Goal: Information Seeking & Learning: Check status

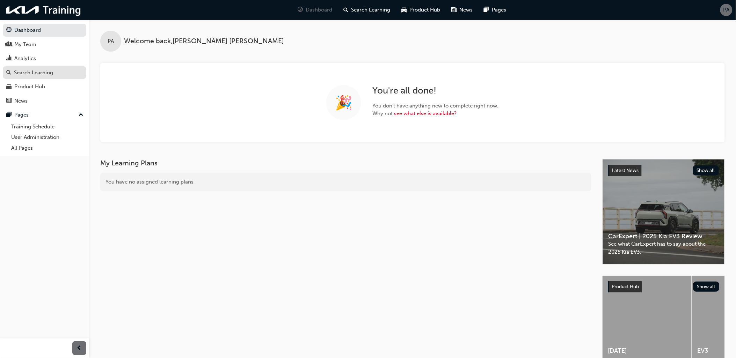
click at [51, 74] on div "Search Learning" at bounding box center [33, 73] width 39 height 8
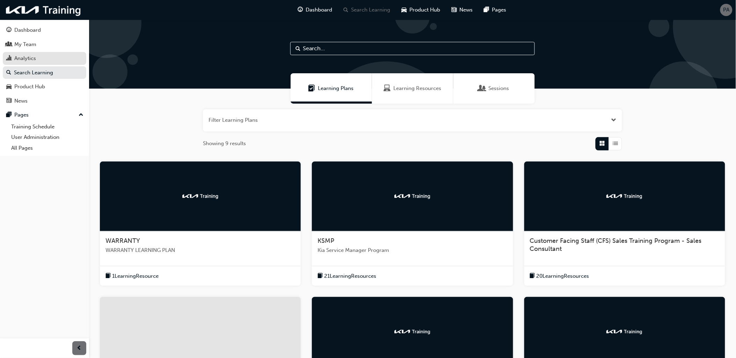
click at [24, 55] on div "Analytics" at bounding box center [25, 58] width 22 height 8
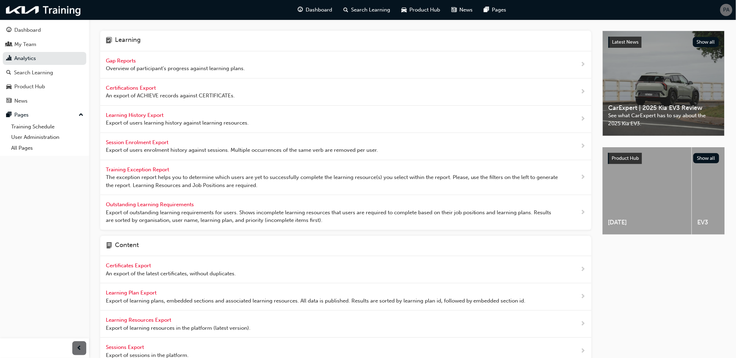
click at [147, 72] on span "Overview of participant's progress against learning plans." at bounding box center [175, 69] width 139 height 8
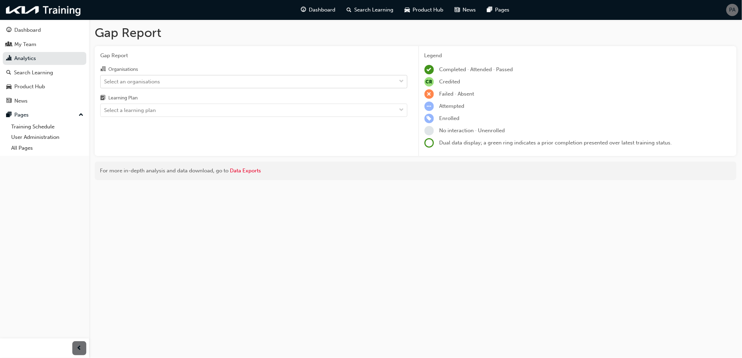
click at [141, 85] on div "Select an organisations" at bounding box center [132, 82] width 56 height 8
click at [105, 84] on input "Organisations Select an organisations" at bounding box center [104, 81] width 1 height 6
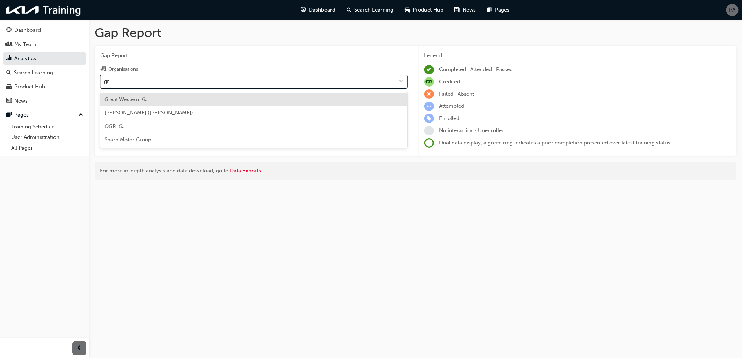
type input "gre"
click at [147, 97] on span "Great Western Kia" at bounding box center [125, 99] width 43 height 6
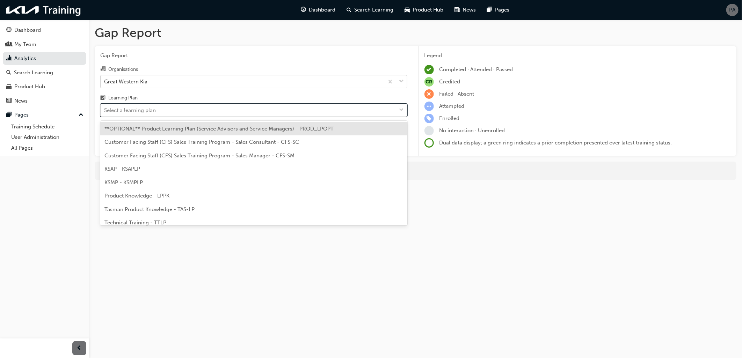
click at [152, 115] on div "Select a learning plan" at bounding box center [130, 110] width 52 height 8
click at [105, 113] on input "Learning Plan option **OPTIONAL** Product Learning Plan (Service Advisors and S…" at bounding box center [104, 110] width 1 height 6
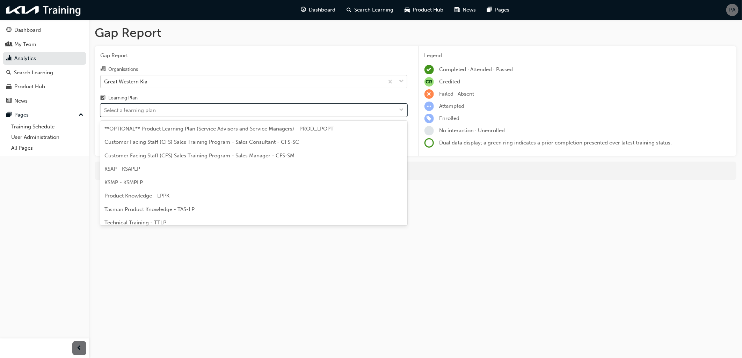
scroll to position [32, 0]
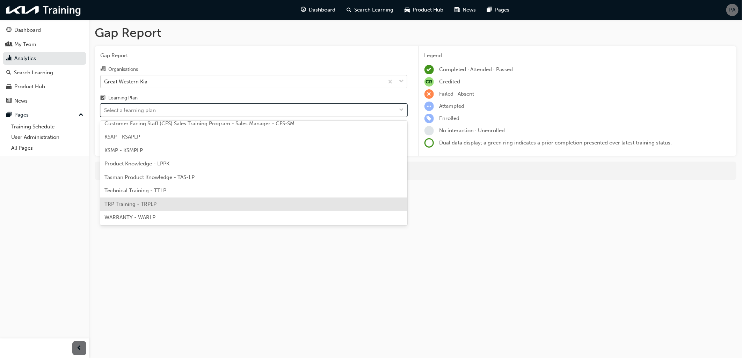
click at [154, 205] on span "TRP Training - TRPLP" at bounding box center [130, 204] width 52 height 6
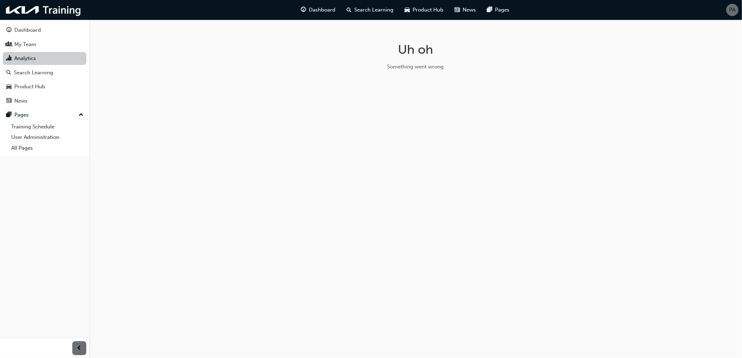
click at [57, 58] on link "Analytics" at bounding box center [44, 58] width 83 height 13
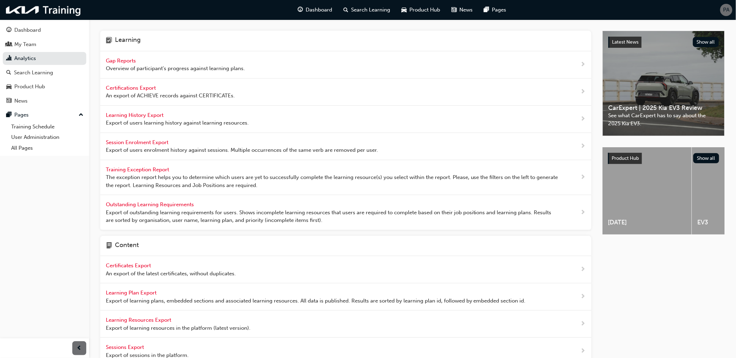
click at [118, 65] on span "Overview of participant's progress against learning plans." at bounding box center [175, 69] width 139 height 8
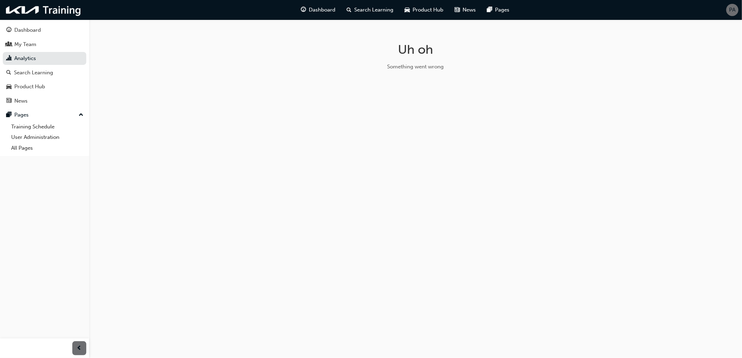
click at [730, 11] on span "PA" at bounding box center [732, 10] width 6 height 8
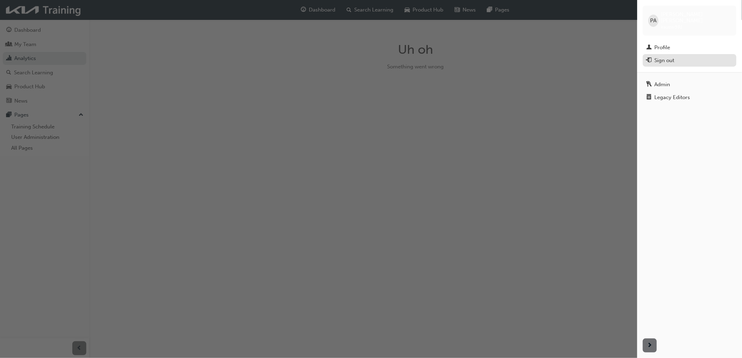
click at [673, 57] on div "Sign out" at bounding box center [664, 61] width 20 height 8
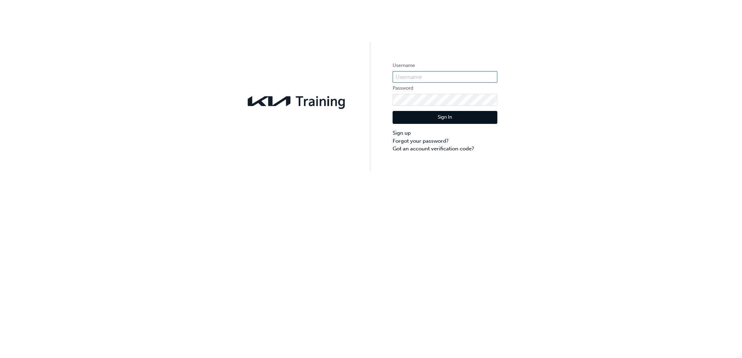
type input "KAUSW391"
click at [429, 120] on button "Sign In" at bounding box center [444, 117] width 105 height 13
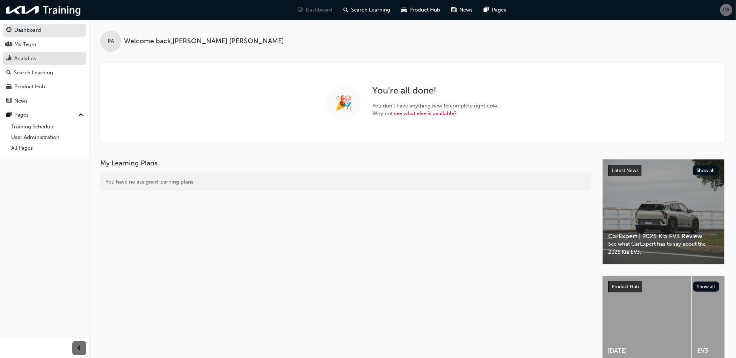
click at [45, 60] on div "Analytics" at bounding box center [44, 58] width 76 height 9
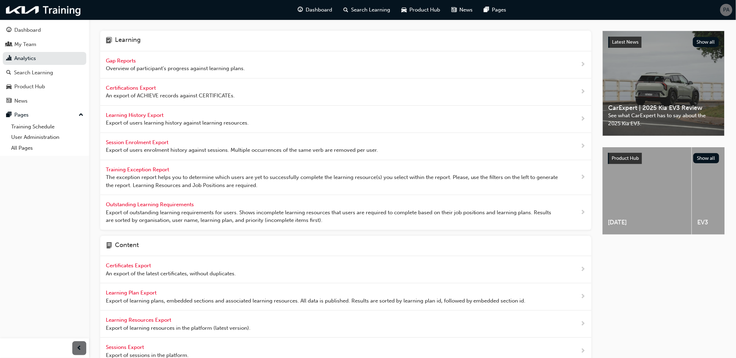
click at [128, 65] on span "Overview of participant's progress against learning plans." at bounding box center [175, 69] width 139 height 8
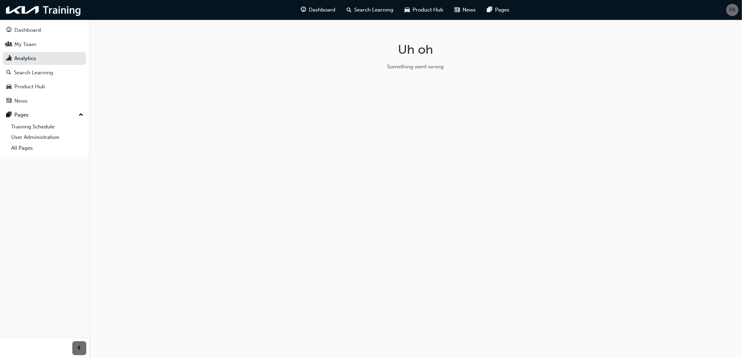
click at [157, 112] on div "Uh oh Something went wrong" at bounding box center [371, 179] width 742 height 358
click at [734, 5] on div "PA" at bounding box center [732, 10] width 12 height 12
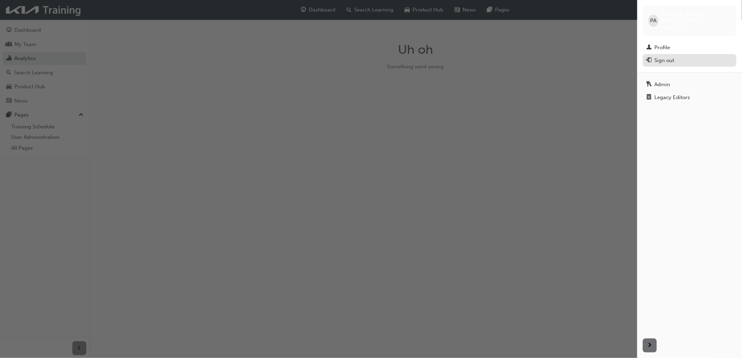
click at [676, 56] on div "Sign out" at bounding box center [689, 60] width 87 height 9
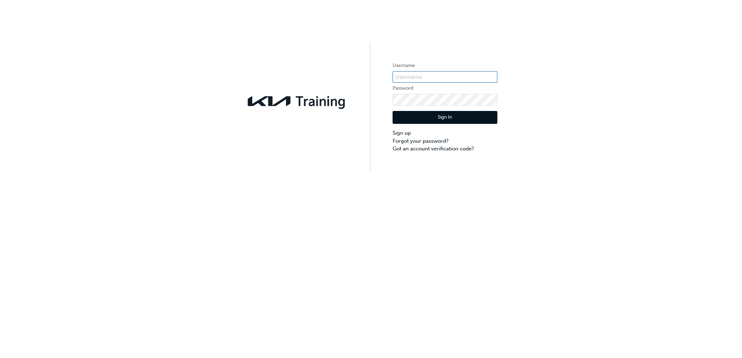
type input "KAUSW391"
click at [424, 122] on button "Sign In" at bounding box center [444, 117] width 105 height 13
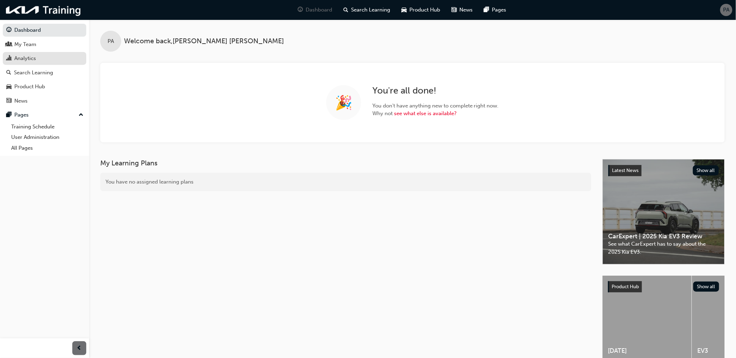
drag, startPoint x: 44, startPoint y: 61, endPoint x: 47, endPoint y: 64, distance: 3.8
click at [44, 61] on div "Analytics" at bounding box center [44, 58] width 76 height 9
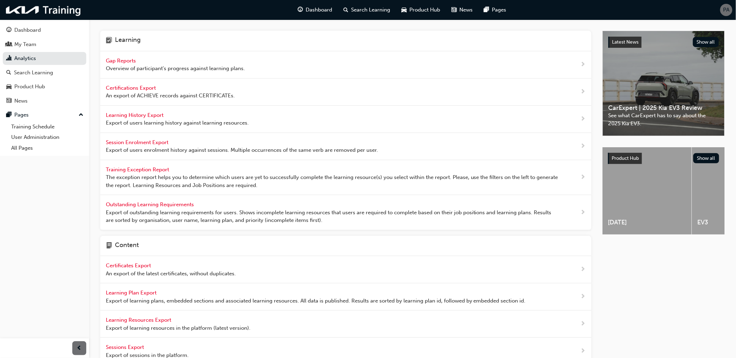
click at [149, 65] on span "Overview of participant's progress against learning plans." at bounding box center [175, 69] width 139 height 8
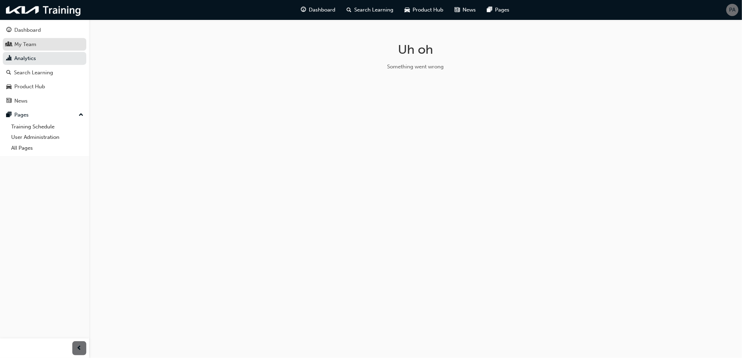
click at [52, 51] on link "My Team" at bounding box center [44, 44] width 83 height 13
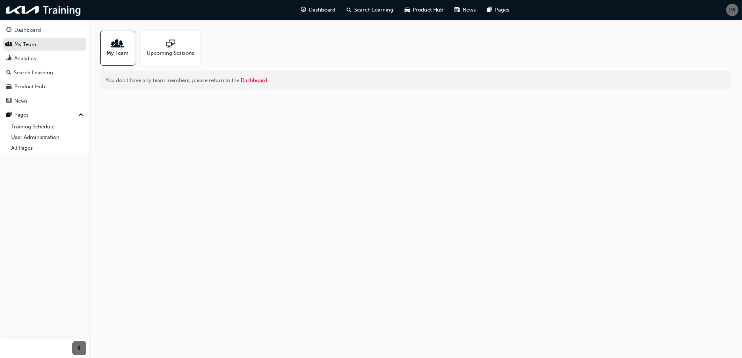
click at [168, 48] on span "sessionType_ONLINE_URL-icon" at bounding box center [170, 44] width 9 height 10
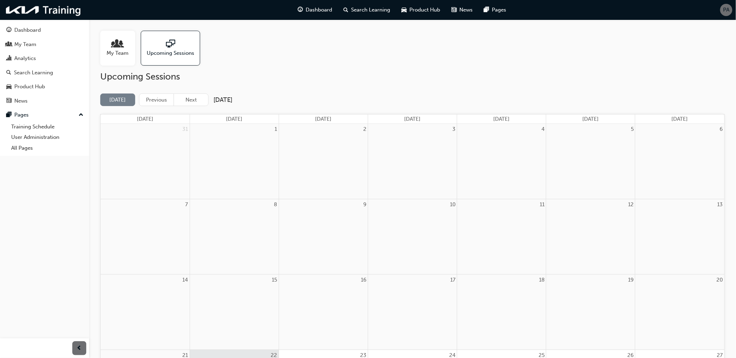
click at [125, 41] on div at bounding box center [118, 44] width 22 height 10
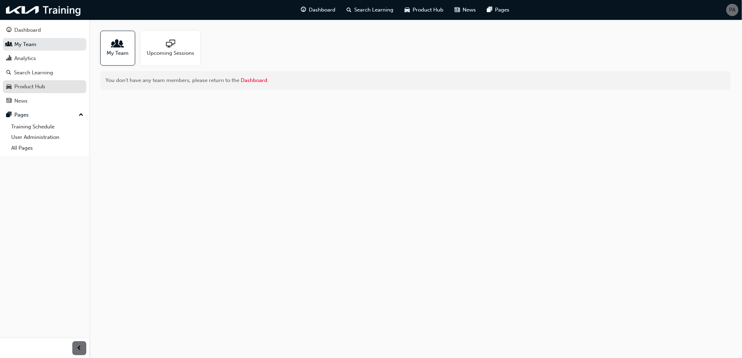
click at [25, 87] on div "Product Hub" at bounding box center [29, 87] width 31 height 8
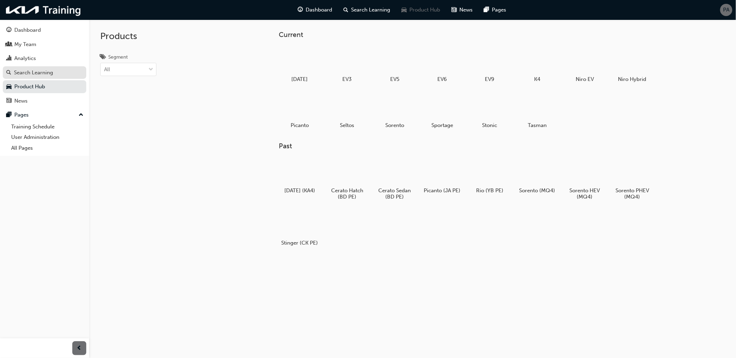
click at [31, 68] on link "Search Learning" at bounding box center [44, 72] width 83 height 13
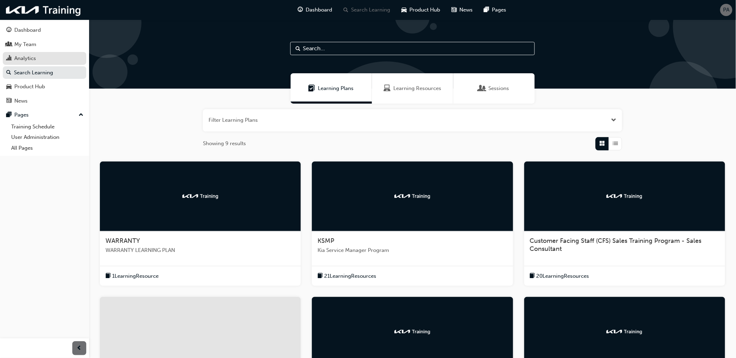
click at [30, 57] on div "Analytics" at bounding box center [25, 58] width 22 height 8
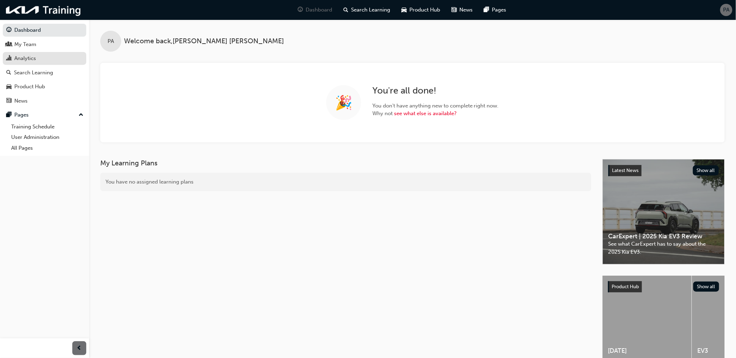
click at [49, 59] on div "Analytics" at bounding box center [44, 58] width 76 height 9
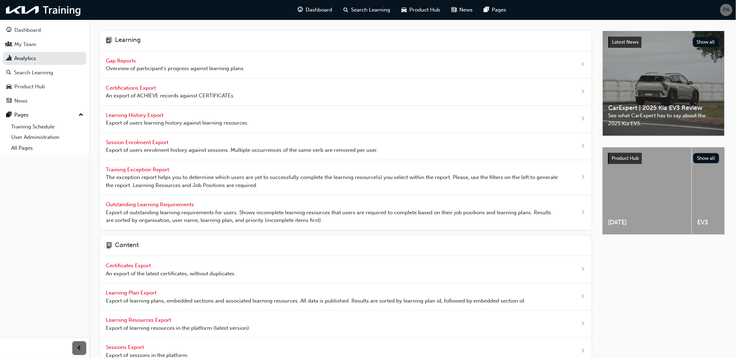
click at [133, 68] on span "Overview of participant's progress against learning plans." at bounding box center [175, 69] width 139 height 8
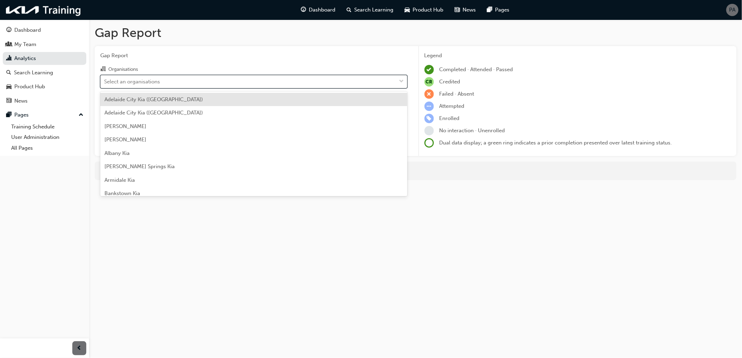
drag, startPoint x: 133, startPoint y: 68, endPoint x: 141, endPoint y: 81, distance: 15.5
click at [141, 81] on div "Select an organisations" at bounding box center [132, 82] width 56 height 8
click at [105, 81] on input "Organisations option Adelaide City Kia (Hillcrest) focused, 1 of 158. 158 resul…" at bounding box center [104, 81] width 1 height 6
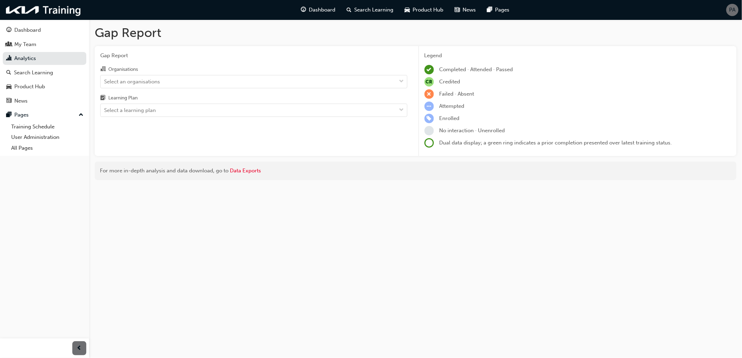
click at [157, 64] on div "Gap Report Organisations Select an organisations Learning Plan Select a learnin…" at bounding box center [254, 101] width 318 height 110
click at [168, 82] on div "Select an organisations" at bounding box center [249, 81] width 296 height 12
click at [105, 82] on input "Organisations Select an organisations" at bounding box center [104, 81] width 1 height 6
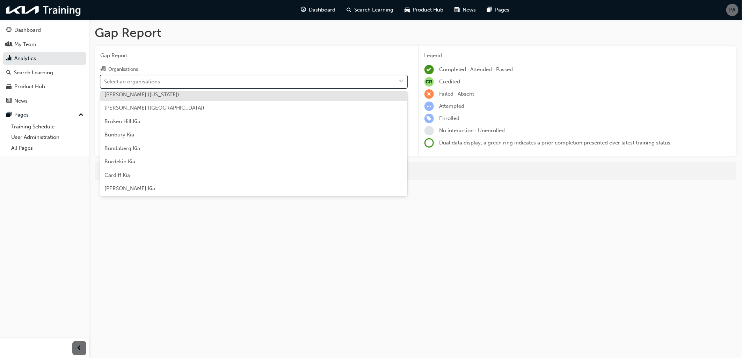
scroll to position [233, 0]
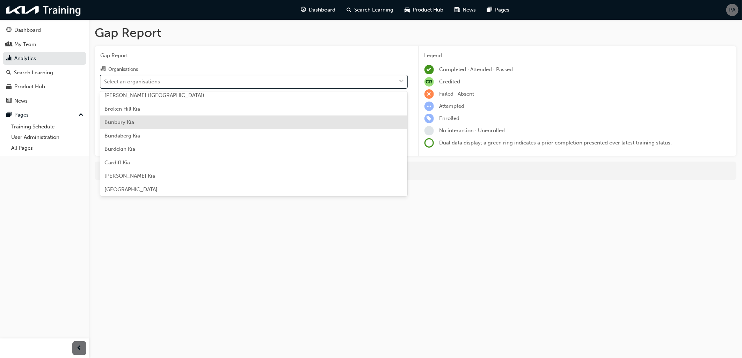
click at [153, 120] on div "Bunbury Kia" at bounding box center [253, 123] width 307 height 14
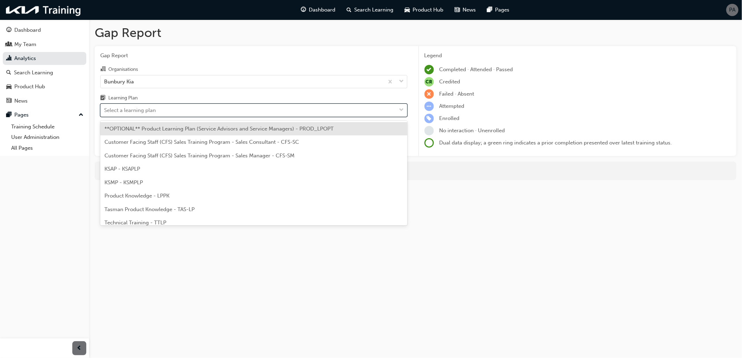
click at [152, 112] on div "Select a learning plan" at bounding box center [130, 110] width 52 height 8
click at [105, 112] on input "Learning Plan option **OPTIONAL** Product Learning Plan (Service Advisors and S…" at bounding box center [104, 110] width 1 height 6
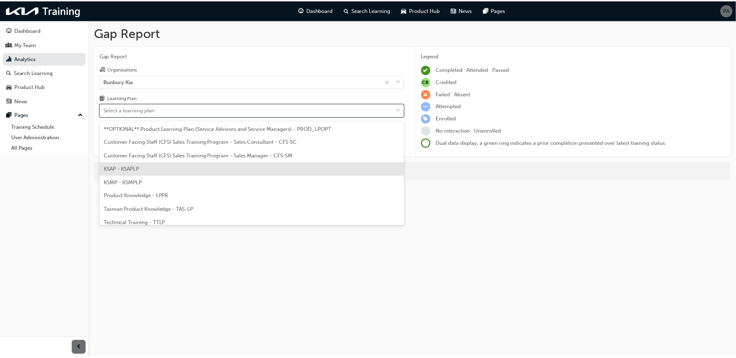
scroll to position [32, 0]
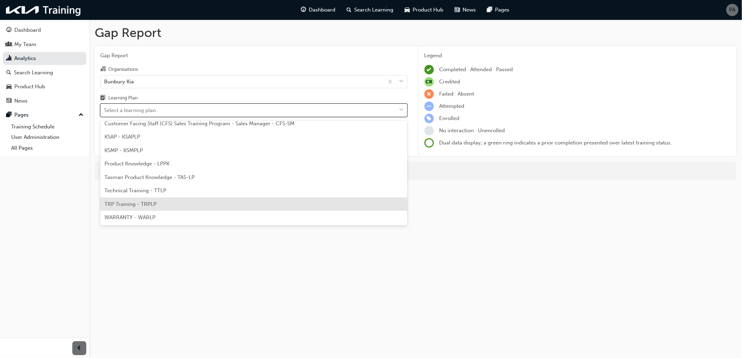
click at [147, 200] on div "TRP Training - TRPLP" at bounding box center [253, 205] width 307 height 14
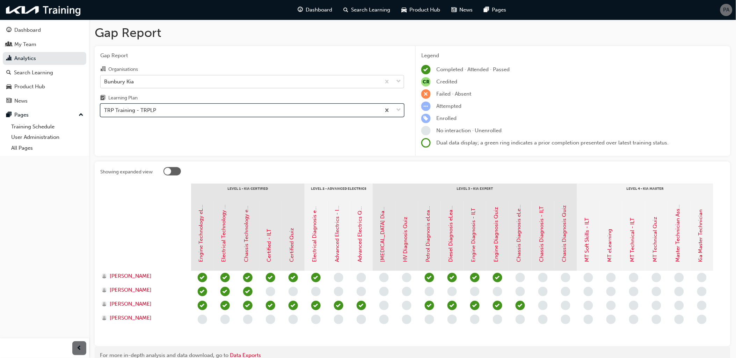
click at [166, 86] on div "Bunbury Kia" at bounding box center [241, 81] width 280 height 12
click at [105, 84] on input "Organisations Bunbury Kia" at bounding box center [104, 81] width 1 height 6
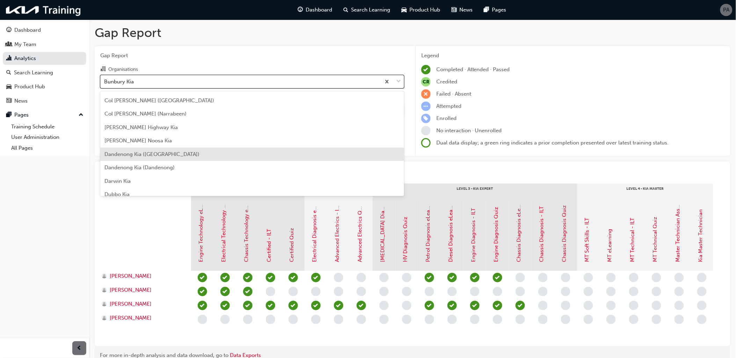
scroll to position [441, 0]
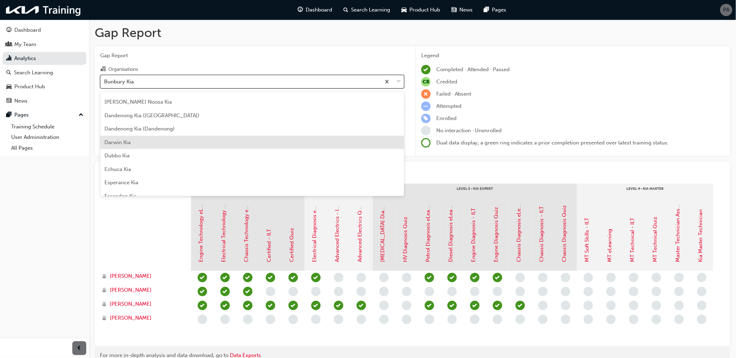
click at [160, 144] on div "Darwin Kia" at bounding box center [252, 143] width 304 height 14
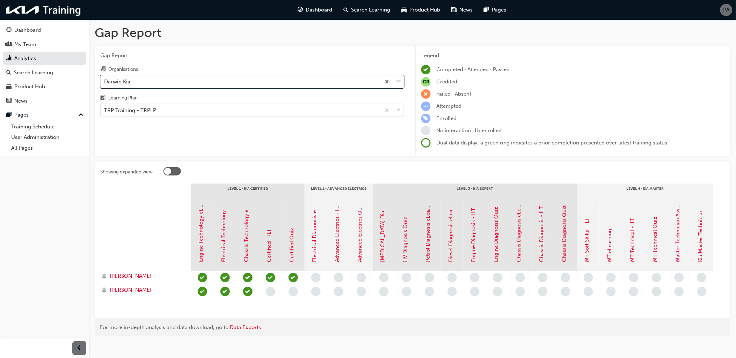
click at [156, 86] on div "Darwin Kia" at bounding box center [241, 81] width 280 height 12
click at [105, 84] on input "Organisations option Darwin Kia, selected. 0 results available. Select is focus…" at bounding box center [104, 81] width 1 height 6
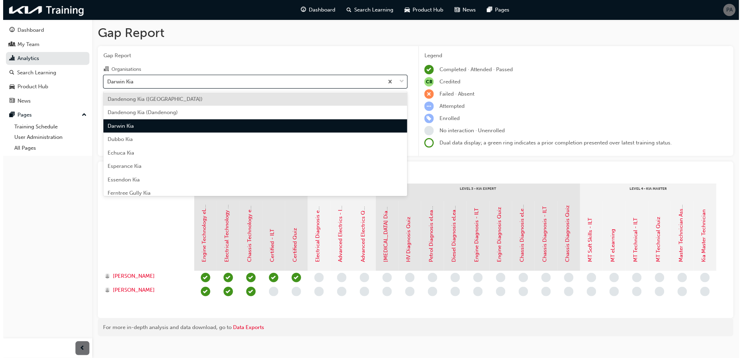
scroll to position [476, 0]
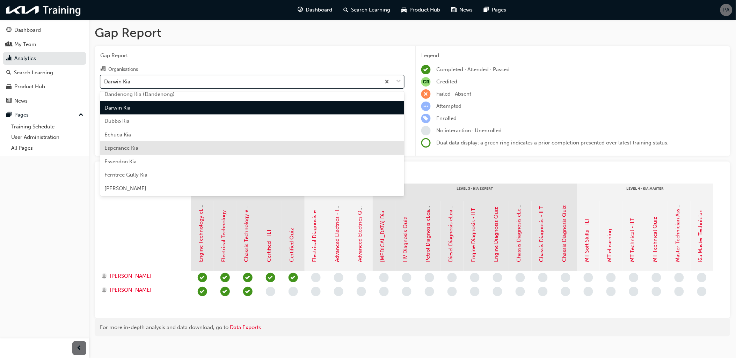
click at [154, 147] on div "Esperance Kia" at bounding box center [252, 148] width 304 height 14
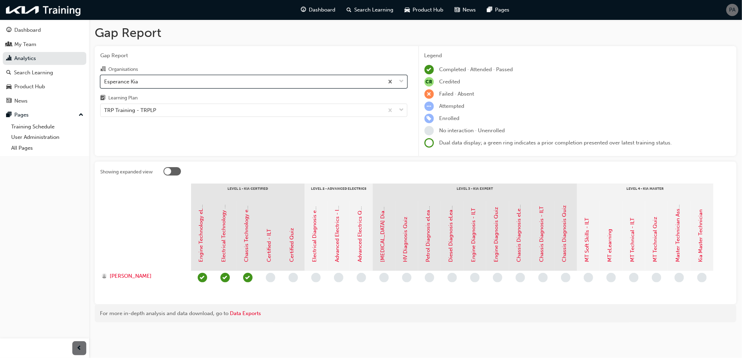
click at [156, 85] on div "Esperance Kia" at bounding box center [242, 81] width 283 height 12
click at [105, 84] on input "Organisations option Esperance Kia, selected. 0 results available. Select is fo…" at bounding box center [104, 81] width 1 height 6
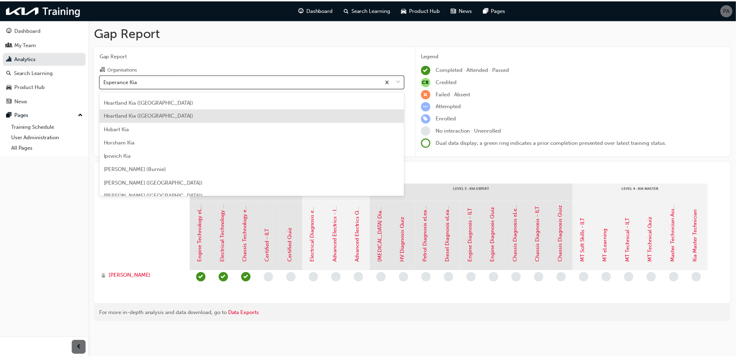
scroll to position [709, 0]
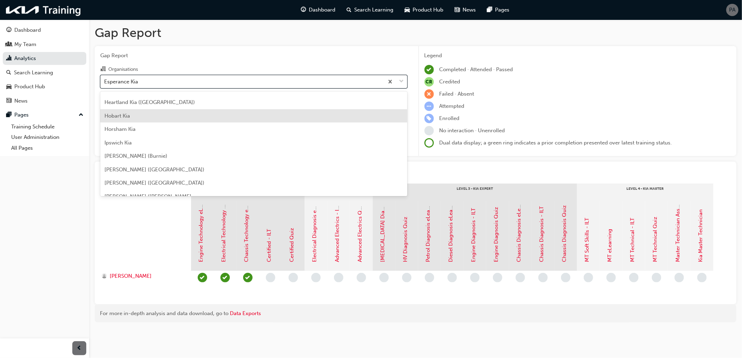
click at [163, 113] on div "Hobart Kia" at bounding box center [253, 116] width 307 height 14
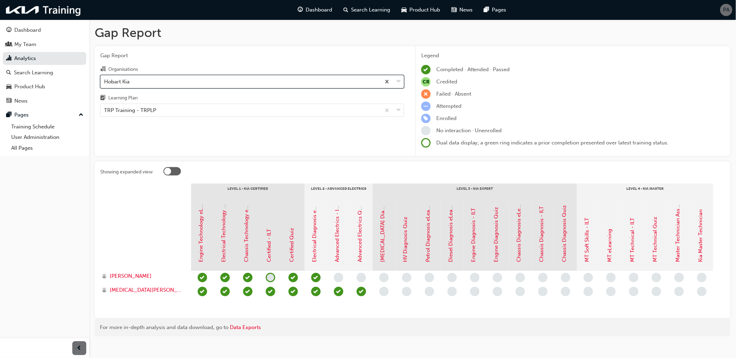
click at [158, 83] on div "Hobart Kia" at bounding box center [241, 81] width 280 height 12
click at [105, 83] on input "Organisations option Hobart Kia, selected. 0 results available. Select is focus…" at bounding box center [104, 81] width 1 height 6
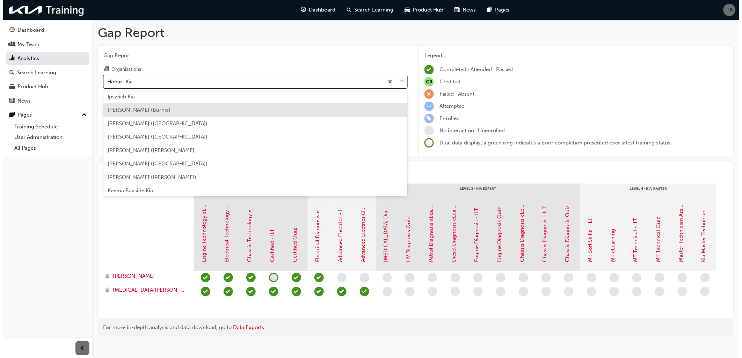
scroll to position [794, 0]
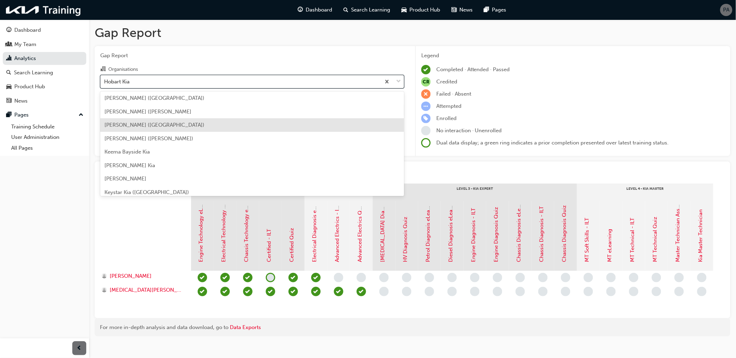
click at [169, 127] on span "[PERSON_NAME] ([GEOGRAPHIC_DATA])" at bounding box center [154, 125] width 100 height 6
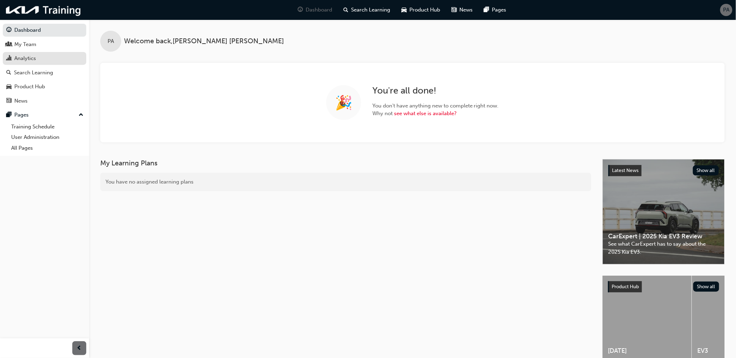
click at [47, 61] on div "Analytics" at bounding box center [44, 58] width 76 height 9
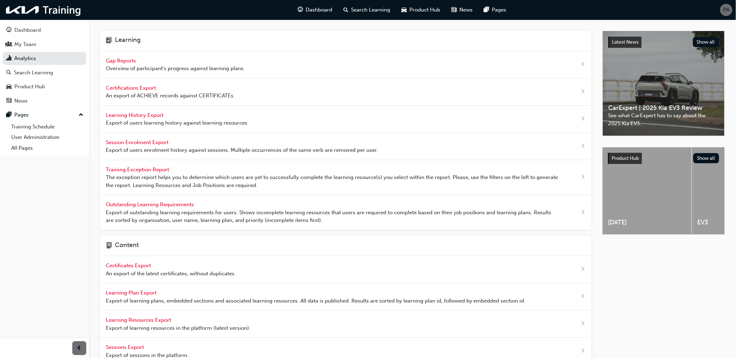
click at [126, 63] on span "Gap Reports" at bounding box center [121, 61] width 31 height 6
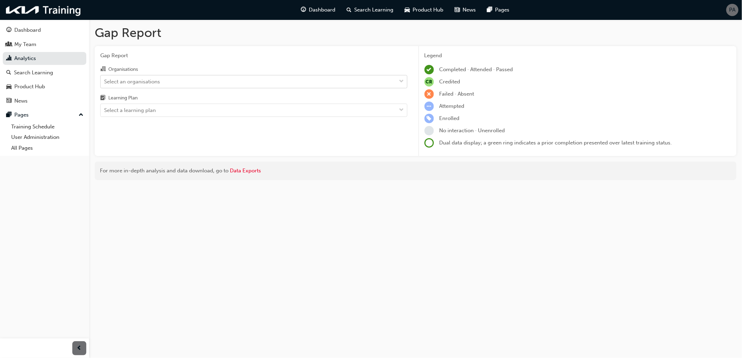
click at [145, 81] on div "Select an organisations" at bounding box center [132, 82] width 56 height 8
click at [105, 81] on input "Organisations Select an organisations" at bounding box center [104, 81] width 1 height 6
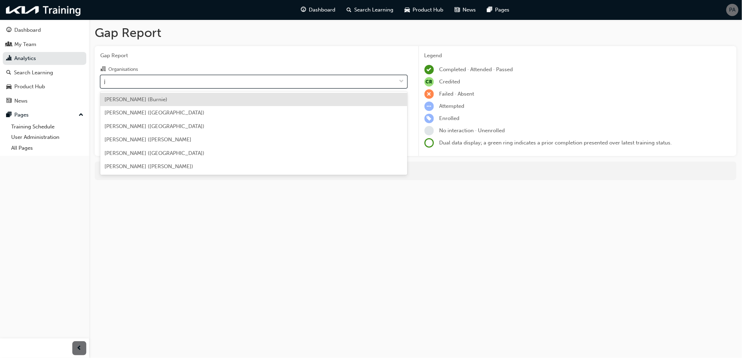
type input "jo"
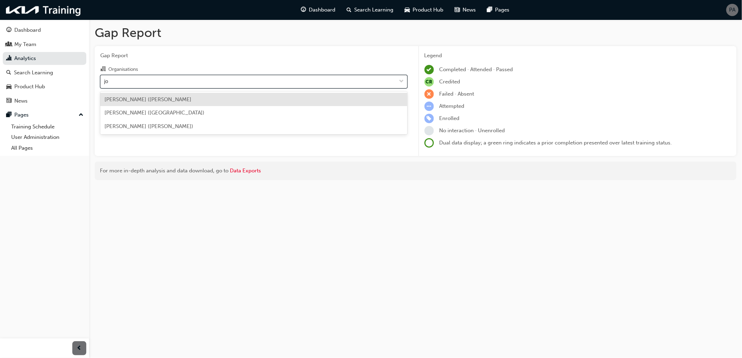
click at [147, 102] on span "John Hughes Kia (Victoria Park" at bounding box center [147, 99] width 87 height 6
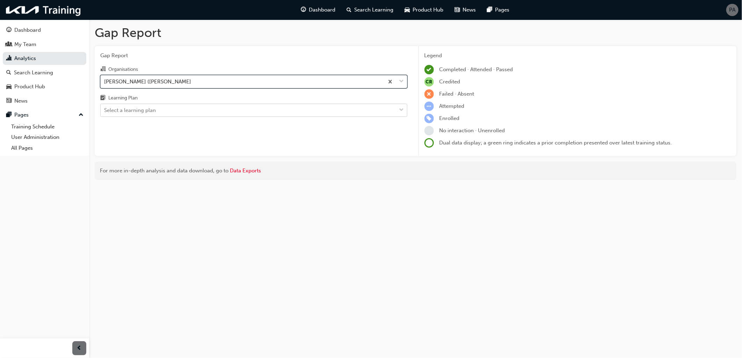
click at [148, 107] on div "Select a learning plan" at bounding box center [130, 110] width 52 height 8
click at [105, 107] on input "Learning Plan Select a learning plan" at bounding box center [104, 110] width 1 height 6
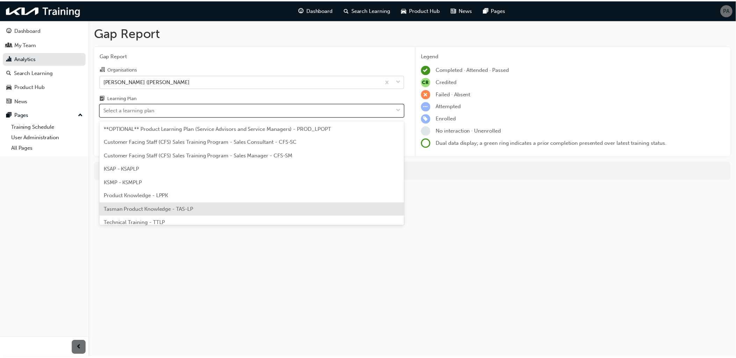
scroll to position [32, 0]
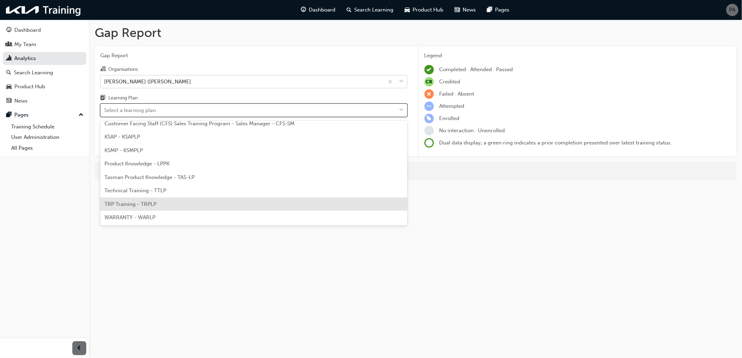
click at [151, 204] on span "TRP Training - TRPLP" at bounding box center [130, 204] width 52 height 6
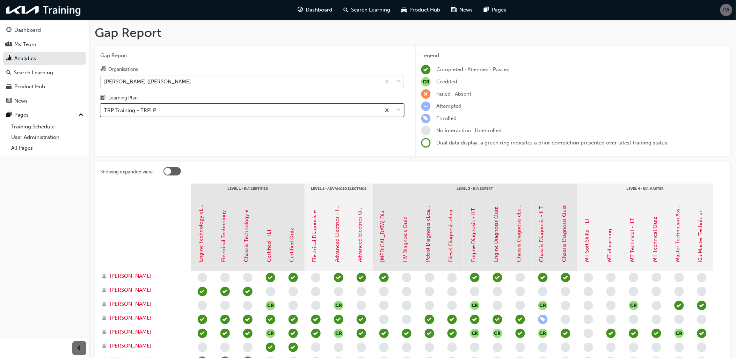
click at [144, 85] on div "[PERSON_NAME] ([PERSON_NAME]" at bounding box center [147, 82] width 87 height 8
click at [105, 84] on input "Organisations John Hughes Kia (Victoria Park" at bounding box center [104, 81] width 1 height 6
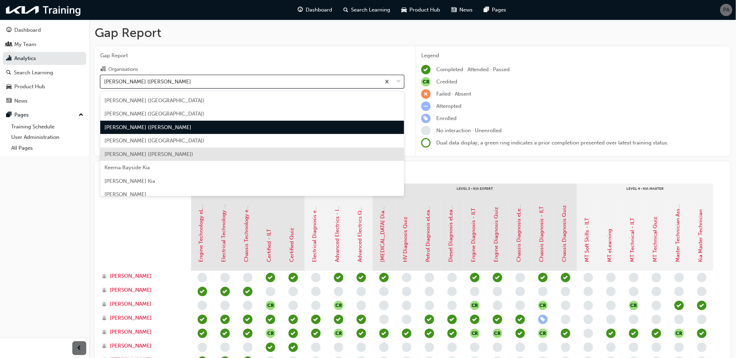
scroll to position [797, 0]
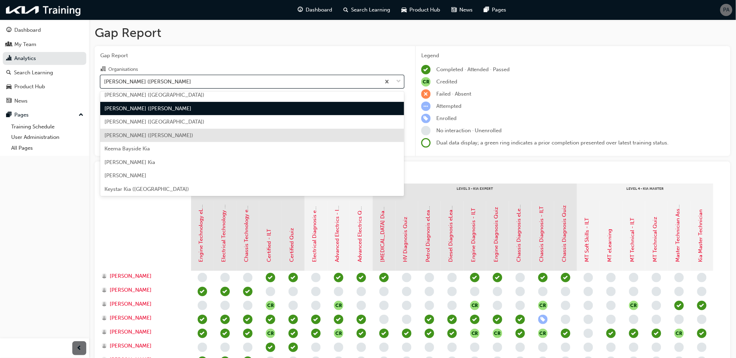
click at [145, 137] on span "[PERSON_NAME] ([PERSON_NAME])" at bounding box center [148, 135] width 89 height 6
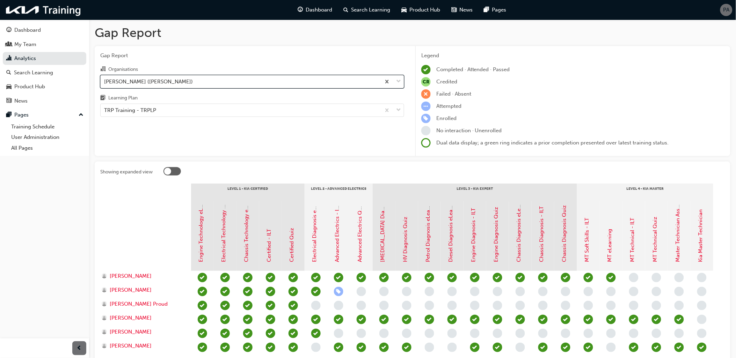
click at [147, 82] on div "[PERSON_NAME] ([PERSON_NAME])" at bounding box center [148, 82] width 89 height 8
click at [105, 82] on input "Organisations option John McGrath Kia (Phillip), selected. 0 results available.…" at bounding box center [104, 81] width 1 height 6
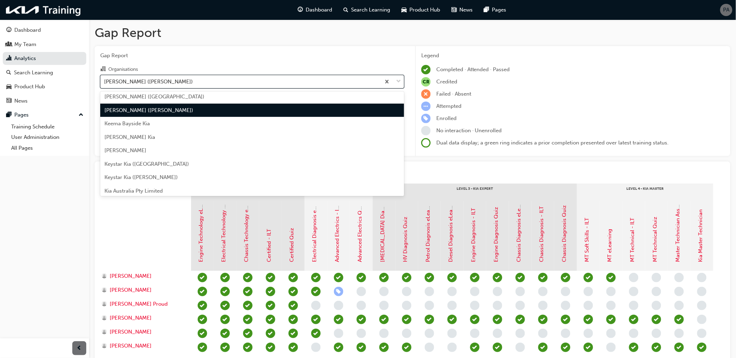
scroll to position [825, 0]
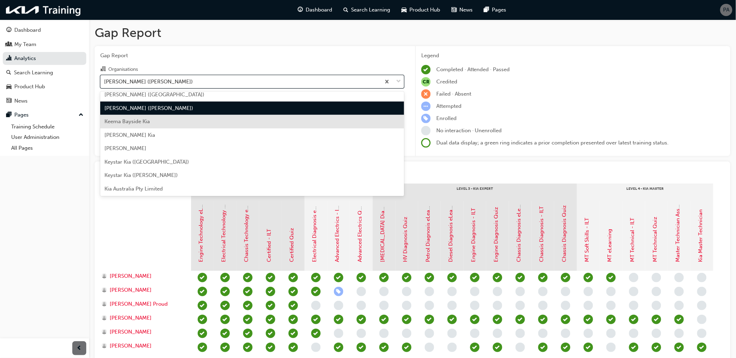
click at [144, 120] on span "Keema Bayside Kia" at bounding box center [126, 121] width 45 height 6
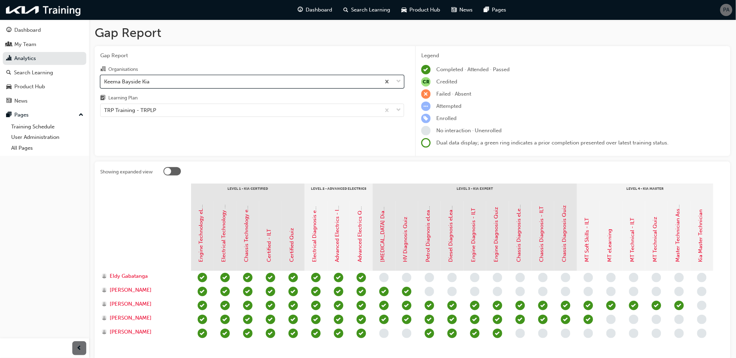
click at [157, 80] on div "Keema Bayside Kia" at bounding box center [241, 81] width 280 height 12
click at [105, 80] on input "Organisations option Keema Bayside Kia, selected. 0 results available. Select i…" at bounding box center [104, 81] width 1 height 6
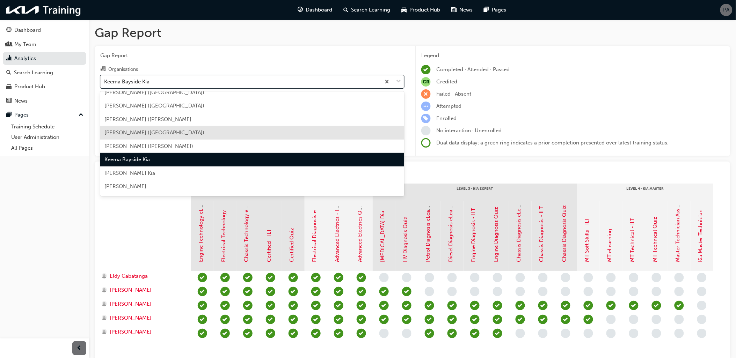
scroll to position [800, 0]
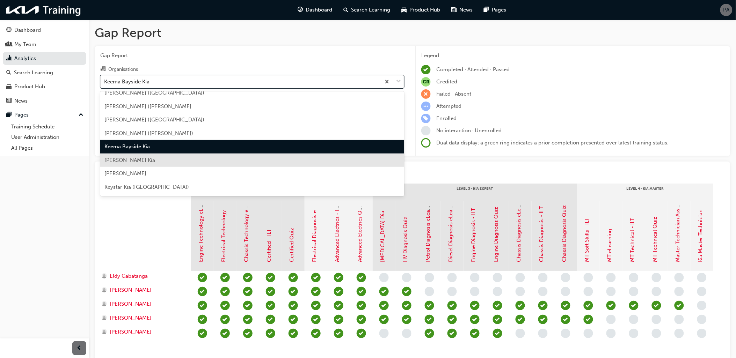
click at [137, 156] on div "[PERSON_NAME] Kia" at bounding box center [252, 161] width 304 height 14
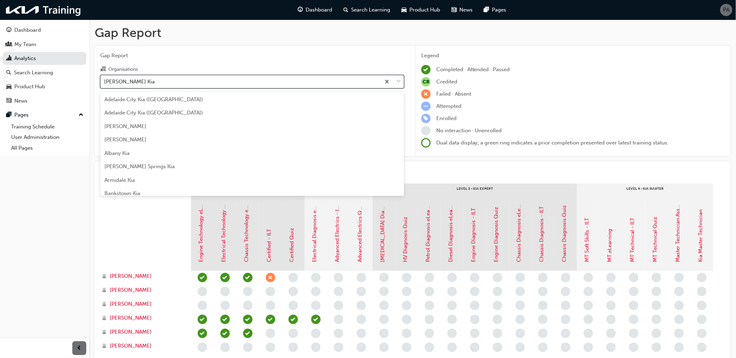
click at [149, 80] on div "[PERSON_NAME] Kia" at bounding box center [241, 81] width 280 height 12
click at [105, 80] on input "Organisations option Ken Mills Kia, selected. option Ken Mills Kia focused, 65 …" at bounding box center [104, 81] width 1 height 6
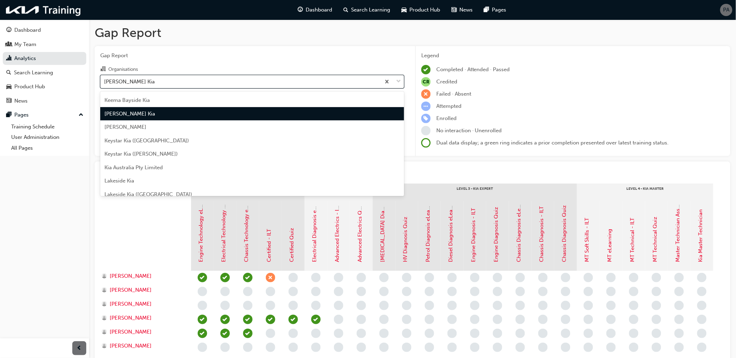
scroll to position [851, 0]
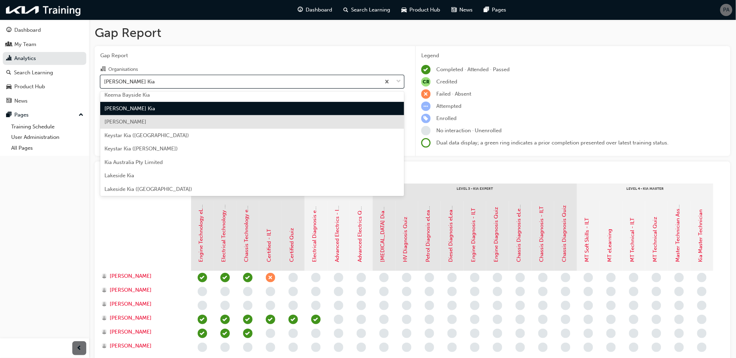
click at [145, 122] on div "[PERSON_NAME]" at bounding box center [252, 122] width 304 height 14
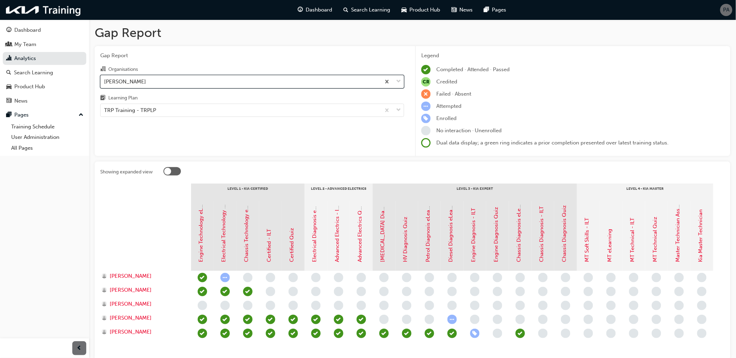
click at [145, 81] on div "[PERSON_NAME]" at bounding box center [241, 81] width 280 height 12
click at [105, 81] on input "Organisations option Kensell Kia, selected. 0 results available. Select is focu…" at bounding box center [104, 81] width 1 height 6
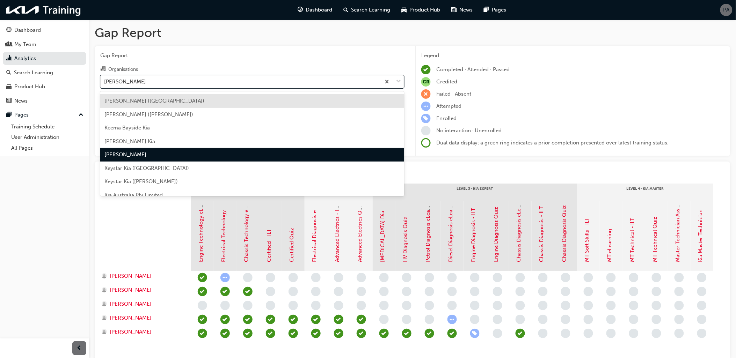
scroll to position [865, 0]
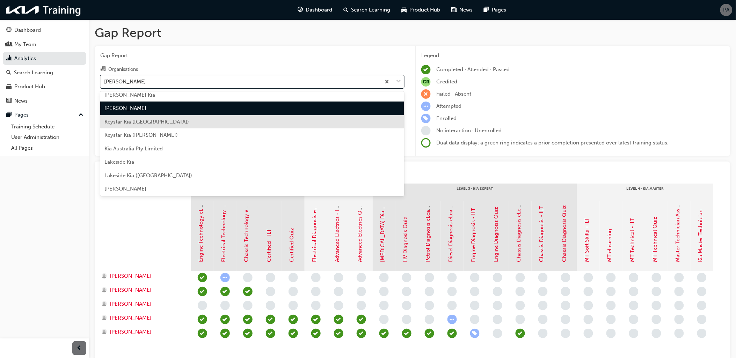
click at [146, 123] on span "Keystar Kia ([GEOGRAPHIC_DATA])" at bounding box center [146, 122] width 84 height 6
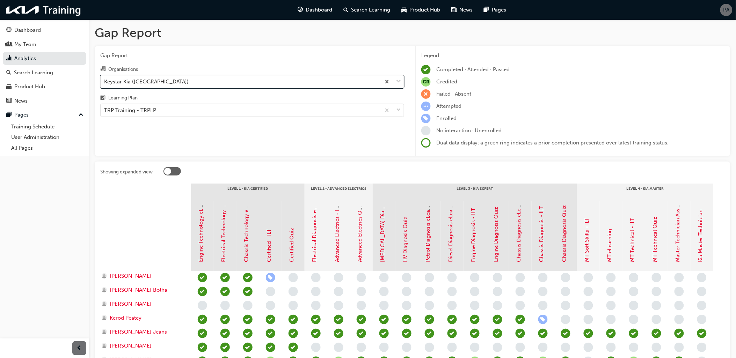
click at [151, 84] on div "Keystar Kia ([GEOGRAPHIC_DATA])" at bounding box center [146, 82] width 84 height 8
click at [105, 84] on input "Organisations option Keystar Kia (Morayfield), selected. 0 results available. S…" at bounding box center [104, 81] width 1 height 6
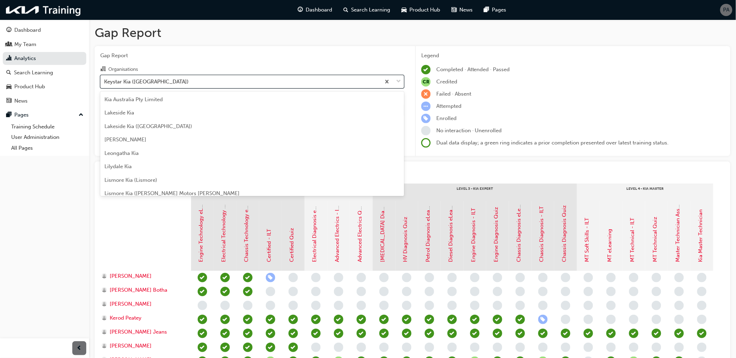
scroll to position [917, 0]
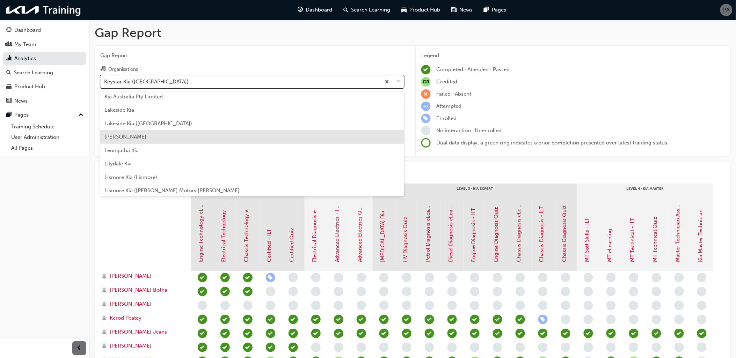
click at [144, 140] on div "[PERSON_NAME]" at bounding box center [252, 137] width 304 height 14
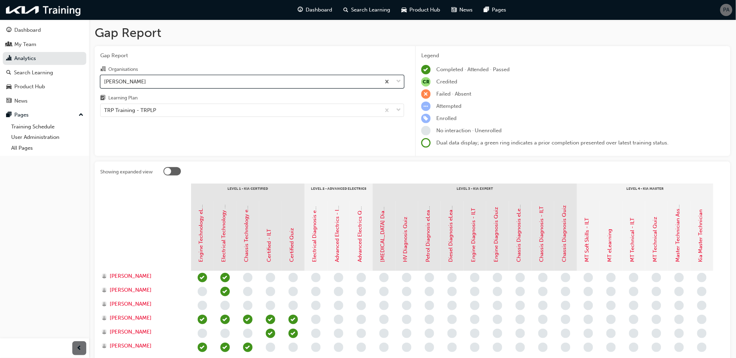
click at [153, 86] on div "[PERSON_NAME]" at bounding box center [241, 81] width 280 height 12
click at [105, 84] on input "Organisations option Leo Franco Kia, selected. 0 results available. Select is f…" at bounding box center [104, 81] width 1 height 6
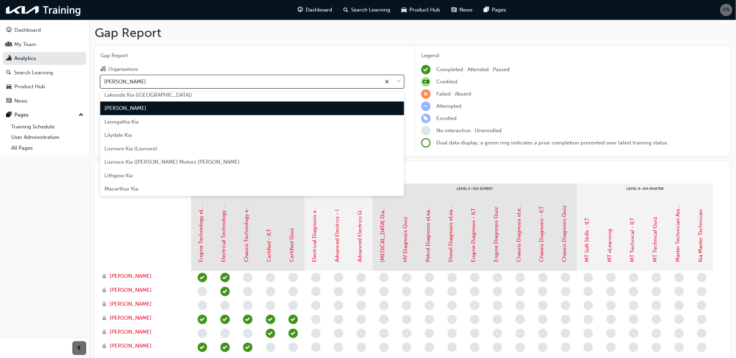
scroll to position [985, 0]
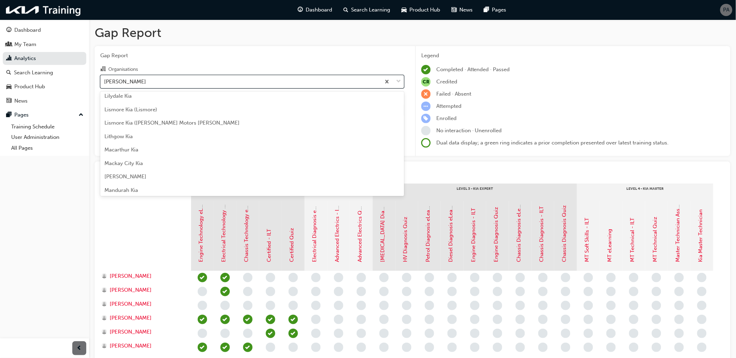
click at [148, 138] on div "Lithgow Kia" at bounding box center [252, 137] width 304 height 14
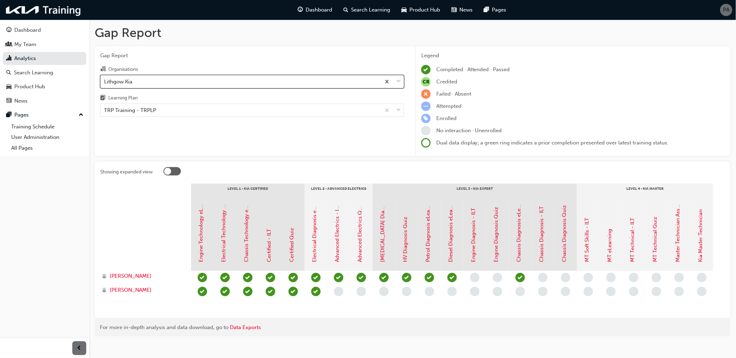
click at [158, 86] on div "Lithgow Kia" at bounding box center [241, 81] width 280 height 12
click at [105, 84] on input "Organisations option Lithgow Kia, selected. 0 results available. Select is focu…" at bounding box center [104, 81] width 1 height 6
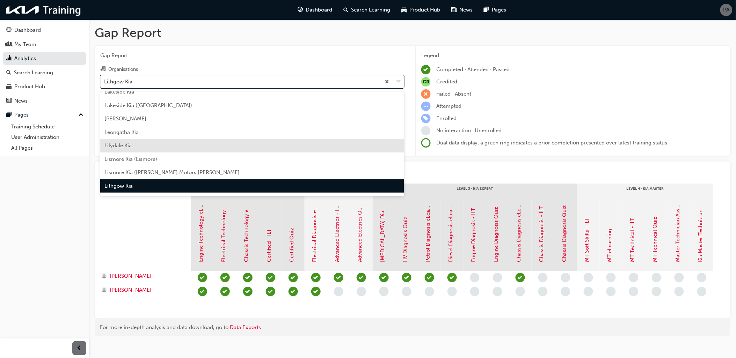
scroll to position [1090, 0]
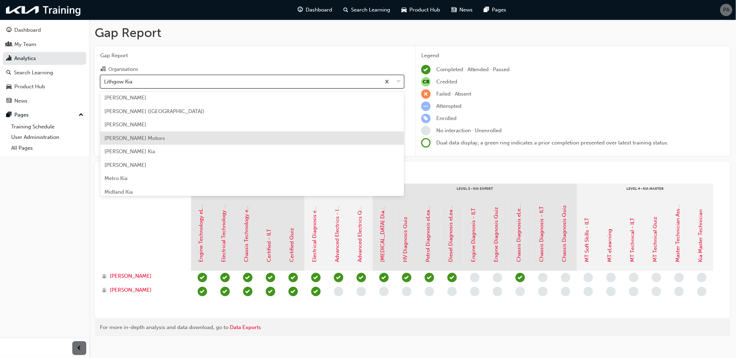
click at [152, 143] on div "[PERSON_NAME] Motors" at bounding box center [252, 139] width 304 height 14
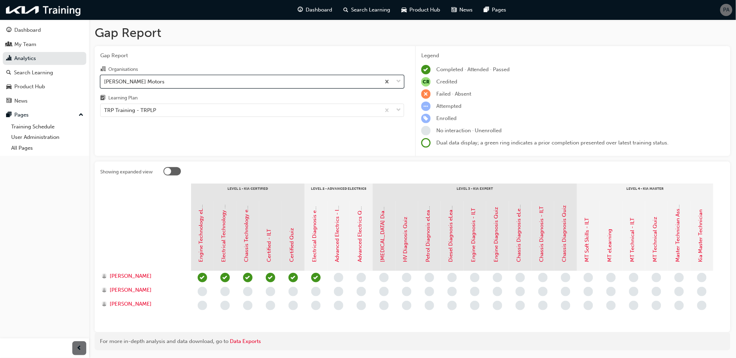
click at [156, 88] on div "[PERSON_NAME] Motors" at bounding box center [241, 81] width 280 height 12
click at [105, 84] on input "Organisations option McCarroll Motors, selected. 0 results available. Select is…" at bounding box center [104, 81] width 1 height 6
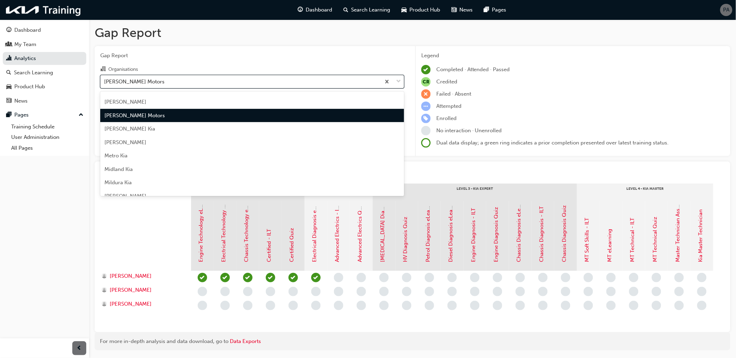
scroll to position [1159, 0]
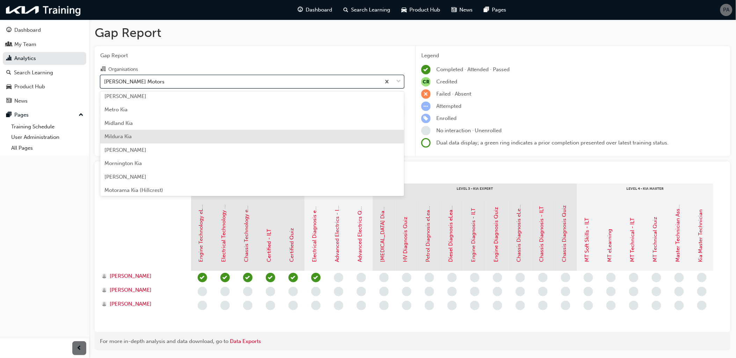
click at [151, 135] on div "Mildura Kia" at bounding box center [252, 137] width 304 height 14
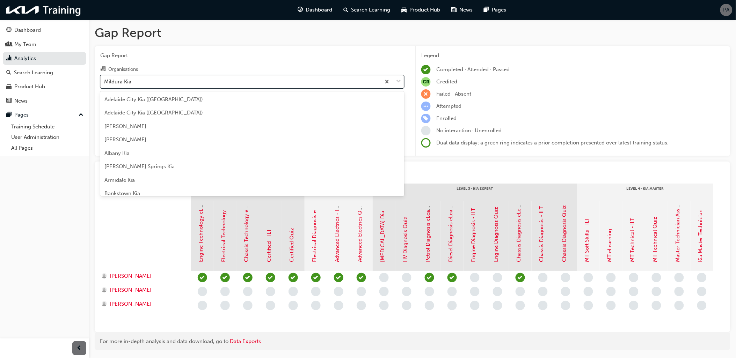
click at [162, 81] on div "Mildura Kia" at bounding box center [241, 81] width 280 height 12
click at [105, 81] on input "Organisations option Mildura Kia, selected. option Mildura Kia focused, 90 of 1…" at bounding box center [104, 81] width 1 height 6
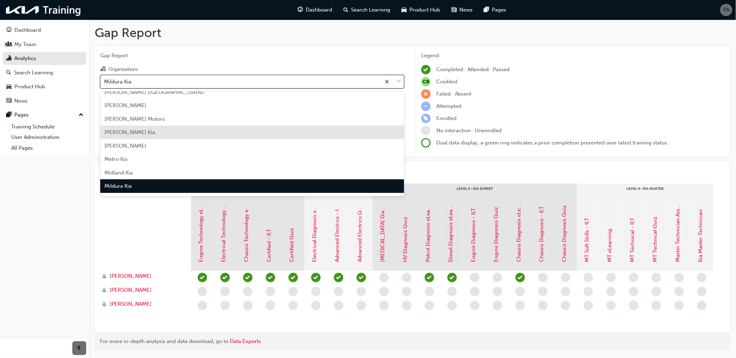
scroll to position [1149, 0]
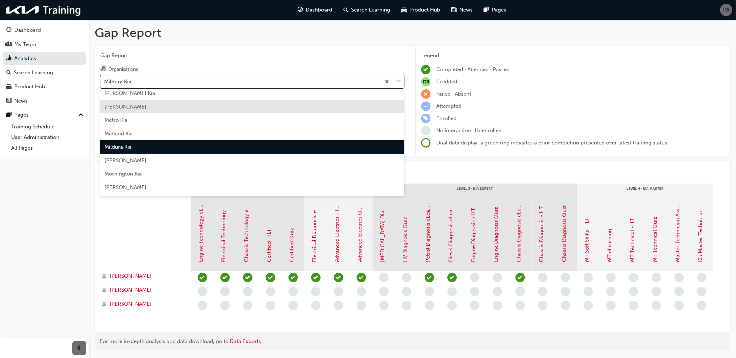
click at [141, 106] on div "[PERSON_NAME]" at bounding box center [252, 107] width 304 height 14
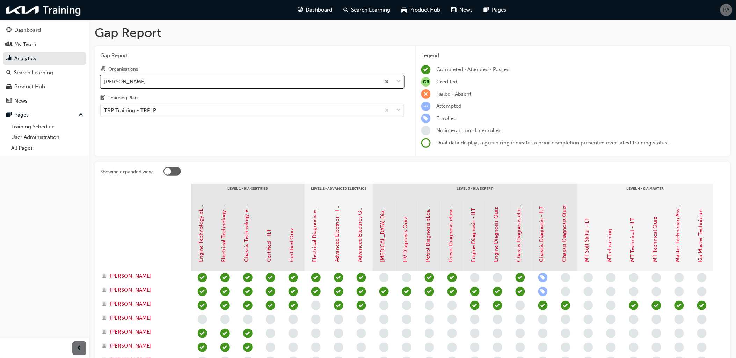
click at [155, 82] on div "[PERSON_NAME]" at bounding box center [241, 81] width 280 height 12
click at [105, 82] on input "Organisations option Melville Kia, selected. 0 results available. Select is foc…" at bounding box center [104, 81] width 1 height 6
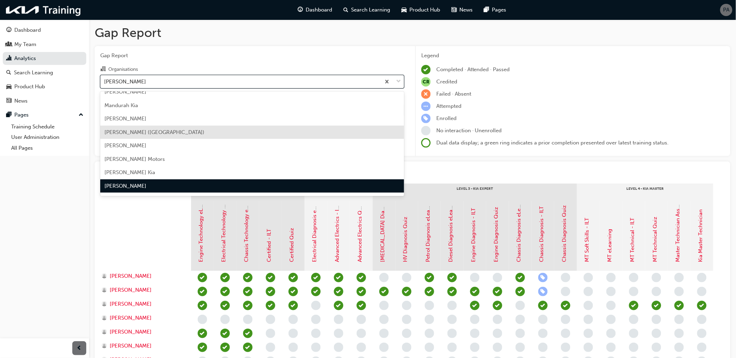
scroll to position [1108, 0]
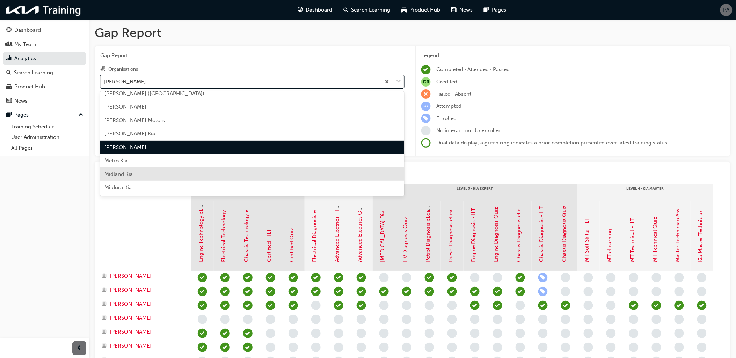
click at [151, 172] on div "Midland Kia" at bounding box center [252, 175] width 304 height 14
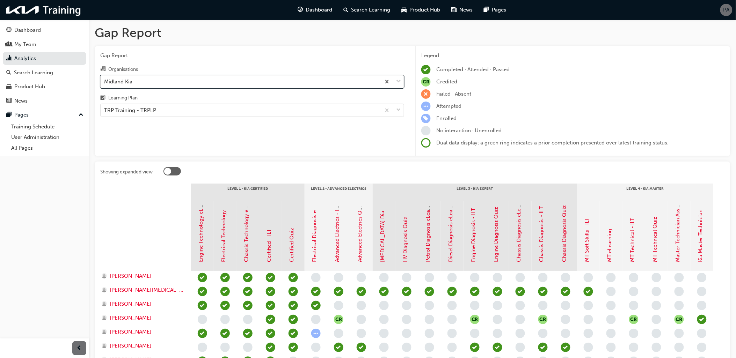
click at [156, 84] on div "Midland Kia" at bounding box center [241, 81] width 280 height 12
click at [105, 84] on input "Organisations option Midland Kia, selected. 0 results available. Select is focu…" at bounding box center [104, 81] width 1 height 6
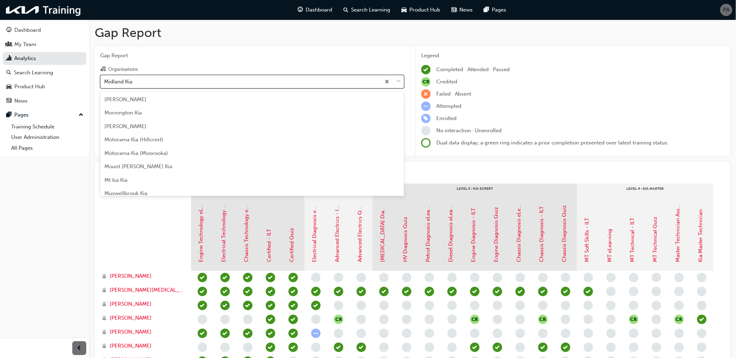
scroll to position [1213, 0]
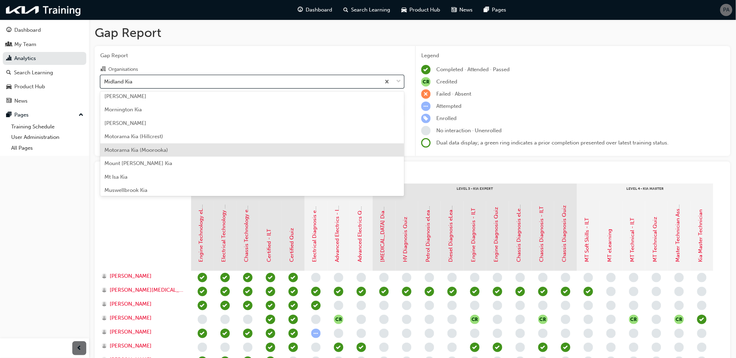
click at [156, 144] on div "Motorama Kia (Moorooka)" at bounding box center [252, 151] width 304 height 14
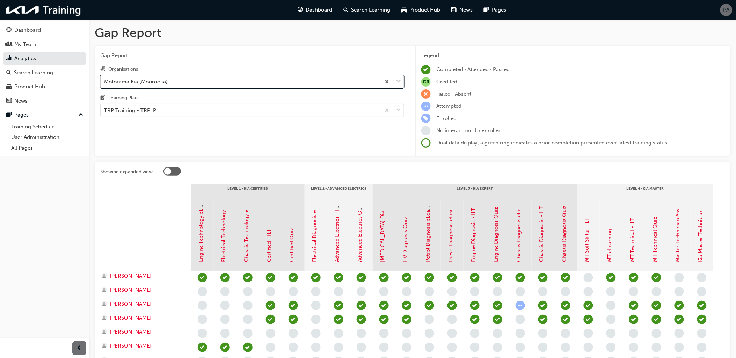
click at [157, 86] on div "Motorama Kia (Moorooka)" at bounding box center [241, 81] width 280 height 12
click at [105, 84] on input "Organisations option Motorama Kia (Moorooka), selected. 0 results available. Se…" at bounding box center [104, 81] width 1 height 6
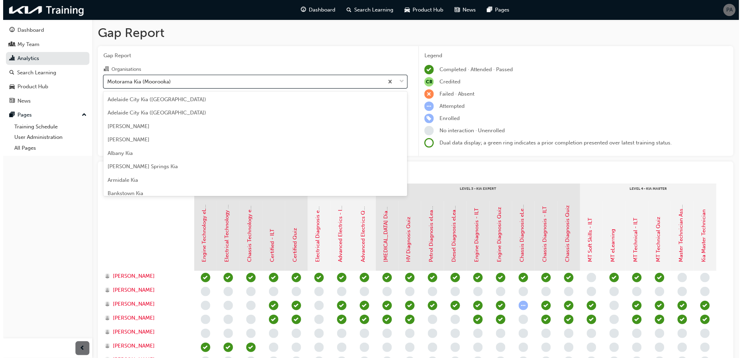
scroll to position [1177, 0]
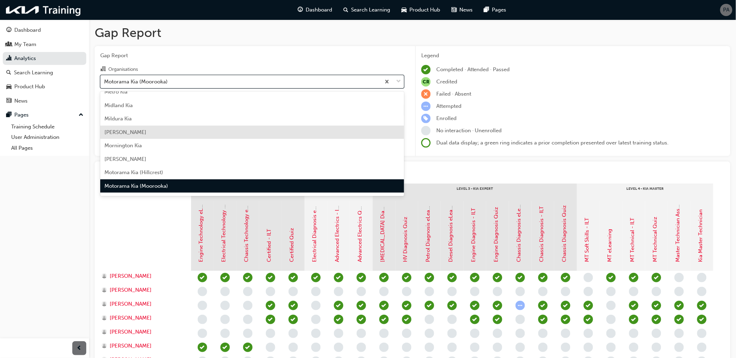
click at [159, 132] on div "[PERSON_NAME]" at bounding box center [252, 133] width 304 height 14
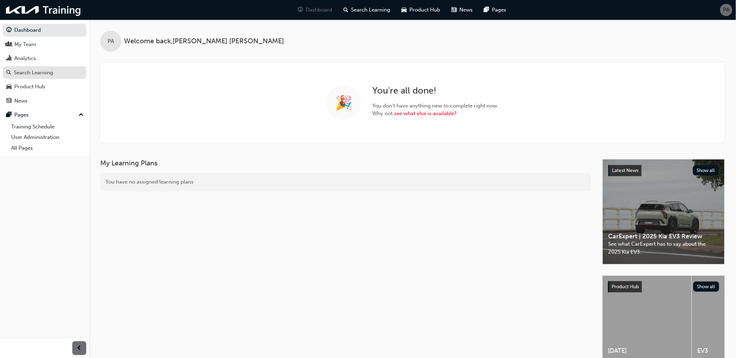
click at [36, 73] on div "Search Learning" at bounding box center [33, 73] width 39 height 8
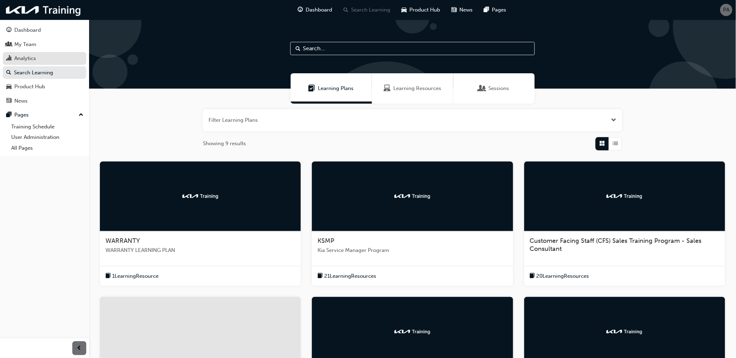
click at [36, 58] on div "Analytics" at bounding box center [44, 58] width 76 height 9
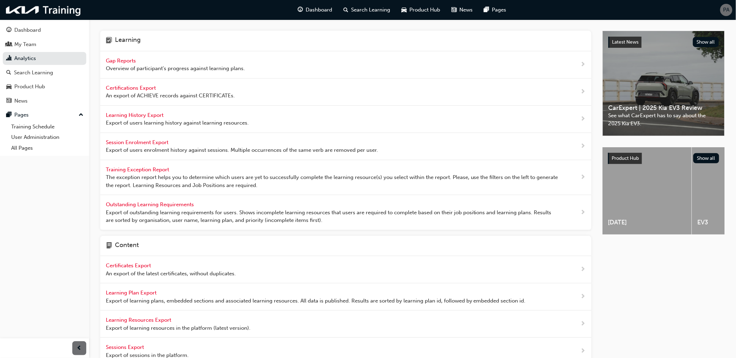
click at [127, 65] on span "Overview of participant's progress against learning plans." at bounding box center [175, 69] width 139 height 8
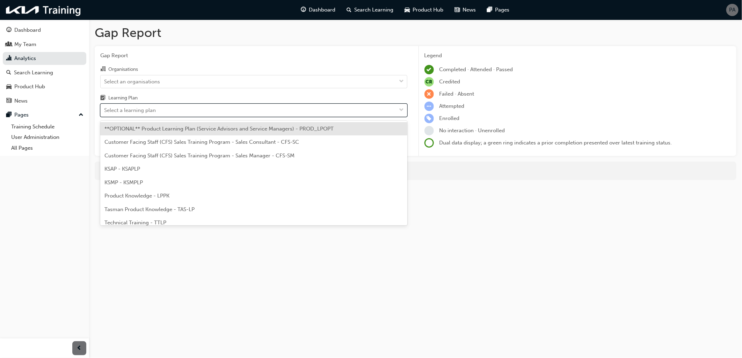
click at [145, 114] on div "Select a learning plan" at bounding box center [130, 110] width 52 height 8
click at [105, 113] on input "Learning Plan option **OPTIONAL** Product Learning Plan (Service Advisors and S…" at bounding box center [104, 110] width 1 height 6
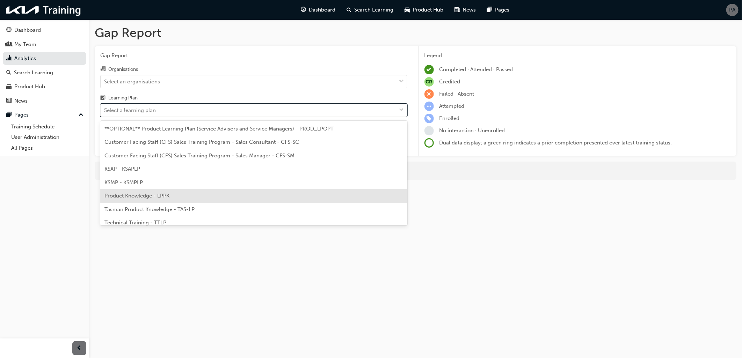
scroll to position [32, 0]
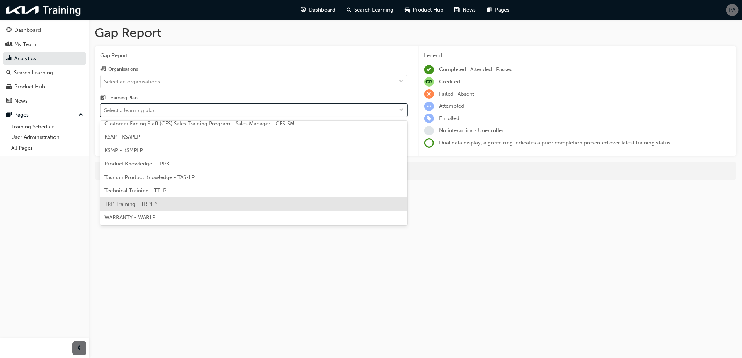
click at [147, 201] on span "TRP Training - TRPLP" at bounding box center [130, 204] width 52 height 6
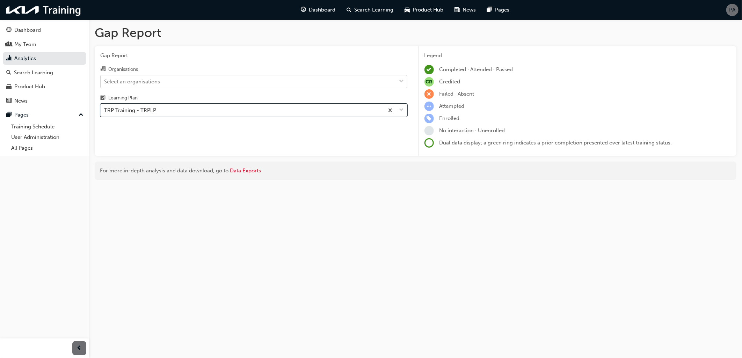
click at [152, 84] on div "Select an organisations" at bounding box center [132, 82] width 56 height 8
click at [105, 84] on input "Organisations Select an organisations" at bounding box center [104, 81] width 1 height 6
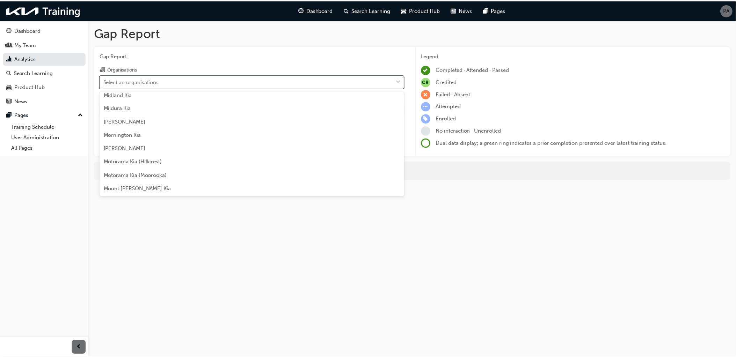
scroll to position [1203, 0]
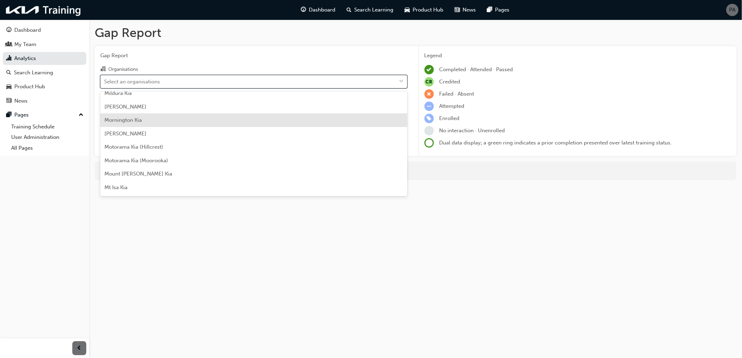
click at [134, 124] on div "Mornington Kia" at bounding box center [253, 120] width 307 height 14
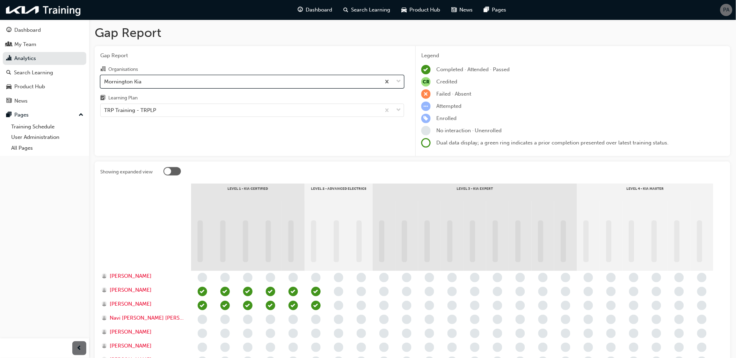
click at [144, 82] on div "Mornington Kia" at bounding box center [241, 81] width 280 height 12
click at [105, 82] on input "Organisations option Mornington Kia, selected. 0 results available. Select is f…" at bounding box center [104, 81] width 1 height 6
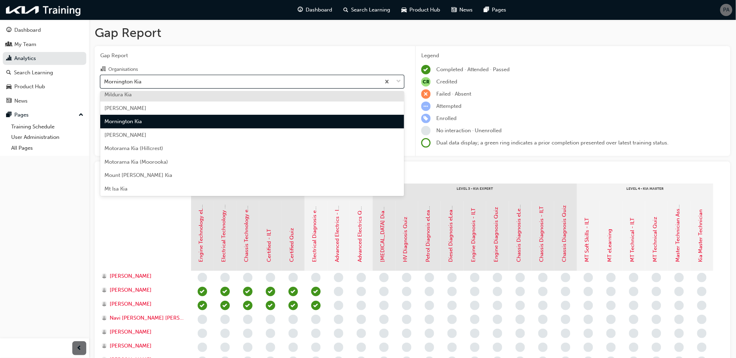
scroll to position [1214, 0]
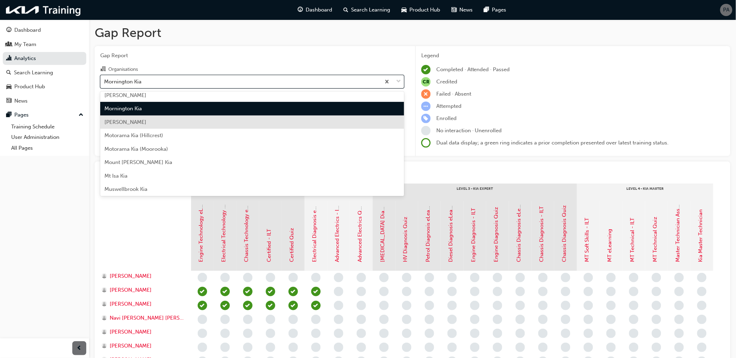
click at [135, 126] on div "[PERSON_NAME]" at bounding box center [252, 123] width 304 height 14
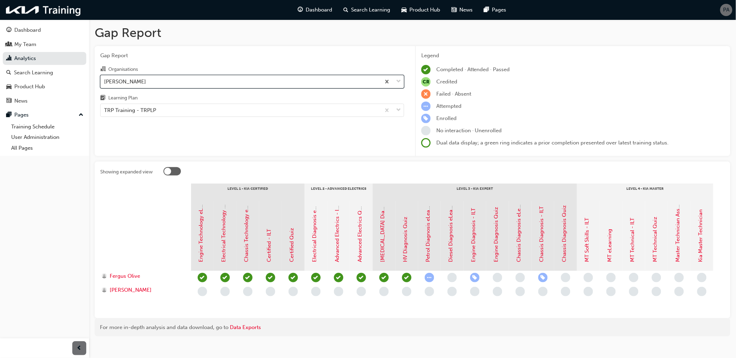
click at [148, 84] on div "[PERSON_NAME]" at bounding box center [241, 81] width 280 height 12
click at [105, 84] on input "Organisations option Moruya Kia, selected. 0 results available. Select is focus…" at bounding box center [104, 81] width 1 height 6
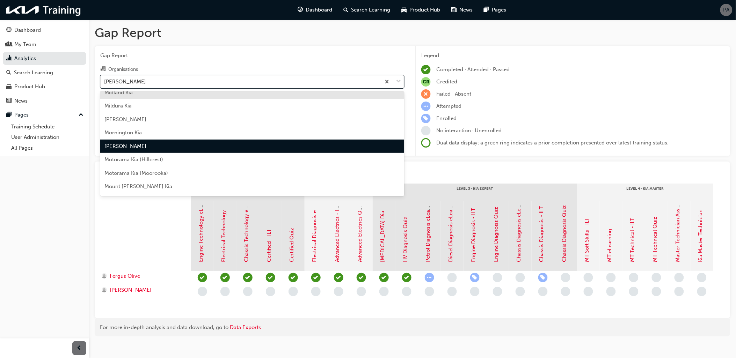
scroll to position [1227, 0]
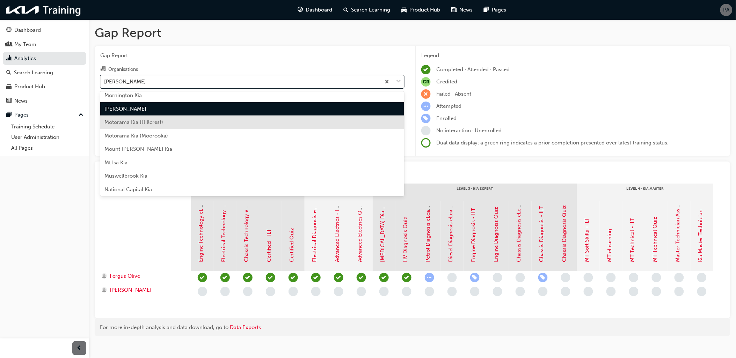
click at [144, 123] on span "Motorama Kia (Hillcrest)" at bounding box center [133, 122] width 59 height 6
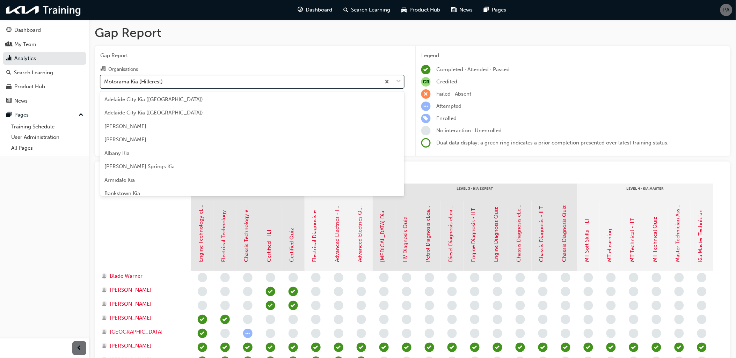
click at [146, 81] on div "Motorama Kia (Hillcrest)" at bounding box center [133, 82] width 59 height 8
click at [105, 81] on input "Organisations option Motorama Kia (Hillcrest), selected. option Motorama Kia (H…" at bounding box center [104, 81] width 1 height 6
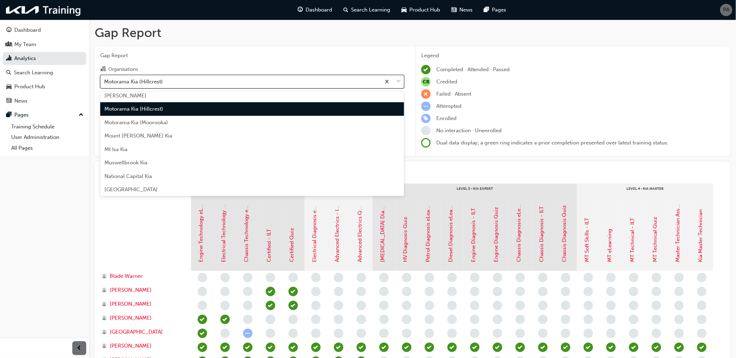
scroll to position [1241, 0]
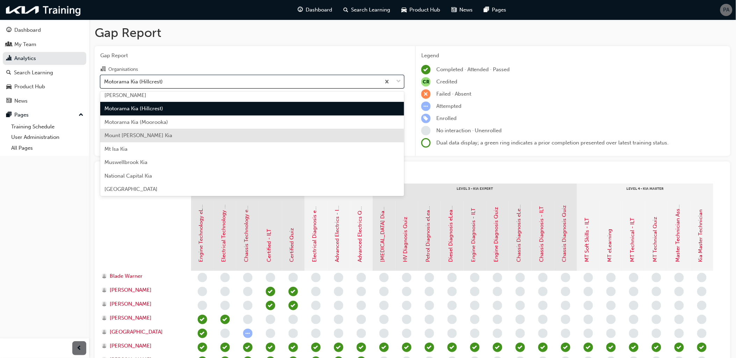
click at [144, 134] on span "Mount [PERSON_NAME] Kia" at bounding box center [138, 135] width 68 height 6
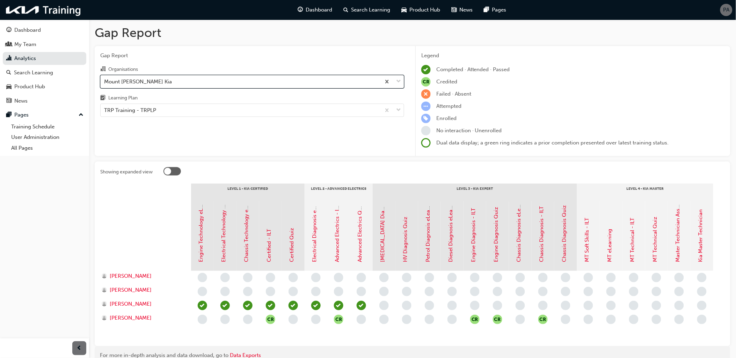
click at [148, 83] on div "Mount [PERSON_NAME] Kia" at bounding box center [241, 81] width 280 height 12
click at [105, 83] on input "Organisations option Mount Barker Kia, selected. 0 results available. Select is…" at bounding box center [104, 81] width 1 height 6
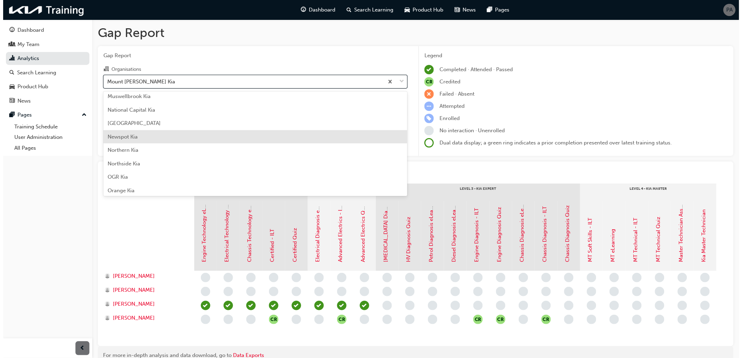
scroll to position [1229, 0]
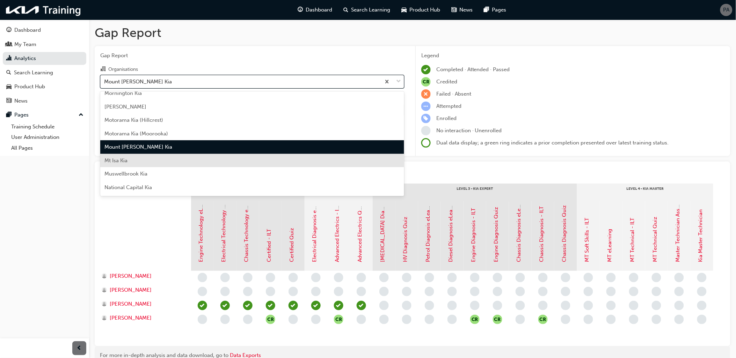
click at [138, 161] on div "Mt Isa Kia" at bounding box center [252, 161] width 304 height 14
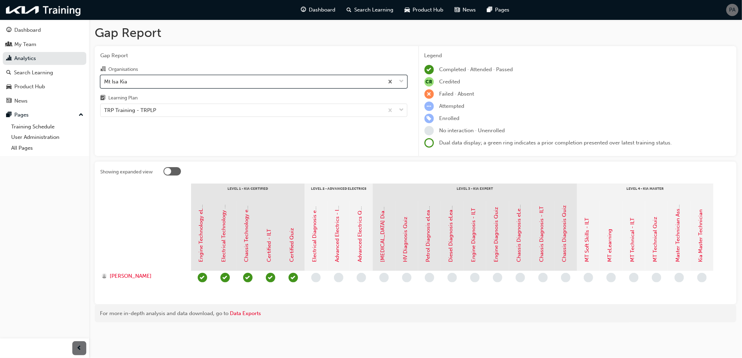
click at [151, 83] on div "Mt Isa Kia" at bounding box center [242, 81] width 283 height 12
click at [105, 83] on input "Organisations option Mt Isa Kia, selected. 0 results available. Select is focus…" at bounding box center [104, 81] width 1 height 6
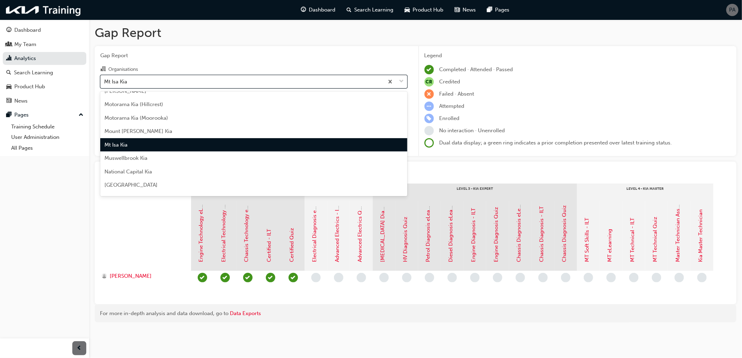
scroll to position [1281, 0]
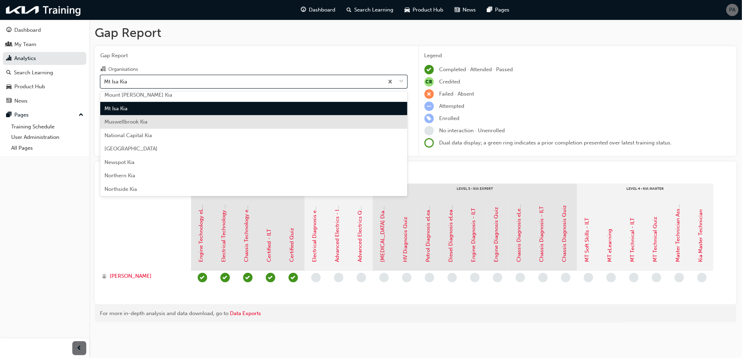
click at [147, 125] on div "Muswellbrook Kia" at bounding box center [253, 122] width 307 height 14
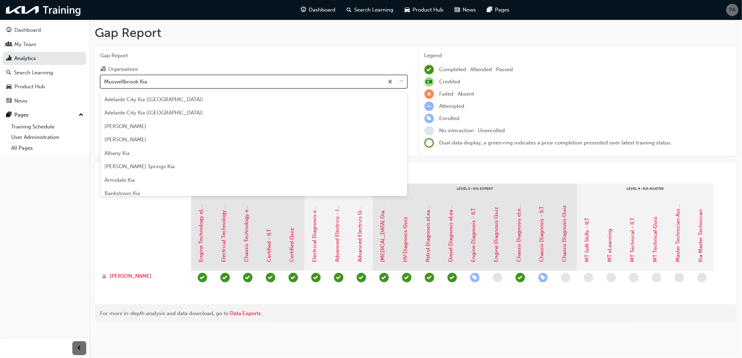
click at [147, 82] on div "Muswellbrook Kia" at bounding box center [125, 82] width 43 height 8
click at [105, 82] on input "Organisations option Muswellbrook Kia, selected. option Muswellbrook Kia focuse…" at bounding box center [104, 81] width 1 height 6
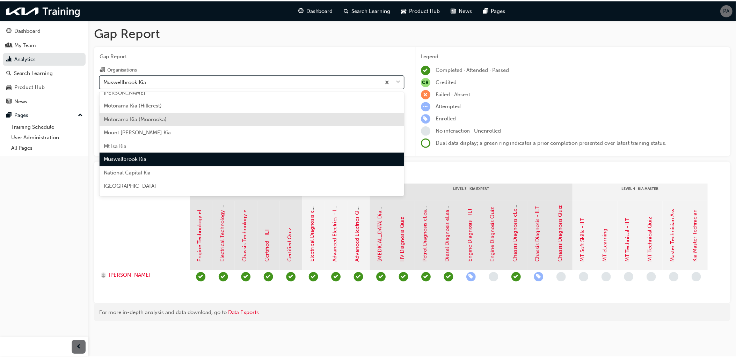
scroll to position [1256, 0]
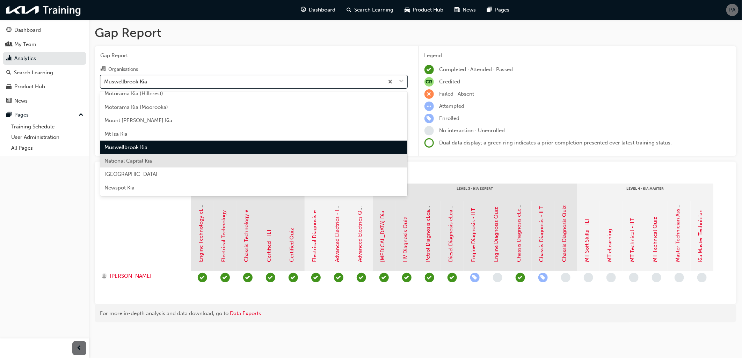
click at [139, 155] on div "National Capital Kia" at bounding box center [253, 161] width 307 height 14
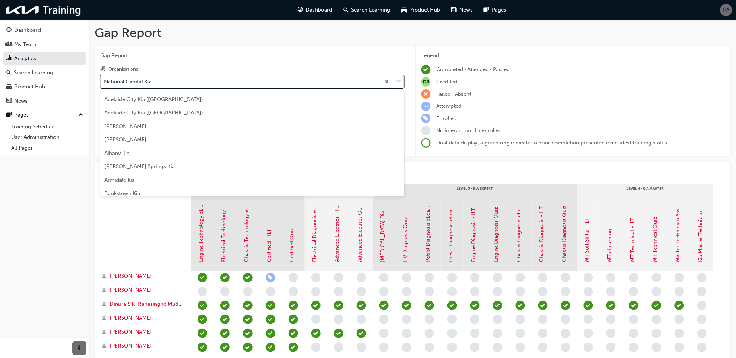
click at [134, 86] on div "National Capital Kia" at bounding box center [127, 82] width 47 height 8
click at [105, 84] on input "Organisations option National Capital Kia, selected. option National Capital Ki…" at bounding box center [104, 81] width 1 height 6
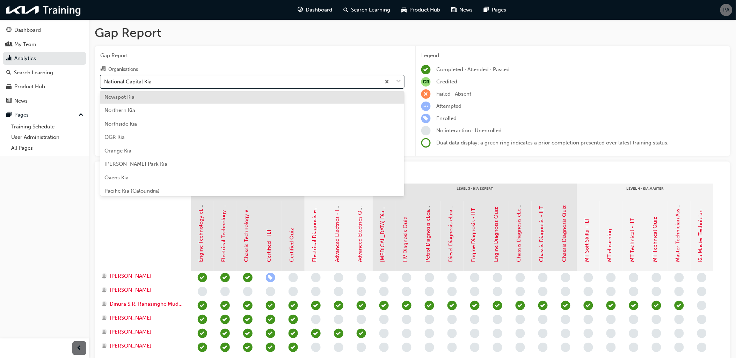
scroll to position [1308, 0]
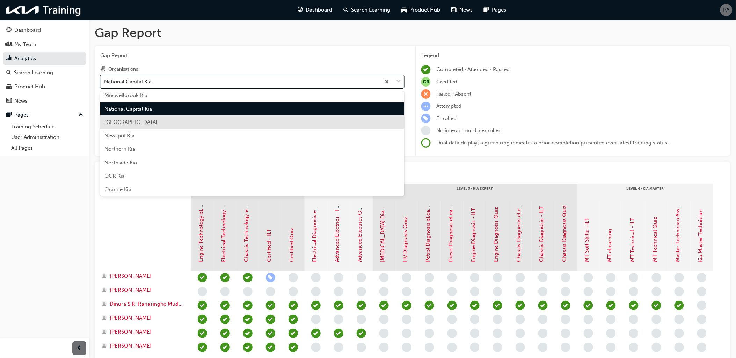
click at [138, 123] on span "[GEOGRAPHIC_DATA]" at bounding box center [130, 122] width 53 height 6
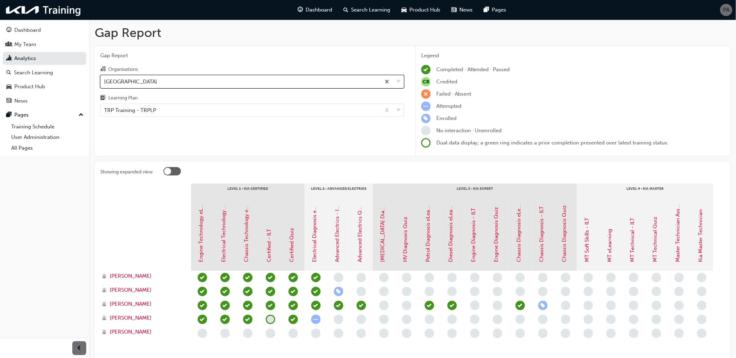
click at [139, 81] on div "[GEOGRAPHIC_DATA]" at bounding box center [130, 82] width 53 height 8
click at [105, 81] on input "Organisations option Newcastle City Kia, selected. 0 results available. Select …" at bounding box center [104, 81] width 1 height 6
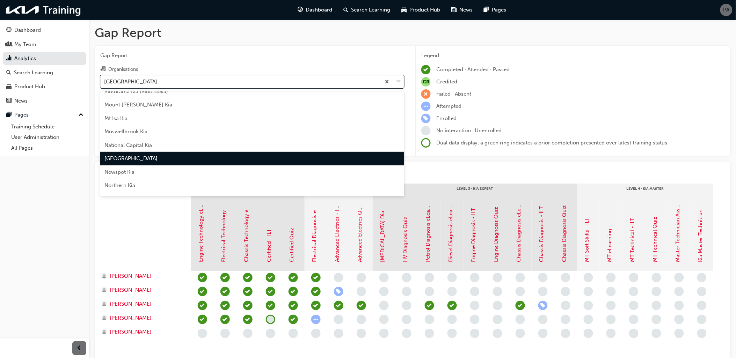
scroll to position [1283, 0]
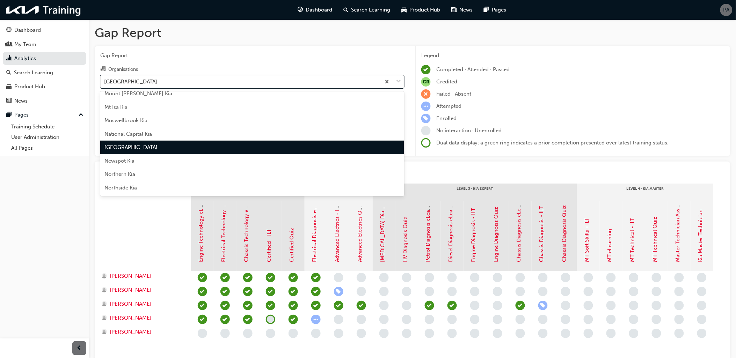
click at [135, 152] on div "[GEOGRAPHIC_DATA]" at bounding box center [252, 148] width 304 height 14
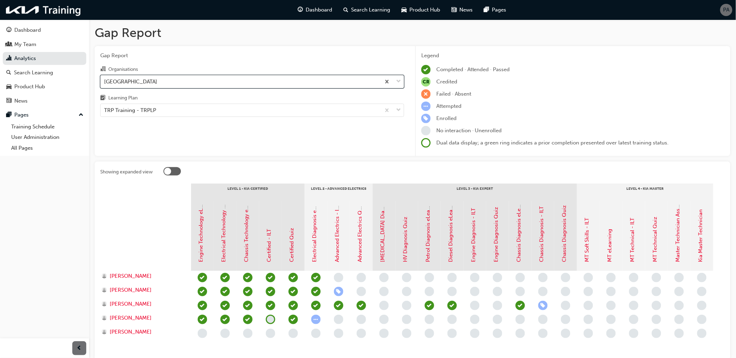
click at [135, 90] on div "Organisations option Newcastle City Kia, selected. 0 results available. Select …" at bounding box center [252, 91] width 304 height 52
click at [136, 84] on div "[GEOGRAPHIC_DATA]" at bounding box center [130, 82] width 53 height 8
click at [105, 84] on input "Organisations Newcastle City Kia" at bounding box center [104, 81] width 1 height 6
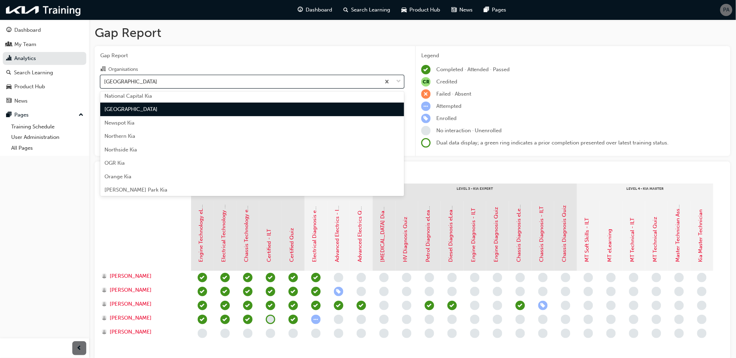
scroll to position [1322, 0]
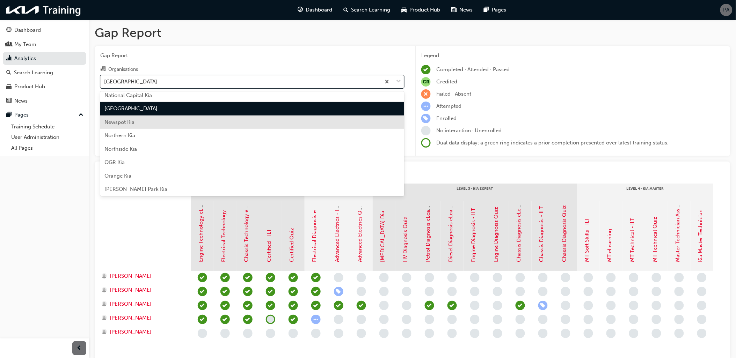
click at [137, 123] on div "Newspot Kia" at bounding box center [252, 123] width 304 height 14
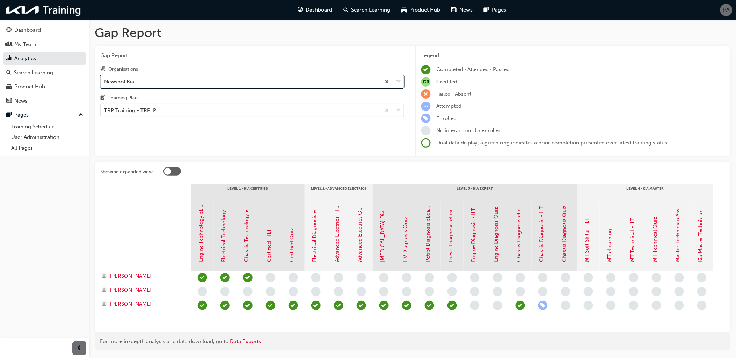
click at [138, 83] on div "Newspot Kia" at bounding box center [241, 81] width 280 height 12
click at [105, 83] on input "Organisations option Newspot Kia, selected. 0 results available. Select is focu…" at bounding box center [104, 81] width 1 height 6
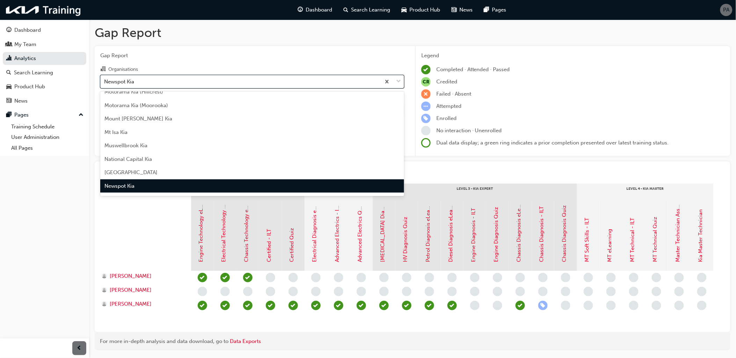
scroll to position [1271, 0]
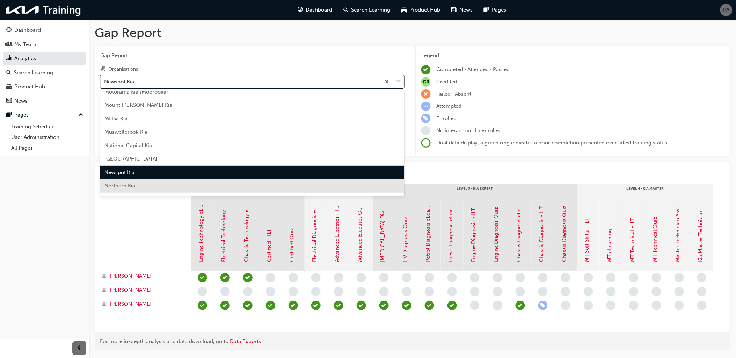
click at [129, 183] on span "Northern Kia" at bounding box center [119, 186] width 31 height 6
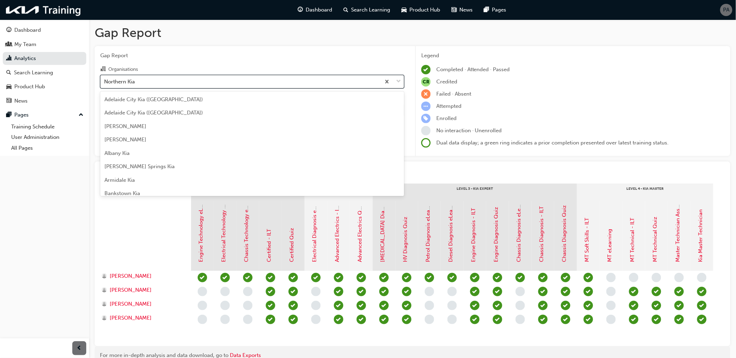
click at [141, 80] on div "Northern Kia" at bounding box center [241, 81] width 280 height 12
click at [105, 80] on input "Organisations option Northern Kia, selected. option Northern Kia focused, 102 o…" at bounding box center [104, 81] width 1 height 6
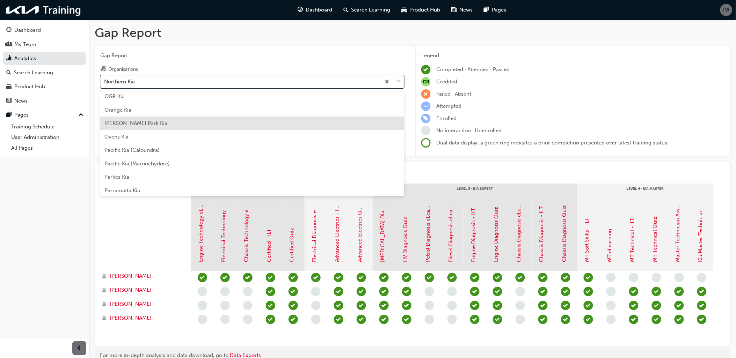
scroll to position [1349, 0]
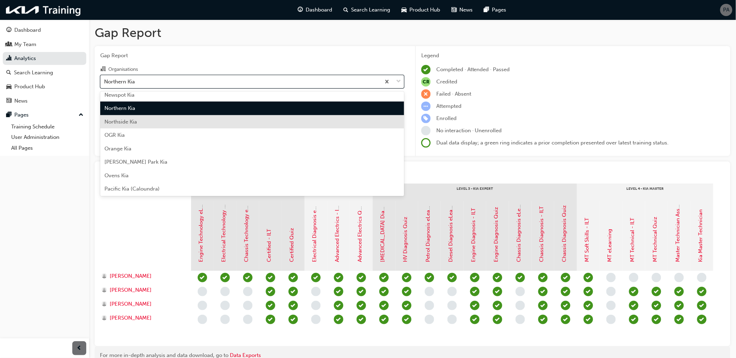
click at [133, 126] on div "Northside Kia" at bounding box center [252, 122] width 304 height 14
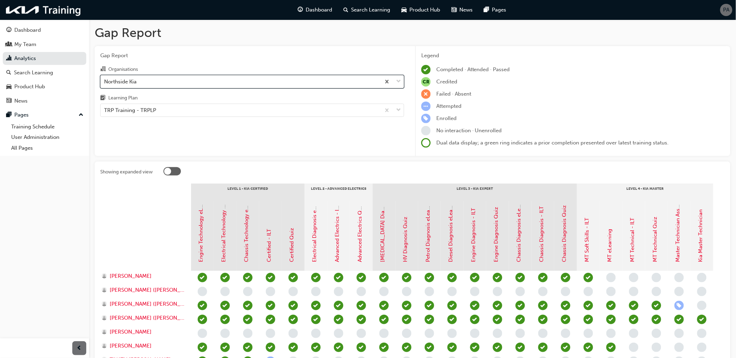
click at [139, 82] on div "Northside Kia" at bounding box center [241, 81] width 280 height 12
click at [105, 82] on input "Organisations option Northside Kia, selected. 0 results available. Select is fo…" at bounding box center [104, 81] width 1 height 6
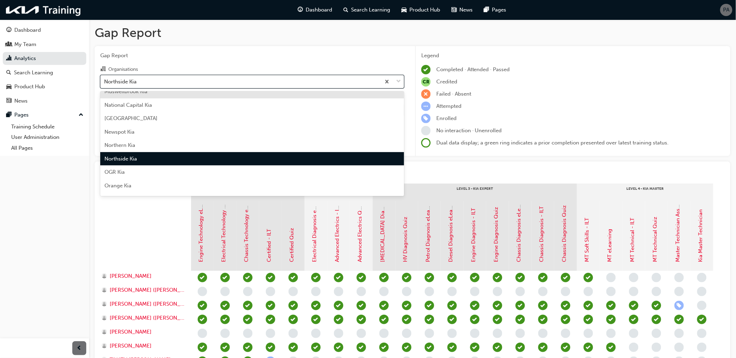
scroll to position [1323, 0]
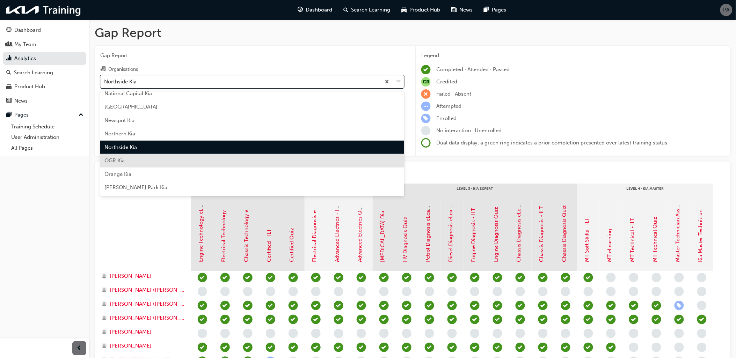
click at [130, 161] on div "OGR Kia" at bounding box center [252, 161] width 304 height 14
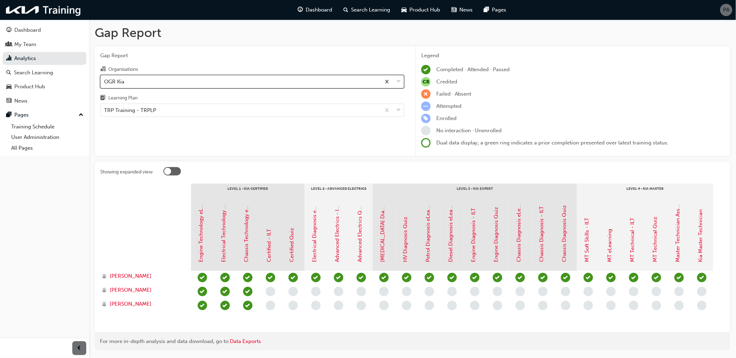
click at [141, 82] on div "OGR Kia" at bounding box center [241, 81] width 280 height 12
click at [105, 82] on input "Organisations option OGR Kia, selected. 0 results available. Select is focused …" at bounding box center [104, 81] width 1 height 6
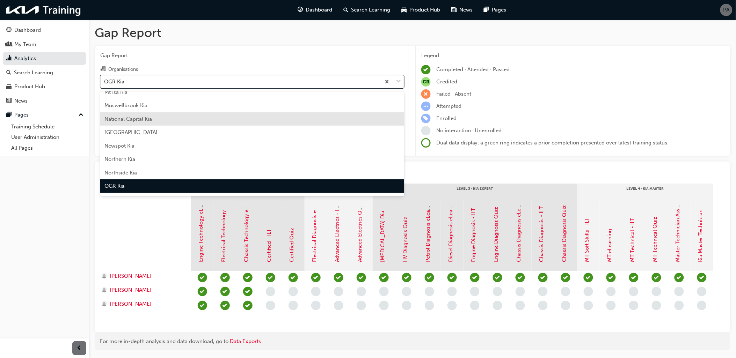
scroll to position [1337, 0]
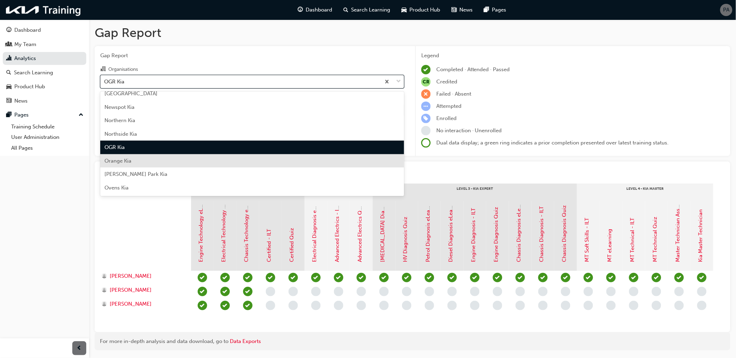
click at [129, 155] on div "Orange Kia" at bounding box center [252, 161] width 304 height 14
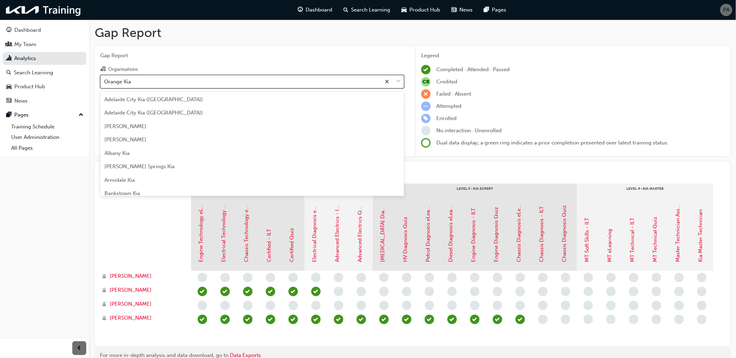
click at [138, 82] on div "Orange Kia" at bounding box center [241, 81] width 280 height 12
click at [105, 82] on input "Organisations option Orange Kia, selected. option Orange Kia focused, 105 of 15…" at bounding box center [104, 81] width 1 height 6
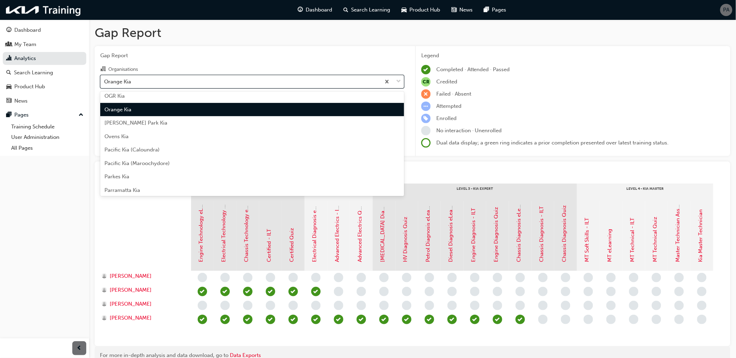
scroll to position [1389, 0]
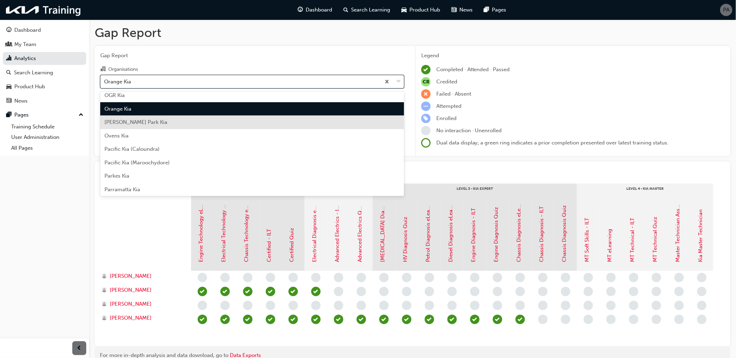
click at [136, 123] on span "[PERSON_NAME] Park Kia" at bounding box center [135, 122] width 63 height 6
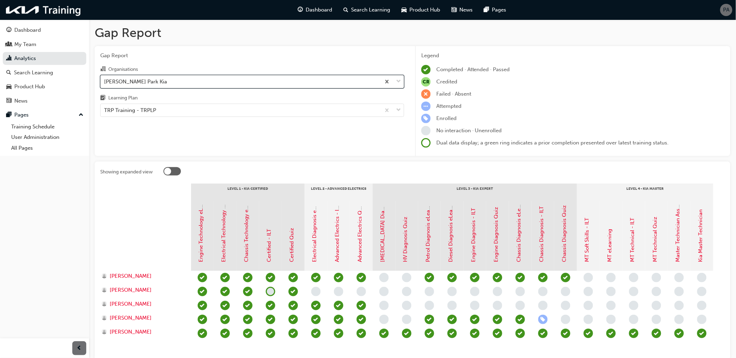
click at [144, 85] on div "[PERSON_NAME] Park Kia" at bounding box center [135, 82] width 63 height 8
click at [105, 84] on input "Organisations option Osborne Park Kia, selected. 0 results available. Select is…" at bounding box center [104, 81] width 1 height 6
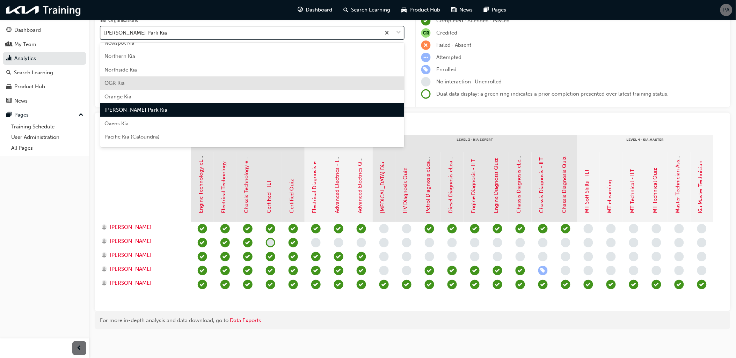
scroll to position [1363, 0]
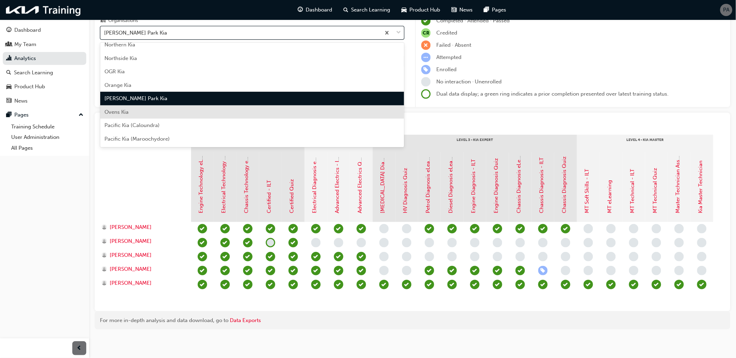
click at [139, 107] on div "Ovens Kia" at bounding box center [252, 112] width 304 height 14
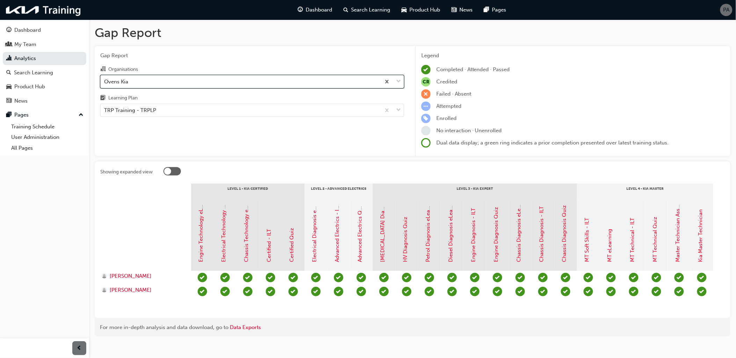
click at [145, 83] on div "Ovens Kia" at bounding box center [241, 81] width 280 height 12
click at [105, 83] on input "Organisations option Ovens Kia, selected. 0 results available. Select is focuse…" at bounding box center [104, 81] width 1 height 6
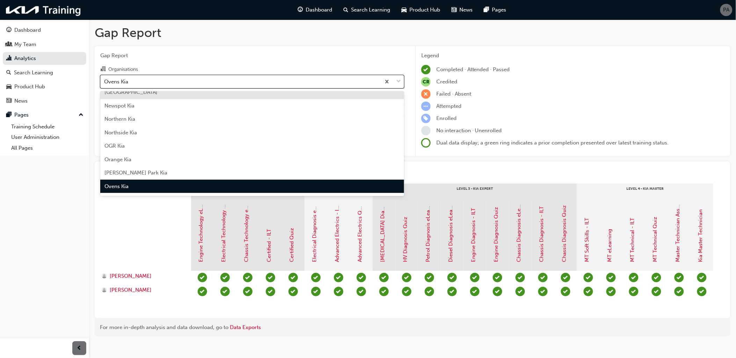
scroll to position [1377, 0]
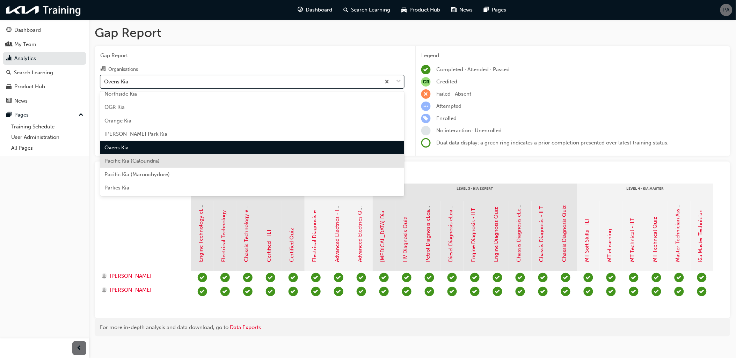
click at [134, 155] on div "Pacific Kia (Caloundra)" at bounding box center [252, 161] width 304 height 14
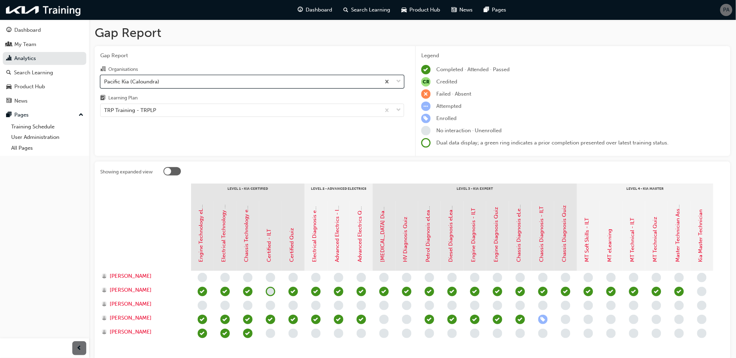
click at [141, 81] on div "Pacific Kia (Caloundra)" at bounding box center [131, 82] width 55 height 8
click at [105, 81] on input "Organisations option Pacific Kia (Caloundra), selected. 0 results available. Se…" at bounding box center [104, 81] width 1 height 6
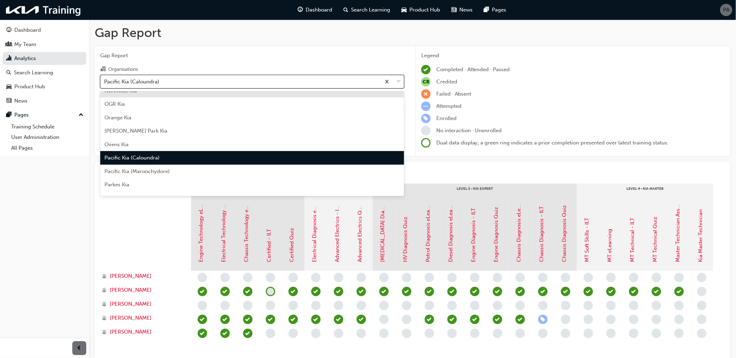
scroll to position [1391, 0]
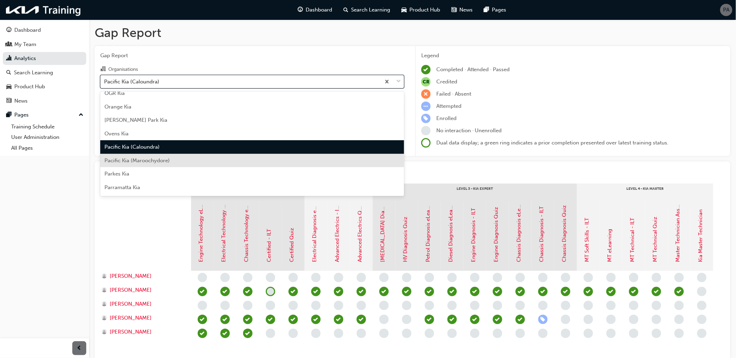
click at [132, 155] on div "Pacific Kia (Maroochydore)" at bounding box center [252, 161] width 304 height 14
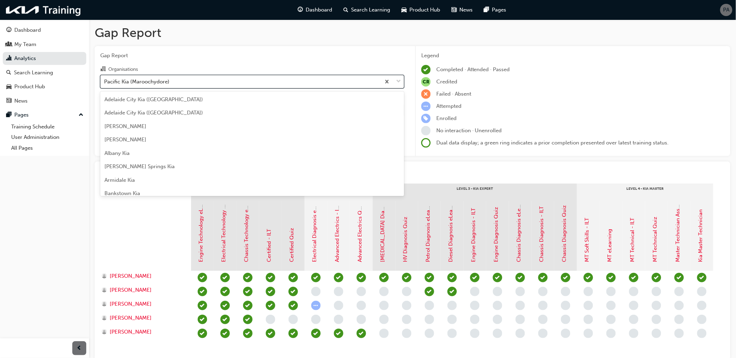
click at [142, 80] on div "Pacific Kia (Maroochydore)" at bounding box center [136, 82] width 65 height 8
click at [105, 80] on input "Organisations option Pacific Kia (Maroochydore), selected. option Pacific Kia (…" at bounding box center [104, 81] width 1 height 6
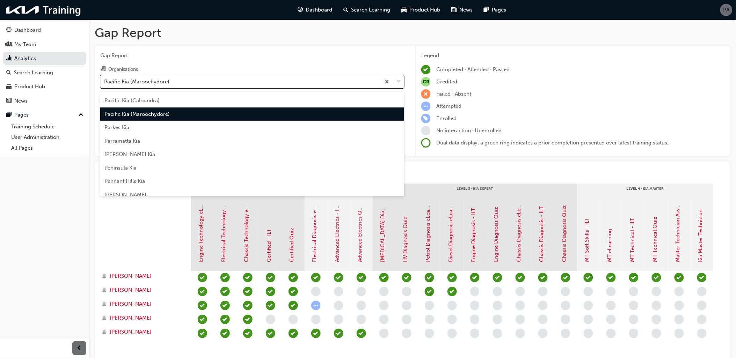
scroll to position [1443, 0]
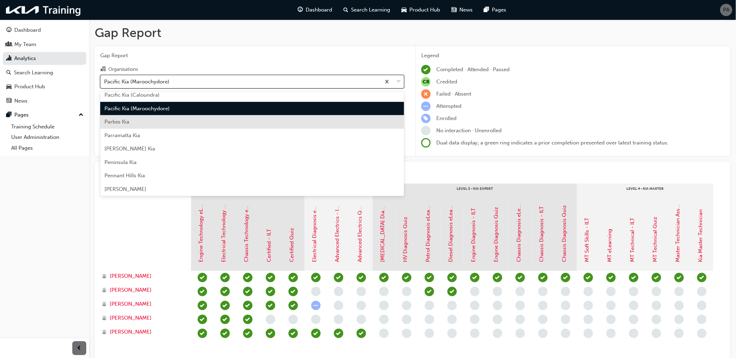
click at [138, 121] on div "Parkes Kia" at bounding box center [252, 122] width 304 height 14
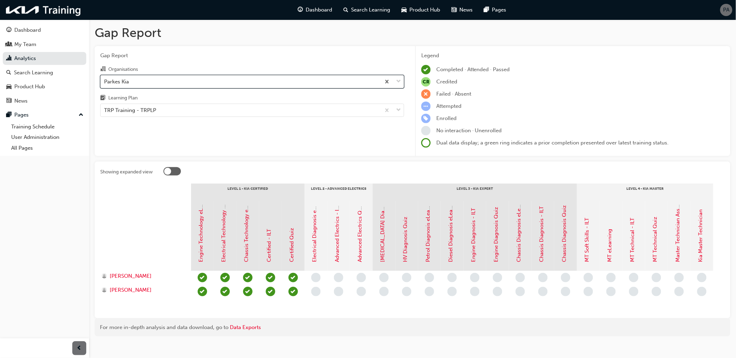
click at [145, 82] on div "Parkes Kia" at bounding box center [241, 81] width 280 height 12
click at [105, 82] on input "Organisations option Parkes Kia, selected. 0 results available. Select is focus…" at bounding box center [104, 81] width 1 height 6
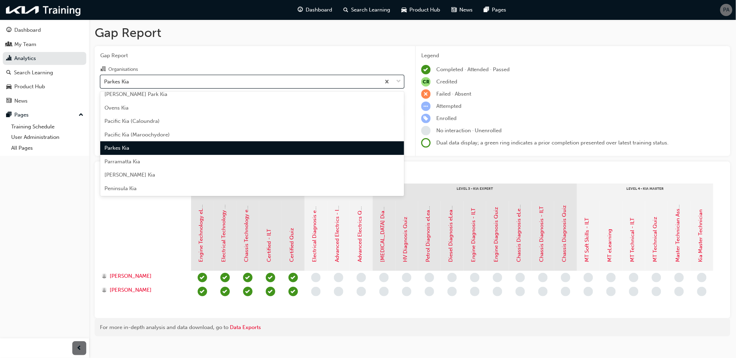
scroll to position [1417, 0]
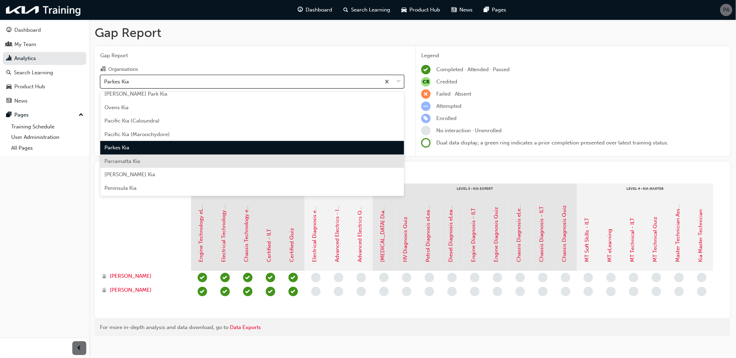
click at [135, 158] on span "Parramatta Kia" at bounding box center [122, 161] width 36 height 6
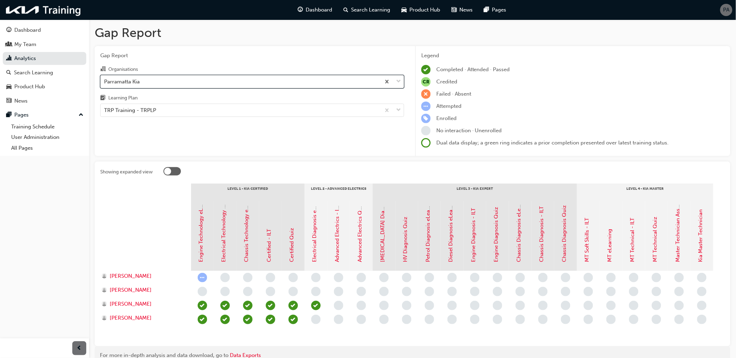
click at [145, 84] on div "Parramatta Kia" at bounding box center [241, 81] width 280 height 12
click at [105, 84] on input "Organisations option Parramatta Kia, selected. 0 results available. Select is f…" at bounding box center [104, 81] width 1 height 6
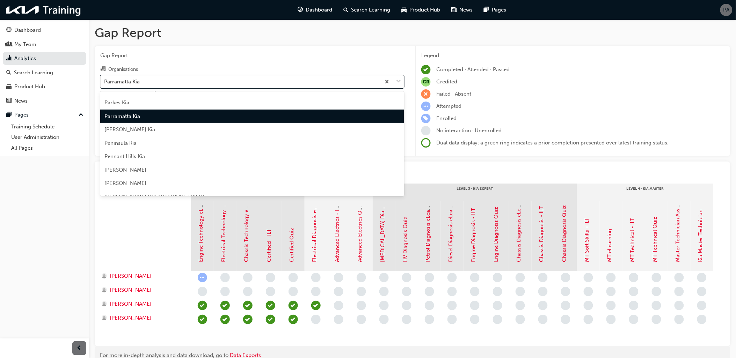
scroll to position [1469, 0]
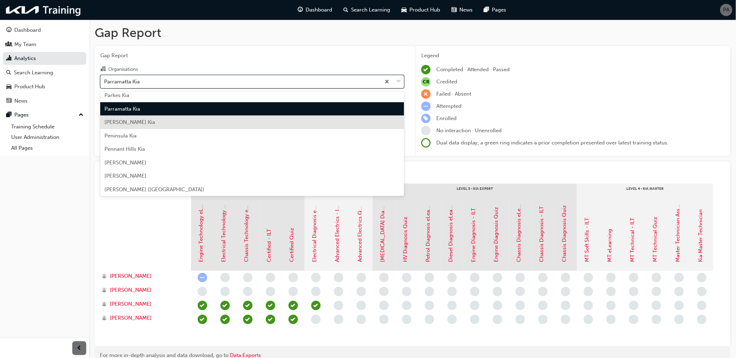
click at [142, 123] on span "[PERSON_NAME] Kia" at bounding box center [129, 122] width 51 height 6
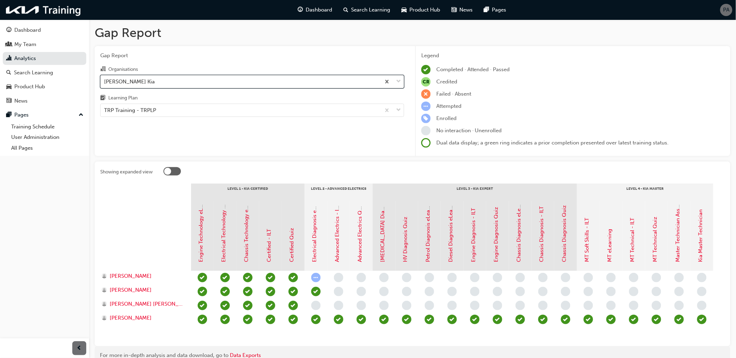
click at [148, 82] on div "[PERSON_NAME] Kia" at bounding box center [241, 81] width 280 height 12
click at [105, 82] on input "Organisations option Paul Wakeling Kia, selected. 0 results available. Select i…" at bounding box center [104, 81] width 1 height 6
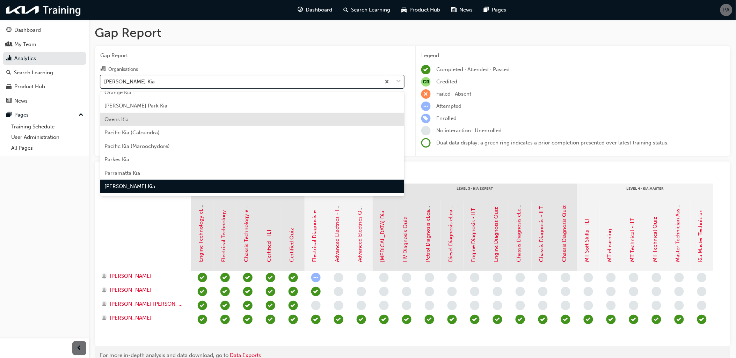
scroll to position [1444, 0]
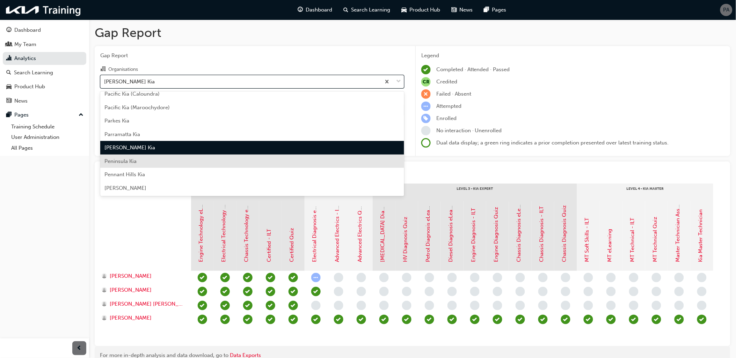
click at [140, 155] on div "Peninsula Kia" at bounding box center [252, 162] width 304 height 14
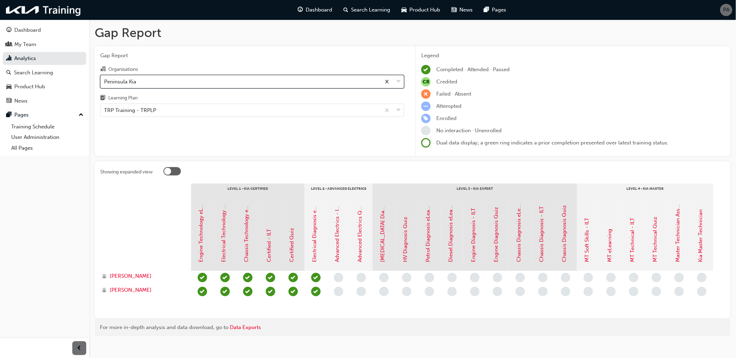
click at [148, 84] on div "Peninsula Kia" at bounding box center [241, 81] width 280 height 12
click at [105, 84] on input "Organisations option Peninsula Kia, selected. 0 results available. Select is fo…" at bounding box center [104, 81] width 1 height 6
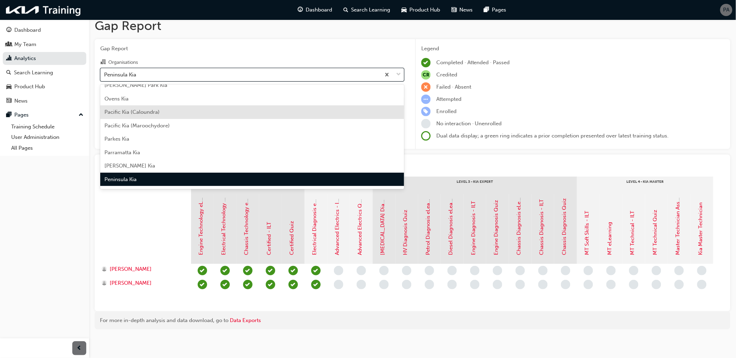
scroll to position [1496, 0]
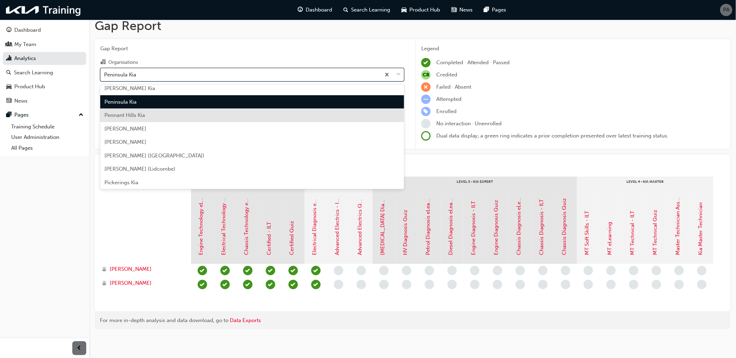
click at [140, 112] on div "Pennant Hills Kia" at bounding box center [252, 116] width 304 height 14
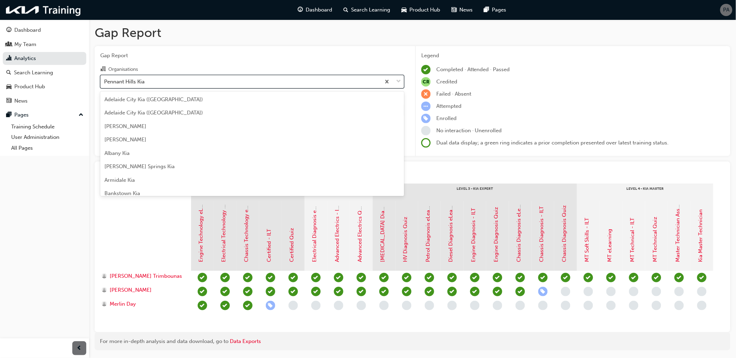
click at [149, 83] on div "Pennant Hills Kia" at bounding box center [241, 81] width 280 height 12
click at [105, 83] on input "Organisations option Pennant Hills Kia, selected. option Pennant Hills Kia focu…" at bounding box center [104, 81] width 1 height 6
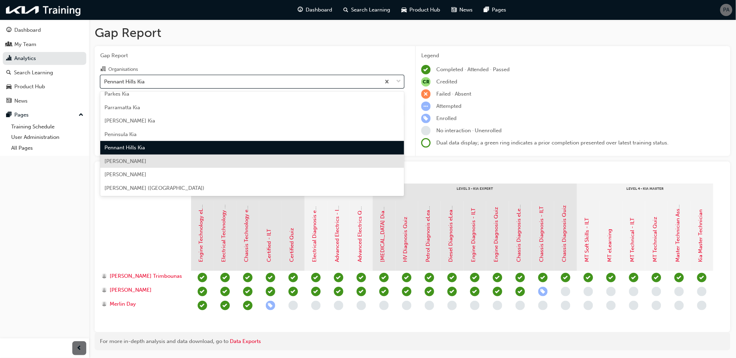
click at [145, 158] on span "[PERSON_NAME]" at bounding box center [125, 161] width 42 height 6
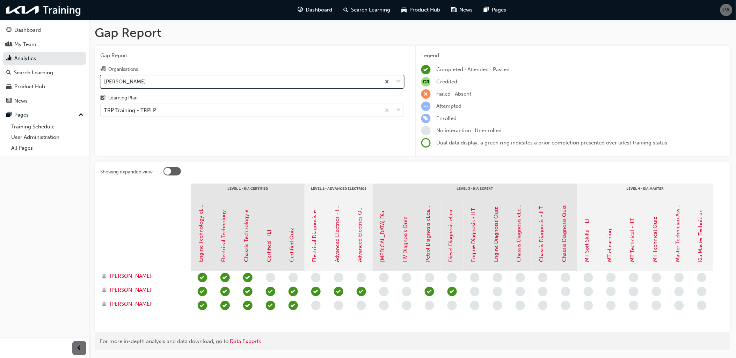
click at [147, 85] on div "[PERSON_NAME]" at bounding box center [241, 81] width 280 height 12
click at [105, 84] on input "Organisations option Peter Dullard Kia, selected. 0 results available. Select i…" at bounding box center [104, 81] width 1 height 6
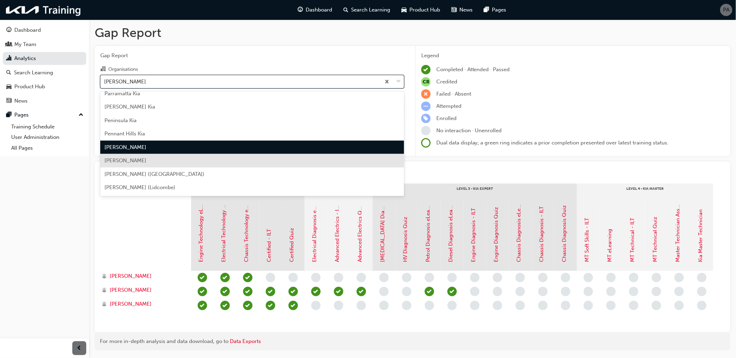
click at [147, 154] on div "[PERSON_NAME]" at bounding box center [252, 161] width 304 height 14
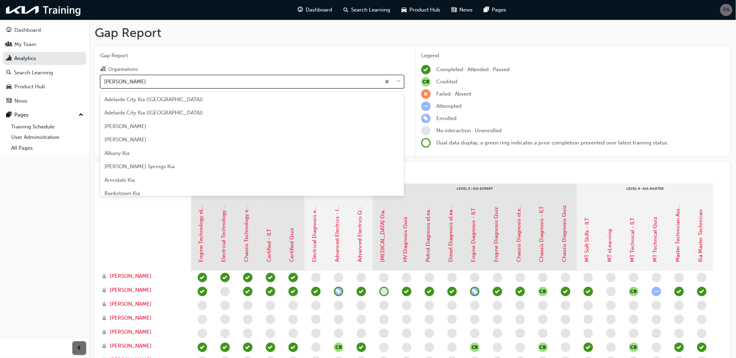
click at [149, 81] on div "[PERSON_NAME]" at bounding box center [241, 81] width 280 height 12
click at [105, 81] on input "Organisations option Peter Warren Kia, selected. option Peter Warren Kia focuse…" at bounding box center [104, 81] width 1 height 6
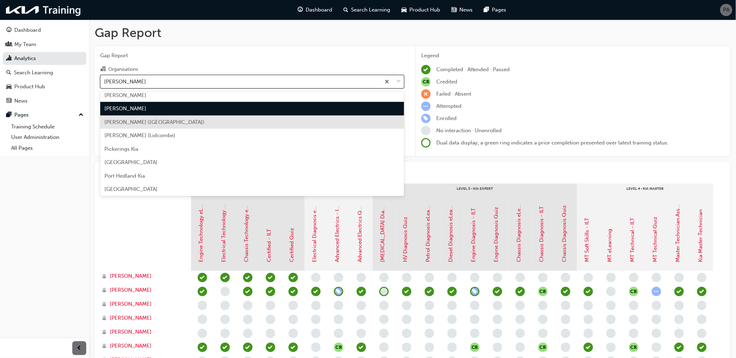
click at [148, 120] on span "[PERSON_NAME] ([GEOGRAPHIC_DATA])" at bounding box center [154, 122] width 100 height 6
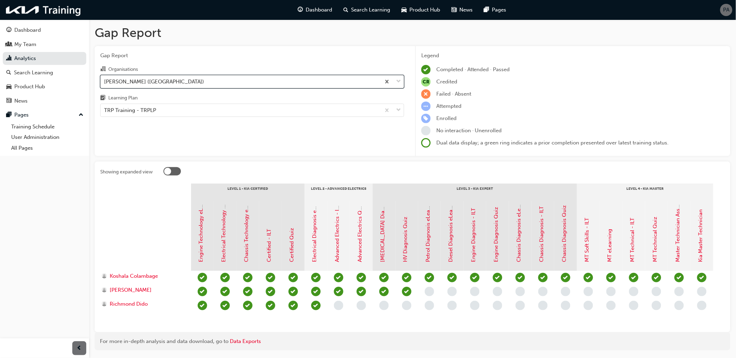
click at [162, 82] on div "[PERSON_NAME] ([GEOGRAPHIC_DATA])" at bounding box center [154, 82] width 100 height 8
click at [105, 82] on input "Organisations option Phil Gilbert Kia (Croydon), selected. 0 results available.…" at bounding box center [104, 81] width 1 height 6
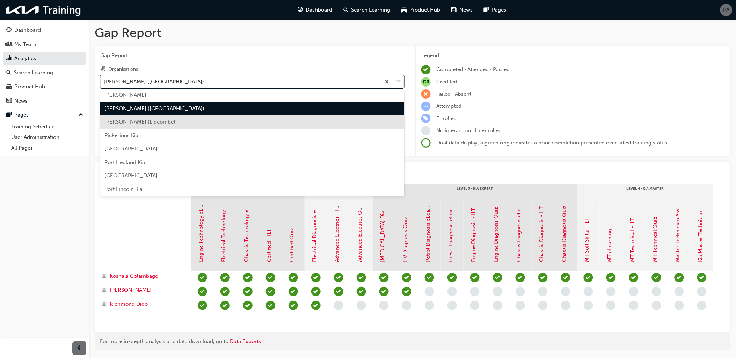
click at [156, 124] on div "[PERSON_NAME] (Lidcombe)" at bounding box center [252, 122] width 304 height 14
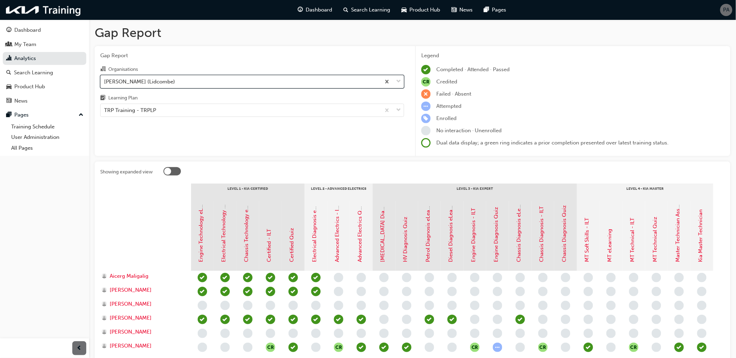
click at [162, 82] on div "[PERSON_NAME] (Lidcombe)" at bounding box center [139, 82] width 71 height 8
click at [105, 82] on input "Organisations option Phil Gilbert Kia (Lidcombe), selected. 0 results available…" at bounding box center [104, 81] width 1 height 6
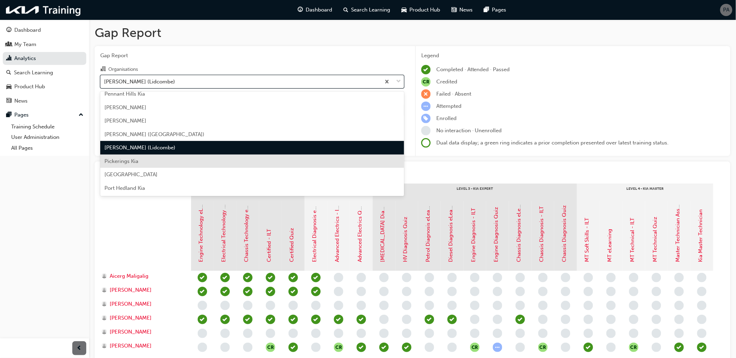
click at [161, 157] on div "Pickerings Kia" at bounding box center [252, 162] width 304 height 14
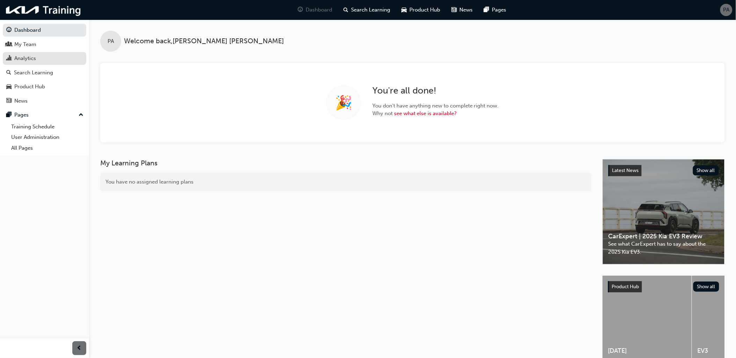
click at [48, 65] on link "Analytics" at bounding box center [44, 58] width 83 height 13
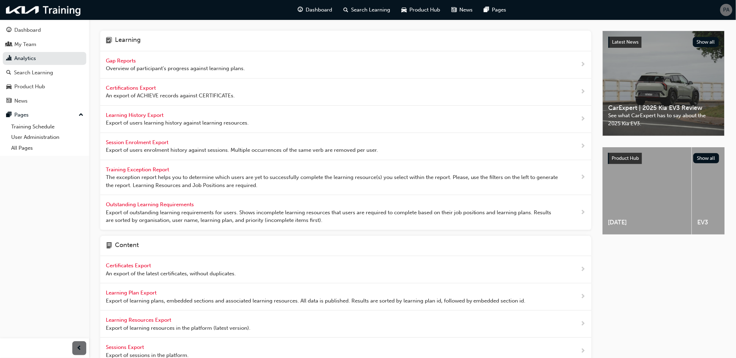
click at [128, 72] on span "Overview of participant's progress against learning plans." at bounding box center [175, 69] width 139 height 8
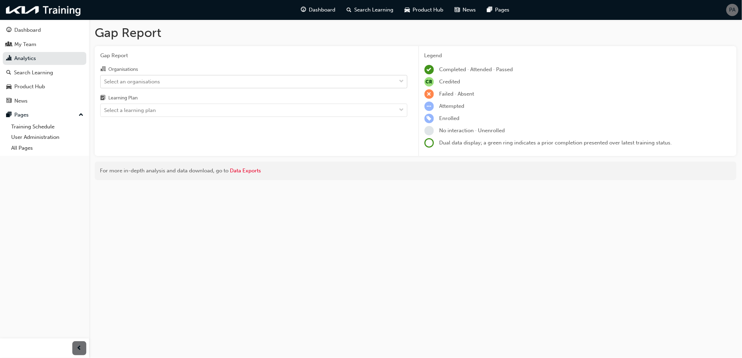
click at [151, 85] on div "Select an organisations" at bounding box center [132, 82] width 56 height 8
click at [105, 84] on input "Organisations Select an organisations" at bounding box center [104, 81] width 1 height 6
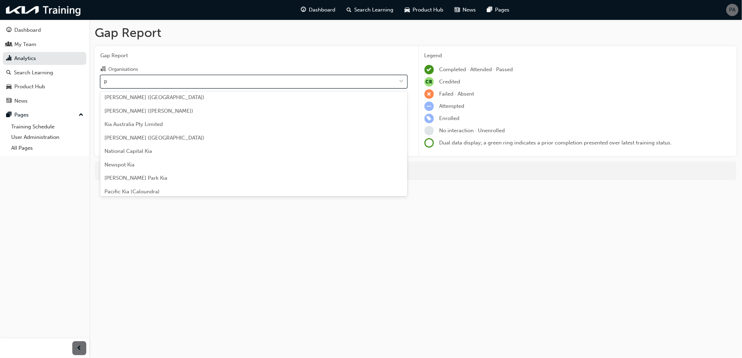
scroll to position [116, 0]
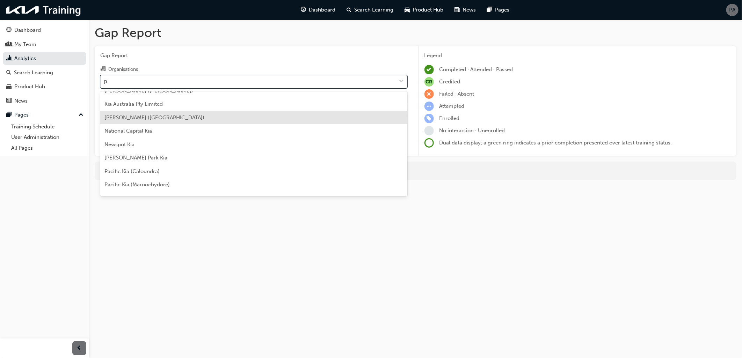
type input "pi"
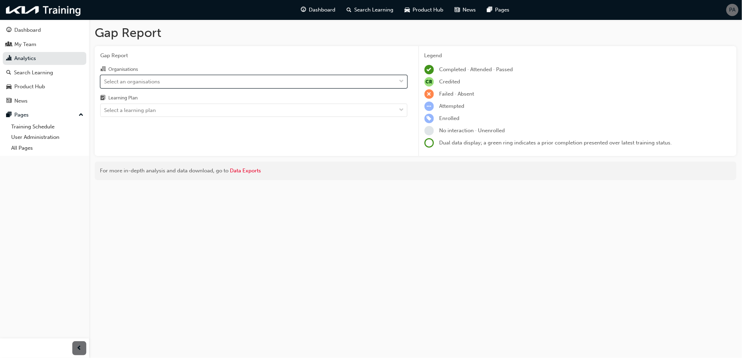
drag, startPoint x: 128, startPoint y: 83, endPoint x: 112, endPoint y: 81, distance: 16.5
click at [112, 81] on div "Select an organisations" at bounding box center [249, 81] width 296 height 12
click at [105, 81] on input "Organisations 0 results available. Select is focused ,type to refine list, pres…" at bounding box center [104, 81] width 1 height 6
click at [215, 82] on div "Select an organisations" at bounding box center [249, 81] width 296 height 12
click at [105, 82] on input "Organisations 0 results available. Select is focused ,type to refine list, pres…" at bounding box center [104, 81] width 1 height 6
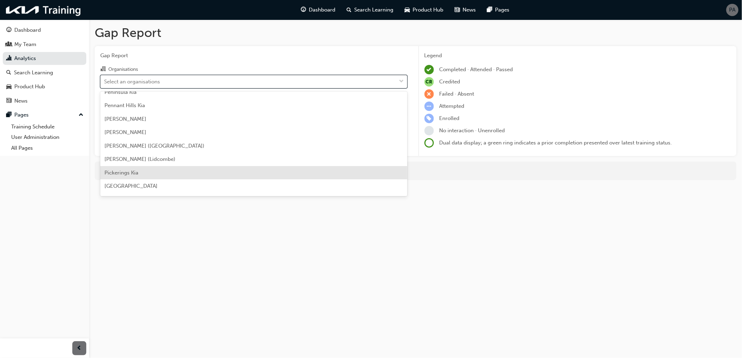
scroll to position [1552, 0]
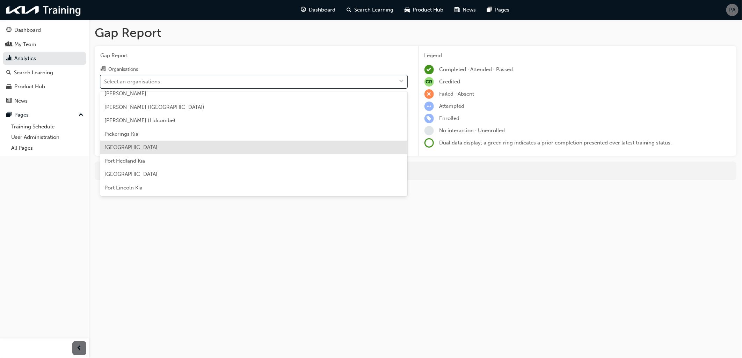
click at [147, 145] on div "[GEOGRAPHIC_DATA]" at bounding box center [253, 148] width 307 height 14
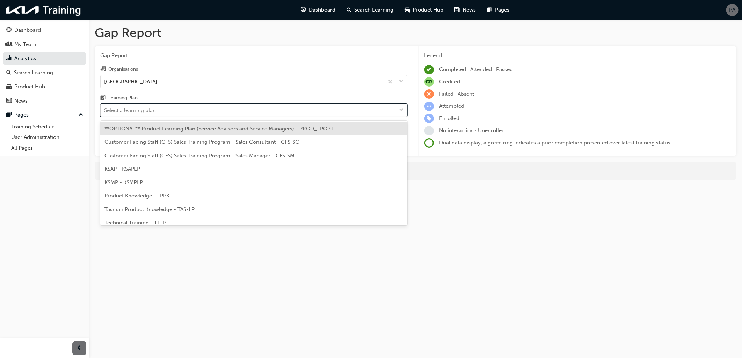
click at [145, 114] on div "Select a learning plan" at bounding box center [130, 110] width 52 height 8
click at [105, 113] on input "Learning Plan option **OPTIONAL** Product Learning Plan (Service Advisors and S…" at bounding box center [104, 110] width 1 height 6
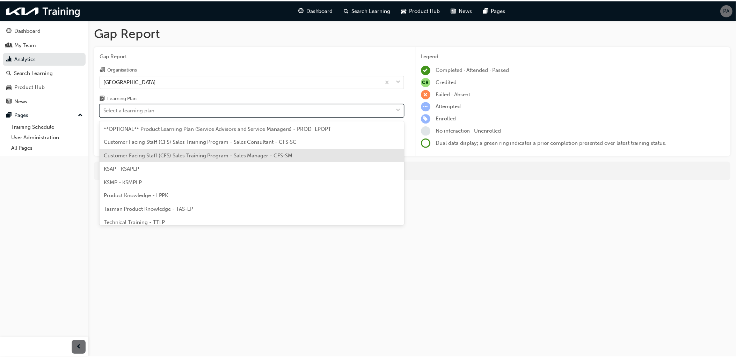
scroll to position [32, 0]
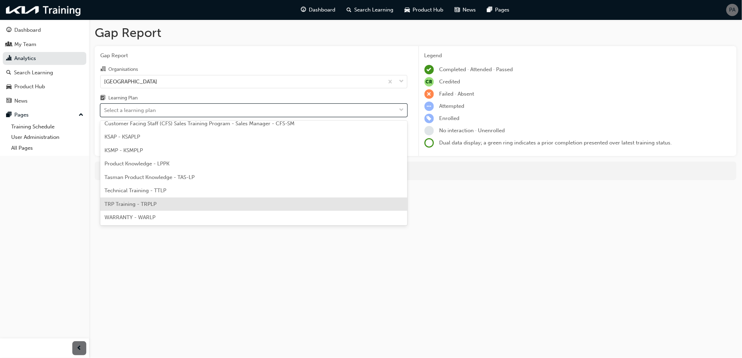
click at [141, 201] on span "TRP Training - TRPLP" at bounding box center [130, 204] width 52 height 6
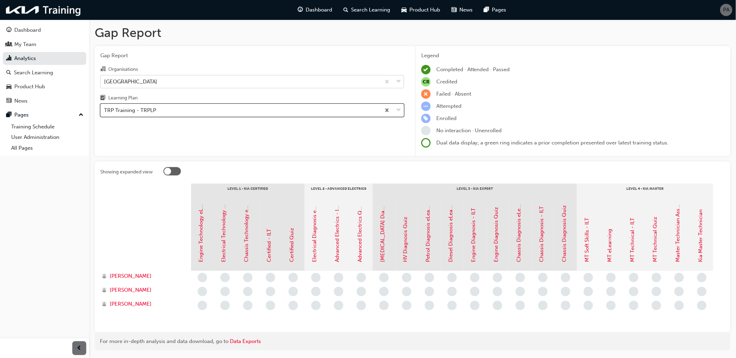
click at [141, 84] on div "[GEOGRAPHIC_DATA]" at bounding box center [130, 82] width 53 height 8
click at [105, 84] on input "Organisations [GEOGRAPHIC_DATA]" at bounding box center [104, 81] width 1 height 6
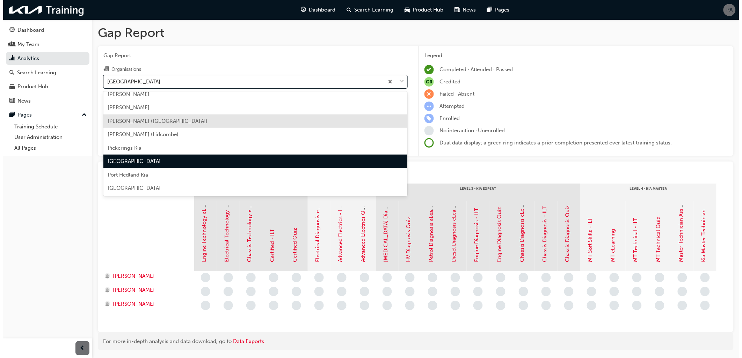
scroll to position [1551, 0]
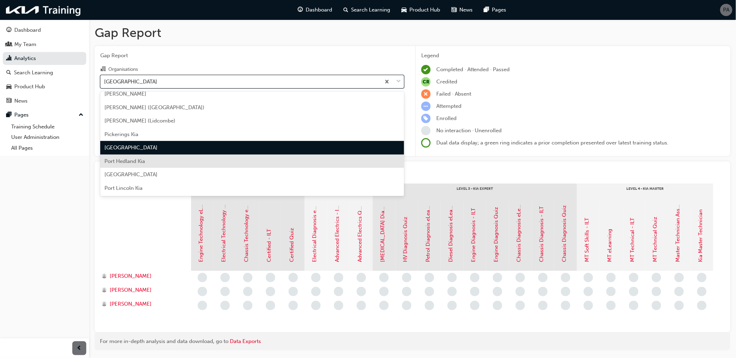
click at [141, 162] on span "Port Hedland Kia" at bounding box center [124, 161] width 41 height 6
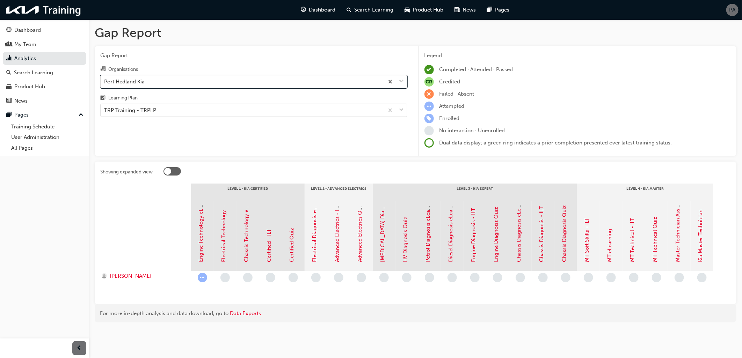
click at [151, 83] on div "Port Hedland Kia" at bounding box center [242, 81] width 283 height 12
click at [105, 83] on input "Organisations option Port Hedland Kia, selected. 0 results available. Select is…" at bounding box center [104, 81] width 1 height 6
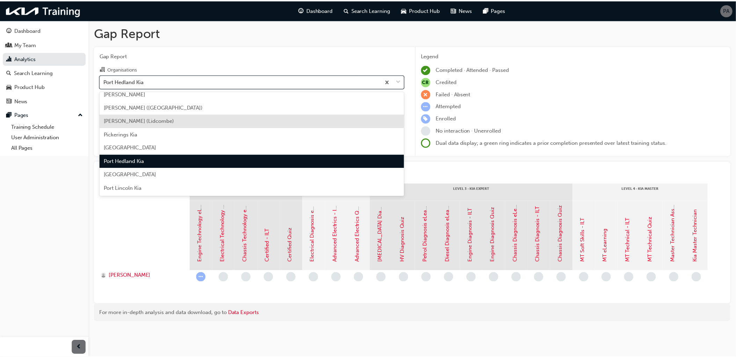
scroll to position [1565, 0]
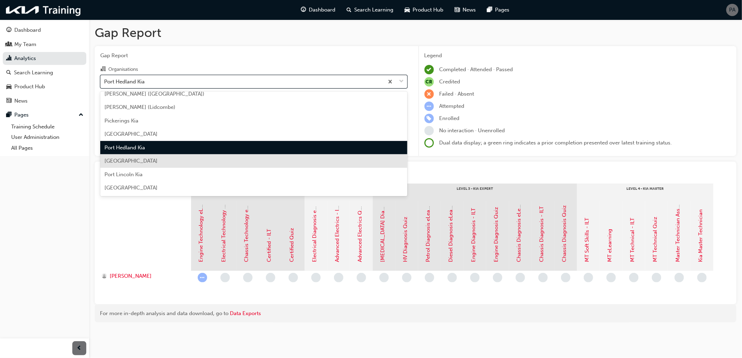
click at [147, 158] on div "[GEOGRAPHIC_DATA]" at bounding box center [253, 161] width 307 height 14
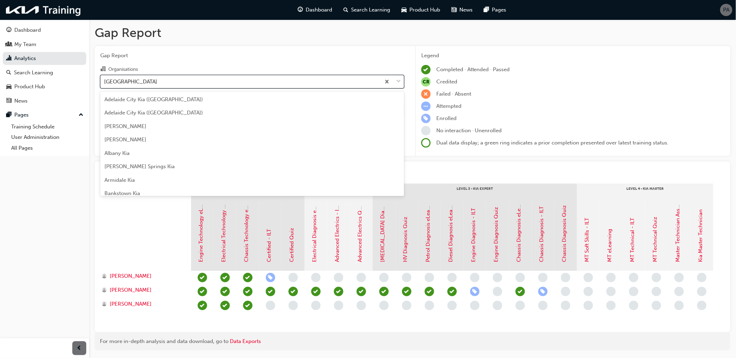
click at [153, 84] on div "[GEOGRAPHIC_DATA]" at bounding box center [241, 81] width 280 height 12
click at [105, 84] on input "Organisations option [GEOGRAPHIC_DATA], selected. option [GEOGRAPHIC_DATA] focu…" at bounding box center [104, 81] width 1 height 6
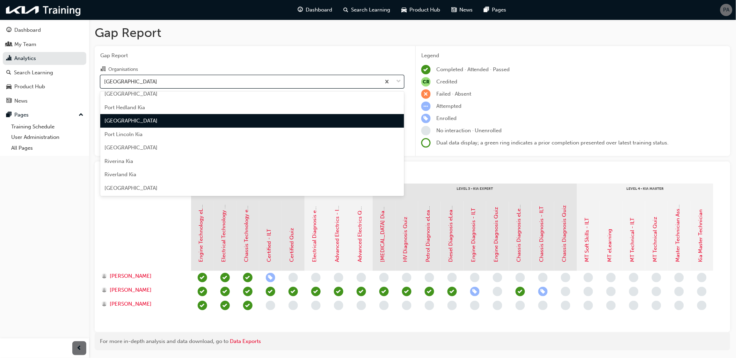
scroll to position [1617, 0]
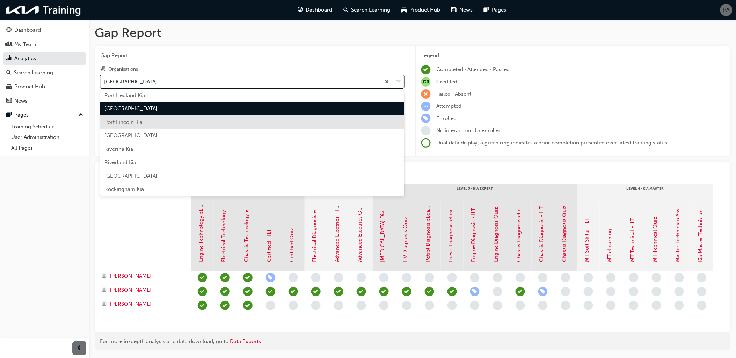
click at [149, 124] on div "Port Lincoln Kia" at bounding box center [252, 123] width 304 height 14
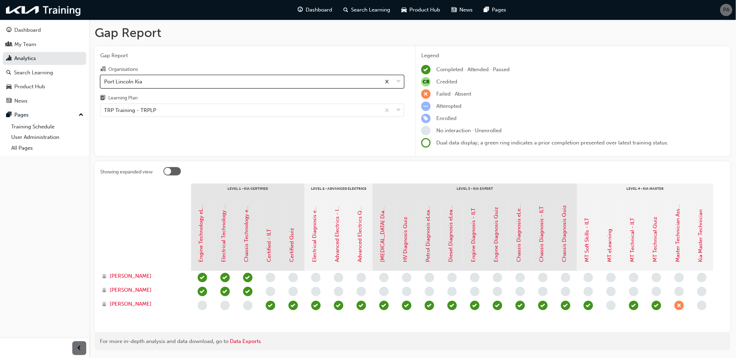
click at [158, 82] on div "Port Lincoln Kia" at bounding box center [241, 81] width 280 height 12
click at [105, 82] on input "Organisations option [GEOGRAPHIC_DATA], selected. 0 results available. Select i…" at bounding box center [104, 81] width 1 height 6
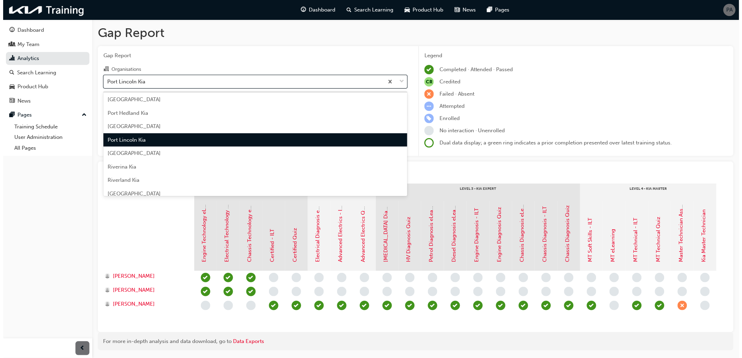
scroll to position [1631, 0]
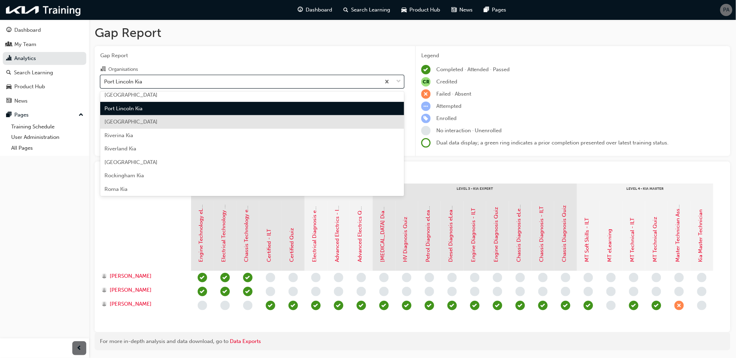
click at [148, 119] on div "[GEOGRAPHIC_DATA]" at bounding box center [252, 122] width 304 height 14
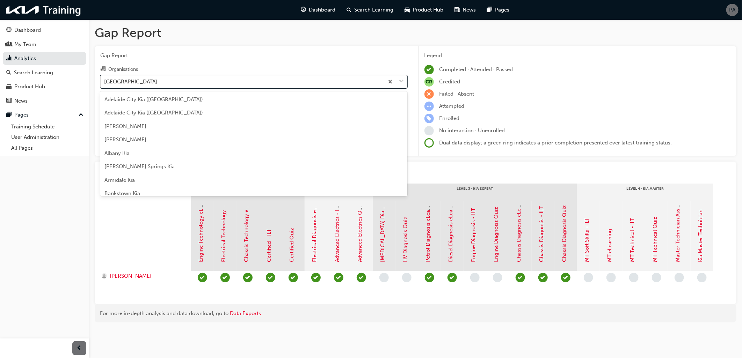
click at [153, 83] on div "[GEOGRAPHIC_DATA]" at bounding box center [242, 81] width 283 height 12
click at [105, 83] on input "Organisations option [GEOGRAPHIC_DATA], selected. option Reef City Kia focused,…" at bounding box center [104, 81] width 1 height 6
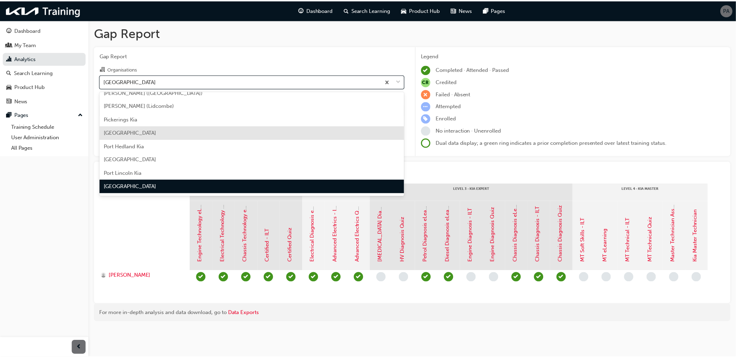
scroll to position [1605, 0]
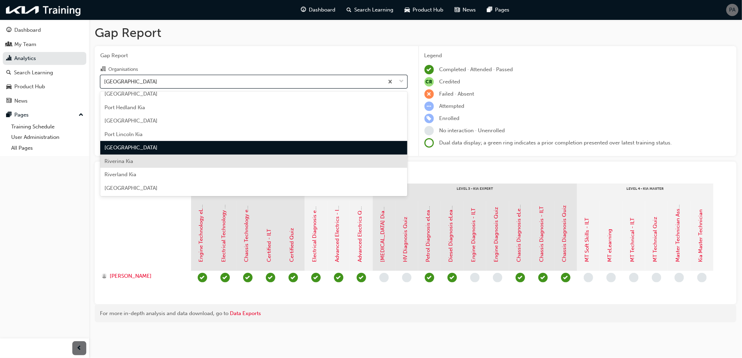
click at [146, 158] on div "Riverina Kia" at bounding box center [253, 162] width 307 height 14
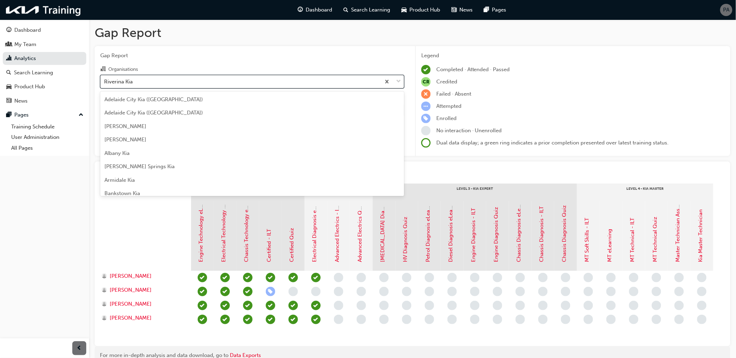
click at [148, 81] on div "Riverina Kia" at bounding box center [241, 81] width 280 height 12
click at [105, 81] on input "Organisations option Riverina Kia, selected. option Riverina Kia focused, 125 o…" at bounding box center [104, 81] width 1 height 6
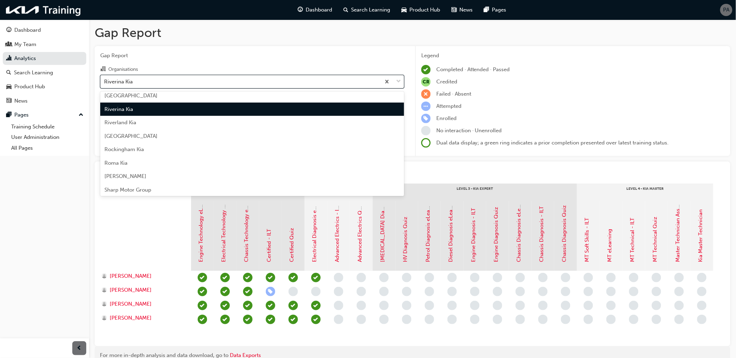
scroll to position [1657, 0]
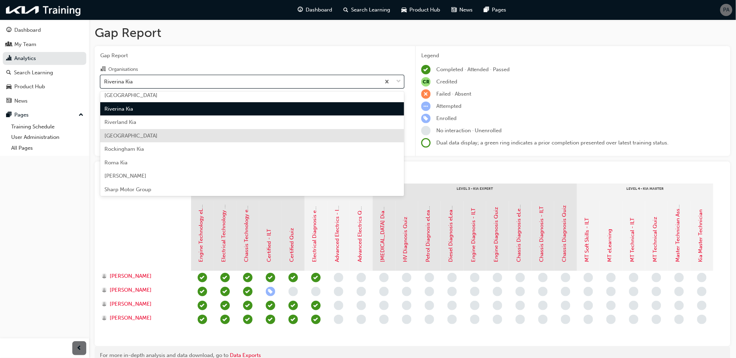
click at [140, 127] on div "Riverland Kia" at bounding box center [252, 123] width 304 height 14
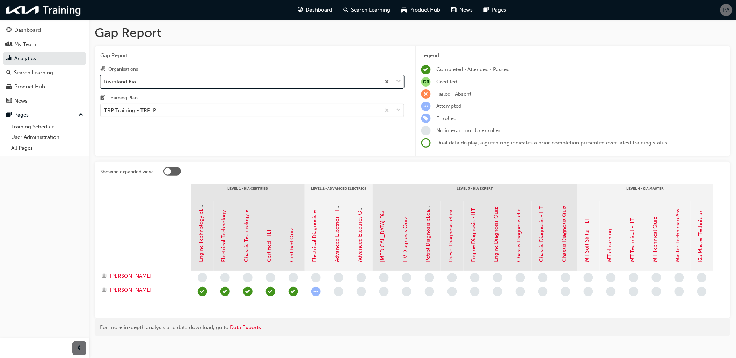
click at [144, 79] on div "Riverland Kia" at bounding box center [241, 81] width 280 height 12
click at [105, 79] on input "Organisations option Riverland Kia, selected. 0 results available. Select is fo…" at bounding box center [104, 81] width 1 height 6
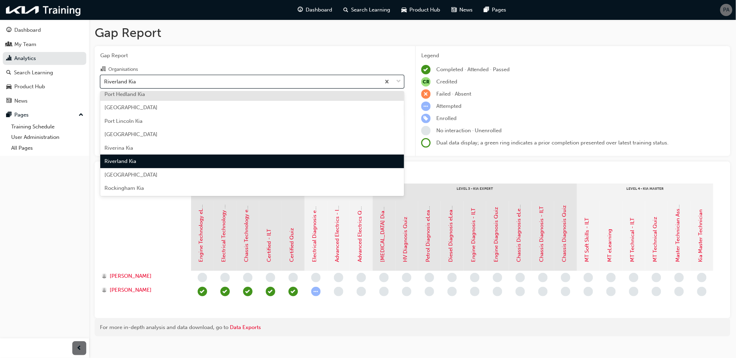
scroll to position [1632, 0]
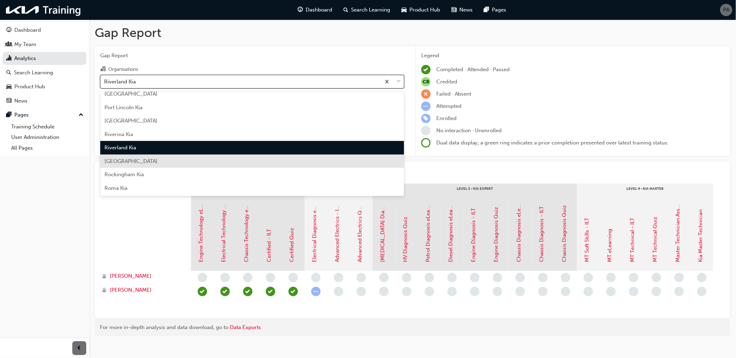
click at [139, 161] on span "[GEOGRAPHIC_DATA]" at bounding box center [130, 161] width 53 height 6
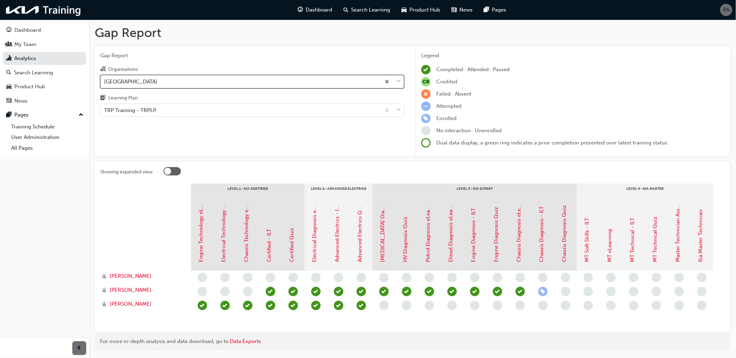
click at [141, 83] on div "[GEOGRAPHIC_DATA]" at bounding box center [130, 82] width 53 height 8
click at [105, 83] on input "Organisations option [GEOGRAPHIC_DATA], selected. 0 results available. Select i…" at bounding box center [104, 81] width 1 height 6
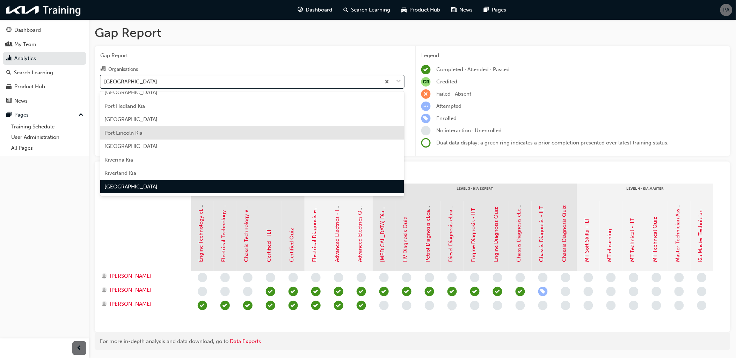
scroll to position [1684, 0]
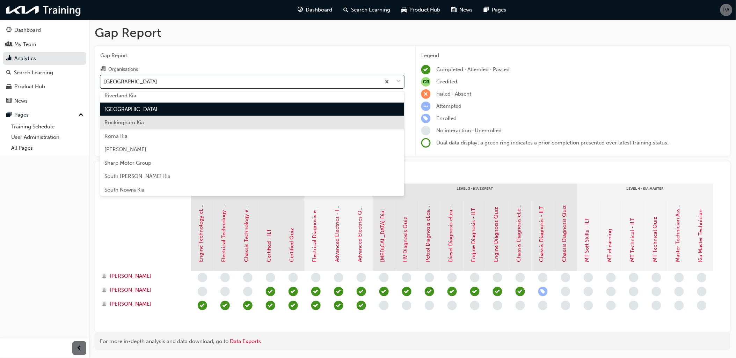
click at [139, 125] on div "Rockingham Kia" at bounding box center [252, 123] width 304 height 14
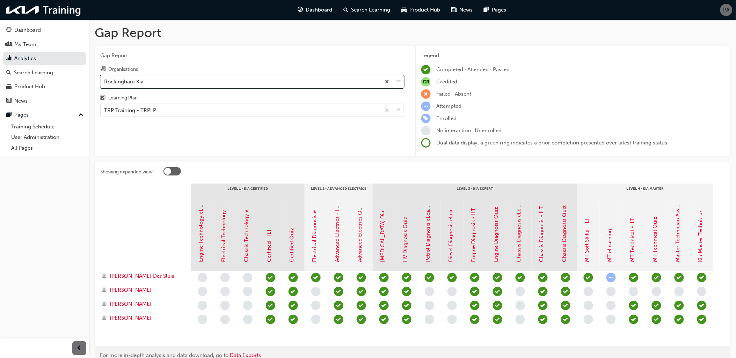
click at [142, 83] on div "Rockingham Kia" at bounding box center [123, 82] width 39 height 8
click at [105, 83] on input "Organisations option Rockingham Kia, selected. 0 results available. Select is f…" at bounding box center [104, 81] width 1 height 6
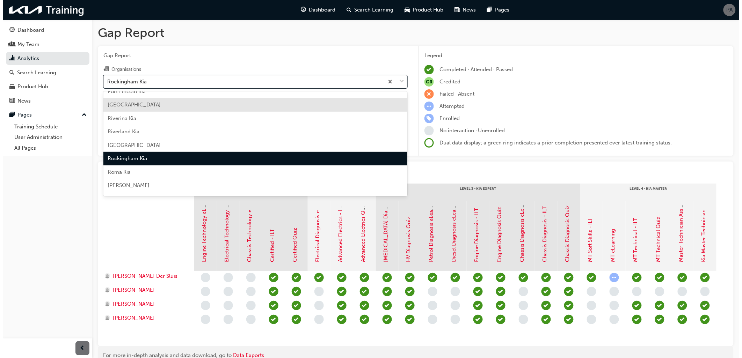
scroll to position [1659, 0]
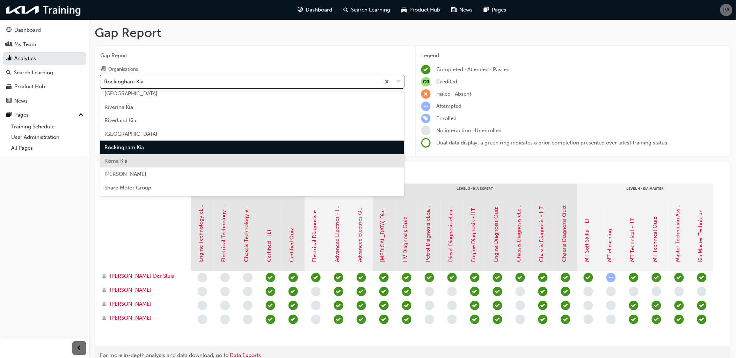
click at [134, 160] on div "Roma Kia" at bounding box center [252, 161] width 304 height 14
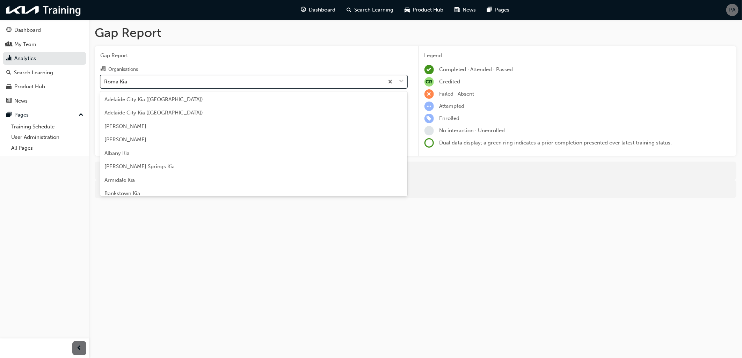
click at [146, 83] on div "Roma Kia" at bounding box center [242, 81] width 283 height 12
click at [105, 83] on input "Organisations option Roma Kia, selected. option Roma Kia focused, 129 of 158. 1…" at bounding box center [104, 81] width 1 height 6
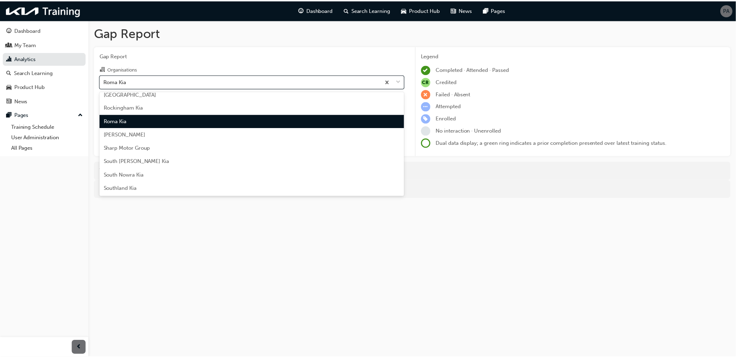
scroll to position [1711, 0]
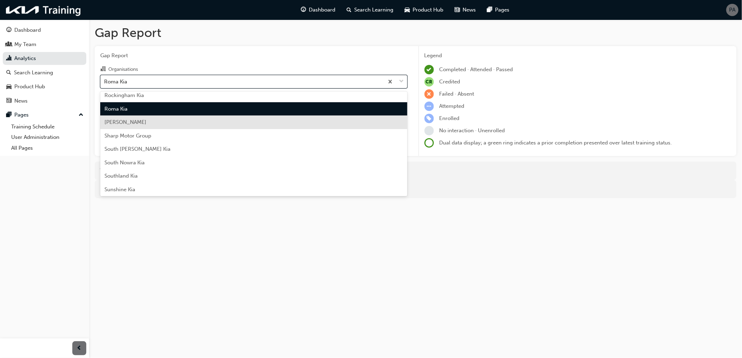
click at [138, 120] on div "[PERSON_NAME]" at bounding box center [253, 123] width 307 height 14
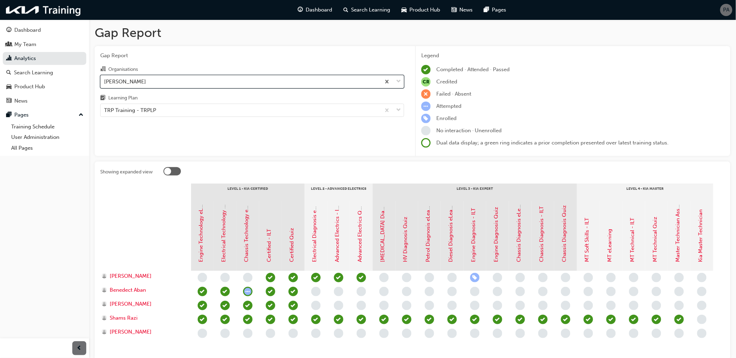
click at [145, 85] on div "[PERSON_NAME]" at bounding box center [241, 81] width 280 height 12
click at [105, 84] on input "Organisations option [PERSON_NAME], selected. 0 results available. Select is fo…" at bounding box center [104, 81] width 1 height 6
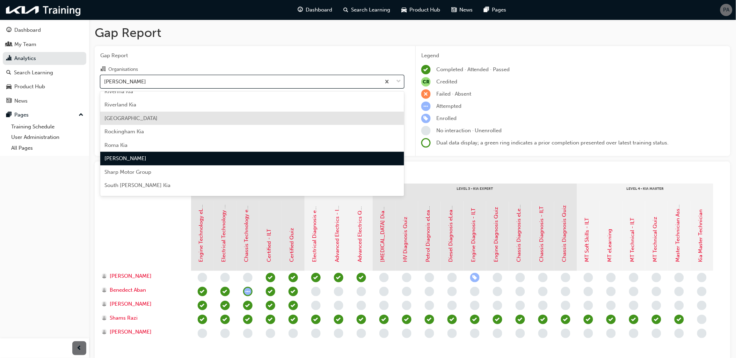
scroll to position [1686, 0]
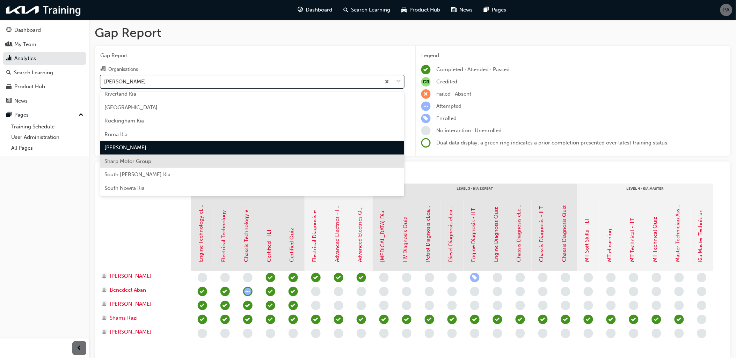
click at [142, 162] on span "Sharp Motor Group" at bounding box center [127, 161] width 47 height 6
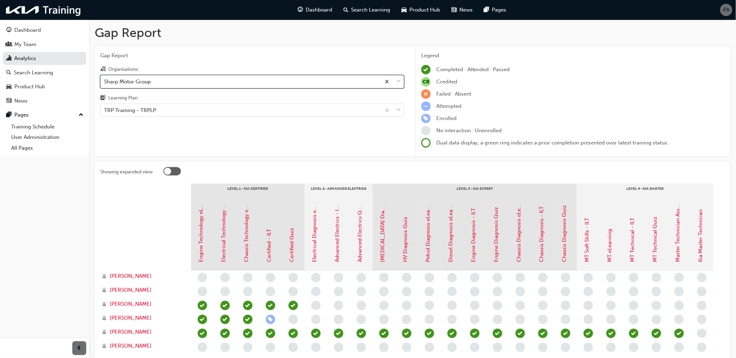
click at [147, 82] on div "Sharp Motor Group" at bounding box center [127, 82] width 47 height 8
click at [105, 82] on input "Organisations option Sharp Motor Group, selected. 0 results available. Select i…" at bounding box center [104, 81] width 1 height 6
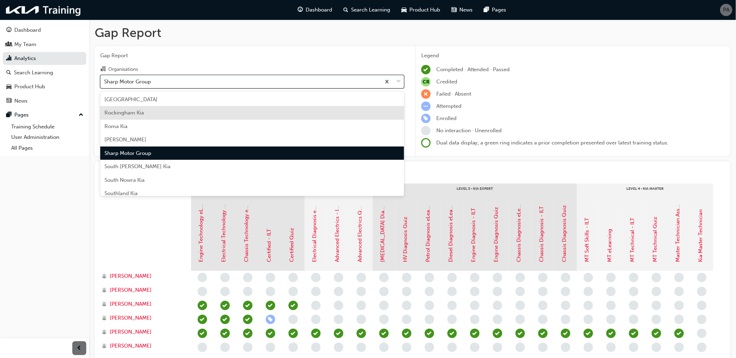
scroll to position [1738, 0]
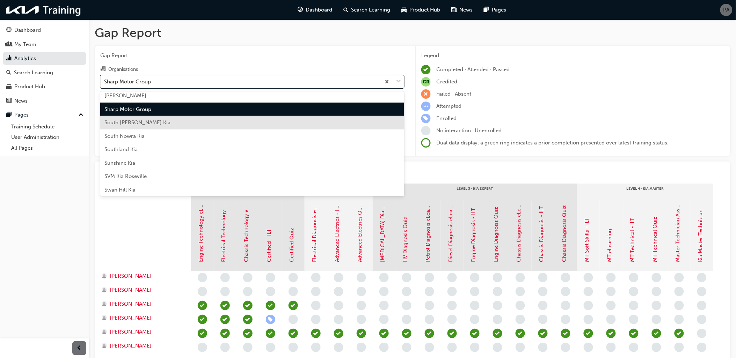
click at [144, 127] on div "South [PERSON_NAME] Kia" at bounding box center [252, 123] width 304 height 14
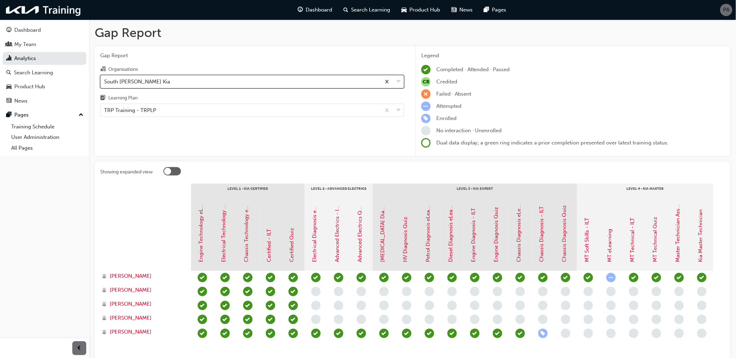
click at [156, 86] on div "South [PERSON_NAME] Kia" at bounding box center [241, 81] width 280 height 12
click at [105, 84] on input "Organisations option South [PERSON_NAME] Kia, selected. 0 results available. Se…" at bounding box center [104, 81] width 1 height 6
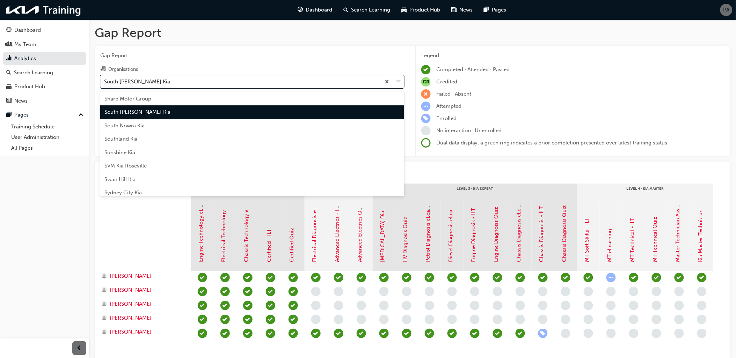
scroll to position [1751, 0]
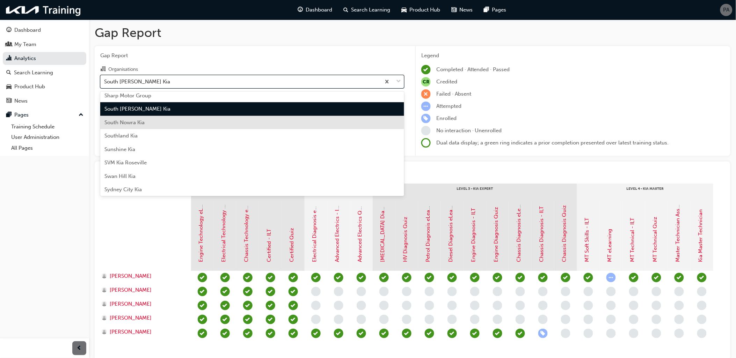
click at [147, 124] on div "South Nowra Kia" at bounding box center [252, 123] width 304 height 14
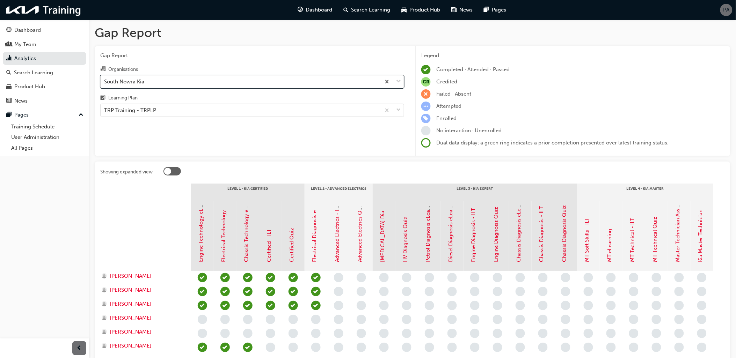
click at [147, 85] on div "South Nowra Kia" at bounding box center [241, 81] width 280 height 12
click at [105, 84] on input "Organisations option South Nowra Kia, selected. 0 results available. Select is …" at bounding box center [104, 81] width 1 height 6
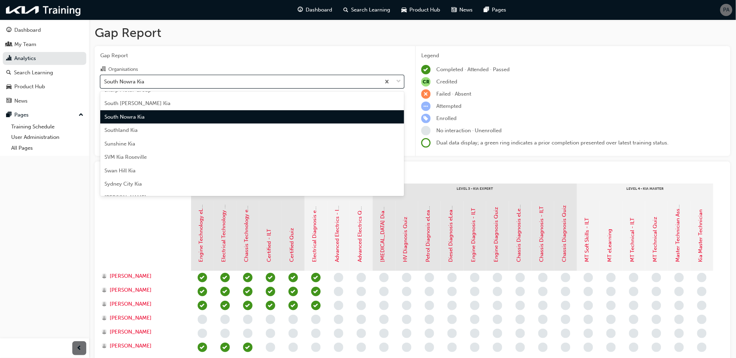
scroll to position [1765, 0]
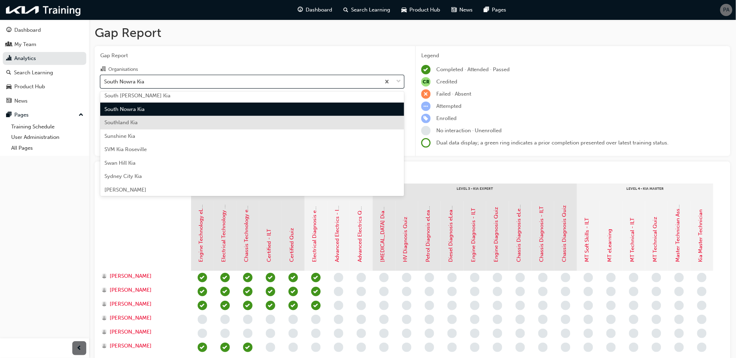
click at [144, 120] on div "Southland Kia" at bounding box center [252, 123] width 304 height 14
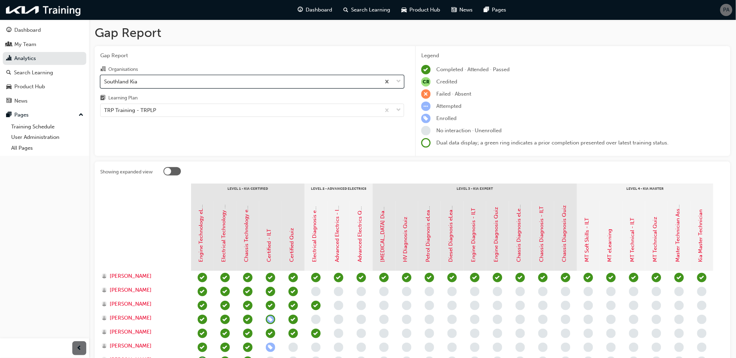
click at [153, 84] on div "Southland Kia" at bounding box center [241, 81] width 280 height 12
click at [105, 84] on input "Organisations option Southland Kia, selected. 0 results available. Select is fo…" at bounding box center [104, 81] width 1 height 6
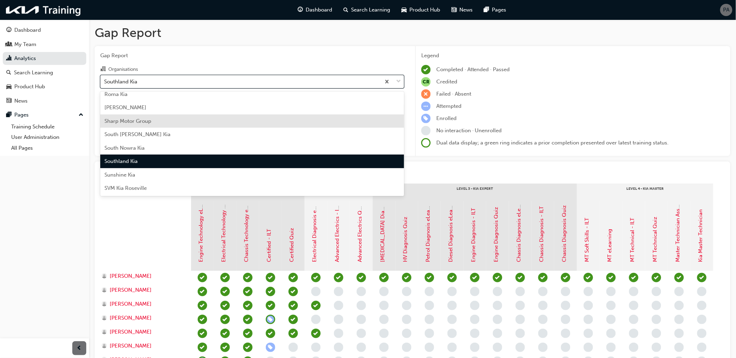
scroll to position [1740, 0]
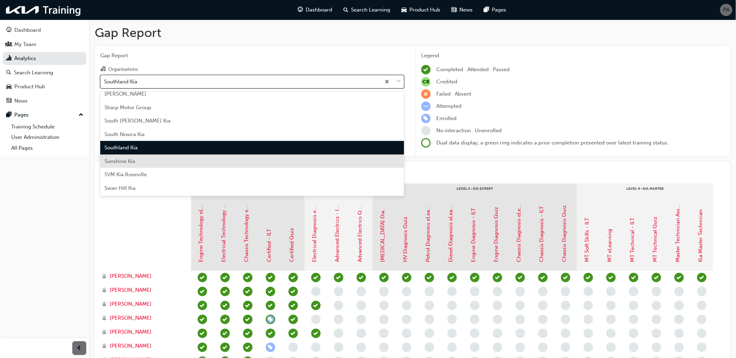
click at [145, 159] on div "Sunshine Kia" at bounding box center [252, 162] width 304 height 14
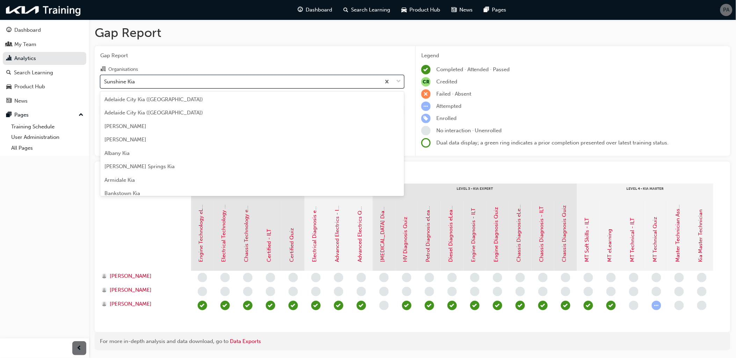
drag, startPoint x: 148, startPoint y: 83, endPoint x: 148, endPoint y: 90, distance: 7.3
click at [148, 82] on div "Sunshine Kia" at bounding box center [241, 81] width 280 height 12
click at [105, 82] on input "Organisations option Sunshine Kia, selected. option Sunshine Kia focused, 135 o…" at bounding box center [104, 81] width 1 height 6
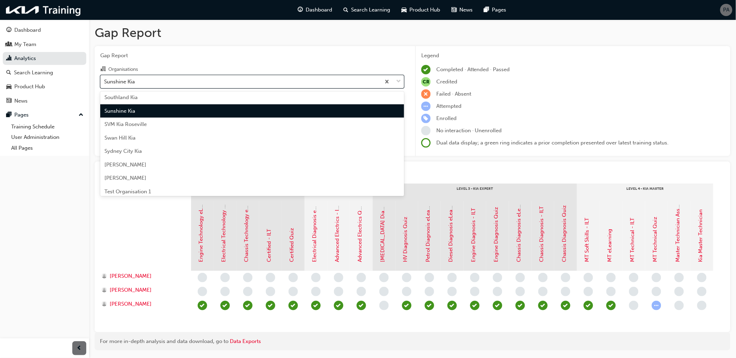
scroll to position [1792, 0]
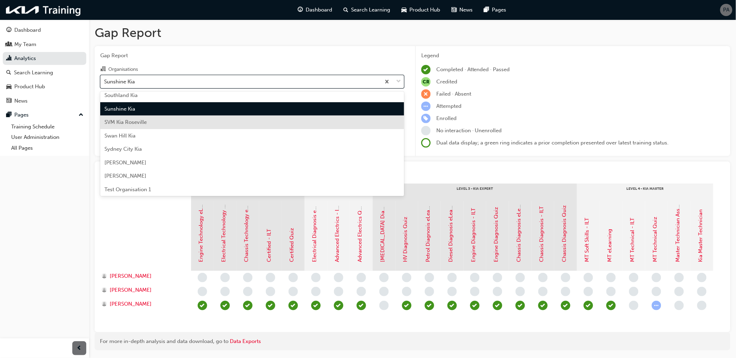
click at [143, 127] on div "SVM Kia Roseville" at bounding box center [252, 123] width 304 height 14
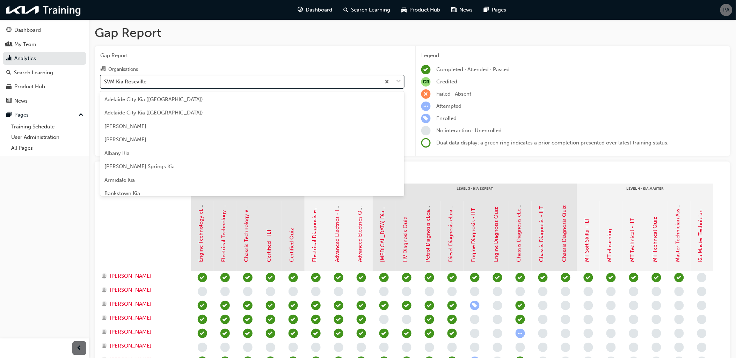
click at [152, 86] on div "SVM Kia Roseville" at bounding box center [241, 81] width 280 height 12
click at [105, 84] on input "Organisations option SVM Kia Roseville, selected. option SVM Kia Roseville focu…" at bounding box center [104, 81] width 1 height 6
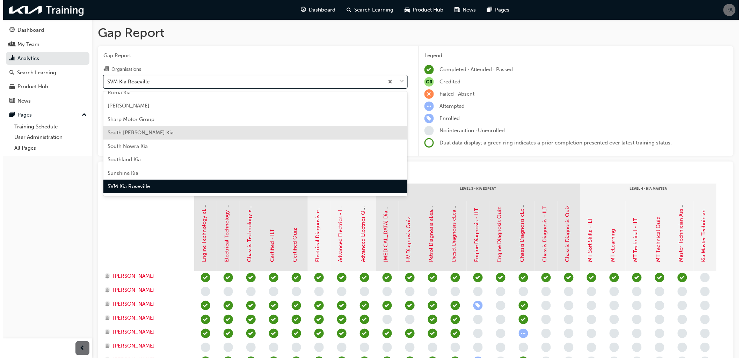
scroll to position [1767, 0]
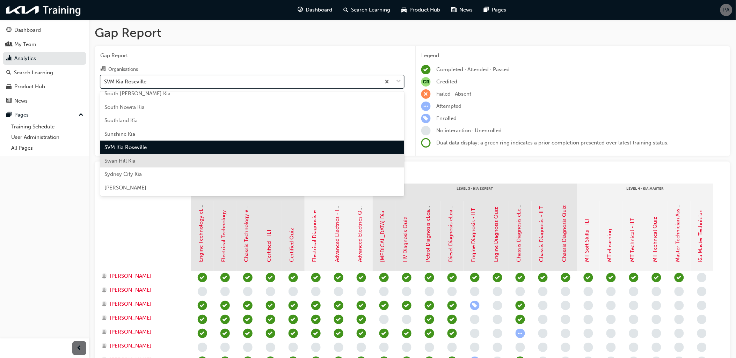
click at [145, 159] on div "Swan Hill Kia" at bounding box center [252, 161] width 304 height 14
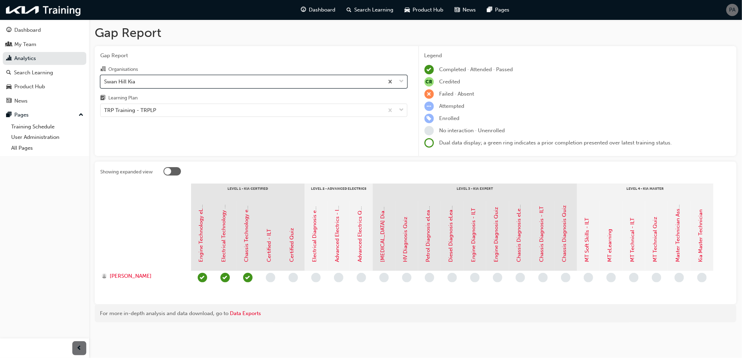
click at [149, 82] on div "Swan Hill Kia" at bounding box center [242, 81] width 283 height 12
click at [105, 82] on input "Organisations option Swan Hill Kia, selected. 0 results available. Select is fo…" at bounding box center [104, 81] width 1 height 6
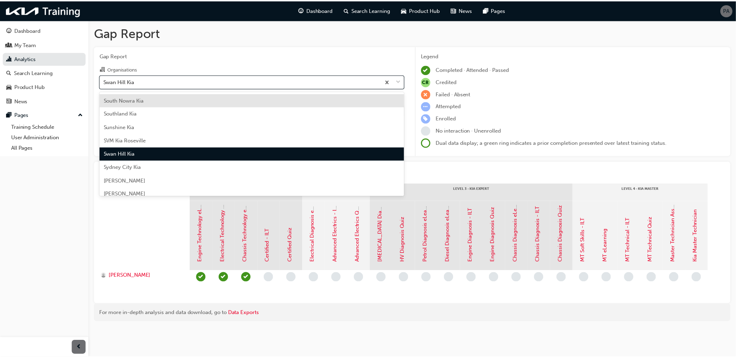
scroll to position [1818, 0]
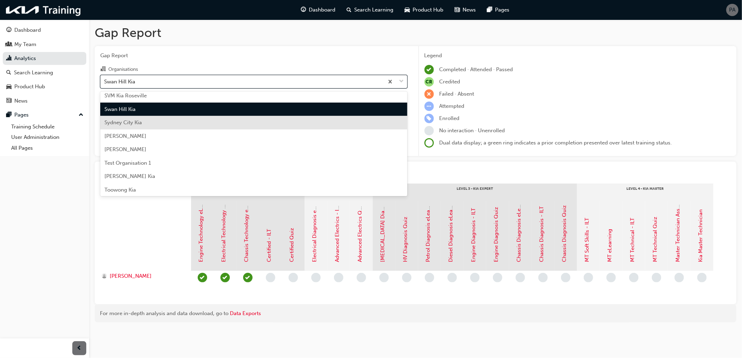
click at [146, 118] on div "Sydney City Kia" at bounding box center [253, 123] width 307 height 14
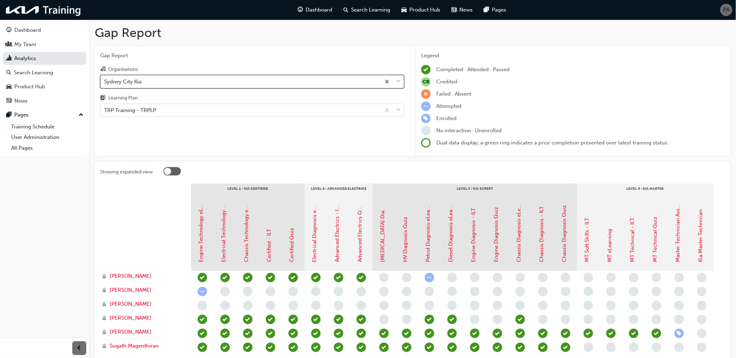
click at [151, 83] on div "Sydney City Kia" at bounding box center [241, 81] width 280 height 12
click at [105, 83] on input "Organisations option Sydney City Kia, selected. 0 results available. Select is …" at bounding box center [104, 81] width 1 height 6
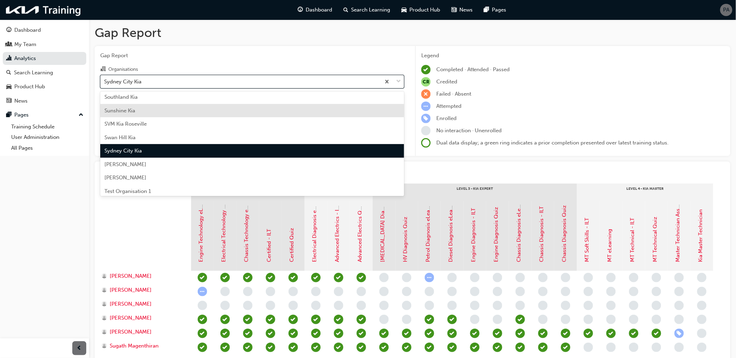
scroll to position [1832, 0]
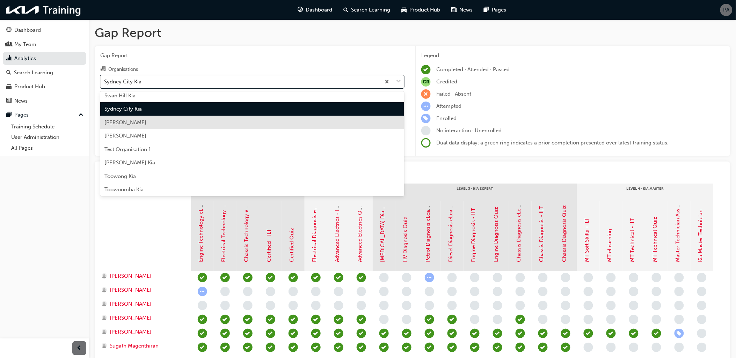
click at [143, 122] on div "[PERSON_NAME]" at bounding box center [252, 123] width 304 height 14
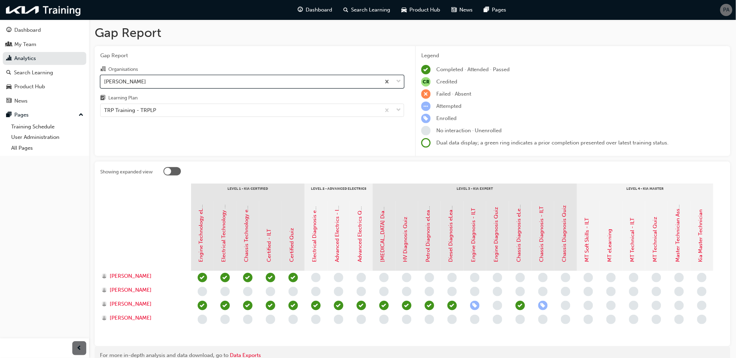
click at [156, 84] on div "[PERSON_NAME]" at bounding box center [241, 81] width 280 height 12
click at [105, 84] on input "Organisations option Taree Kia, selected. 0 results available. Select is focuse…" at bounding box center [104, 81] width 1 height 6
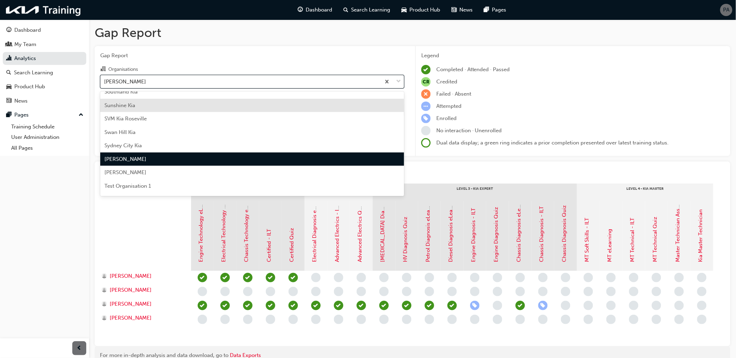
scroll to position [1807, 0]
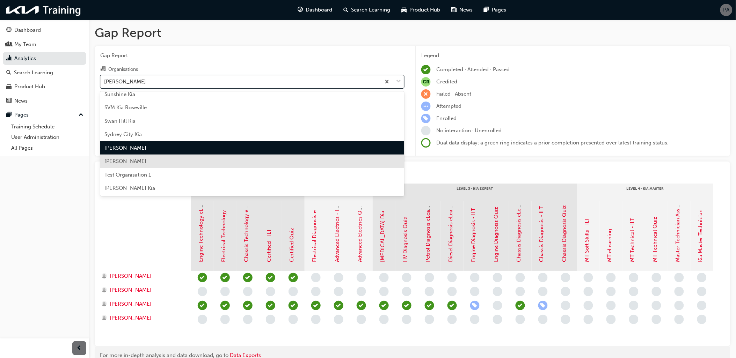
click at [146, 158] on div "[PERSON_NAME]" at bounding box center [252, 162] width 304 height 14
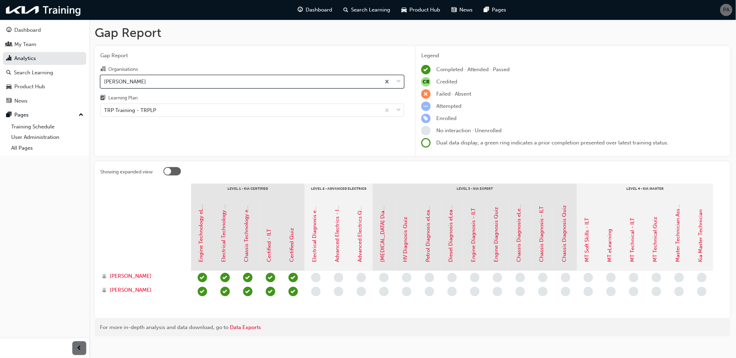
click at [152, 83] on div "[PERSON_NAME]" at bounding box center [241, 81] width 280 height 12
click at [105, 83] on input "Organisations option Tarra Kia, selected. 0 results available. Select is focuse…" at bounding box center [104, 81] width 1 height 6
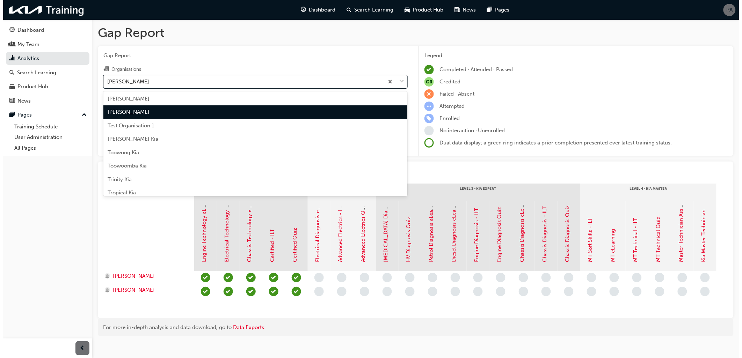
scroll to position [1859, 0]
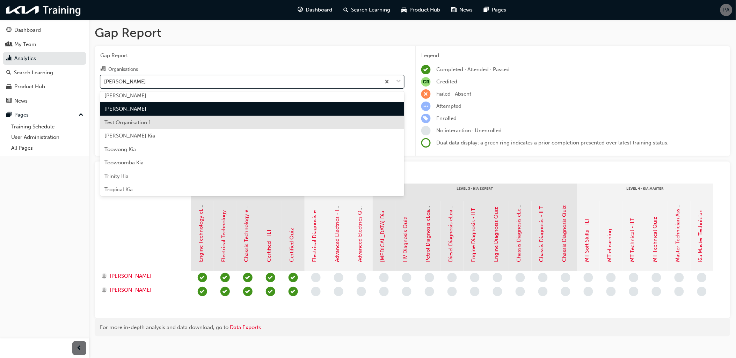
click at [150, 124] on div "Test Organisation 1" at bounding box center [252, 123] width 304 height 14
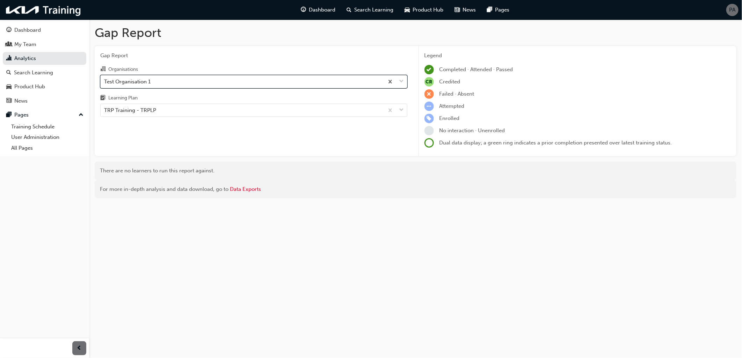
click at [158, 83] on div "Test Organisation 1" at bounding box center [242, 81] width 283 height 12
click at [105, 83] on input "Organisations option Test Organisation 1, selected. 0 results available. Select…" at bounding box center [104, 81] width 1 height 6
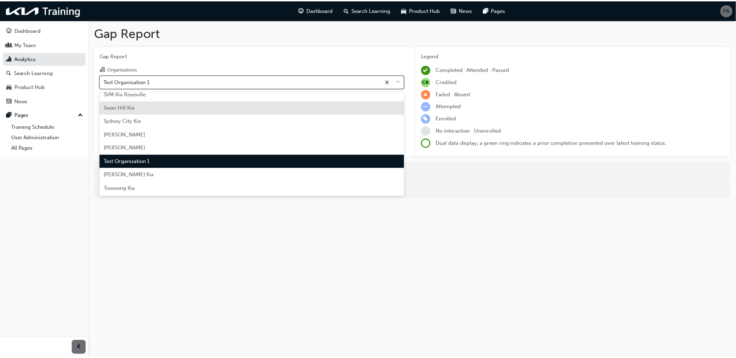
scroll to position [1834, 0]
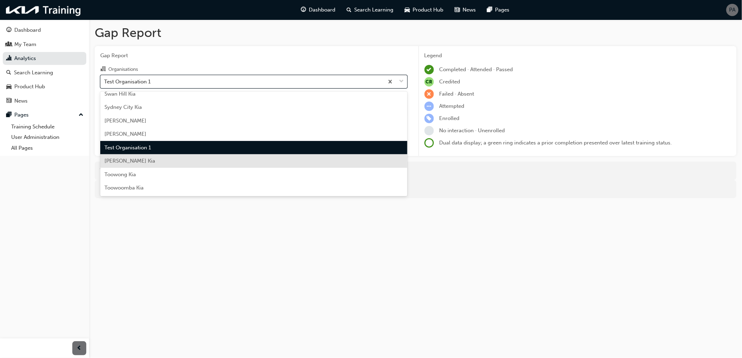
click at [150, 162] on div "[PERSON_NAME] Kia" at bounding box center [253, 161] width 307 height 14
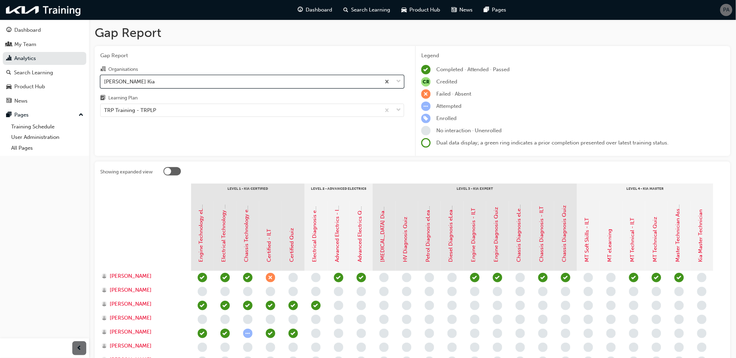
click at [161, 85] on div "[PERSON_NAME] Kia" at bounding box center [241, 81] width 280 height 12
click at [105, 84] on input "Organisations option Thompson Kia, selected. 0 results available. Select is foc…" at bounding box center [104, 81] width 1 height 6
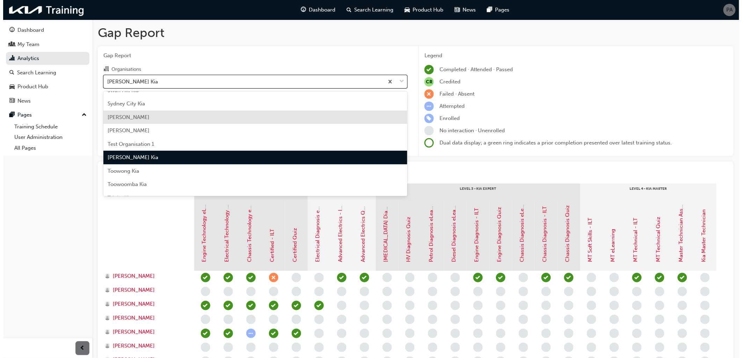
scroll to position [1847, 0]
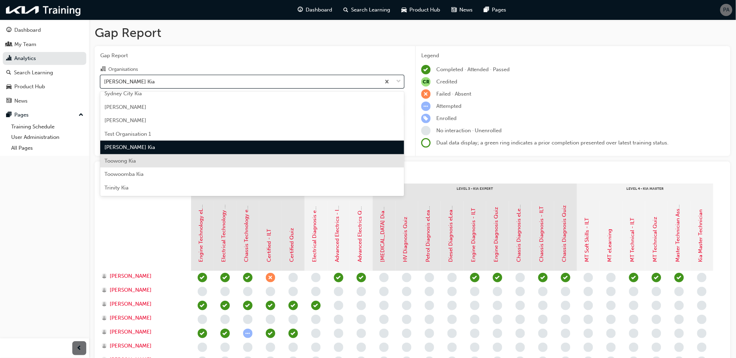
click at [157, 155] on div "Toowong Kia" at bounding box center [252, 161] width 304 height 14
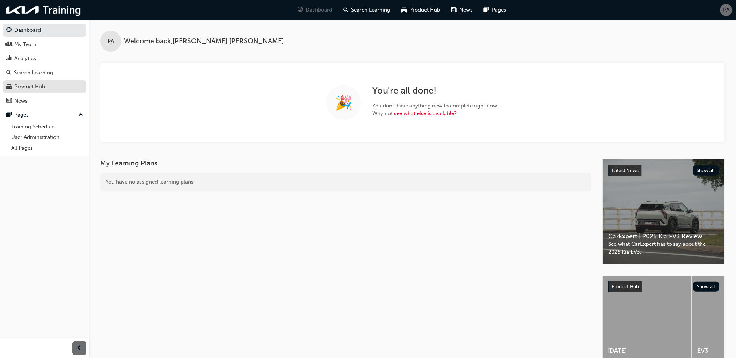
click at [33, 82] on link "Product Hub" at bounding box center [44, 86] width 83 height 13
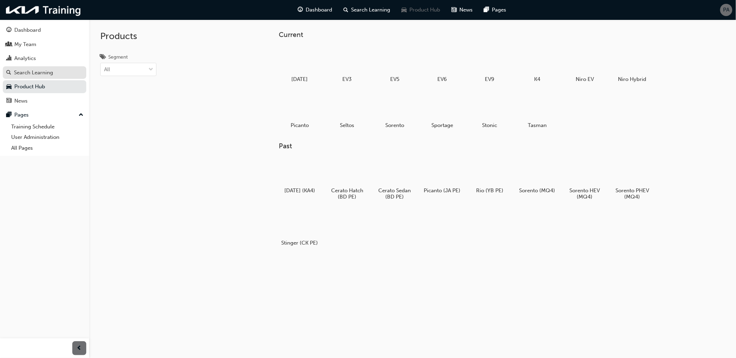
click at [37, 72] on div "Search Learning" at bounding box center [33, 73] width 39 height 8
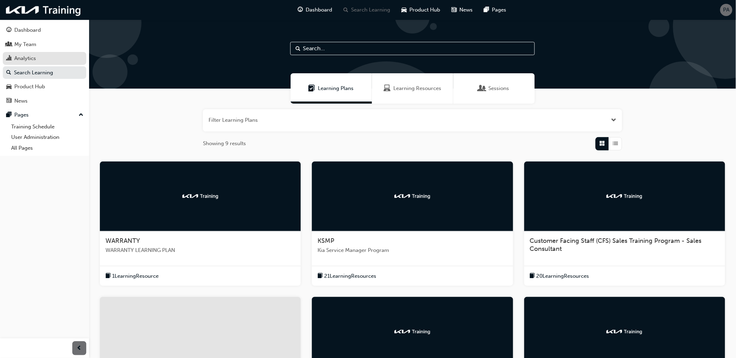
click at [25, 62] on div "Analytics" at bounding box center [25, 58] width 22 height 8
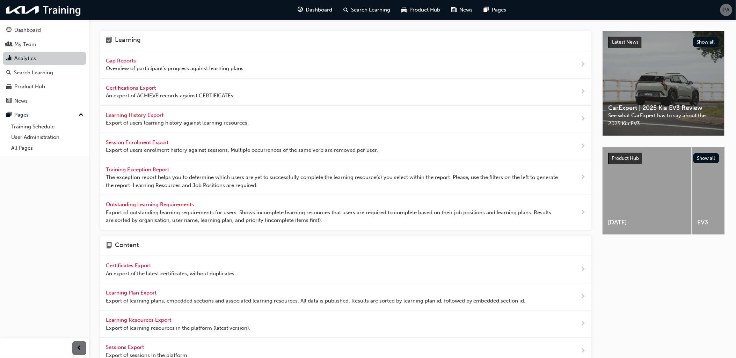
click at [196, 62] on div "Gap Reports Overview of participant's progress against learning plans." at bounding box center [175, 65] width 139 height 16
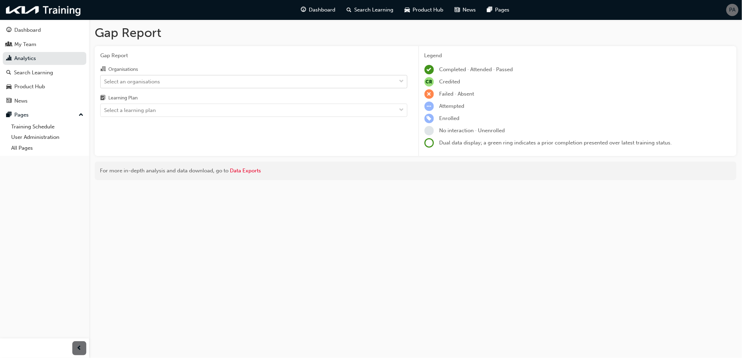
click at [145, 84] on div "Select an organisations" at bounding box center [132, 82] width 56 height 8
click at [105, 84] on input "Organisations Select an organisations" at bounding box center [104, 81] width 1 height 6
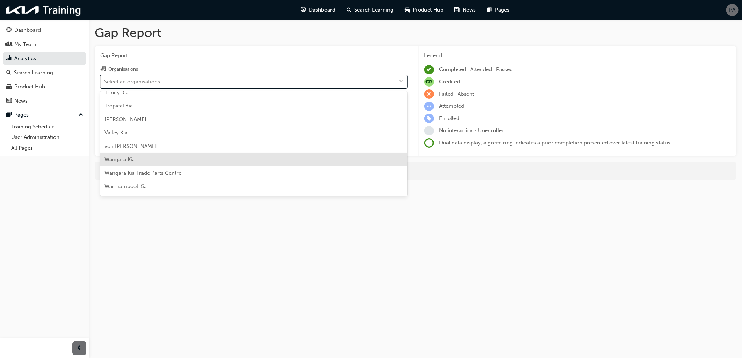
scroll to position [1904, 0]
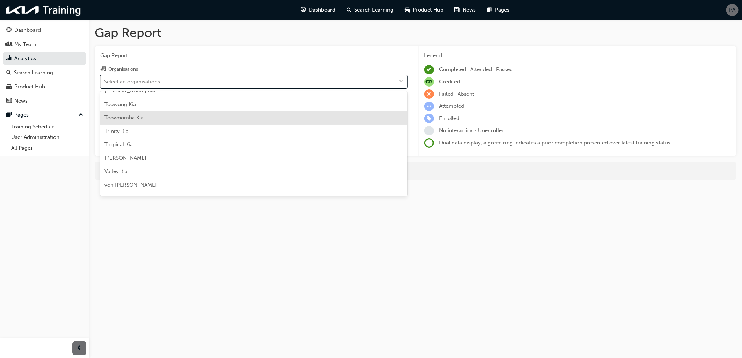
click at [134, 115] on span "Toowoomba Kia" at bounding box center [123, 118] width 39 height 6
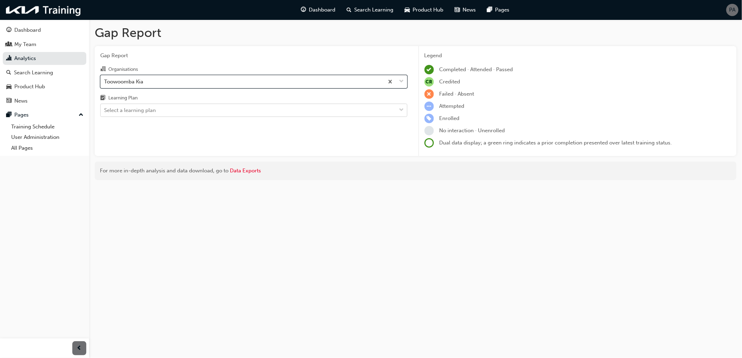
click at [132, 113] on div "Select a learning plan" at bounding box center [130, 110] width 52 height 8
click at [105, 113] on input "Learning Plan Select a learning plan" at bounding box center [104, 110] width 1 height 6
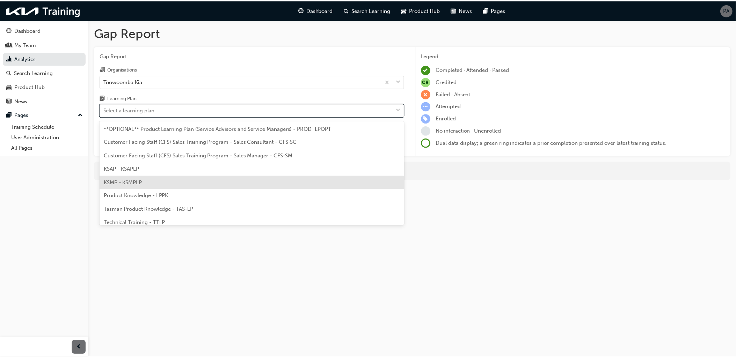
scroll to position [32, 0]
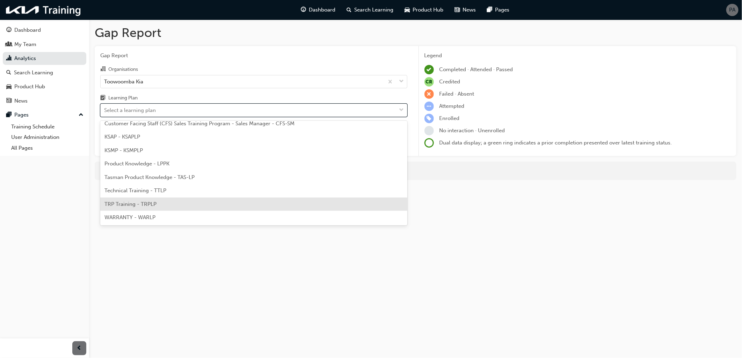
click at [130, 208] on div "TRP Training - TRPLP" at bounding box center [253, 205] width 307 height 14
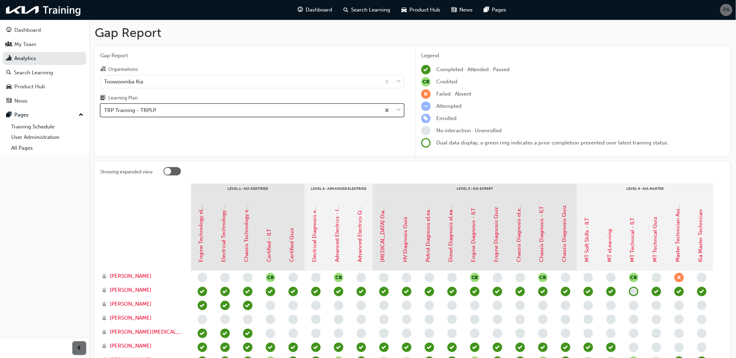
click at [152, 111] on div "TRP Training - TRPLP" at bounding box center [130, 110] width 52 height 8
click at [105, 111] on input "Learning Plan option TRP Training - TRPLP, selected. 0 results available. Selec…" at bounding box center [104, 110] width 1 height 6
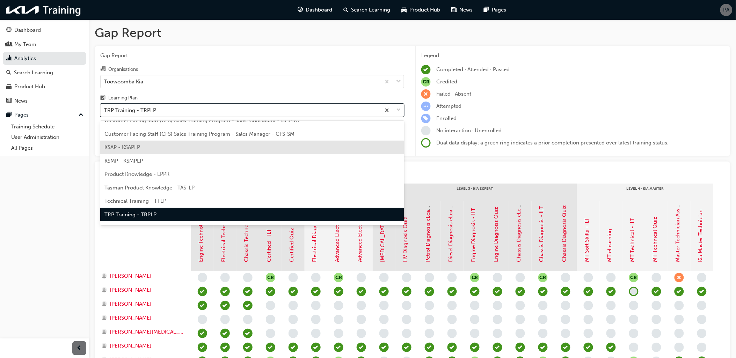
scroll to position [32, 0]
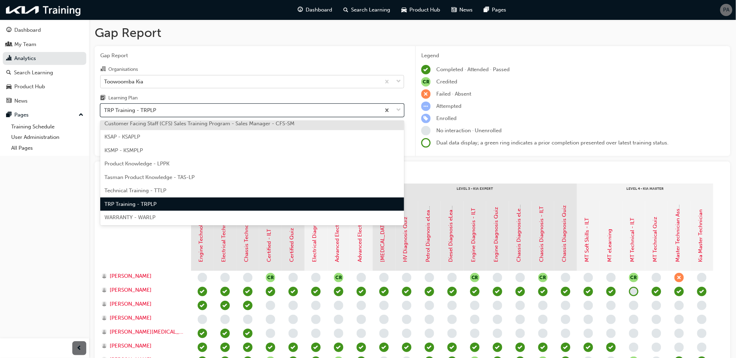
click at [153, 79] on div "Toowoomba Kia" at bounding box center [241, 81] width 280 height 12
click at [105, 79] on input "Organisations Toowoomba Kia" at bounding box center [104, 81] width 1 height 6
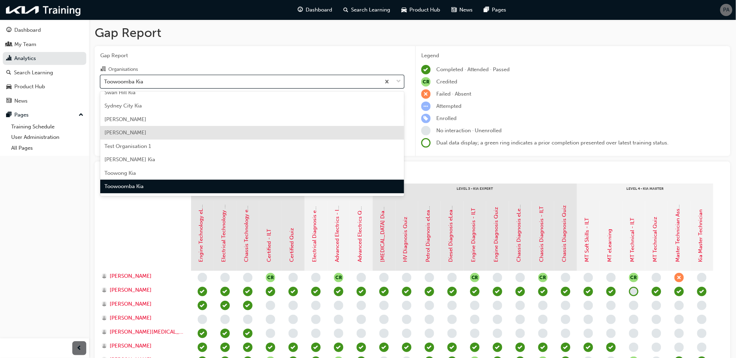
scroll to position [1874, 0]
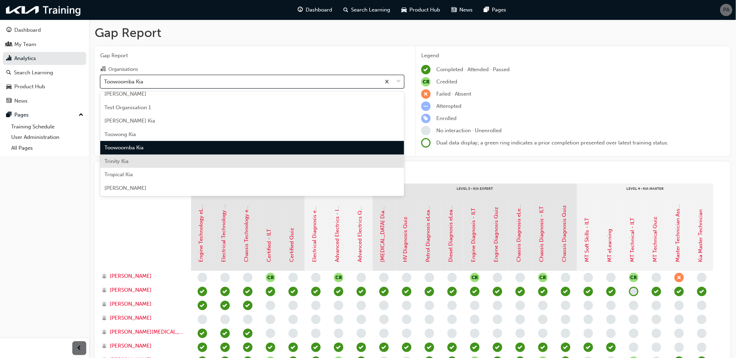
click at [138, 163] on div "Trinity Kia" at bounding box center [252, 162] width 304 height 14
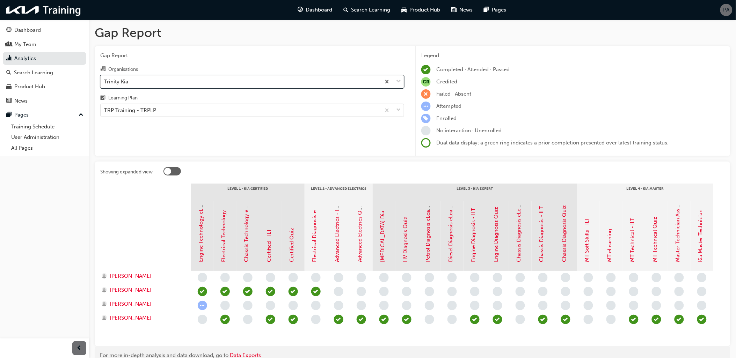
drag, startPoint x: 155, startPoint y: 84, endPoint x: 155, endPoint y: 88, distance: 3.8
click at [155, 83] on div "Trinity Kia" at bounding box center [241, 81] width 280 height 12
click at [105, 83] on input "Organisations option Trinity Kia, selected. 0 results available. Select is focu…" at bounding box center [104, 81] width 1 height 6
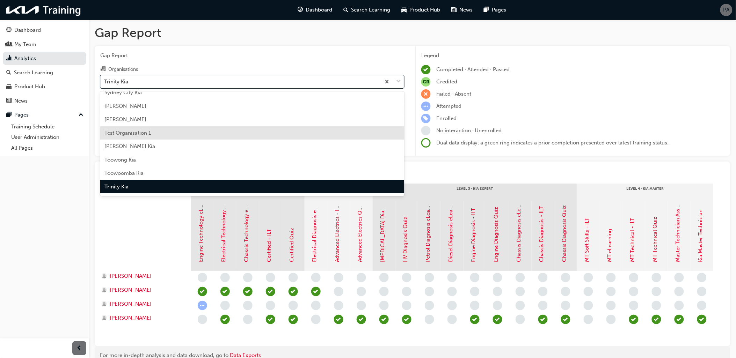
scroll to position [1926, 0]
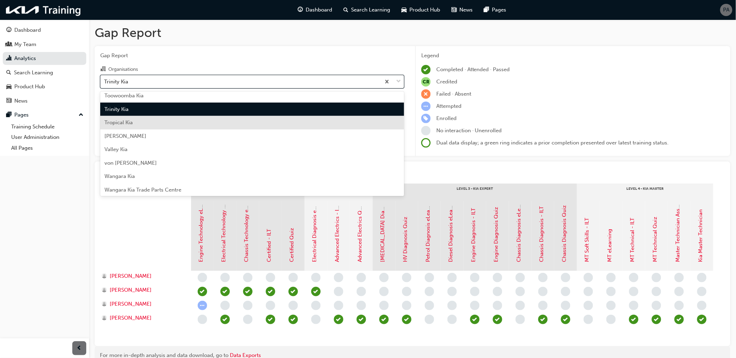
click at [134, 120] on div "Tropical Kia" at bounding box center [252, 123] width 304 height 14
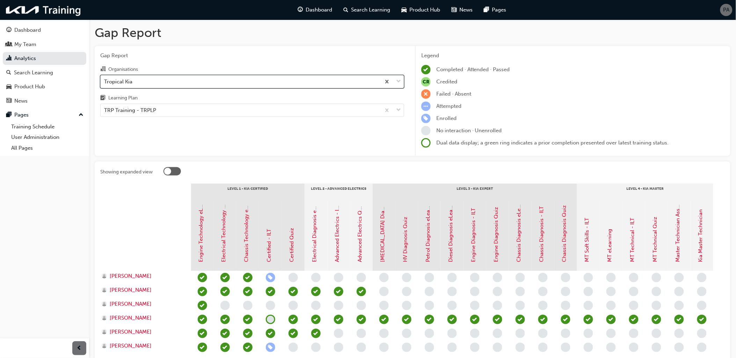
click at [142, 82] on div "Tropical Kia" at bounding box center [241, 81] width 280 height 12
click at [105, 82] on input "Organisations option Tropical Kia, selected. 0 results available. Select is foc…" at bounding box center [104, 81] width 1 height 6
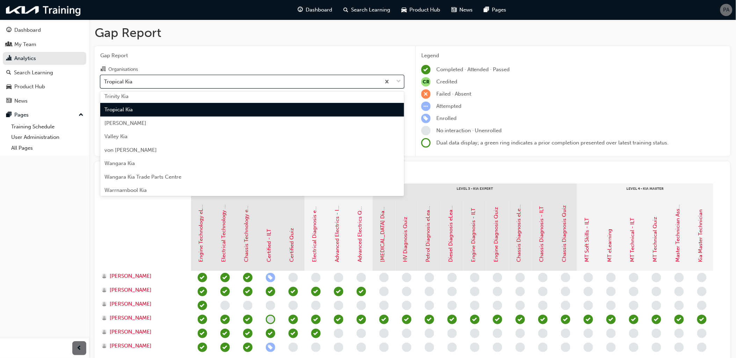
scroll to position [1939, 0]
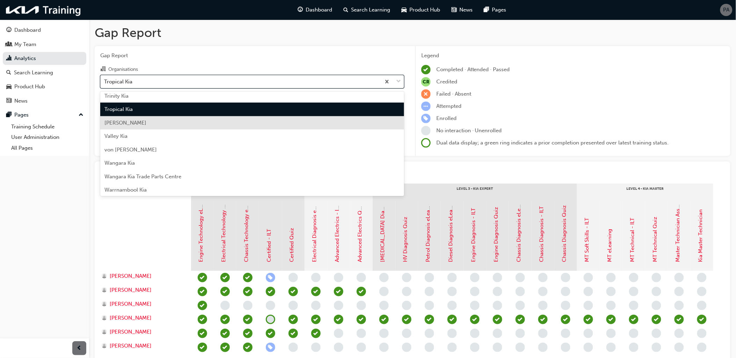
click at [136, 121] on div "[PERSON_NAME]" at bounding box center [252, 123] width 304 height 14
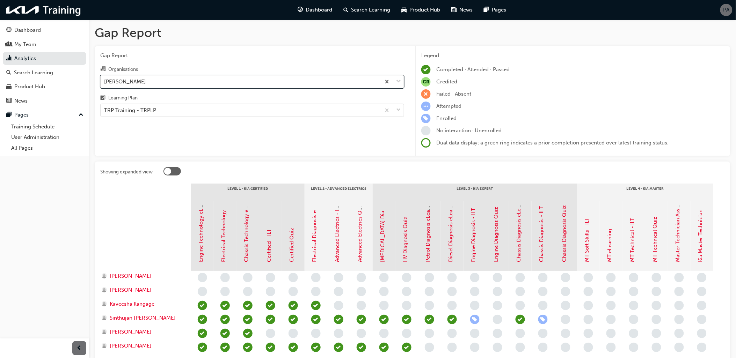
click at [141, 82] on div "[PERSON_NAME]" at bounding box center [241, 81] width 280 height 12
click at [105, 82] on input "Organisations option Tynan Kia, selected. 0 results available. Select is focuse…" at bounding box center [104, 81] width 1 height 6
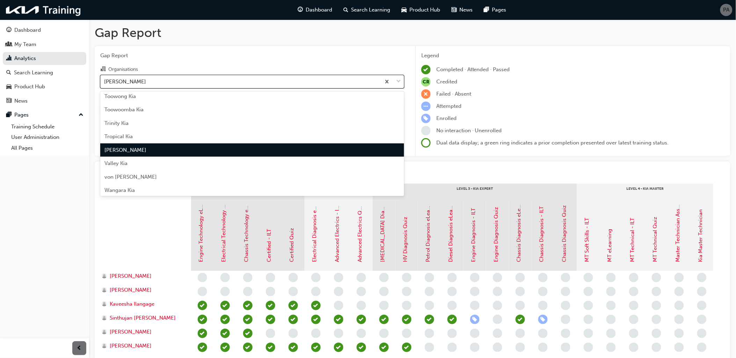
scroll to position [1953, 0]
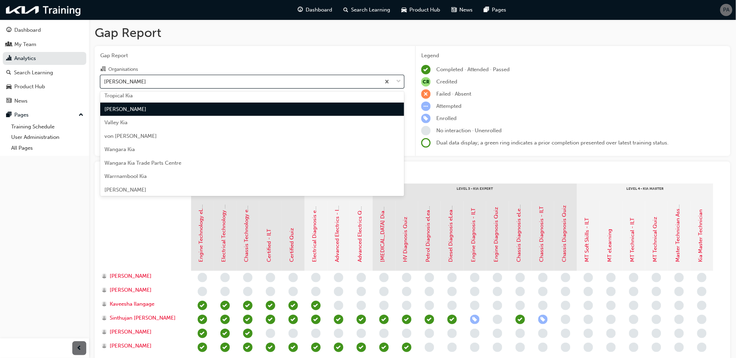
click at [142, 120] on div "Valley Kia" at bounding box center [252, 123] width 304 height 14
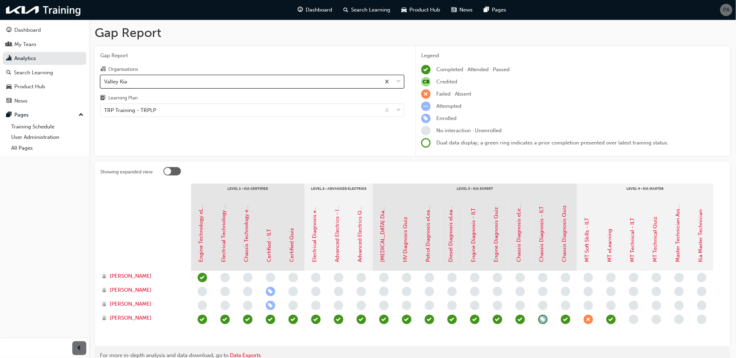
click at [145, 88] on div "Valley Kia" at bounding box center [241, 81] width 280 height 12
click at [105, 84] on input "Organisations option Valley Kia, selected. 0 results available. Select is focus…" at bounding box center [104, 81] width 1 height 6
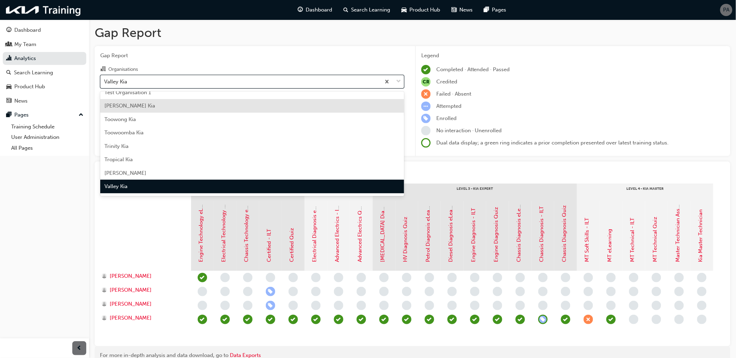
scroll to position [1966, 0]
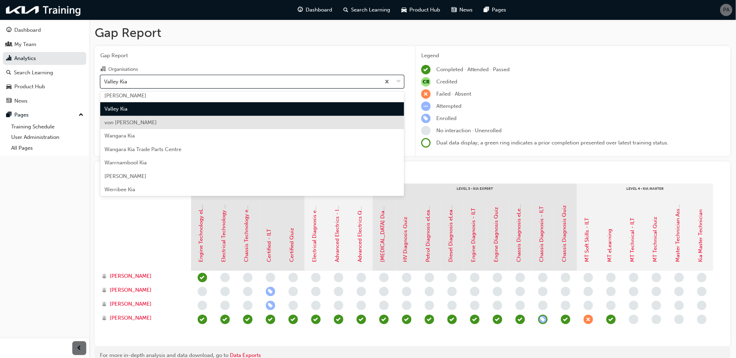
click at [140, 125] on div "von [PERSON_NAME]" at bounding box center [252, 123] width 304 height 14
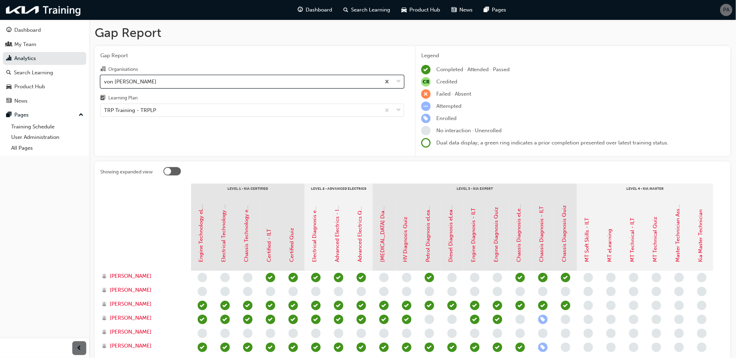
click at [149, 80] on div "von [PERSON_NAME]" at bounding box center [130, 82] width 52 height 8
click at [105, 80] on input "Organisations option von Bibra Robina Kia, selected. 0 results available. Selec…" at bounding box center [104, 81] width 1 height 6
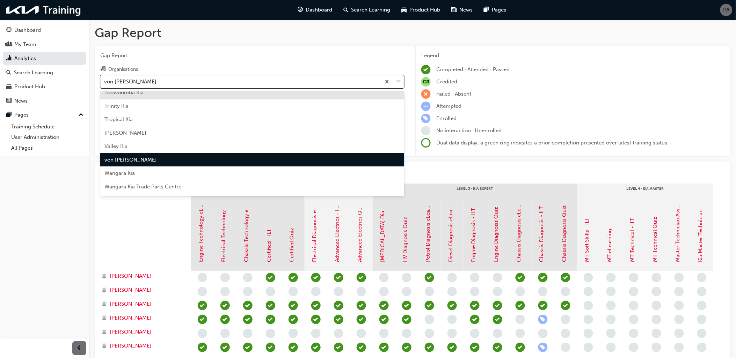
scroll to position [1941, 0]
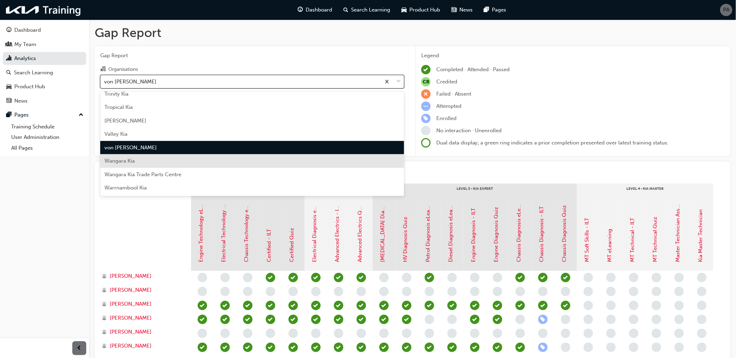
click at [135, 159] on div "Wangara Kia" at bounding box center [252, 161] width 304 height 14
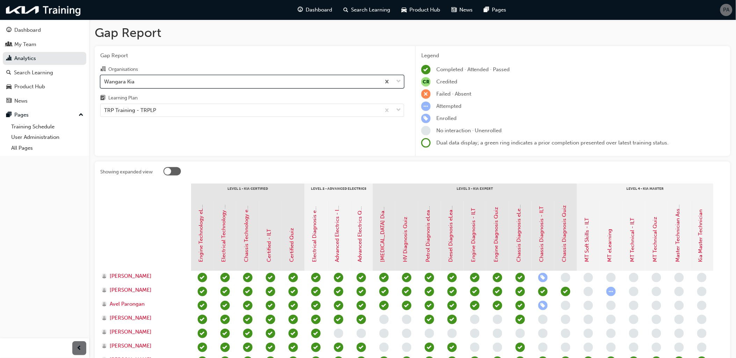
click at [143, 80] on div "Wangara Kia" at bounding box center [241, 81] width 280 height 12
click at [105, 80] on input "Organisations option Wangara Kia, selected. 0 results available. Select is focu…" at bounding box center [104, 81] width 1 height 6
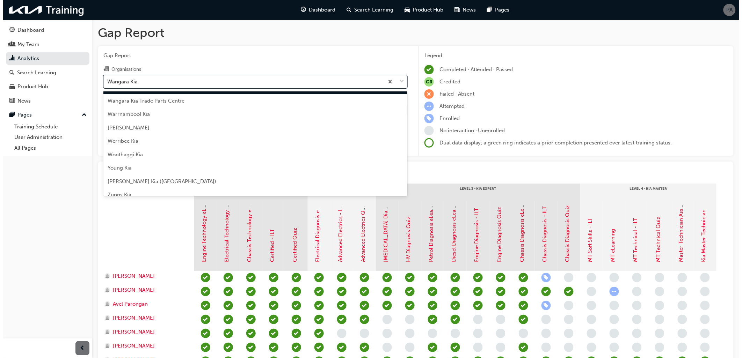
scroll to position [2020, 0]
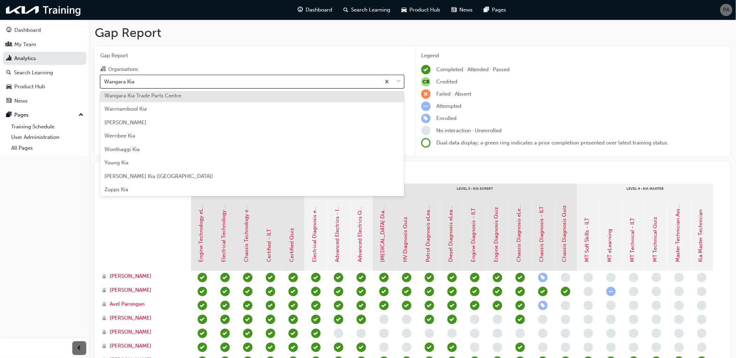
click at [147, 95] on span "Wangara Kia Trade Parts Centre" at bounding box center [142, 96] width 77 height 6
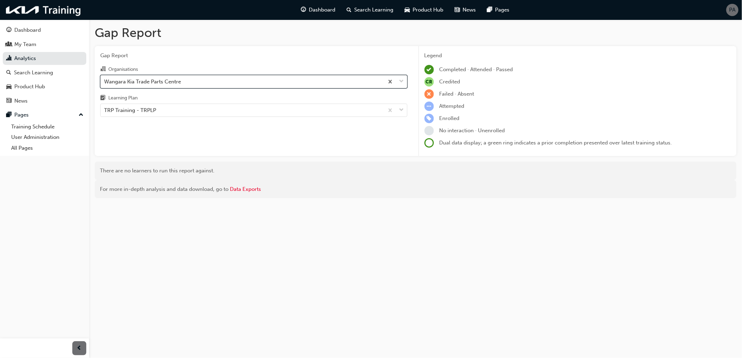
click at [146, 81] on div "Wangara Kia Trade Parts Centre" at bounding box center [142, 82] width 77 height 8
click at [105, 81] on input "Organisations option Wangara Kia Trade Parts Centre, selected. 0 results availa…" at bounding box center [104, 81] width 1 height 6
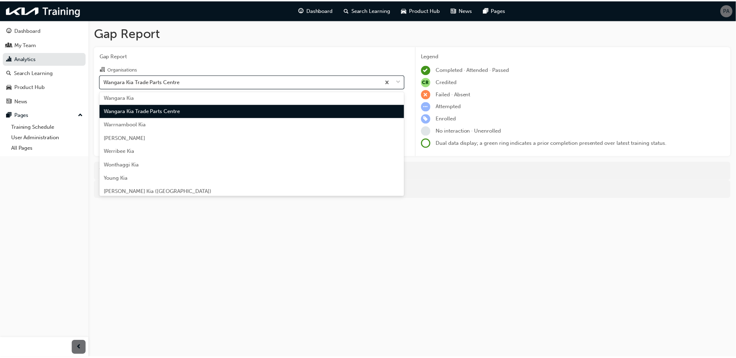
scroll to position [2007, 0]
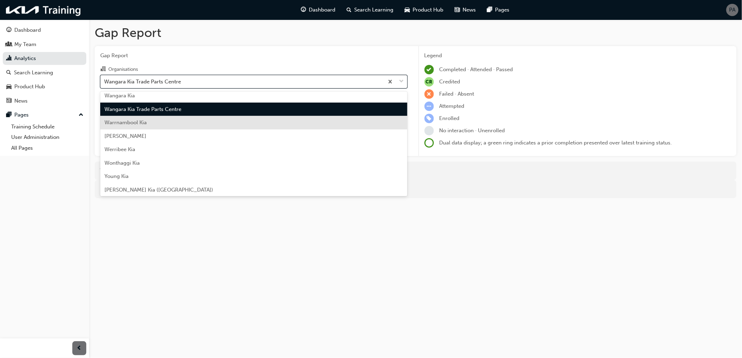
click at [141, 121] on span "Warrnambool Kia" at bounding box center [125, 122] width 42 height 6
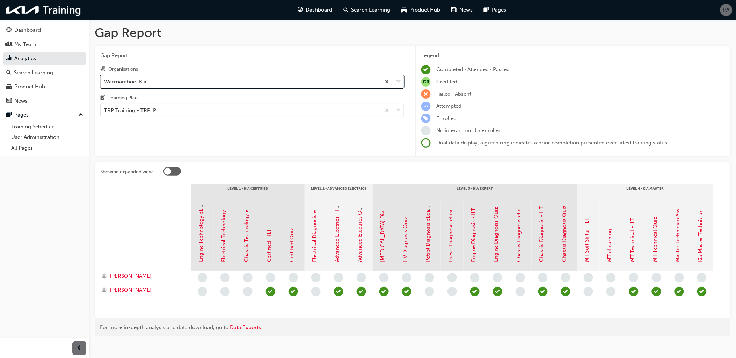
click at [153, 83] on div "Warrnambool Kia" at bounding box center [241, 81] width 280 height 12
click at [105, 83] on input "Organisations option Warrnambool Kia, selected. 0 results available. Select is …" at bounding box center [104, 81] width 1 height 6
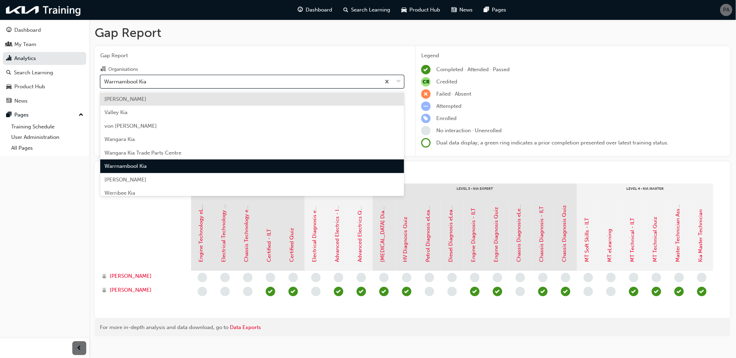
scroll to position [1981, 0]
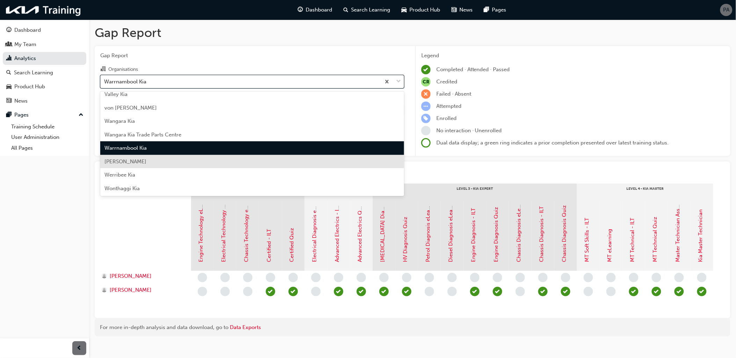
click at [153, 156] on div "[PERSON_NAME]" at bounding box center [252, 162] width 304 height 14
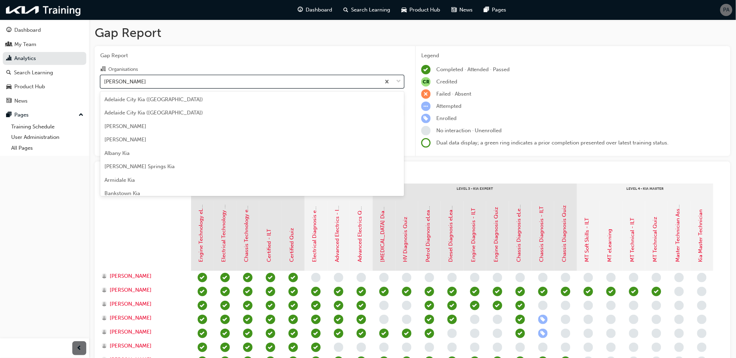
click at [158, 83] on div "[PERSON_NAME]" at bounding box center [241, 81] width 280 height 12
click at [105, 83] on input "Organisations option Wayne Phillis Kia, selected. option Wayne Phillis Kia focu…" at bounding box center [104, 81] width 1 height 6
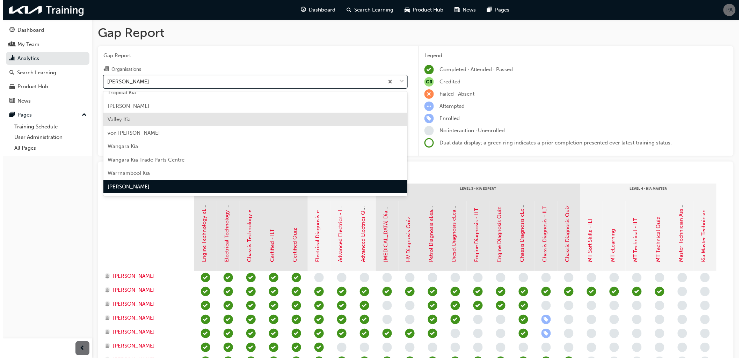
scroll to position [2020, 0]
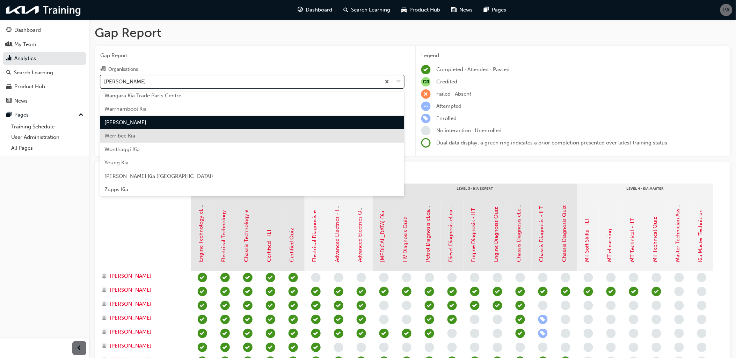
click at [147, 135] on div "Werribee Kia" at bounding box center [252, 136] width 304 height 14
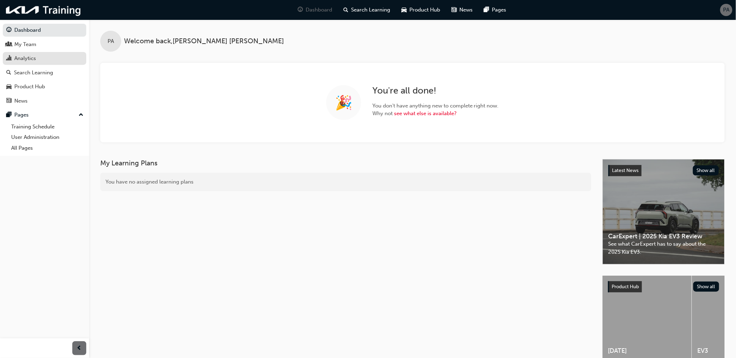
click at [40, 58] on div "Analytics" at bounding box center [44, 58] width 76 height 9
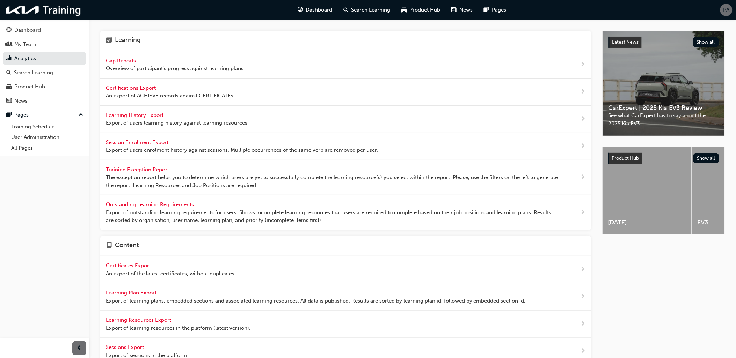
click at [138, 67] on span "Overview of participant's progress against learning plans." at bounding box center [175, 69] width 139 height 8
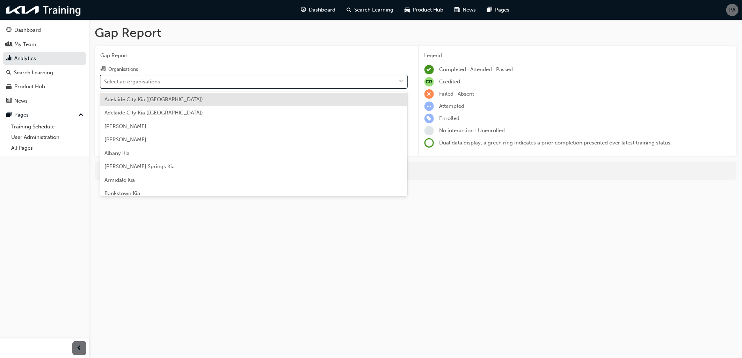
click at [201, 81] on div "Select an organisations" at bounding box center [249, 81] width 296 height 12
click at [105, 81] on input "Organisations option [GEOGRAPHIC_DATA] ([GEOGRAPHIC_DATA]) focused, 1 of 158. 1…" at bounding box center [104, 81] width 1 height 6
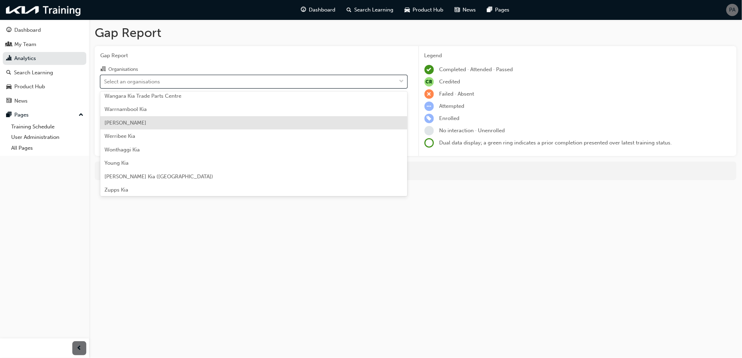
scroll to position [2020, 0]
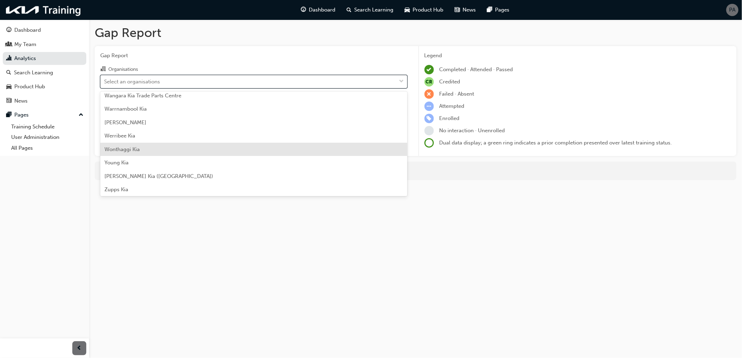
click at [127, 149] on span "Wonthaggi Kia" at bounding box center [121, 149] width 35 height 6
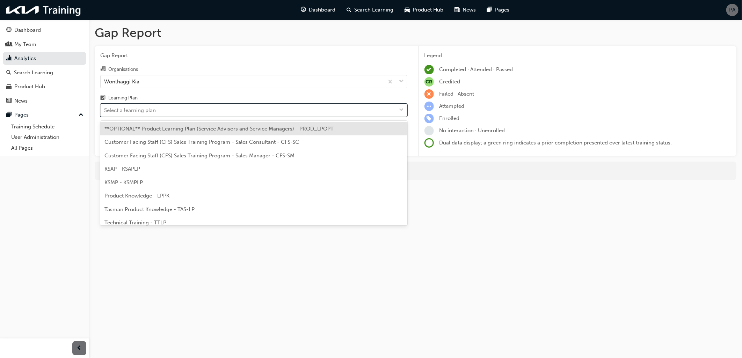
click at [137, 111] on div "Select a learning plan" at bounding box center [130, 110] width 52 height 8
click at [105, 111] on input "Learning Plan option **OPTIONAL** Product Learning Plan (Service Advisors and S…" at bounding box center [104, 110] width 1 height 6
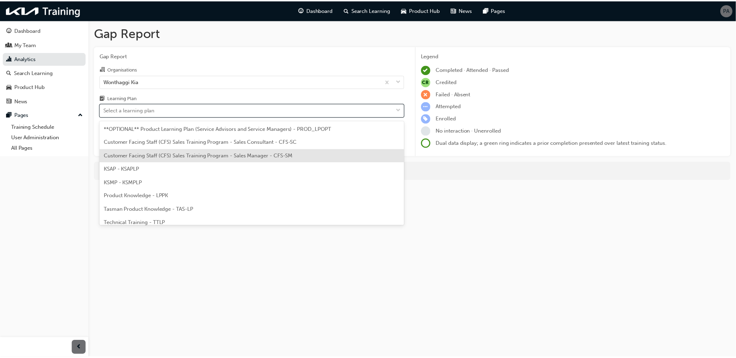
scroll to position [32, 0]
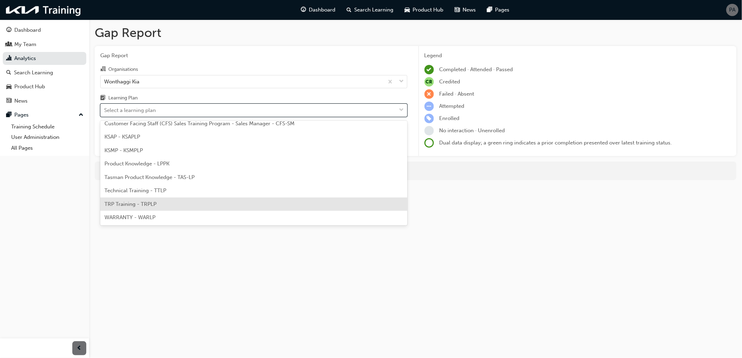
click at [136, 205] on span "TRP Training - TRPLP" at bounding box center [130, 204] width 52 height 6
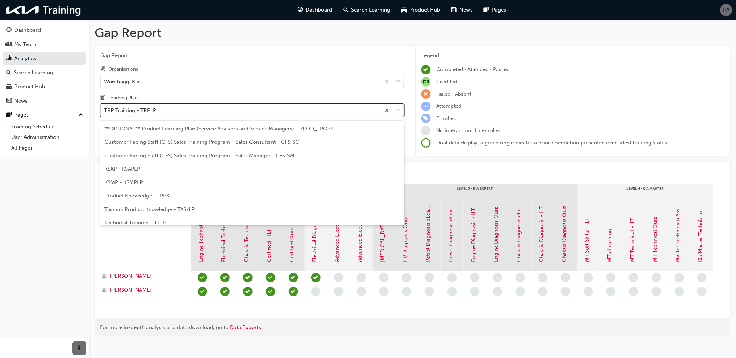
click at [162, 110] on div "TRP Training - TRPLP" at bounding box center [241, 110] width 280 height 12
click at [105, 110] on input "Learning Plan option TRP Training - TRPLP, selected. option TRP Training - TRPL…" at bounding box center [104, 110] width 1 height 6
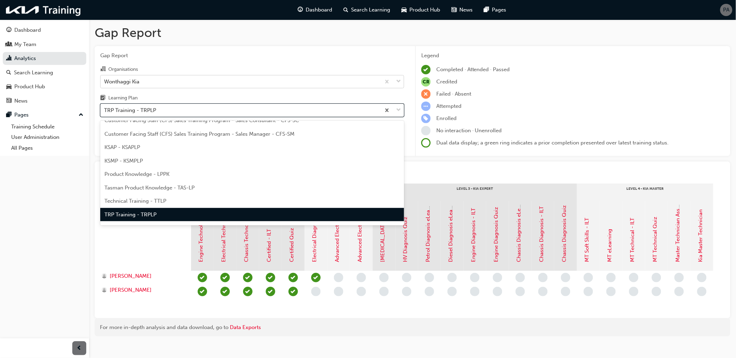
click at [152, 79] on div "Wonthaggi Kia" at bounding box center [241, 81] width 280 height 12
click at [105, 79] on input "Organisations Wonthaggi Kia" at bounding box center [104, 81] width 1 height 6
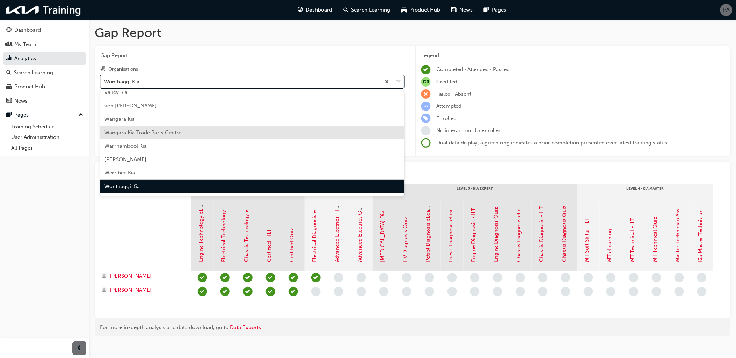
scroll to position [2020, 0]
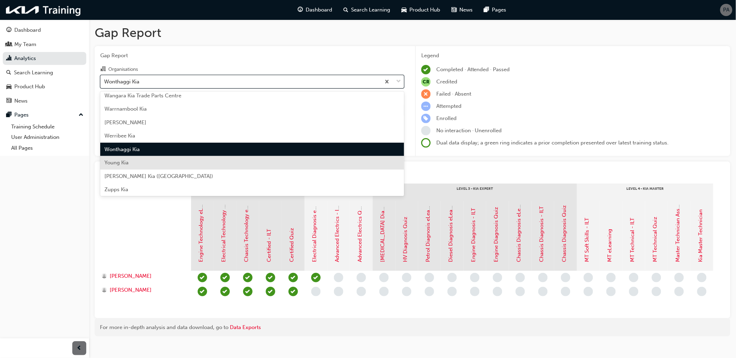
click at [130, 163] on div "Young Kia" at bounding box center [252, 163] width 304 height 14
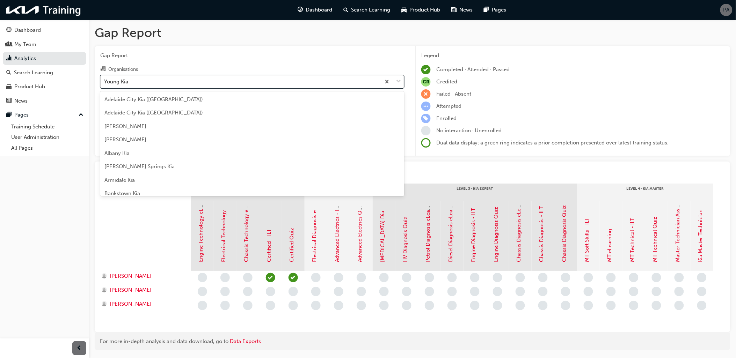
click at [140, 84] on div "Young Kia" at bounding box center [241, 81] width 280 height 12
click at [105, 84] on input "Organisations option Young Kia, selected. option Young Kia focused, 156 of 158.…" at bounding box center [104, 81] width 1 height 6
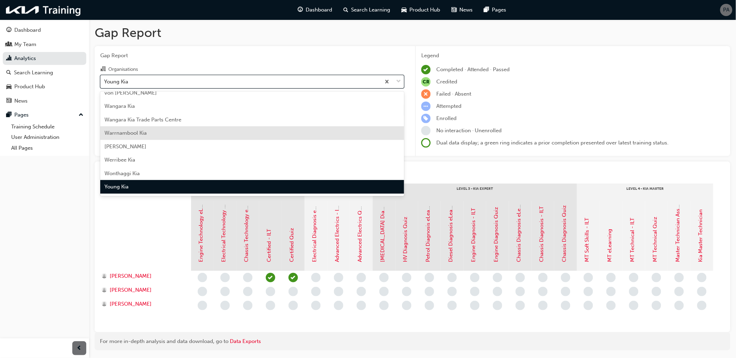
scroll to position [2020, 0]
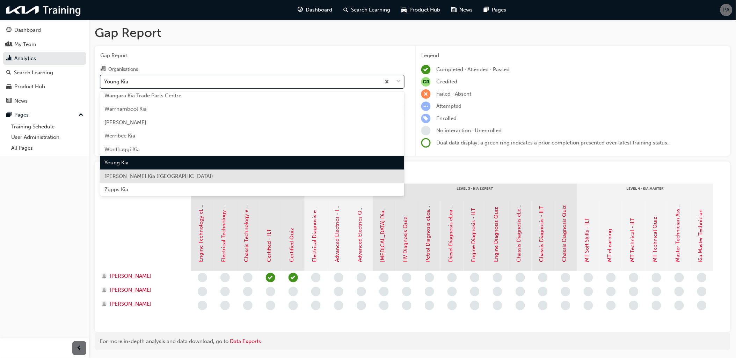
click at [134, 173] on span "[PERSON_NAME] Kia ([GEOGRAPHIC_DATA])" at bounding box center [158, 176] width 109 height 6
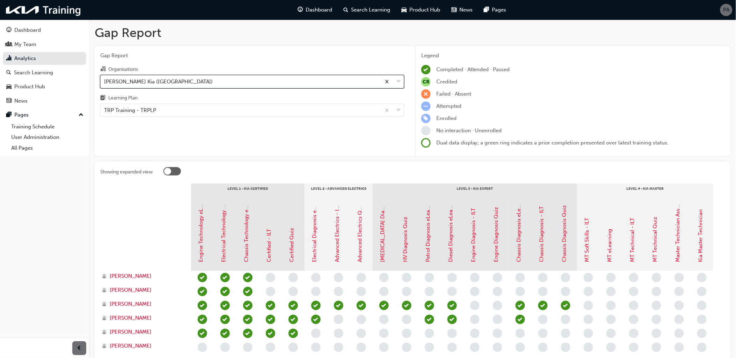
click at [134, 80] on div "[PERSON_NAME] Kia ([GEOGRAPHIC_DATA])" at bounding box center [158, 82] width 109 height 8
click at [105, 80] on input "Organisations option Youngs Kia (Geraldton), selected. 0 results available. Sel…" at bounding box center [104, 81] width 1 height 6
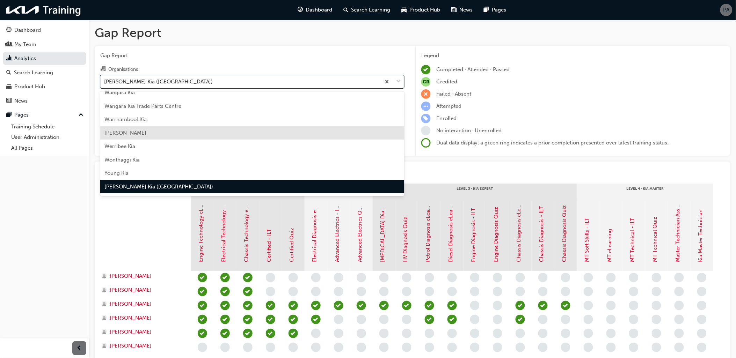
scroll to position [2020, 0]
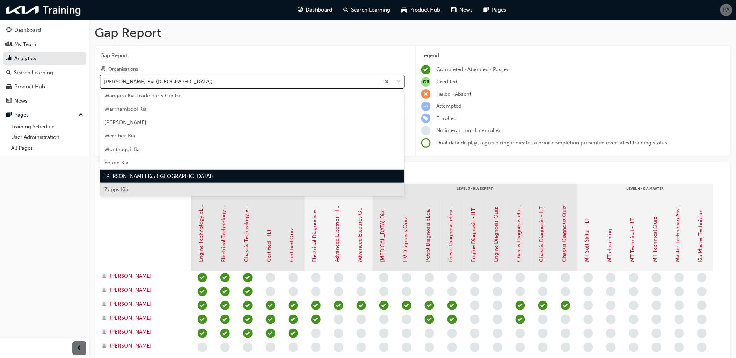
click at [131, 191] on div "Zupps Kia" at bounding box center [252, 190] width 304 height 14
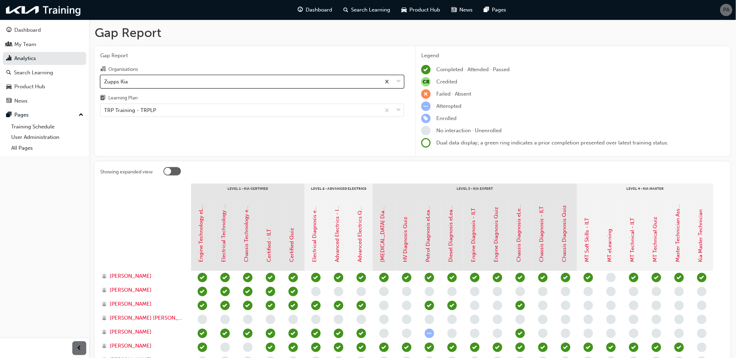
click at [138, 79] on div "Zupps Kia" at bounding box center [241, 81] width 280 height 12
click at [105, 79] on input "Organisations option Zupps Kia, selected. 0 results available. Select is focuse…" at bounding box center [104, 81] width 1 height 6
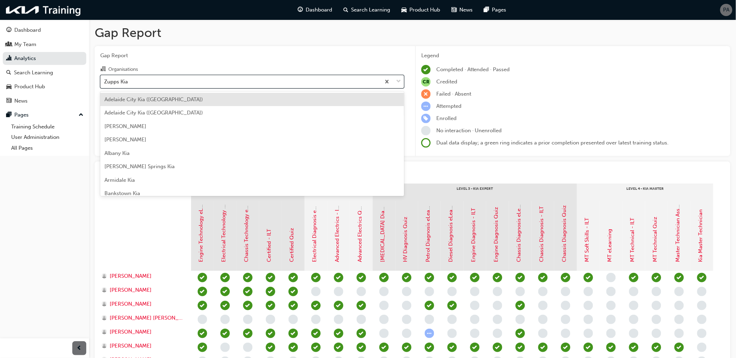
click at [157, 103] on div "Adelaide City Kia ([GEOGRAPHIC_DATA])" at bounding box center [252, 100] width 304 height 14
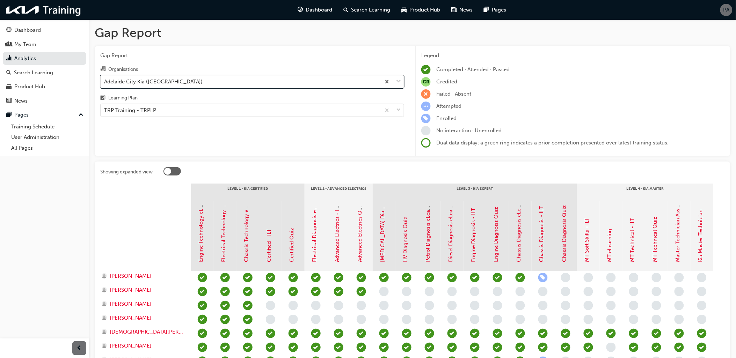
click at [147, 81] on div "Adelaide City Kia ([GEOGRAPHIC_DATA])" at bounding box center [153, 82] width 98 height 8
click at [105, 81] on input "Organisations option Adelaide City Kia (Hillcrest), selected. 0 results availab…" at bounding box center [104, 81] width 1 height 6
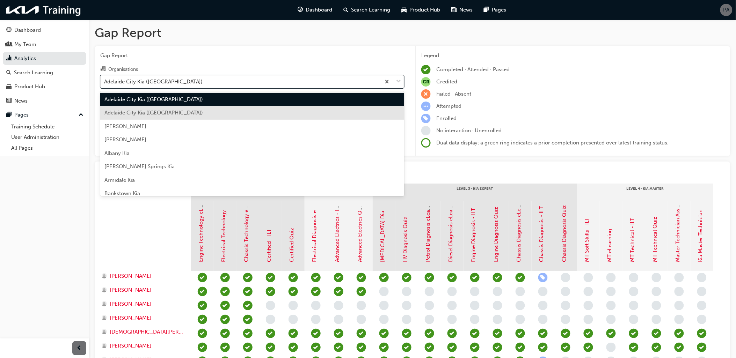
click at [144, 112] on span "Adelaide City Kia ([GEOGRAPHIC_DATA])" at bounding box center [153, 113] width 98 height 6
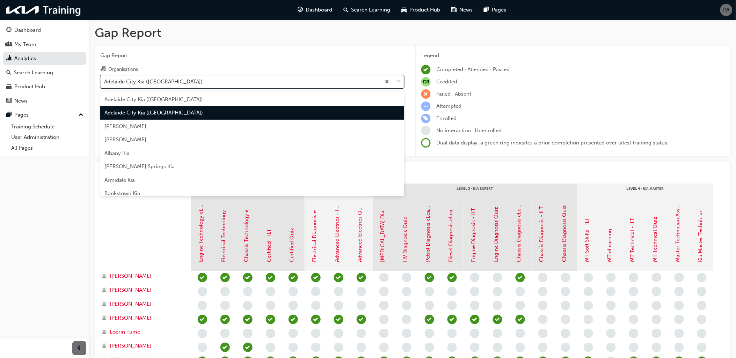
click at [146, 83] on div "Adelaide City Kia ([GEOGRAPHIC_DATA])" at bounding box center [153, 82] width 98 height 8
click at [105, 83] on input "Organisations option Adelaide City Kia (Mile End), selected. option Adelaide Ci…" at bounding box center [104, 81] width 1 height 6
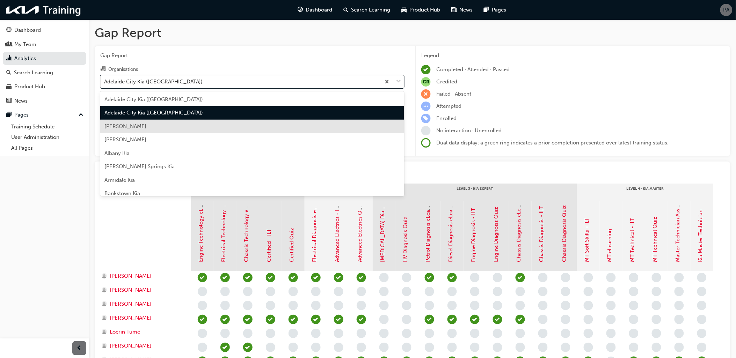
click at [145, 130] on div "[PERSON_NAME]" at bounding box center [252, 127] width 304 height 14
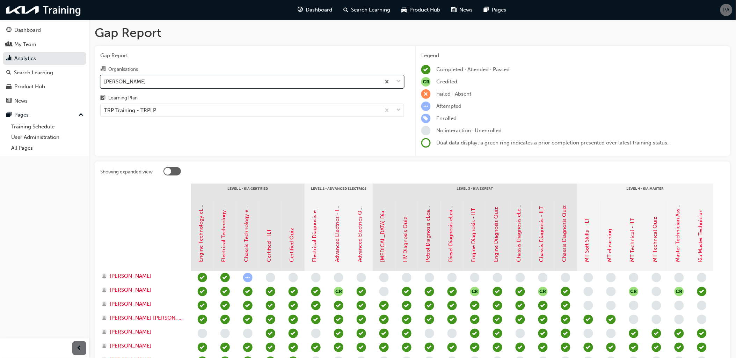
click at [146, 83] on div "[PERSON_NAME]" at bounding box center [241, 81] width 280 height 12
click at [105, 83] on input "Organisations option Adrian Brien Kia, selected. 0 results available. Select is…" at bounding box center [104, 81] width 1 height 6
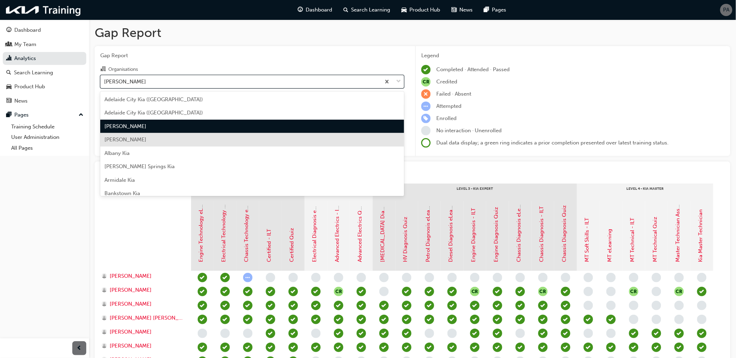
click at [138, 139] on span "[PERSON_NAME]" at bounding box center [125, 140] width 42 height 6
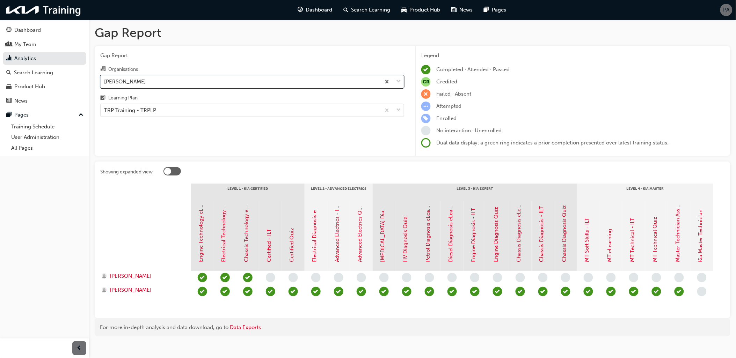
click at [148, 82] on div "[PERSON_NAME]" at bounding box center [241, 81] width 280 height 12
click at [105, 82] on input "Organisations option Alan Mance Kia, selected. 0 results available. Select is f…" at bounding box center [104, 81] width 1 height 6
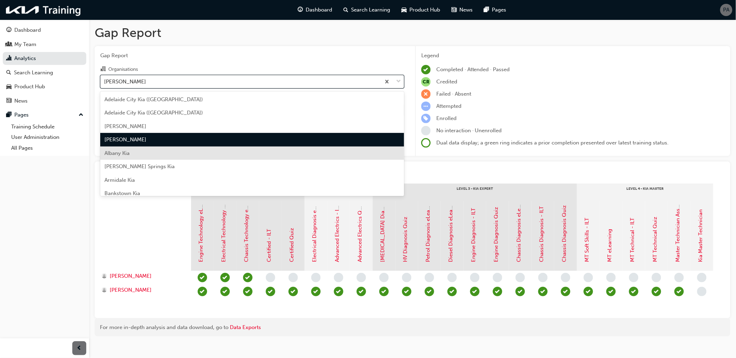
click at [139, 156] on div "Albany Kia" at bounding box center [252, 154] width 304 height 14
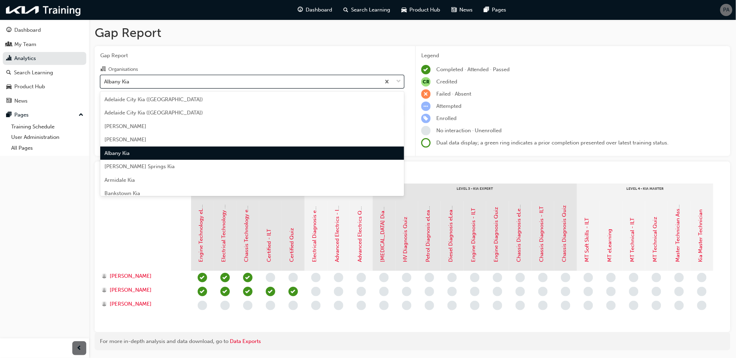
click at [146, 80] on div "Albany Kia" at bounding box center [241, 81] width 280 height 12
click at [105, 80] on input "Organisations option Albany Kia, selected. option Albany Kia focused, 5 of 158.…" at bounding box center [104, 81] width 1 height 6
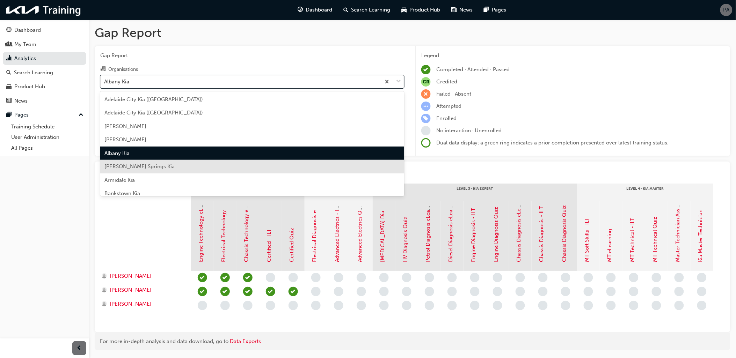
click at [145, 166] on div "[PERSON_NAME] Springs Kia" at bounding box center [252, 167] width 304 height 14
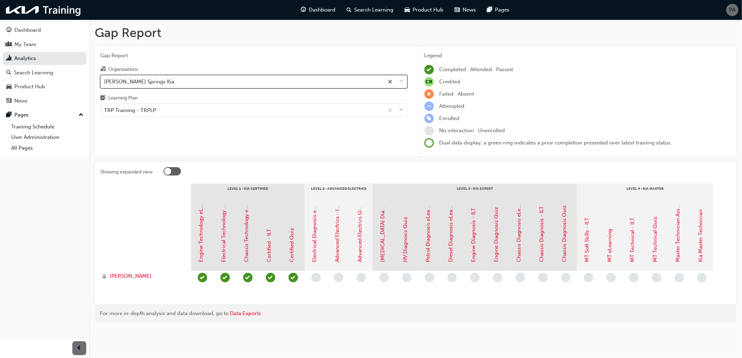
click at [154, 82] on div "[PERSON_NAME] Springs Kia" at bounding box center [242, 81] width 283 height 12
click at [105, 82] on input "Organisations option Alice Springs Kia, selected. 0 results available. Select i…" at bounding box center [104, 81] width 1 height 6
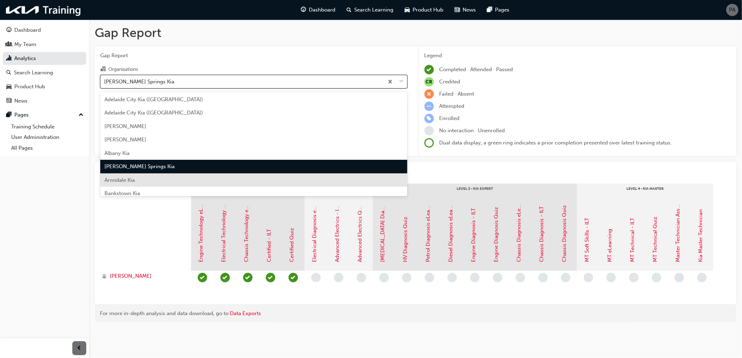
click at [148, 182] on div "Armidale Kia" at bounding box center [253, 181] width 307 height 14
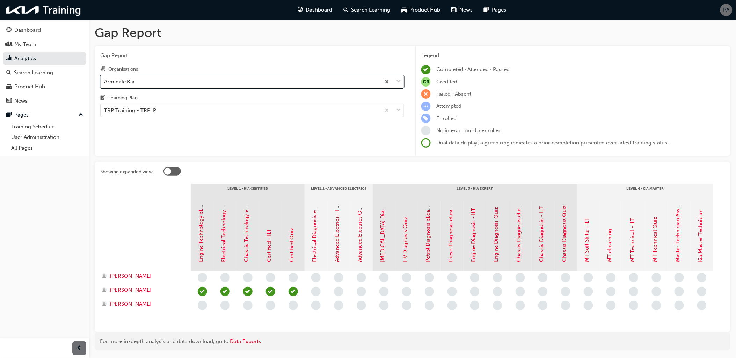
click at [158, 85] on div "Armidale Kia" at bounding box center [241, 81] width 280 height 12
click at [105, 84] on input "Organisations option Armidale Kia, selected. 0 results available. Select is foc…" at bounding box center [104, 81] width 1 height 6
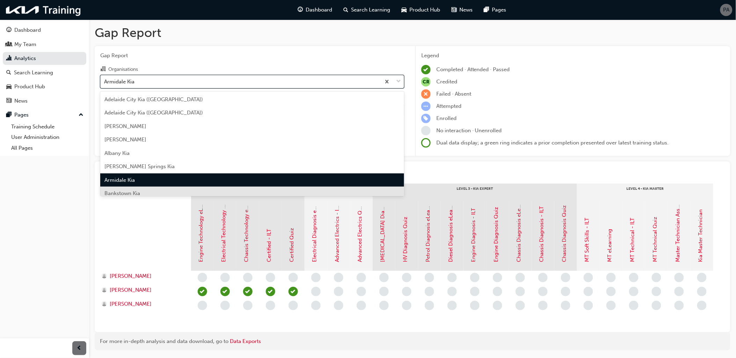
click at [148, 191] on div "Bankstown Kia" at bounding box center [252, 194] width 304 height 14
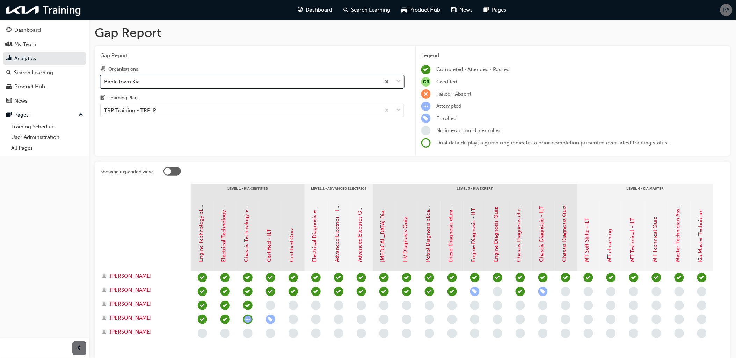
click at [180, 84] on div "Bankstown Kia" at bounding box center [241, 81] width 280 height 12
click at [105, 84] on input "Organisations option Bankstown Kia, selected. 0 results available. Select is fo…" at bounding box center [104, 81] width 1 height 6
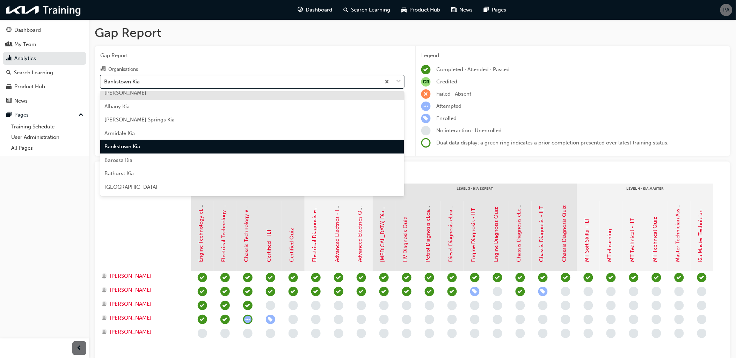
scroll to position [86, 0]
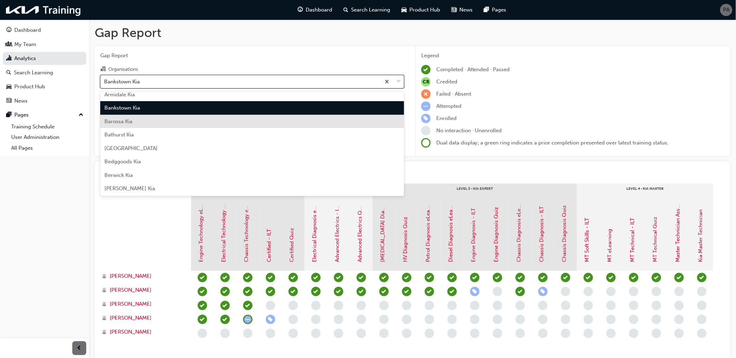
click at [127, 126] on div "Barossa Kia" at bounding box center [252, 122] width 304 height 14
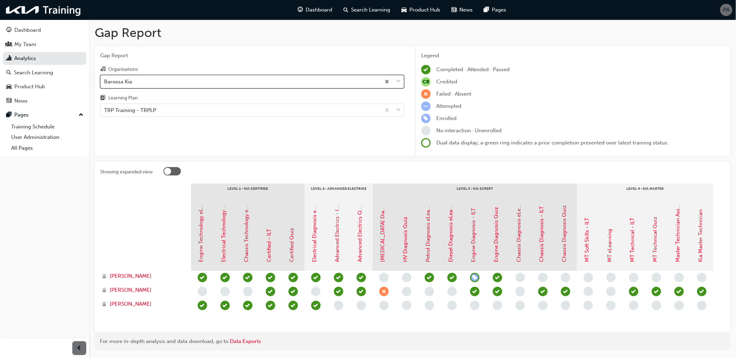
click at [173, 82] on div "Barossa Kia" at bounding box center [241, 81] width 280 height 12
click at [105, 82] on input "Organisations option Barossa Kia, selected. 0 results available. Select is focu…" at bounding box center [104, 81] width 1 height 6
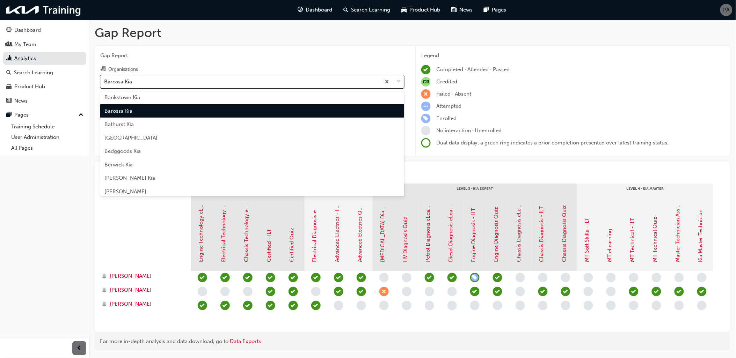
scroll to position [99, 0]
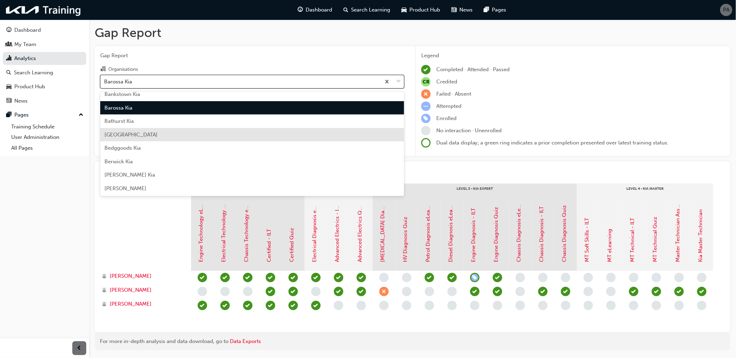
click at [142, 125] on div "Bathurst Kia" at bounding box center [252, 122] width 304 height 14
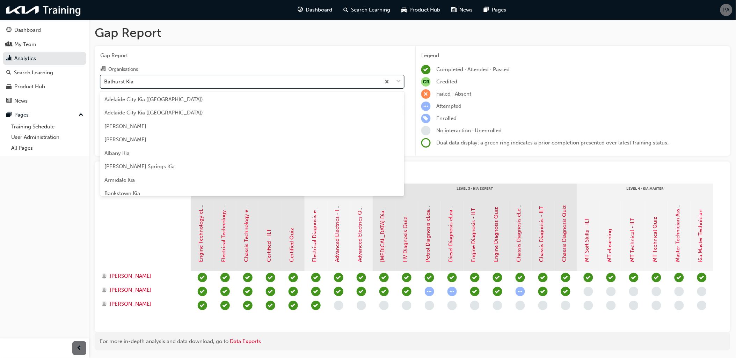
click at [165, 84] on div "Bathurst Kia" at bounding box center [241, 81] width 280 height 12
click at [105, 84] on input "Organisations option Bathurst Kia, selected. option Bathurst Kia focused, 10 of…" at bounding box center [104, 81] width 1 height 6
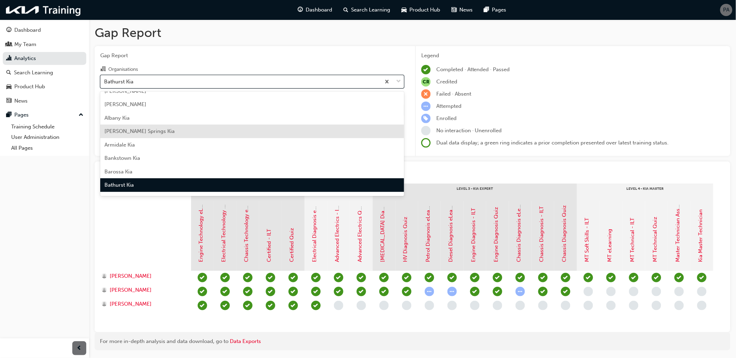
scroll to position [74, 0]
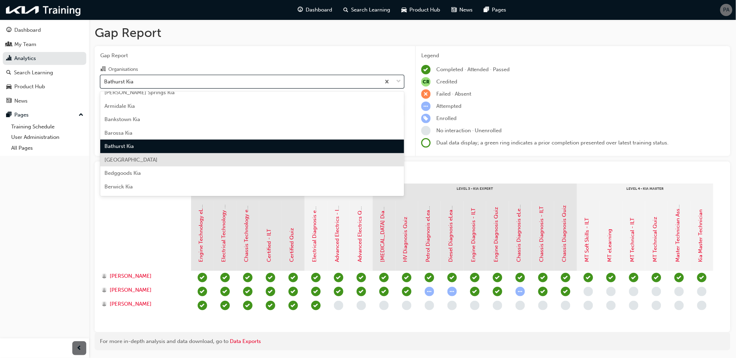
click at [149, 159] on div "[GEOGRAPHIC_DATA]" at bounding box center [252, 160] width 304 height 14
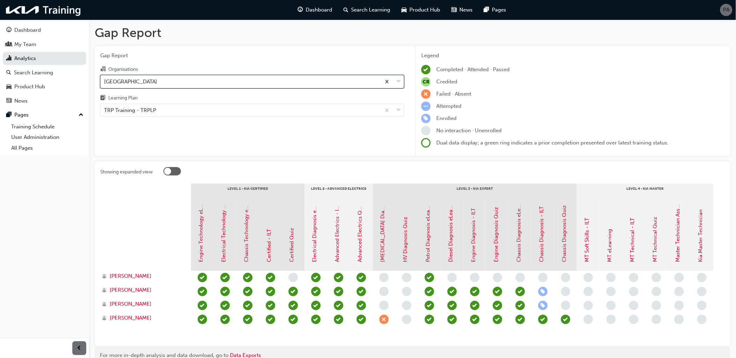
click at [169, 81] on div "[GEOGRAPHIC_DATA]" at bounding box center [241, 81] width 280 height 12
click at [105, 81] on input "Organisations option Bay City Kia, selected. 0 results available. Select is foc…" at bounding box center [104, 81] width 1 height 6
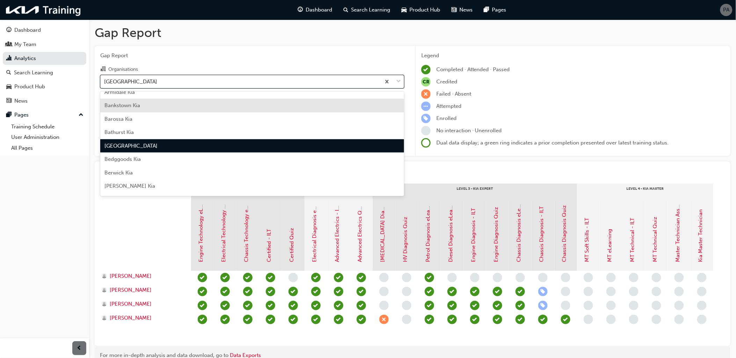
scroll to position [88, 0]
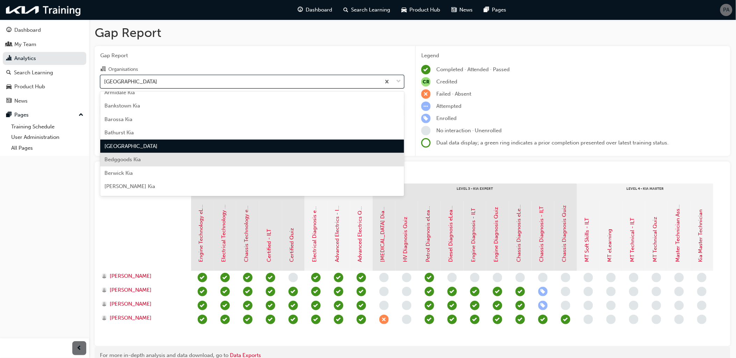
click at [140, 159] on span "Bedggoods Kia" at bounding box center [122, 159] width 36 height 6
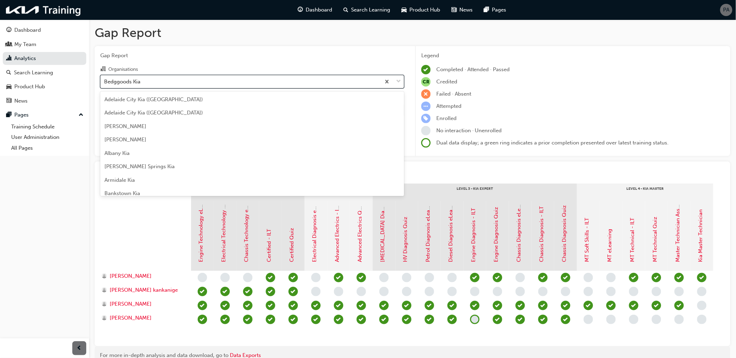
click at [165, 81] on div "Bedggoods Kia" at bounding box center [241, 81] width 280 height 12
click at [105, 81] on input "Organisations option Bedggoods Kia, selected. option Bedggoods Kia focused, 12 …" at bounding box center [104, 81] width 1 height 6
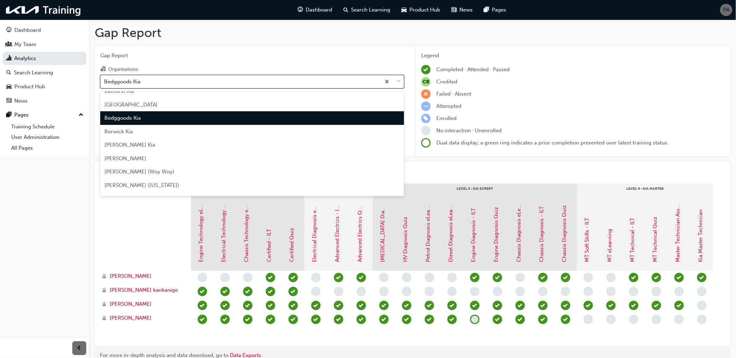
scroll to position [140, 0]
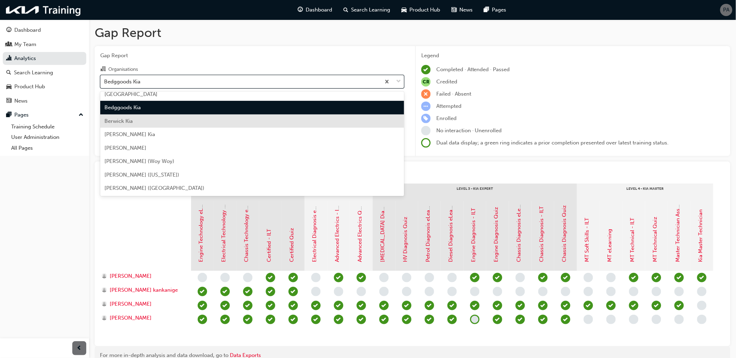
click at [149, 123] on div "Berwick Kia" at bounding box center [252, 122] width 304 height 14
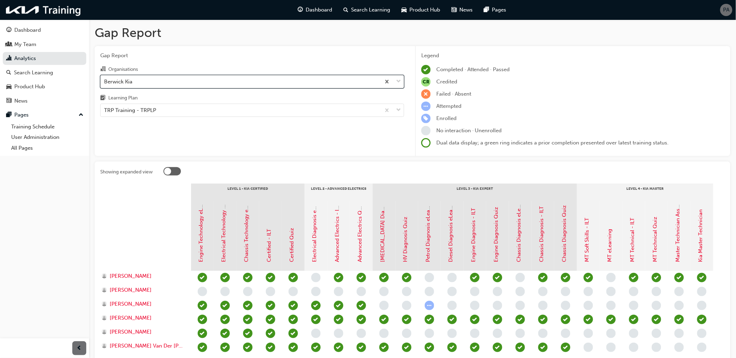
click at [161, 82] on div "Berwick Kia" at bounding box center [241, 81] width 280 height 12
click at [105, 82] on input "Organisations option Berwick Kia, selected. 0 results available. Select is focu…" at bounding box center [104, 81] width 1 height 6
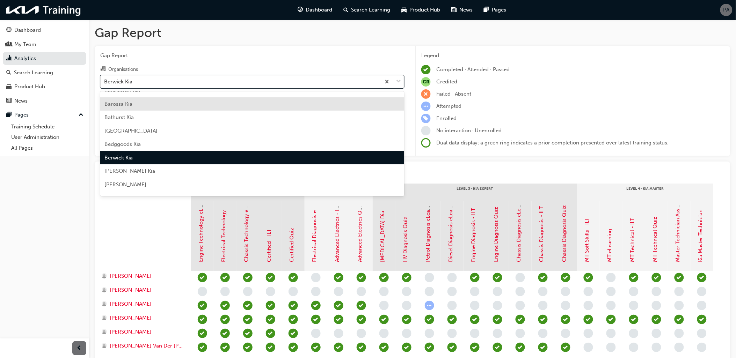
scroll to position [114, 0]
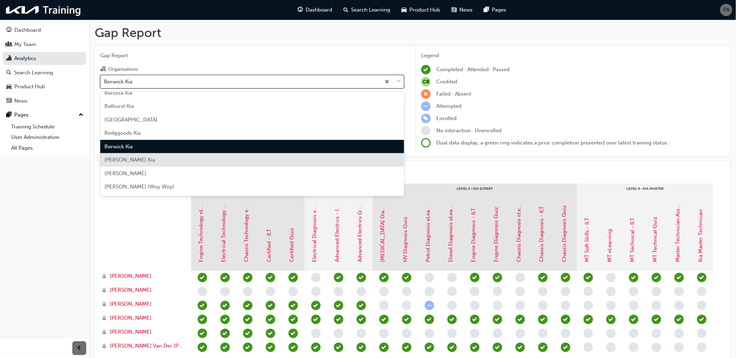
click at [149, 161] on div "[PERSON_NAME] Kia" at bounding box center [252, 160] width 304 height 14
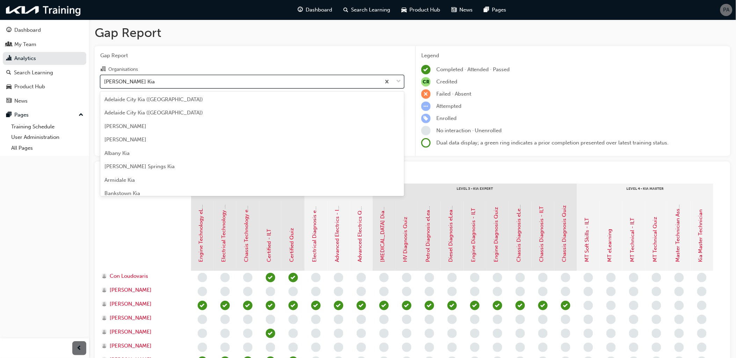
click at [159, 84] on div "[PERSON_NAME] Kia" at bounding box center [241, 81] width 280 height 12
click at [105, 84] on input "Organisations option Blackburn Kia, selected. option Blackburn Kia focused, 14 …" at bounding box center [104, 81] width 1 height 6
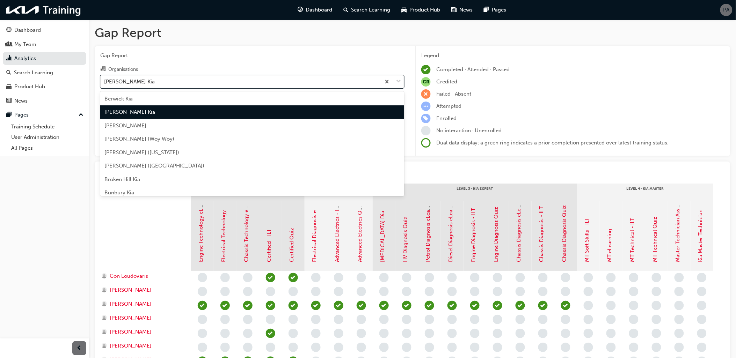
scroll to position [166, 0]
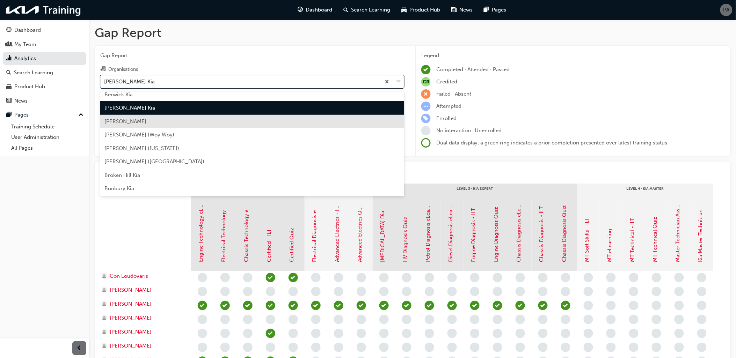
click at [154, 126] on div "[PERSON_NAME]" at bounding box center [252, 122] width 304 height 14
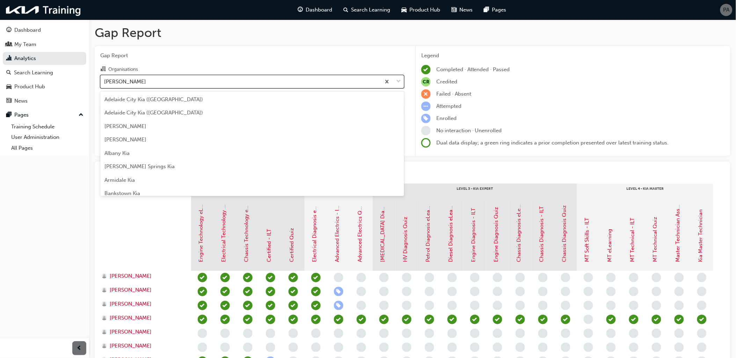
click at [163, 82] on div "[PERSON_NAME]" at bounding box center [241, 81] width 280 height 12
click at [105, 82] on input "Organisations option Brendale Kia, selected. option Brendale Kia focused, 15 of…" at bounding box center [104, 81] width 1 height 6
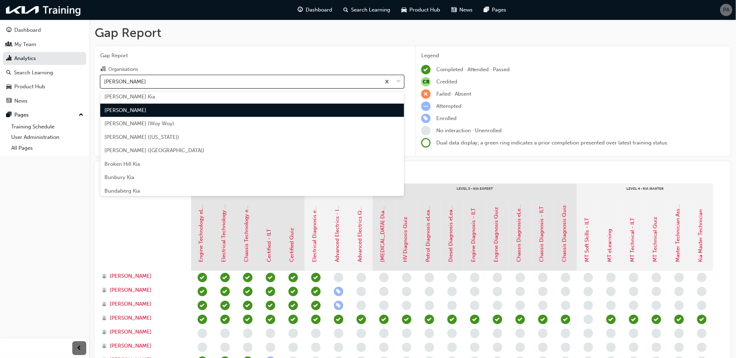
scroll to position [180, 0]
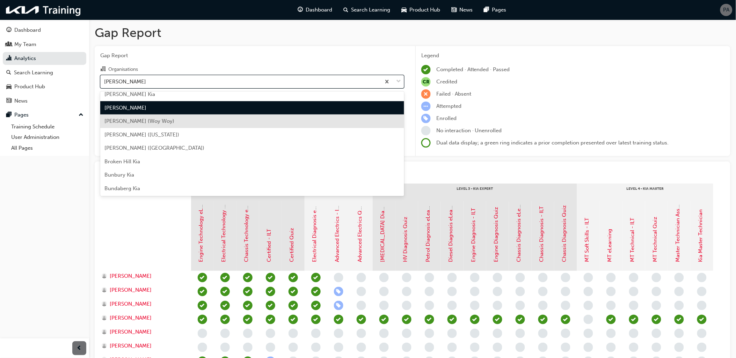
click at [163, 126] on div "[PERSON_NAME] (Woy Woy)" at bounding box center [252, 122] width 304 height 14
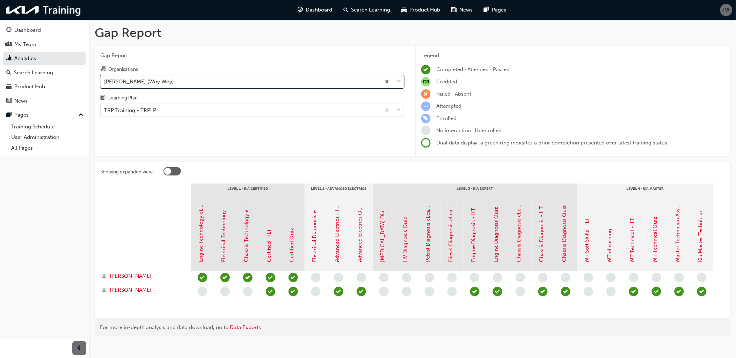
click at [177, 83] on div "[PERSON_NAME] (Woy Woy)" at bounding box center [241, 81] width 280 height 12
click at [105, 83] on input "Organisations option Brian Hilton Kia (Woy Woy), selected. 0 results available.…" at bounding box center [104, 81] width 1 height 6
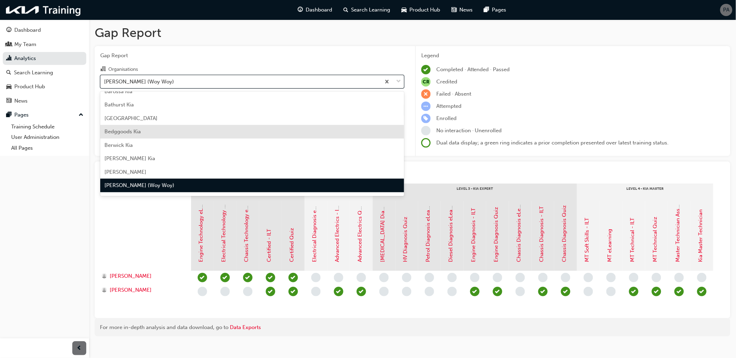
scroll to position [193, 0]
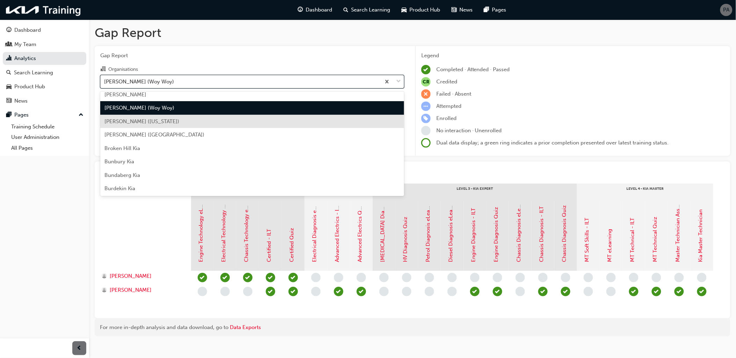
click at [172, 120] on div "[PERSON_NAME] ([US_STATE])" at bounding box center [252, 122] width 304 height 14
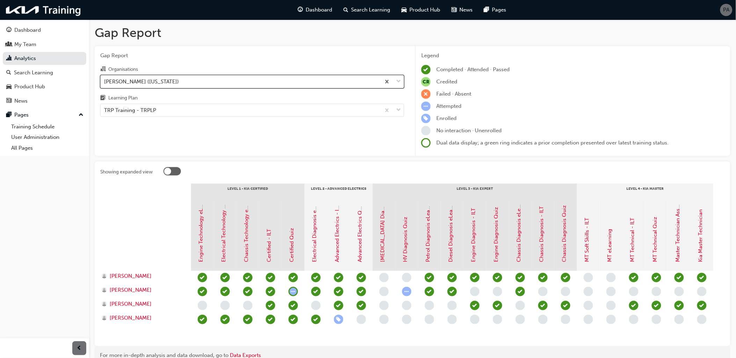
click at [186, 83] on div "[PERSON_NAME] ([US_STATE])" at bounding box center [241, 81] width 280 height 12
click at [105, 83] on input "Organisations option Brian Hilton Kia (Wyoming), selected. 0 results available.…" at bounding box center [104, 81] width 1 height 6
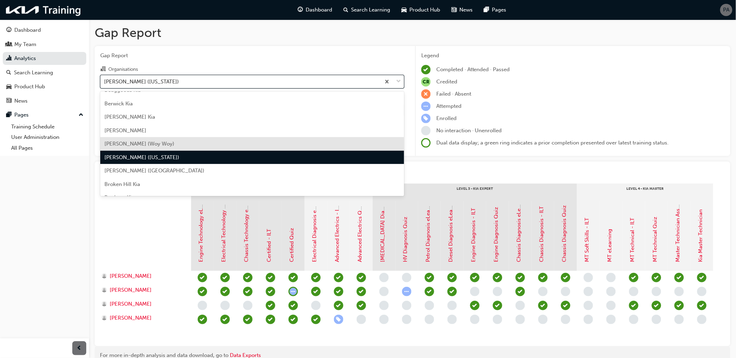
scroll to position [168, 0]
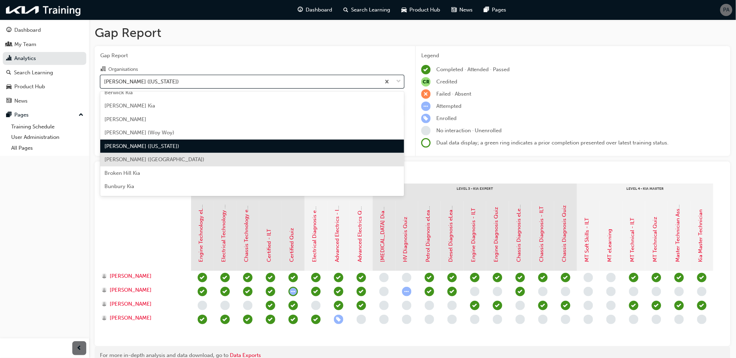
click at [173, 163] on div "[PERSON_NAME] ([GEOGRAPHIC_DATA])" at bounding box center [252, 160] width 304 height 14
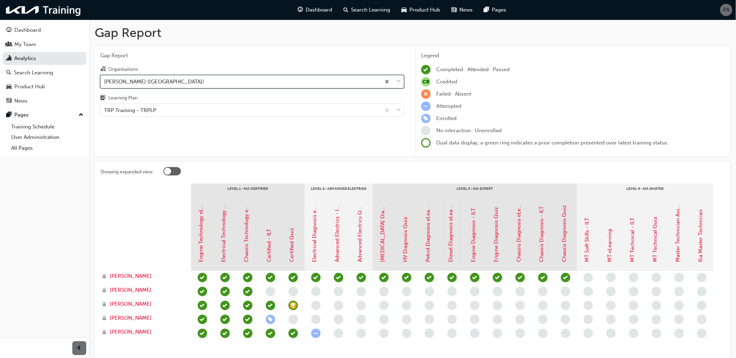
click at [182, 84] on div "[PERSON_NAME] ([GEOGRAPHIC_DATA])" at bounding box center [241, 81] width 280 height 12
click at [105, 84] on input "Organisations option Brian Hilton Kia (Wyong), selected. 0 results available. S…" at bounding box center [104, 81] width 1 height 6
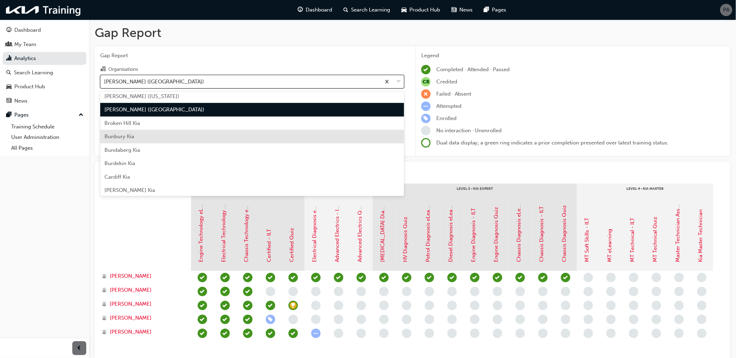
scroll to position [220, 0]
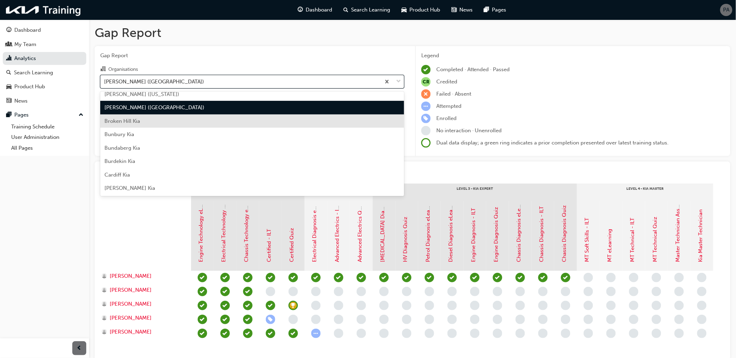
click at [168, 124] on div "Broken Hill Kia" at bounding box center [252, 122] width 304 height 14
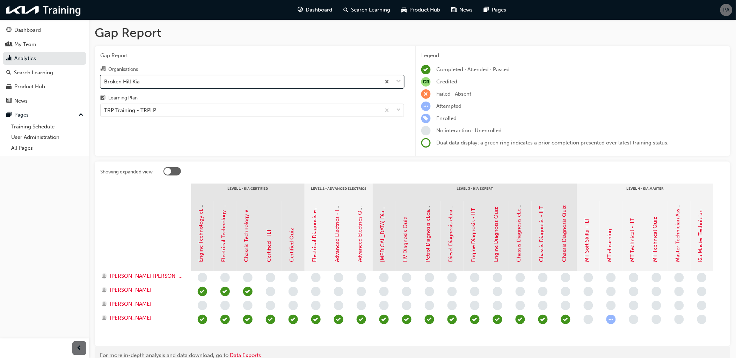
click at [179, 83] on div "Broken Hill Kia" at bounding box center [241, 81] width 280 height 12
click at [105, 83] on input "Organisations option Broken Hill Kia, selected. 0 results available. Select is …" at bounding box center [104, 81] width 1 height 6
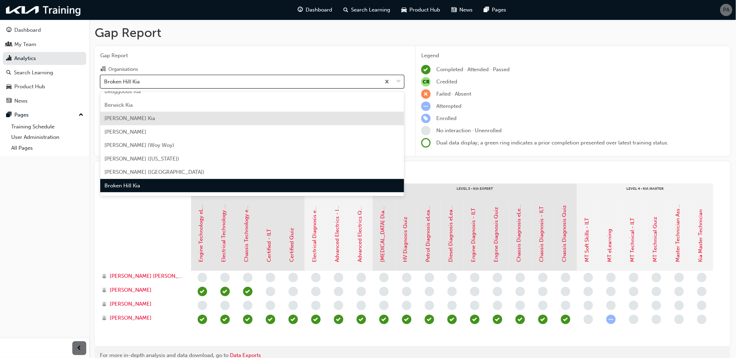
scroll to position [194, 0]
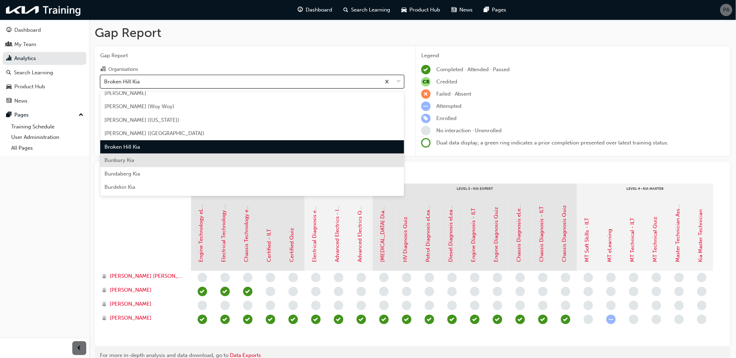
click at [168, 156] on div "Bunbury Kia" at bounding box center [252, 161] width 304 height 14
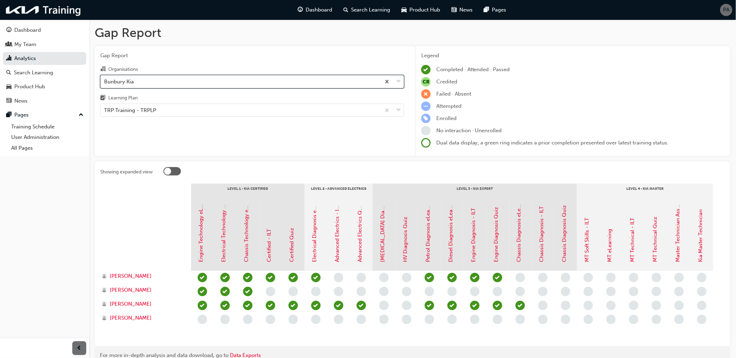
click at [186, 83] on div "Bunbury Kia" at bounding box center [241, 81] width 280 height 12
click at [105, 83] on input "Organisations option Bunbury Kia, selected. 0 results available. Select is focu…" at bounding box center [104, 81] width 1 height 6
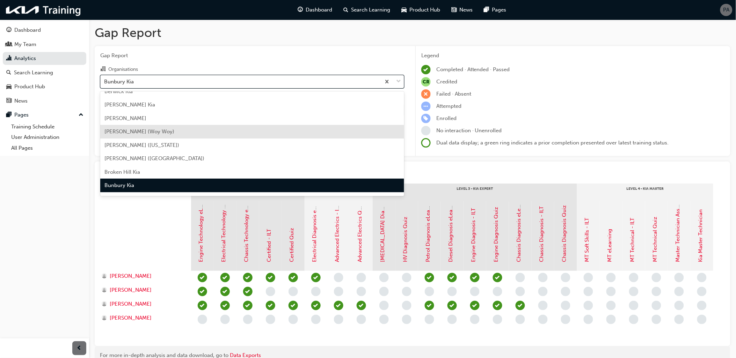
scroll to position [247, 0]
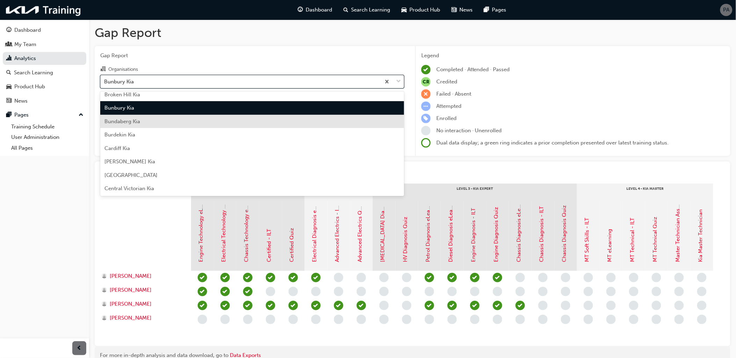
click at [180, 123] on div "Bundaberg Kia" at bounding box center [252, 122] width 304 height 14
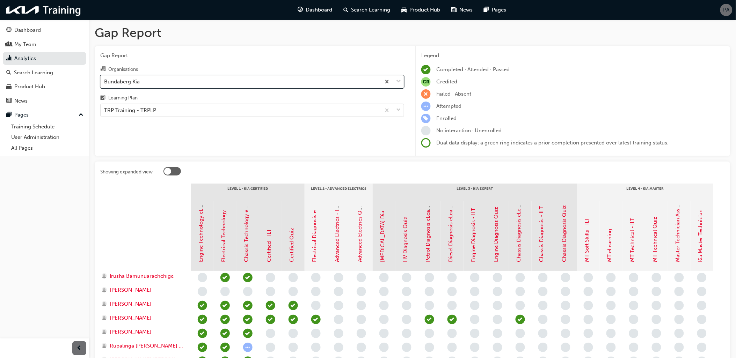
click at [181, 86] on div "Bundaberg Kia" at bounding box center [241, 81] width 280 height 12
click at [105, 84] on input "Organisations option Bundaberg Kia, selected. 0 results available. Select is fo…" at bounding box center [104, 81] width 1 height 6
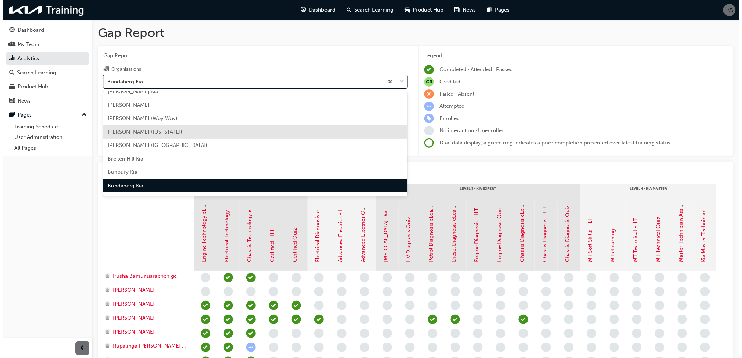
scroll to position [221, 0]
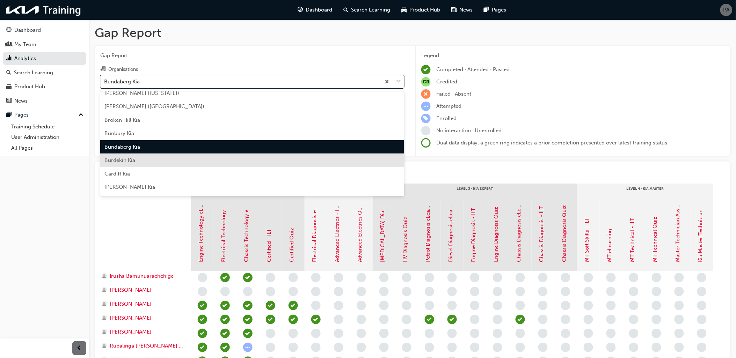
click at [175, 155] on div "Burdekin Kia" at bounding box center [252, 161] width 304 height 14
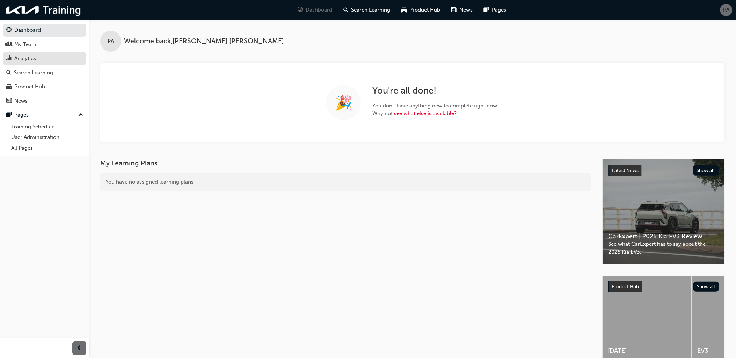
click at [45, 58] on div "Analytics" at bounding box center [44, 58] width 76 height 9
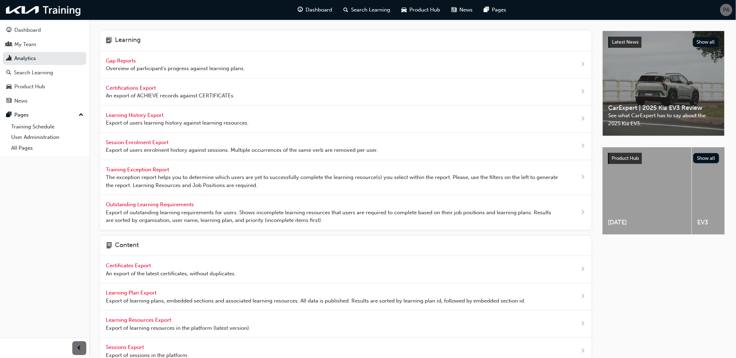
click at [126, 63] on span "Gap Reports" at bounding box center [121, 61] width 31 height 6
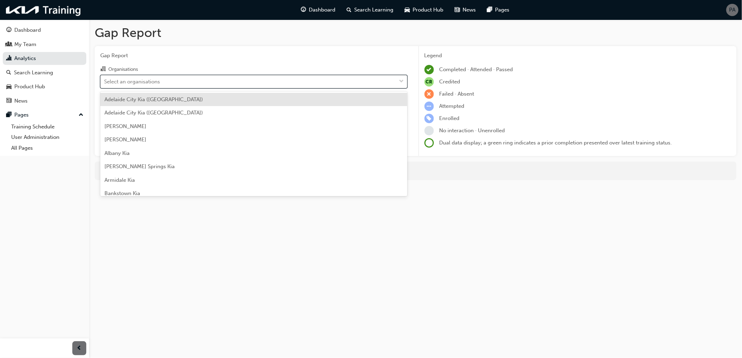
click at [150, 78] on div "Select an organisations" at bounding box center [132, 82] width 56 height 8
click at [105, 78] on input "Organisations option Adelaide City Kia (Hillcrest) focused, 1 of 158. 158 resul…" at bounding box center [104, 81] width 1 height 6
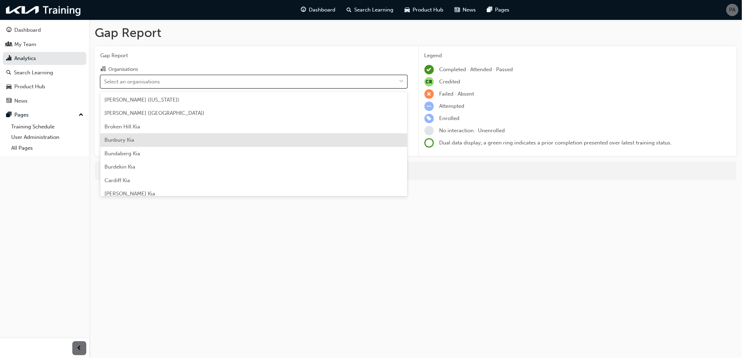
scroll to position [233, 0]
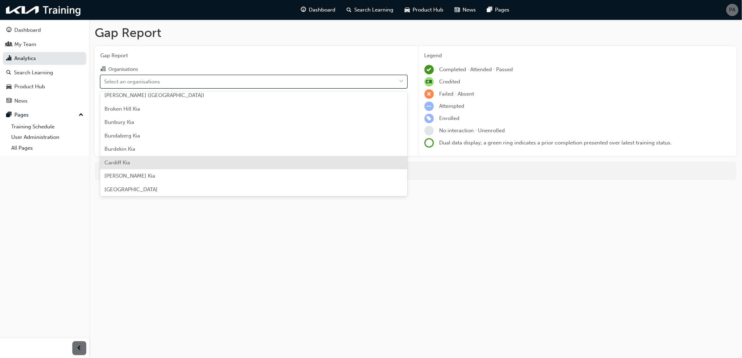
click at [127, 163] on span "Cardiff Kia" at bounding box center [116, 163] width 25 height 6
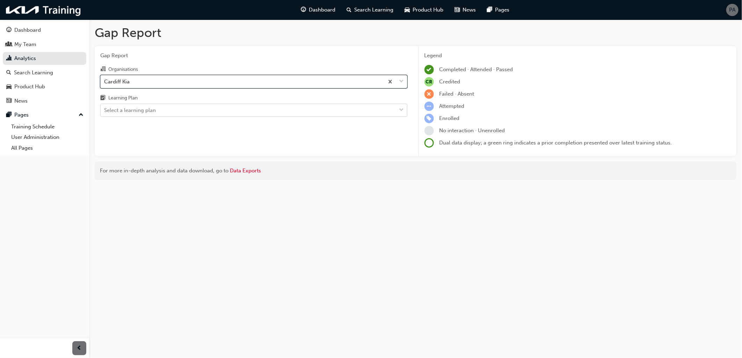
click at [130, 108] on div "Select a learning plan" at bounding box center [130, 110] width 52 height 8
click at [105, 108] on input "Learning Plan Select a learning plan" at bounding box center [104, 110] width 1 height 6
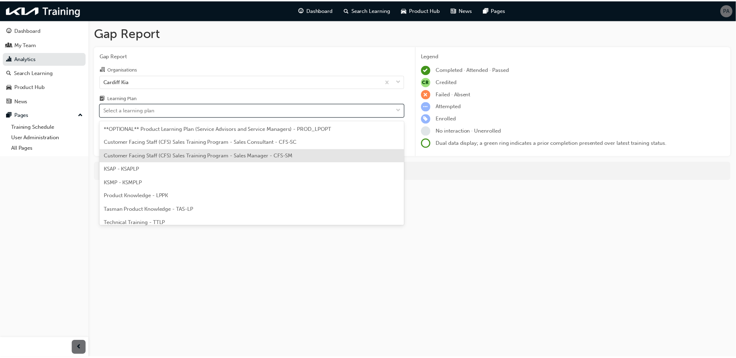
scroll to position [32, 0]
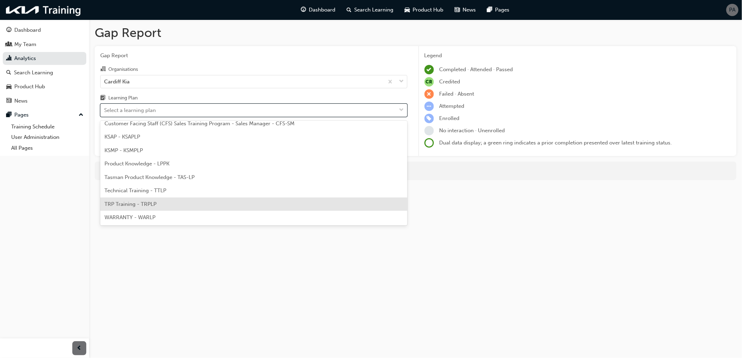
click at [136, 205] on span "TRP Training - TRPLP" at bounding box center [130, 204] width 52 height 6
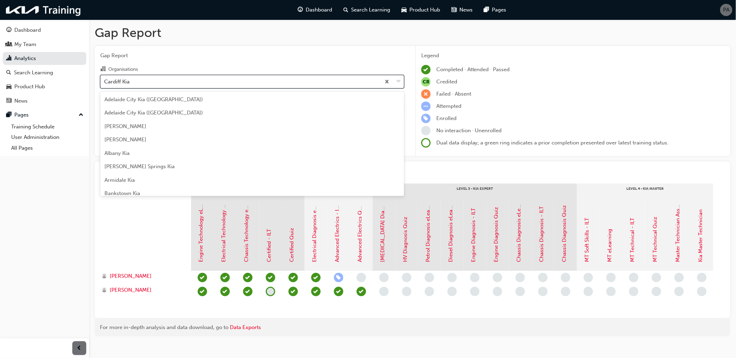
click at [138, 82] on div "Cardiff Kia" at bounding box center [241, 81] width 280 height 12
click at [105, 82] on input "Organisations option Cardiff Kia, selected. option Cardiff Kia focused, 23 of 1…" at bounding box center [104, 81] width 1 height 6
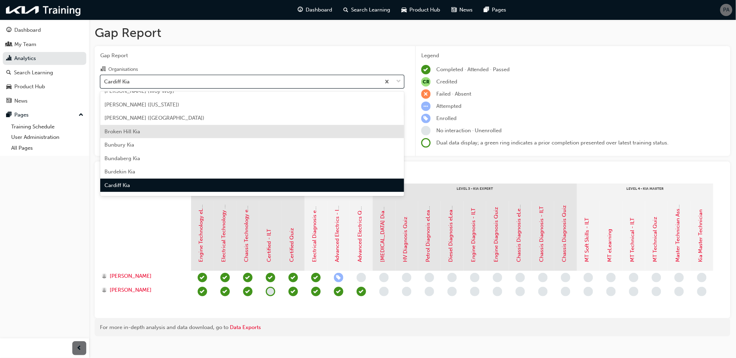
scroll to position [249, 0]
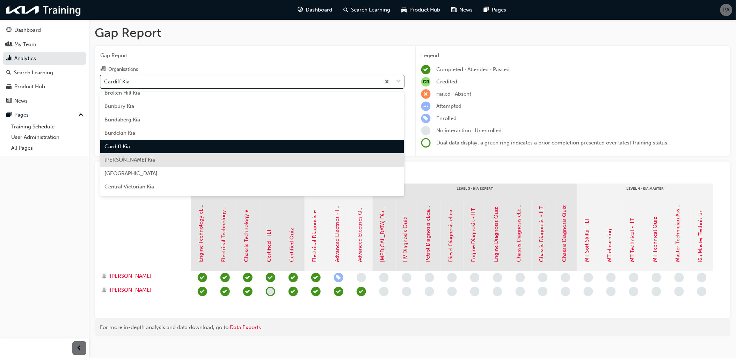
click at [128, 163] on div "[PERSON_NAME] Kia" at bounding box center [252, 160] width 304 height 14
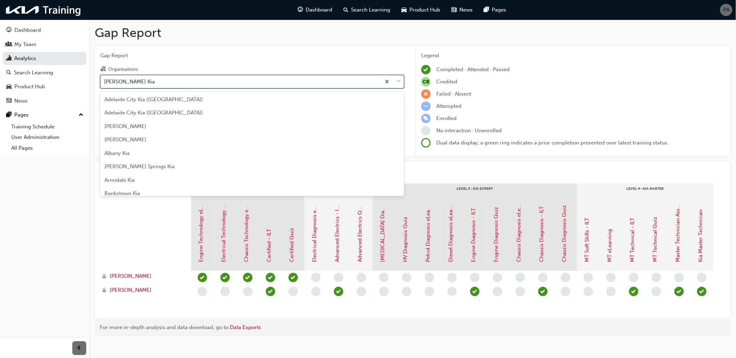
click at [133, 82] on div "[PERSON_NAME] Kia" at bounding box center [241, 81] width 280 height 12
click at [105, 82] on input "Organisations option Cassels Kia, selected. option Cassels Kia focused, 24 of 1…" at bounding box center [104, 81] width 1 height 6
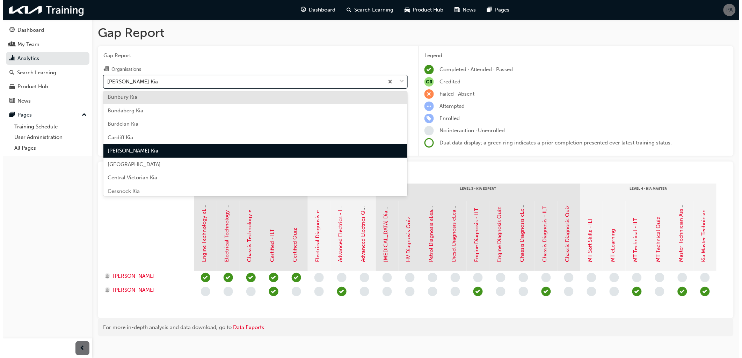
scroll to position [301, 0]
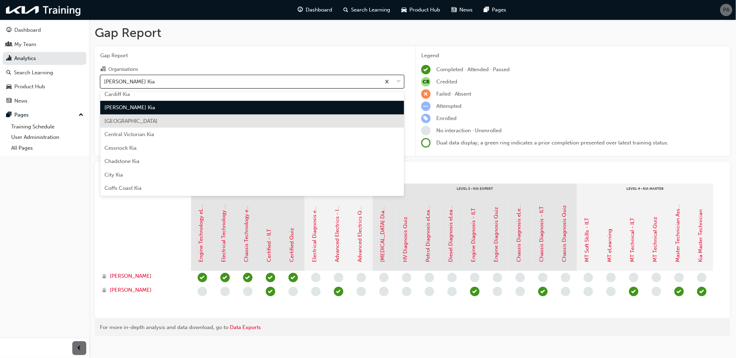
click at [133, 120] on span "[GEOGRAPHIC_DATA]" at bounding box center [130, 121] width 53 height 6
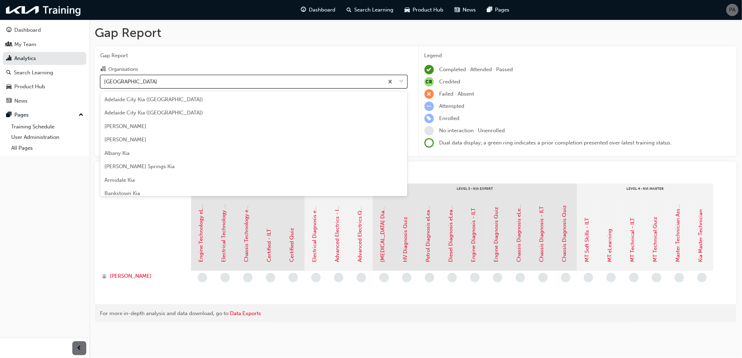
click at [135, 79] on div "[GEOGRAPHIC_DATA]" at bounding box center [130, 82] width 53 height 8
click at [105, 79] on input "Organisations option Central Highlands Kia, selected. option Central Highlands …" at bounding box center [104, 81] width 1 height 6
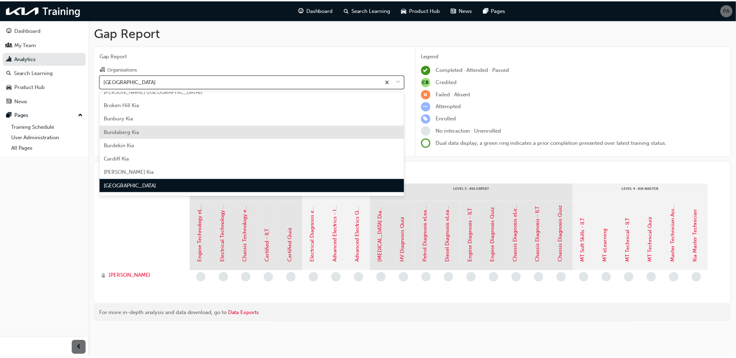
scroll to position [275, 0]
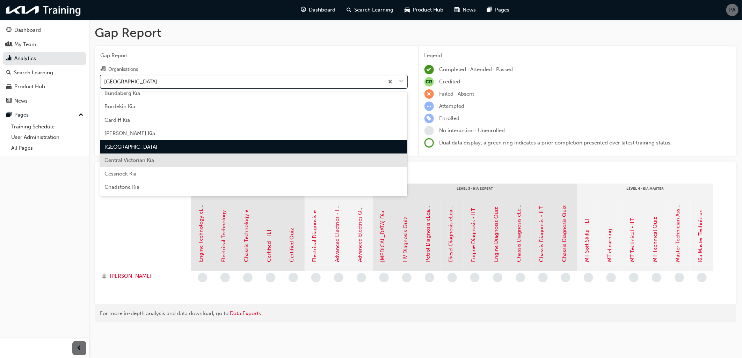
click at [127, 161] on span "Central Victorian Kia" at bounding box center [129, 160] width 50 height 6
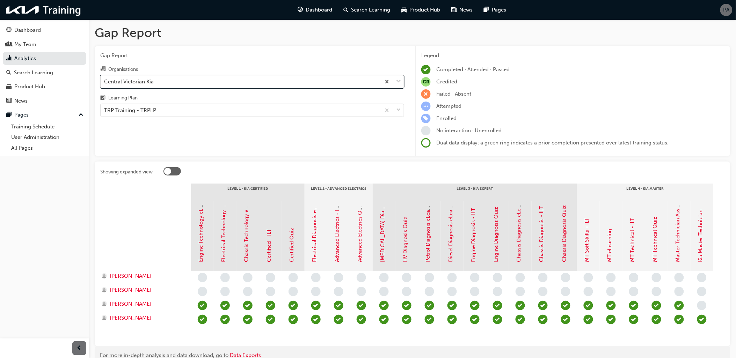
click at [140, 79] on div "Central Victorian Kia" at bounding box center [129, 82] width 50 height 8
click at [105, 79] on input "Organisations option Central Victorian Kia, selected. 0 results available. Sele…" at bounding box center [104, 81] width 1 height 6
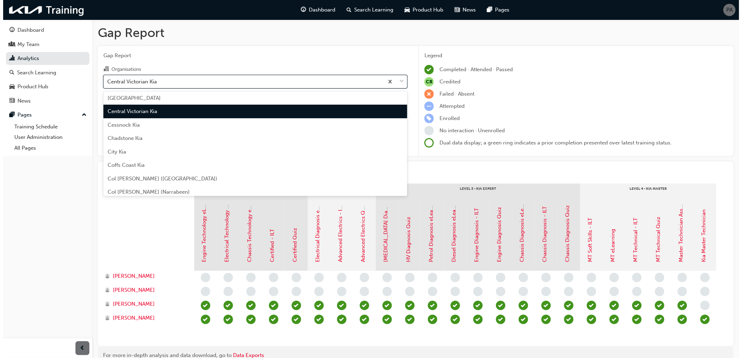
scroll to position [328, 0]
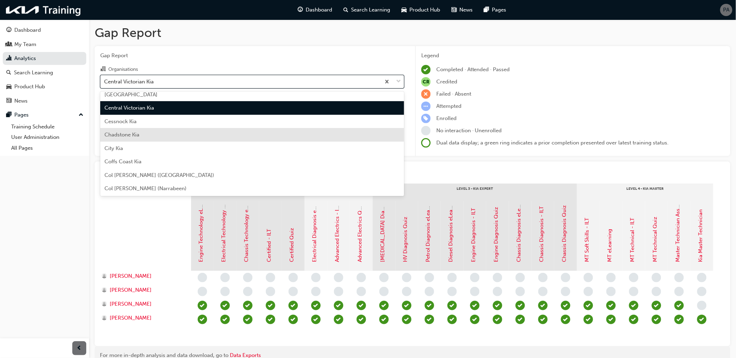
click at [138, 123] on div "Cessnock Kia" at bounding box center [252, 122] width 304 height 14
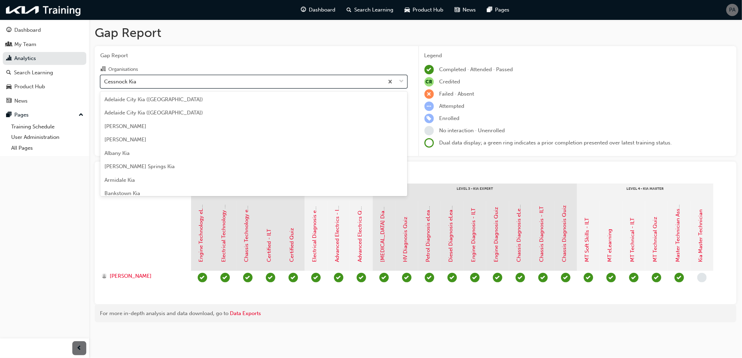
click at [140, 81] on div "Cessnock Kia" at bounding box center [242, 81] width 283 height 12
click at [105, 81] on input "Organisations option Cessnock Kia, selected. option Cessnock Kia focused, 27 of…" at bounding box center [104, 81] width 1 height 6
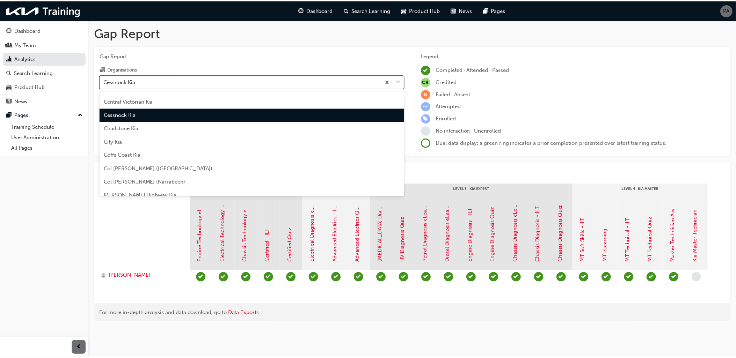
scroll to position [341, 0]
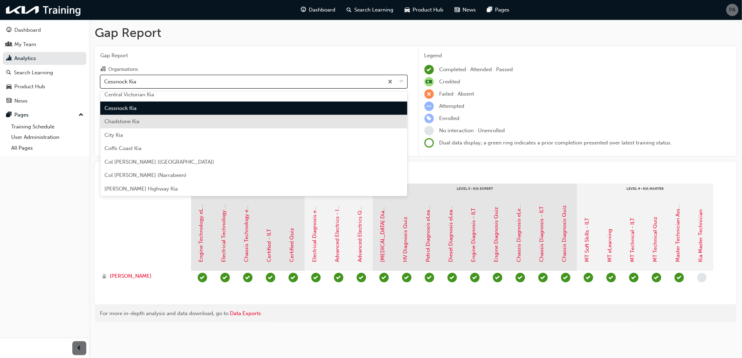
click at [131, 125] on div "Chadstone Kia" at bounding box center [253, 122] width 307 height 14
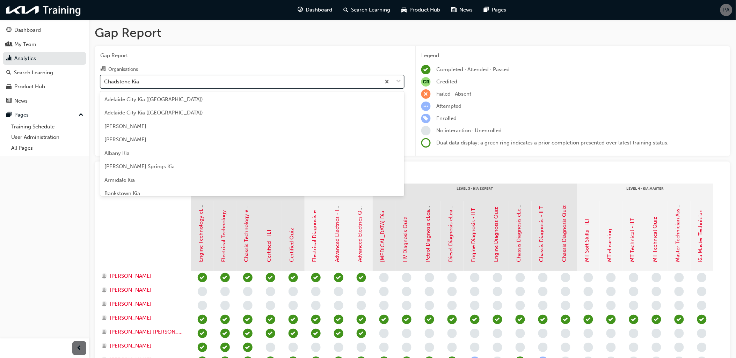
click at [134, 81] on div "Chadstone Kia" at bounding box center [121, 82] width 35 height 8
click at [105, 81] on input "Organisations option Chadstone Kia, selected. option Chadstone Kia focused, 28 …" at bounding box center [104, 81] width 1 height 6
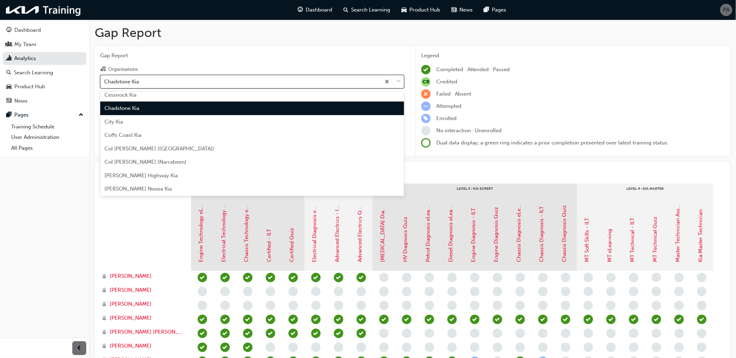
scroll to position [354, 0]
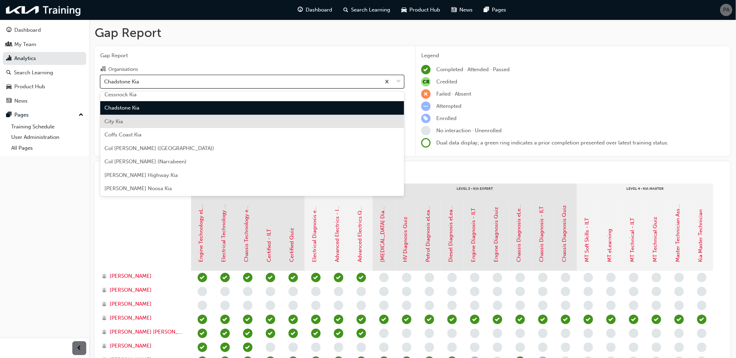
click at [132, 122] on div "City Kia" at bounding box center [252, 122] width 304 height 14
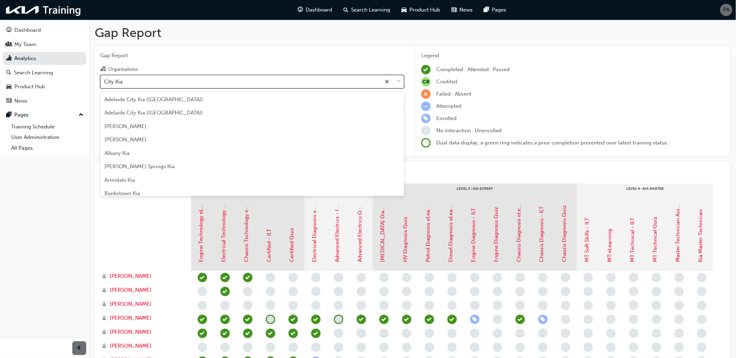
click at [138, 82] on div "City Kia" at bounding box center [241, 81] width 280 height 12
click at [105, 82] on input "Organisations option City Kia, selected. option City Kia focused, 29 of 158. 15…" at bounding box center [104, 81] width 1 height 6
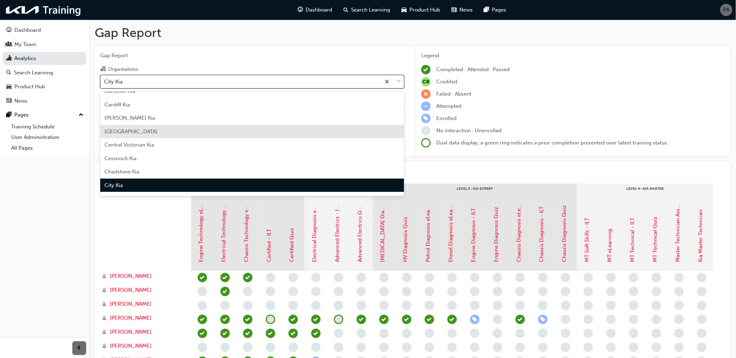
scroll to position [329, 0]
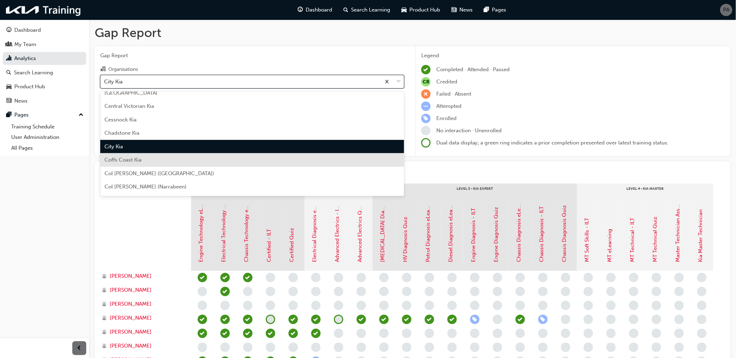
click at [138, 157] on span "Coffs Coast Kia" at bounding box center [122, 160] width 37 height 6
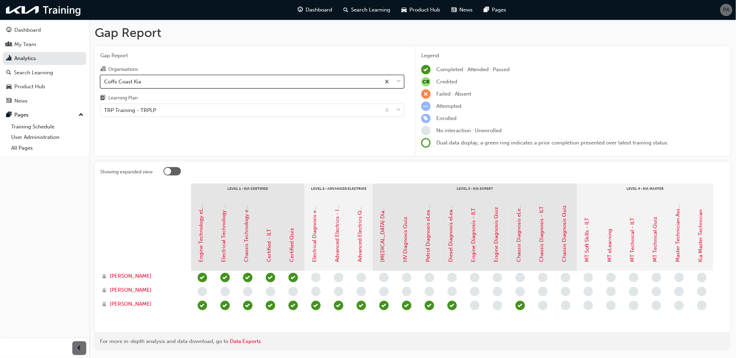
click at [144, 84] on div "Coffs Coast Kia" at bounding box center [241, 81] width 280 height 12
click at [105, 84] on input "Organisations option Coffs Coast Kia, selected. 0 results available. Select is …" at bounding box center [104, 81] width 1 height 6
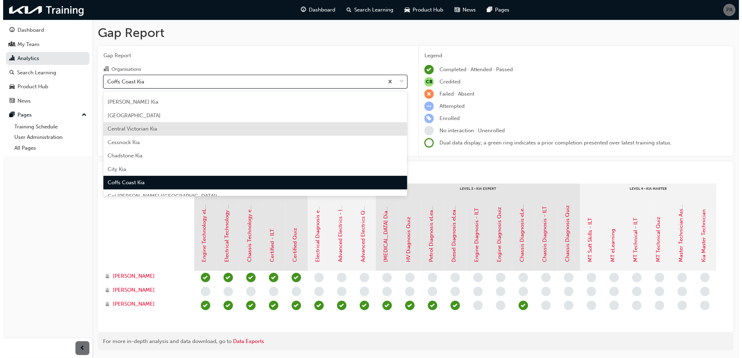
scroll to position [382, 0]
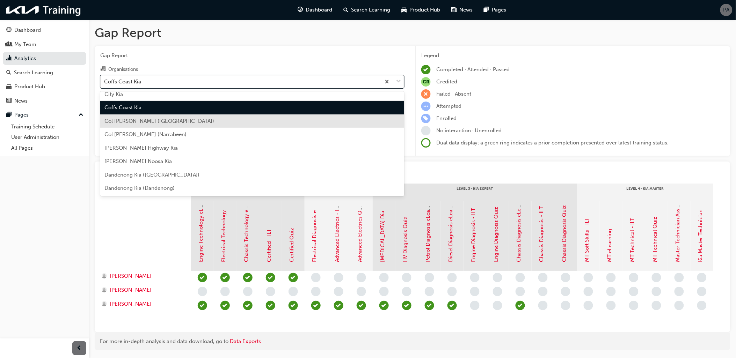
click at [137, 125] on div "Col [PERSON_NAME] ([GEOGRAPHIC_DATA])" at bounding box center [252, 122] width 304 height 14
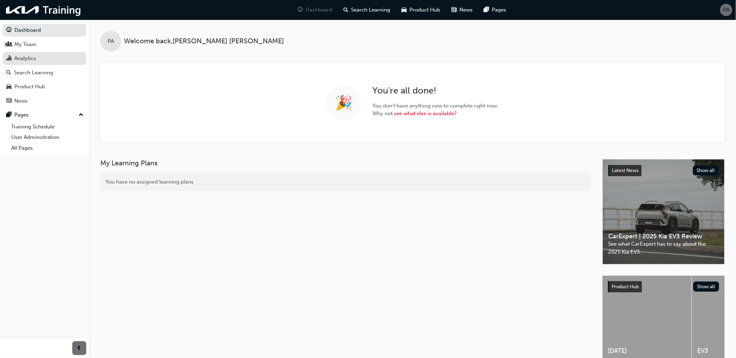
click at [53, 59] on div "Analytics" at bounding box center [44, 58] width 76 height 9
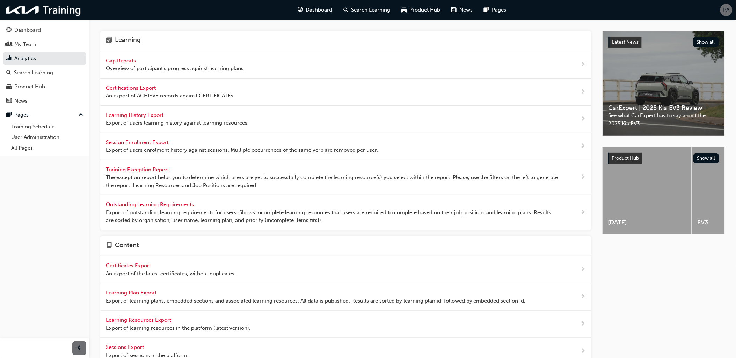
click at [117, 63] on span "Gap Reports" at bounding box center [121, 61] width 31 height 6
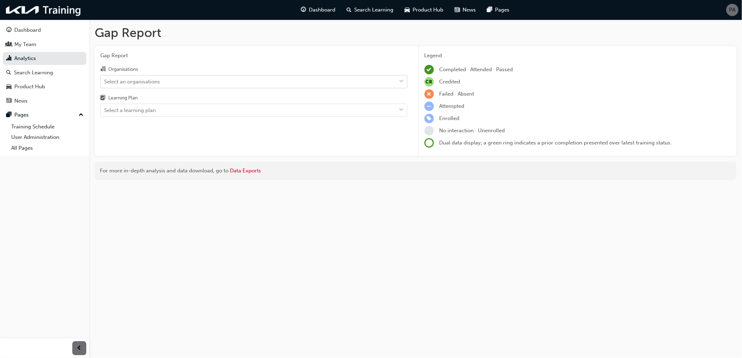
click at [134, 79] on div "Select an organisations" at bounding box center [132, 82] width 56 height 8
click at [105, 79] on input "Organisations Select an organisations" at bounding box center [104, 81] width 1 height 6
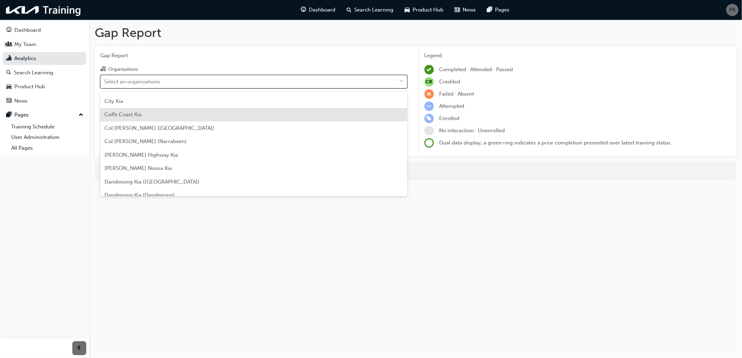
scroll to position [388, 0]
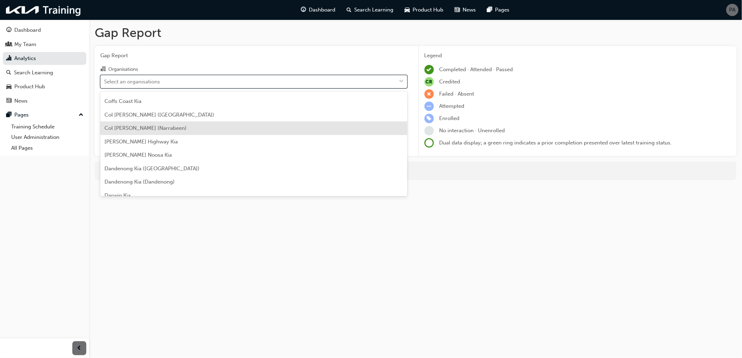
click at [133, 124] on div "Col [PERSON_NAME] (Narrabeen)" at bounding box center [253, 129] width 307 height 14
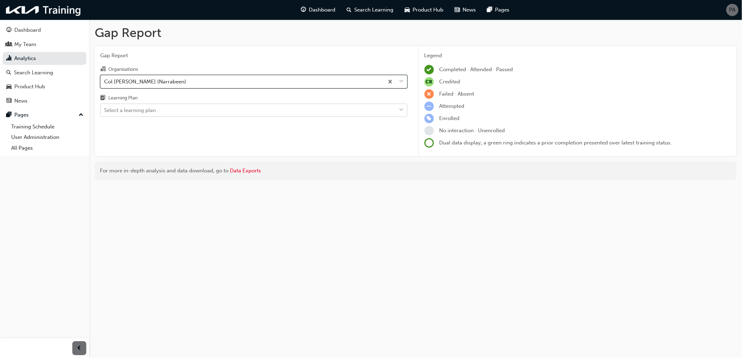
click at [133, 112] on div "Select a learning plan" at bounding box center [130, 110] width 52 height 8
click at [105, 112] on input "Learning Plan Select a learning plan" at bounding box center [104, 110] width 1 height 6
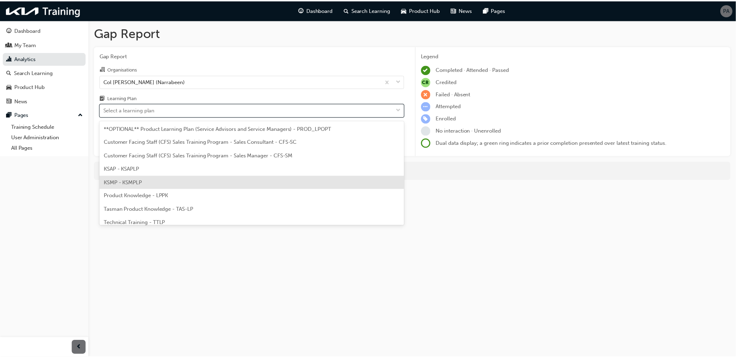
scroll to position [32, 0]
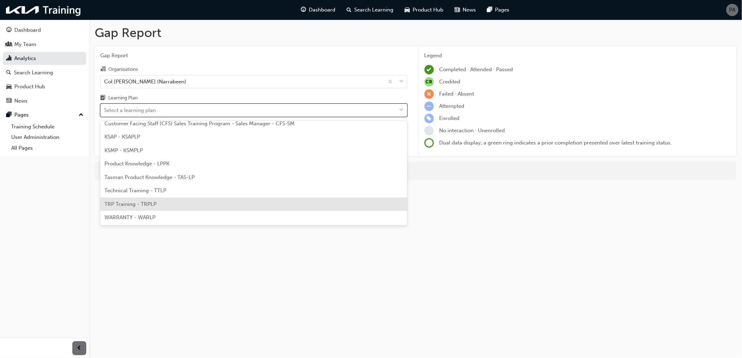
click at [137, 205] on span "TRP Training - TRPLP" at bounding box center [130, 204] width 52 height 6
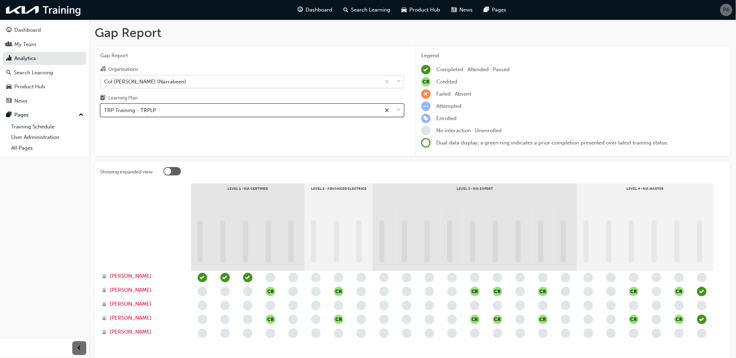
click at [147, 83] on div "Col [PERSON_NAME] (Narrabeen)" at bounding box center [145, 82] width 82 height 8
click at [105, 83] on input "Organisations [PERSON_NAME] ([GEOGRAPHIC_DATA])" at bounding box center [104, 81] width 1 height 6
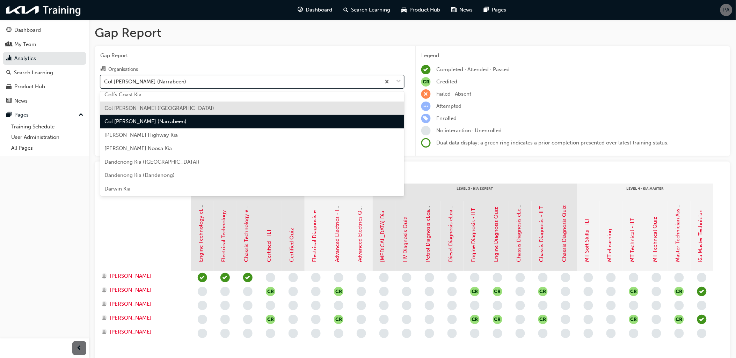
scroll to position [409, 0]
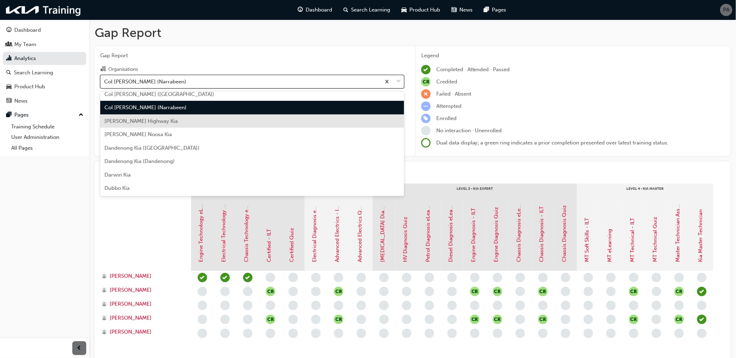
click at [147, 121] on span "[PERSON_NAME] Highway Kia" at bounding box center [140, 121] width 73 height 6
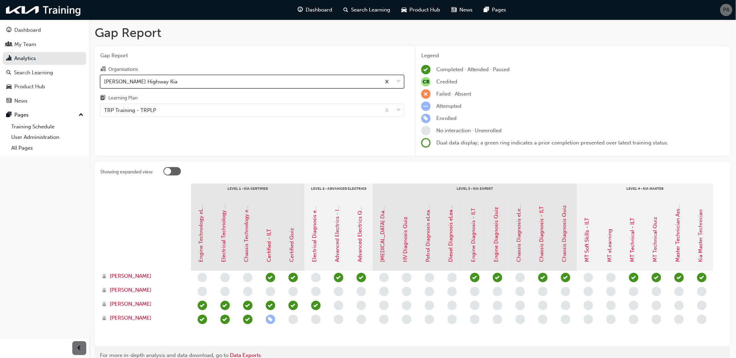
click at [159, 82] on div "[PERSON_NAME] Highway Kia" at bounding box center [241, 81] width 280 height 12
click at [105, 82] on input "Organisations option [PERSON_NAME] Highway Kia, selected. 0 results available. …" at bounding box center [104, 81] width 1 height 6
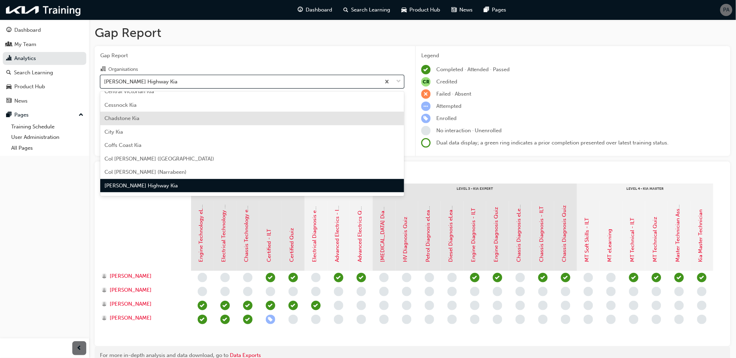
scroll to position [421, 0]
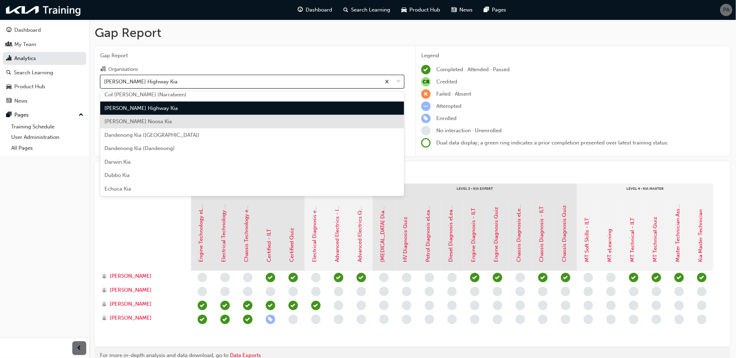
click at [157, 119] on div "[PERSON_NAME] Noosa Kia" at bounding box center [252, 122] width 304 height 14
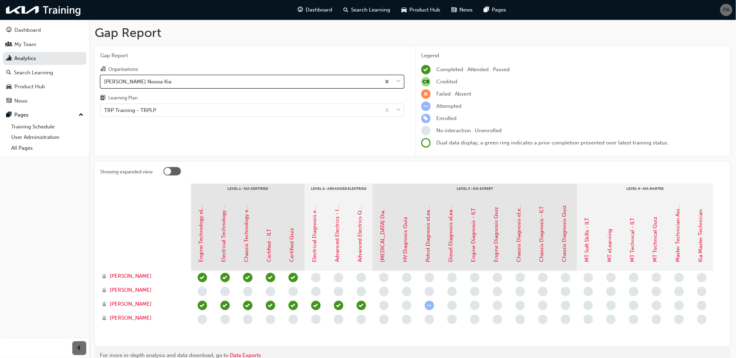
click at [161, 86] on div "[PERSON_NAME] Noosa Kia" at bounding box center [241, 81] width 280 height 12
click at [105, 84] on input "Organisations option [PERSON_NAME] [PERSON_NAME], selected. 0 results available…" at bounding box center [104, 81] width 1 height 6
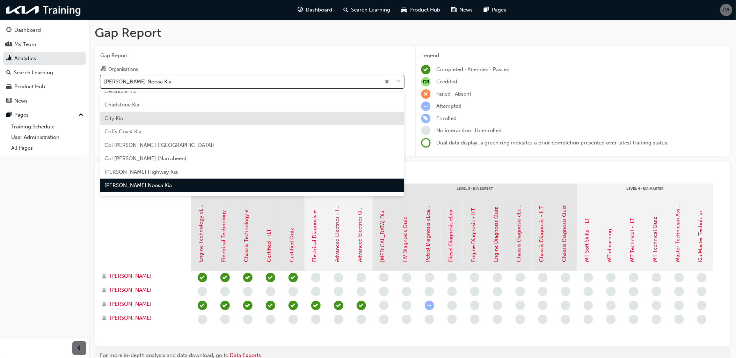
scroll to position [396, 0]
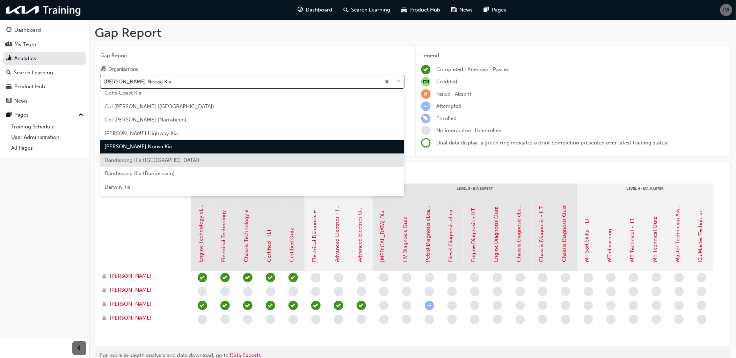
click at [160, 159] on span "Dandenong Kia ([GEOGRAPHIC_DATA])" at bounding box center [151, 160] width 95 height 6
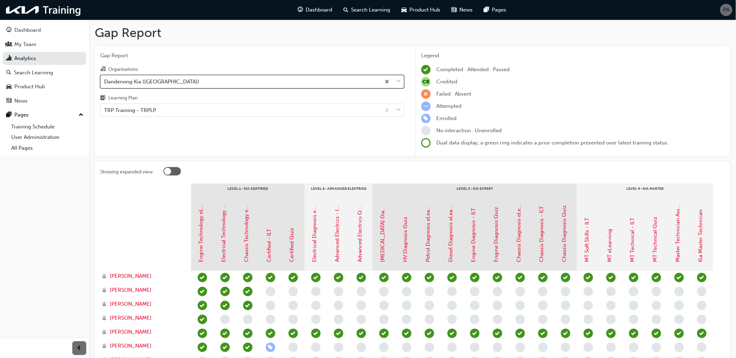
click at [166, 84] on div "Dandenong Kia ([GEOGRAPHIC_DATA])" at bounding box center [151, 82] width 95 height 8
click at [105, 84] on input "Organisations option Dandenong Kia ([GEOGRAPHIC_DATA]), selected. 0 results ava…" at bounding box center [104, 81] width 1 height 6
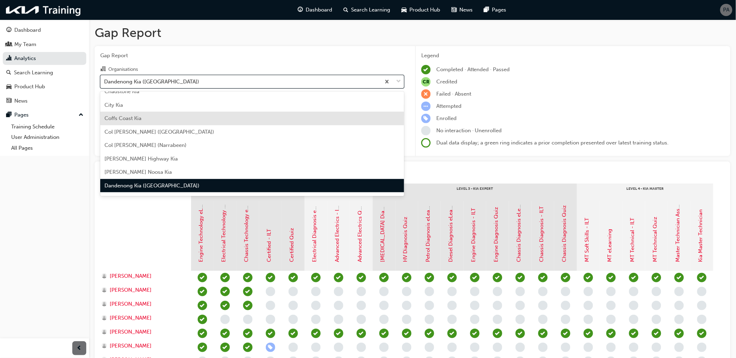
scroll to position [448, 0]
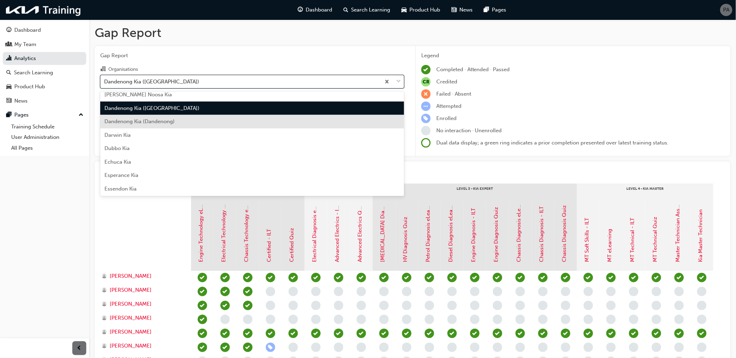
click at [165, 124] on div "Dandenong Kia (Dandenong)" at bounding box center [252, 122] width 304 height 14
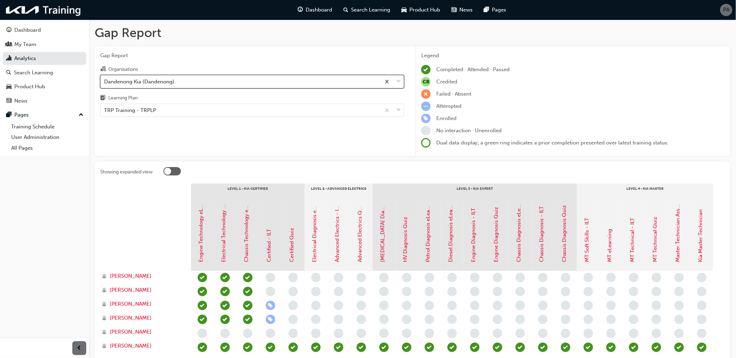
click at [171, 83] on div "Dandenong Kia (Dandenong)" at bounding box center [139, 82] width 70 height 8
click at [105, 83] on input "Organisations option Dandenong Kia (Dandenong), selected. 0 results available. …" at bounding box center [104, 81] width 1 height 6
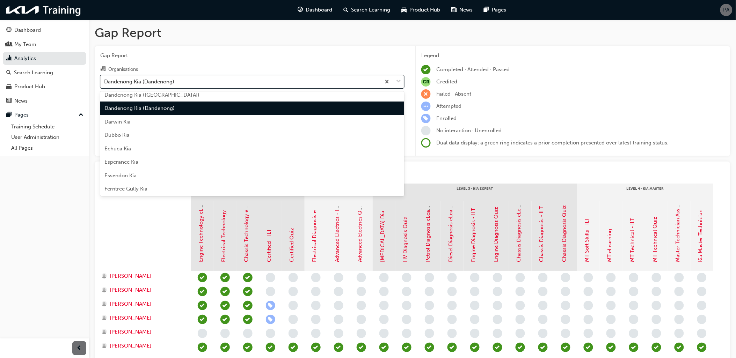
scroll to position [462, 0]
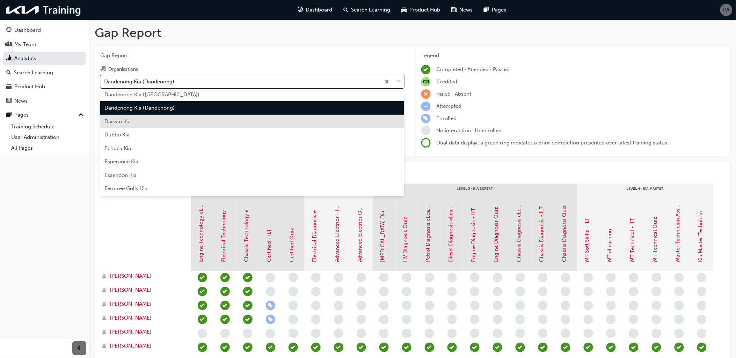
click at [161, 126] on div "Darwin Kia" at bounding box center [252, 122] width 304 height 14
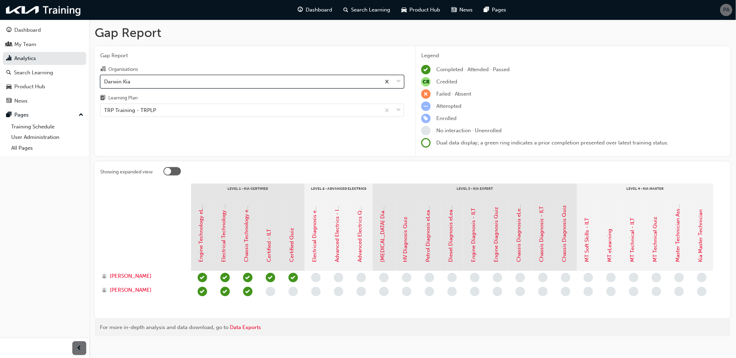
click at [165, 81] on div "Darwin Kia" at bounding box center [241, 81] width 280 height 12
click at [105, 81] on input "Organisations option [PERSON_NAME], selected. 0 results available. Select is fo…" at bounding box center [104, 81] width 1 height 6
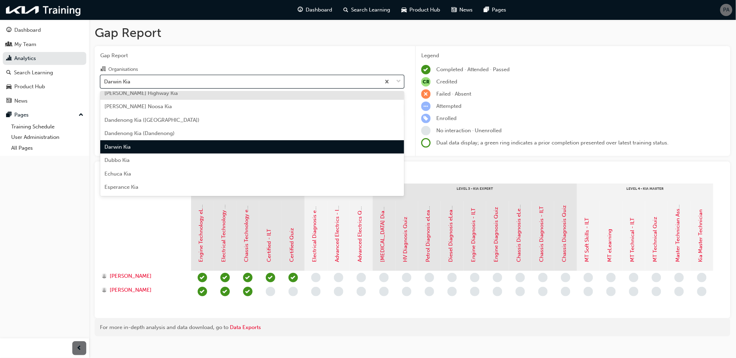
scroll to position [437, 0]
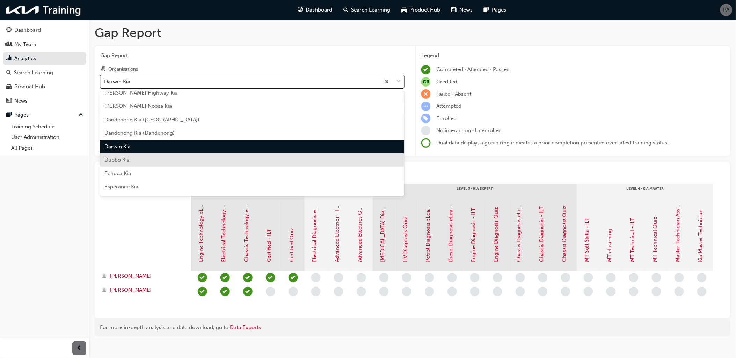
click at [154, 160] on div "Dubbo Kia" at bounding box center [252, 160] width 304 height 14
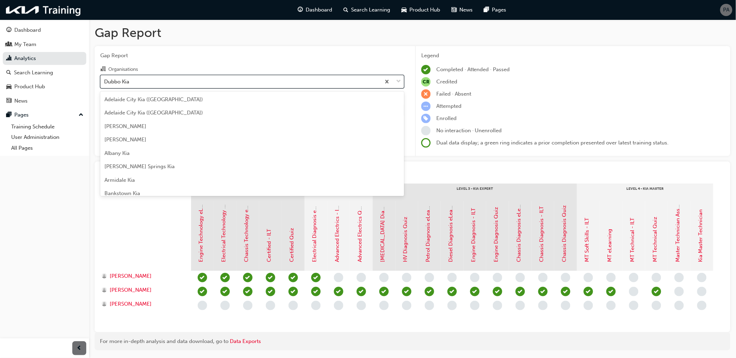
click at [155, 84] on div "Dubbo Kia" at bounding box center [241, 81] width 280 height 12
click at [105, 84] on input "Organisations option Dubbo Kia, selected. option Dubbo Kia focused, 38 of 158. …" at bounding box center [104, 81] width 1 height 6
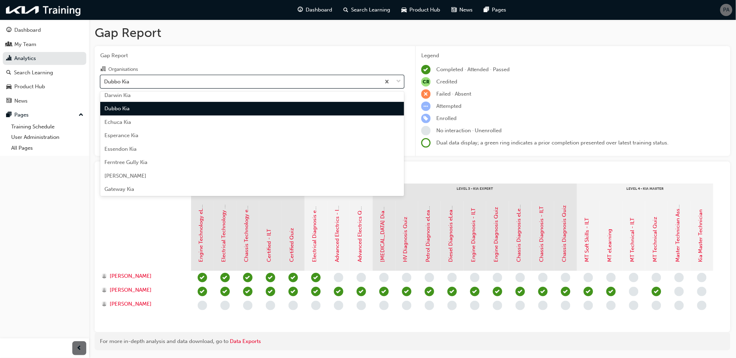
scroll to position [489, 0]
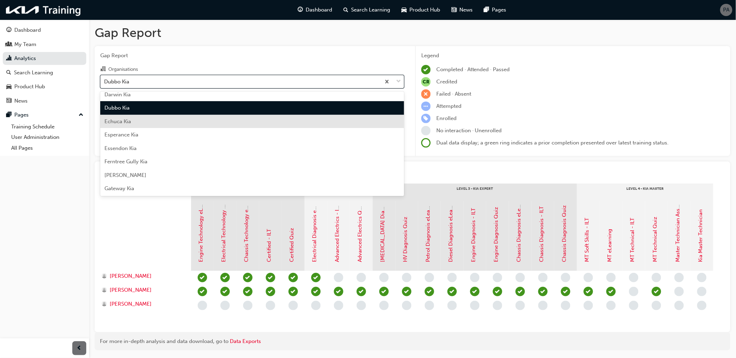
click at [154, 120] on div "Echuca Kia" at bounding box center [252, 122] width 304 height 14
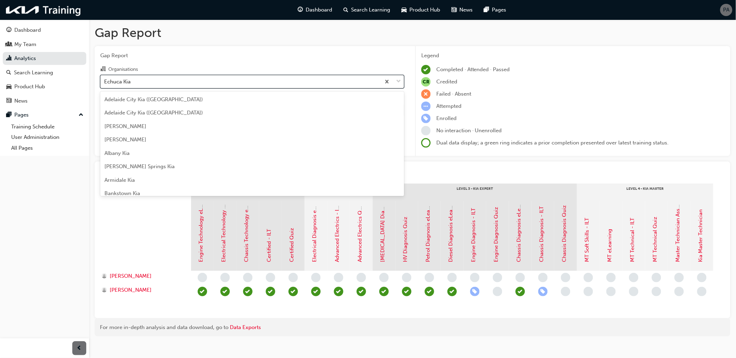
click at [152, 81] on div "Echuca Kia" at bounding box center [241, 81] width 280 height 12
click at [105, 81] on input "Organisations option Echuca Kia, selected. option Echuca Kia focused, 39 of 158…" at bounding box center [104, 81] width 1 height 6
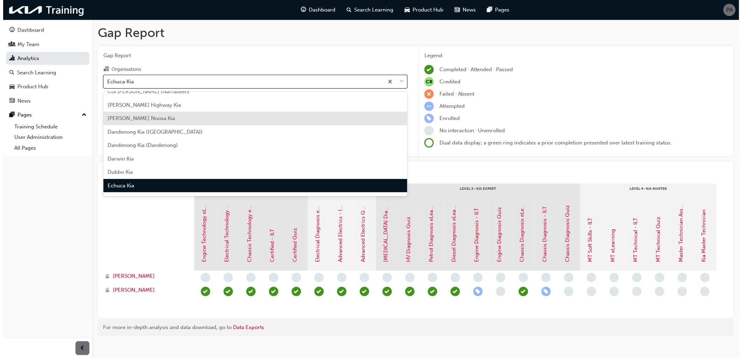
scroll to position [502, 0]
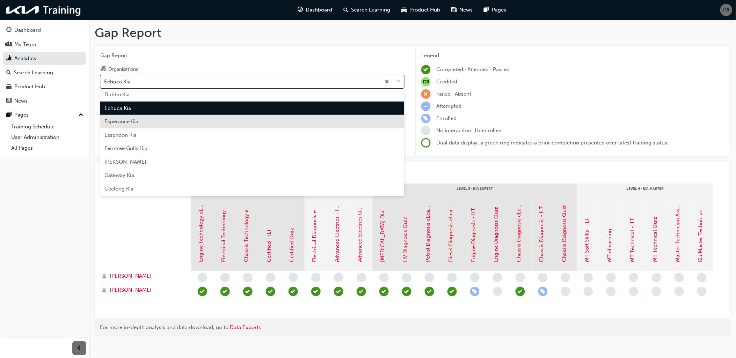
click at [152, 121] on div "Esperance Kia" at bounding box center [252, 122] width 304 height 14
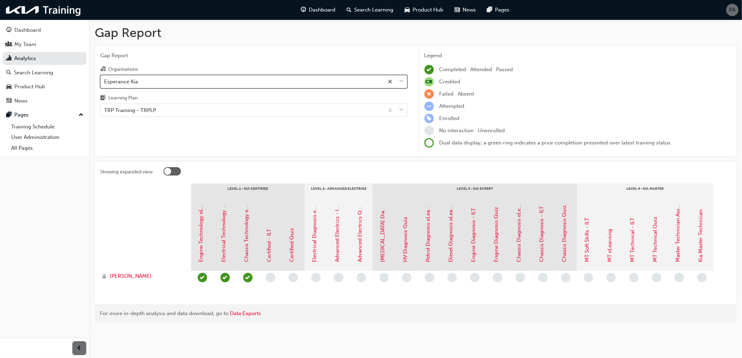
click at [154, 86] on div "Esperance Kia" at bounding box center [242, 81] width 283 height 12
click at [105, 84] on input "Organisations option Esperance Kia, selected. 0 results available. Select is fo…" at bounding box center [104, 81] width 1 height 6
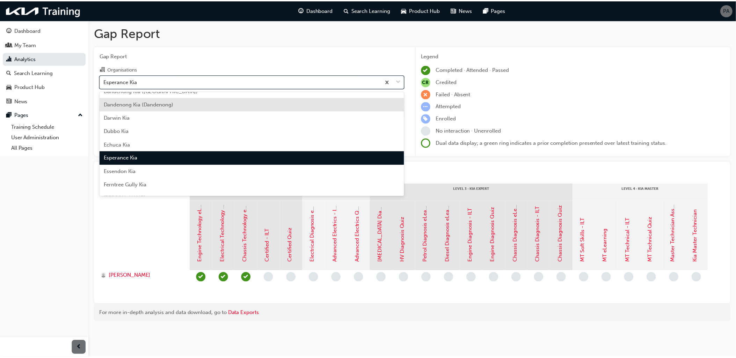
scroll to position [477, 0]
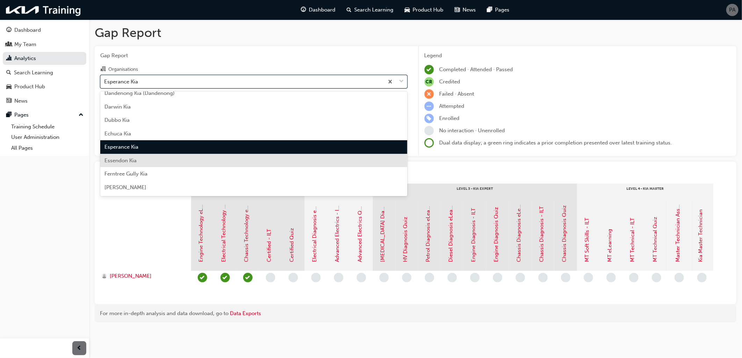
click at [152, 159] on div "Essendon Kia" at bounding box center [253, 161] width 307 height 14
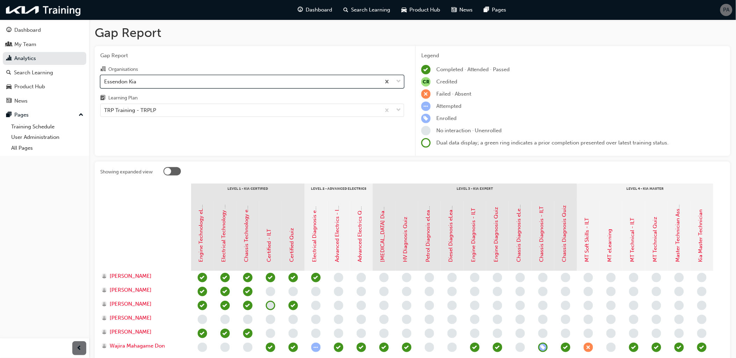
click at [154, 87] on div "Essendon Kia" at bounding box center [241, 81] width 280 height 12
click at [105, 84] on input "Organisations option Essendon Kia, selected. 0 results available. Select is foc…" at bounding box center [104, 81] width 1 height 6
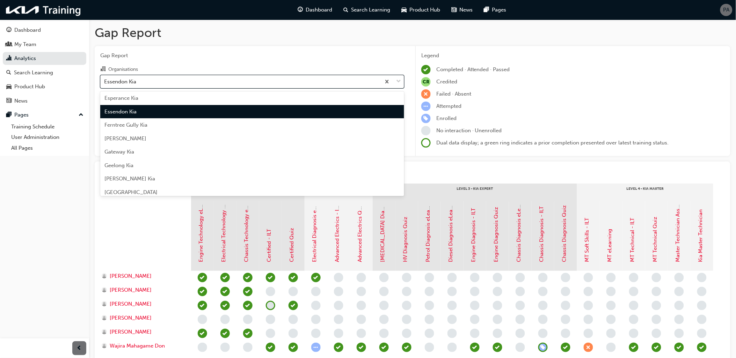
scroll to position [529, 0]
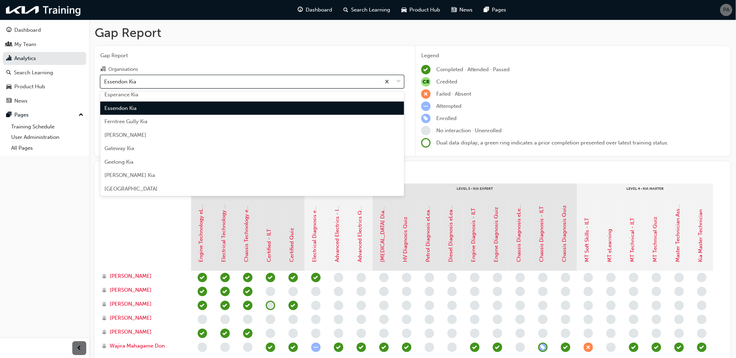
click at [156, 124] on div "Ferntree Gully Kia" at bounding box center [252, 122] width 304 height 14
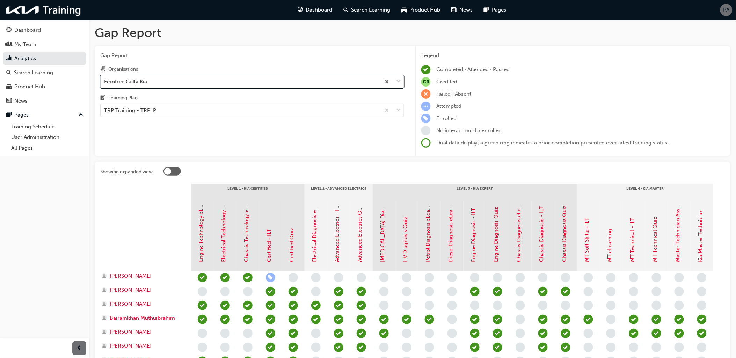
click at [156, 82] on div "Ferntree Gully Kia" at bounding box center [241, 81] width 280 height 12
click at [105, 82] on input "Organisations option Ferntree [PERSON_NAME], selected. 0 results available. Sel…" at bounding box center [104, 81] width 1 height 6
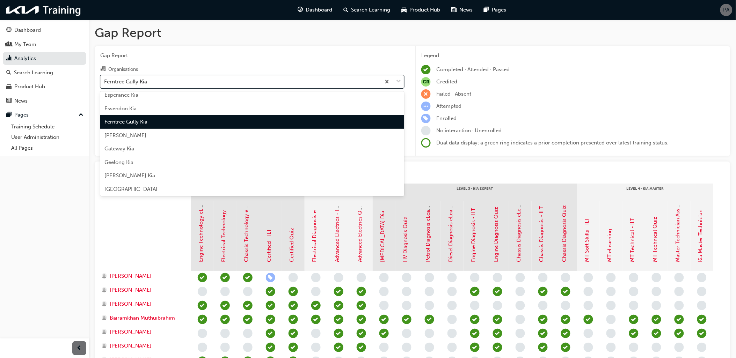
scroll to position [542, 0]
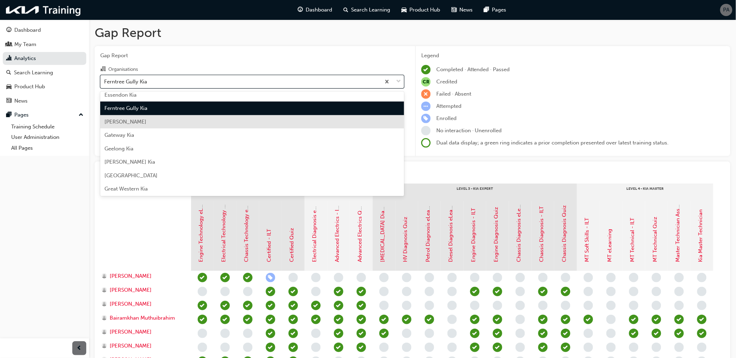
click at [152, 124] on div "[PERSON_NAME]" at bounding box center [252, 122] width 304 height 14
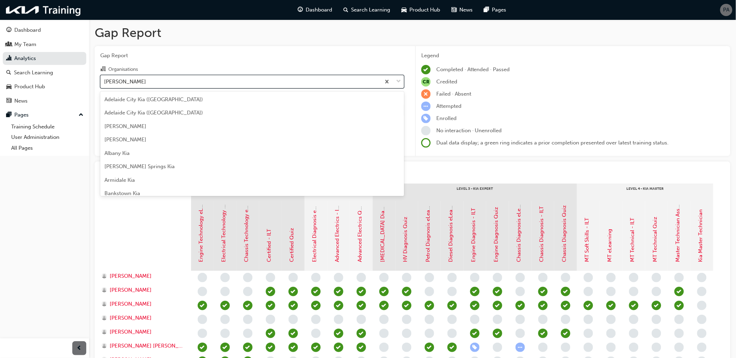
click at [156, 85] on div "[PERSON_NAME]" at bounding box center [241, 81] width 280 height 12
click at [105, 84] on input "Organisations option [PERSON_NAME], selected. option [PERSON_NAME] focused, 43 …" at bounding box center [104, 81] width 1 height 6
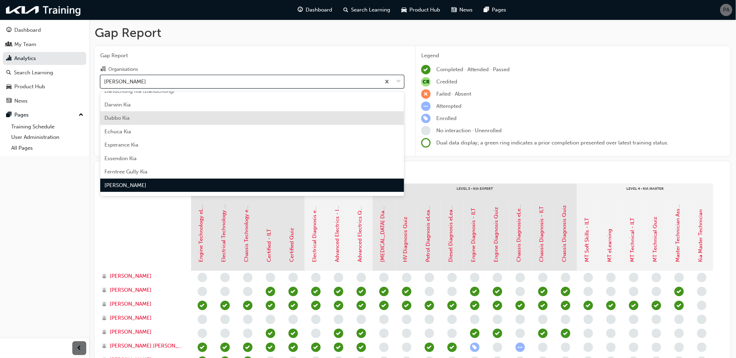
scroll to position [517, 0]
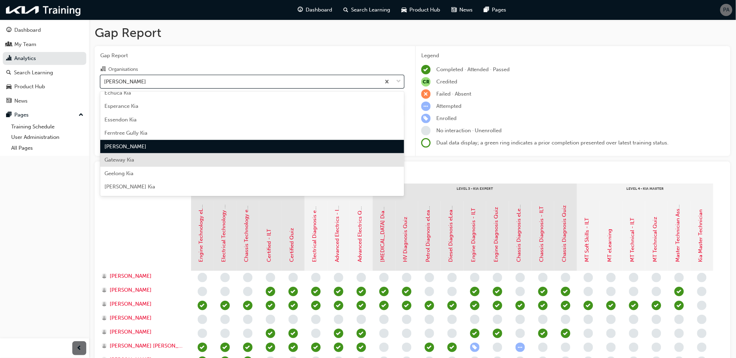
click at [153, 156] on div "Gateway Kia" at bounding box center [252, 160] width 304 height 14
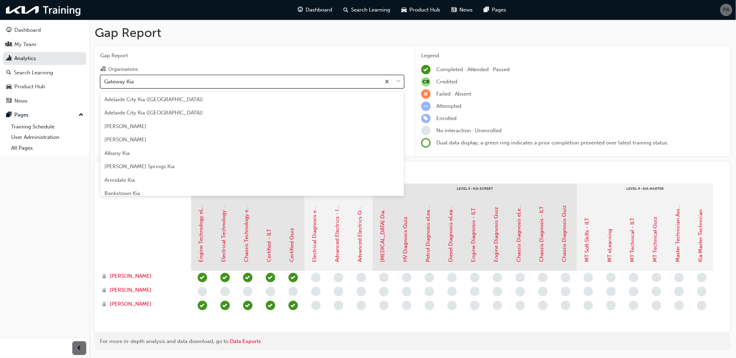
click at [166, 82] on div "Gateway Kia" at bounding box center [241, 81] width 280 height 12
click at [105, 82] on input "Organisations option Gateway Kia, selected. option Gateway Kia focused, 44 of 1…" at bounding box center [104, 81] width 1 height 6
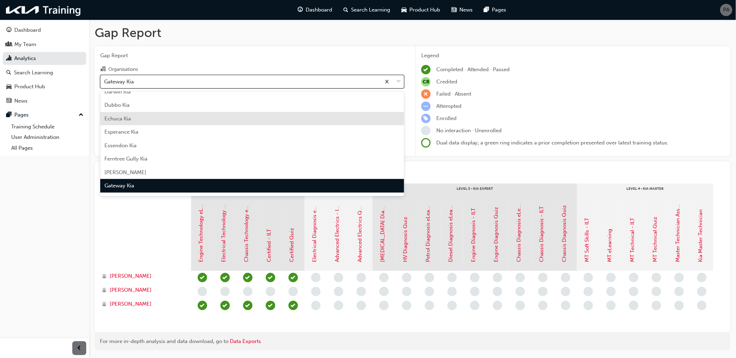
scroll to position [569, 0]
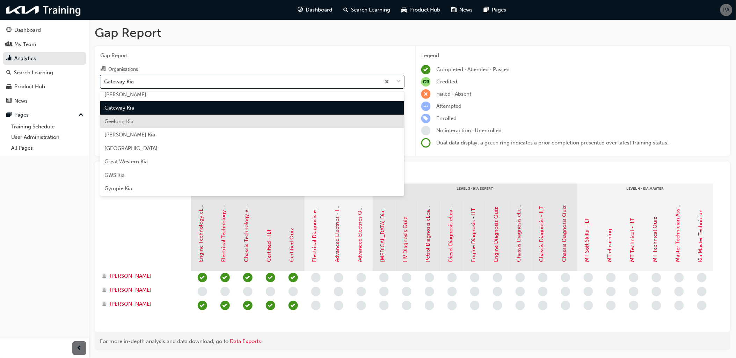
click at [160, 121] on div "Geelong Kia" at bounding box center [252, 122] width 304 height 14
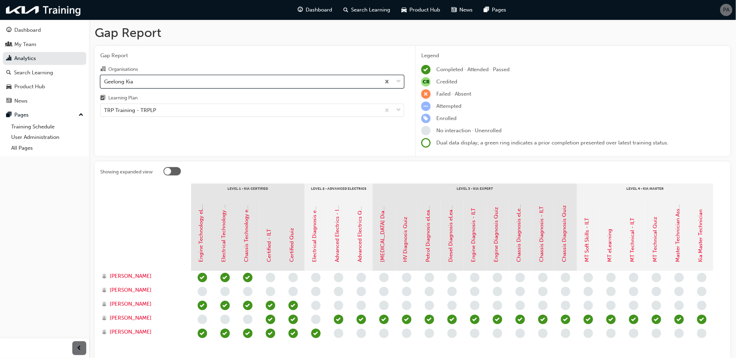
click at [159, 83] on div "Geelong Kia" at bounding box center [241, 81] width 280 height 12
click at [105, 83] on input "Organisations option Geelong Kia, selected. 0 results available. Select is focu…" at bounding box center [104, 81] width 1 height 6
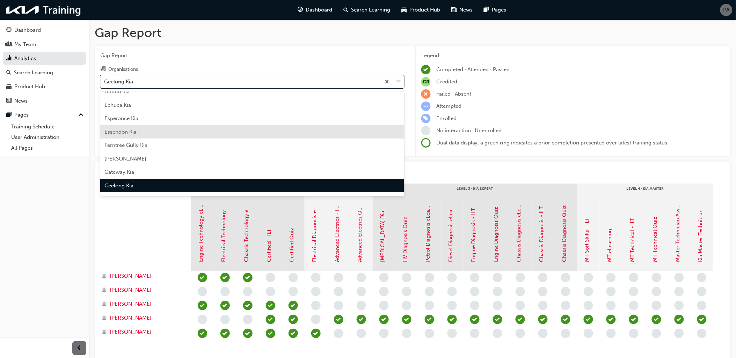
scroll to position [544, 0]
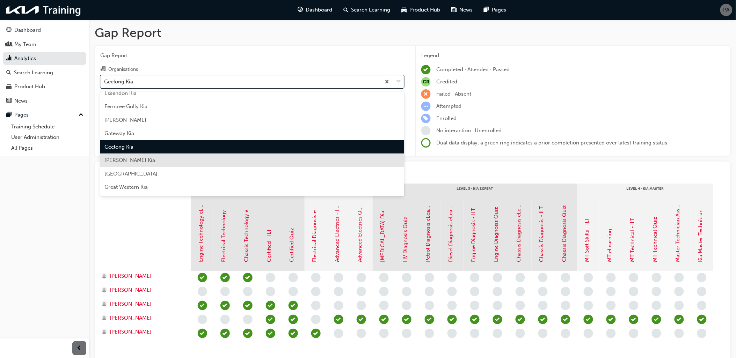
click at [157, 163] on div "[PERSON_NAME] Kia" at bounding box center [252, 161] width 304 height 14
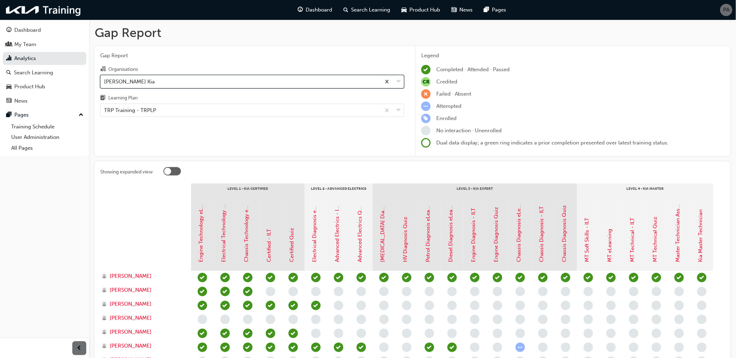
click at [161, 82] on div "[PERSON_NAME] Kia" at bounding box center [241, 81] width 280 height 12
click at [105, 82] on input "Organisations option [PERSON_NAME] Kia, selected. 0 results available. Select i…" at bounding box center [104, 81] width 1 height 6
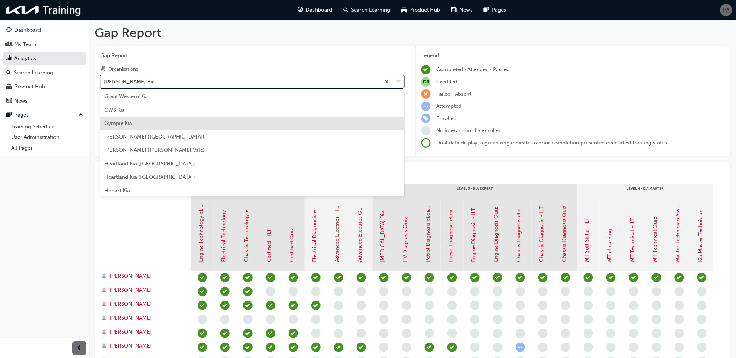
scroll to position [596, 0]
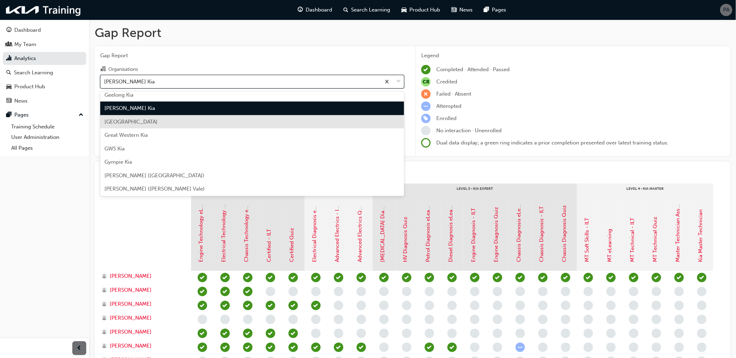
click at [161, 124] on div "[GEOGRAPHIC_DATA]" at bounding box center [252, 122] width 304 height 14
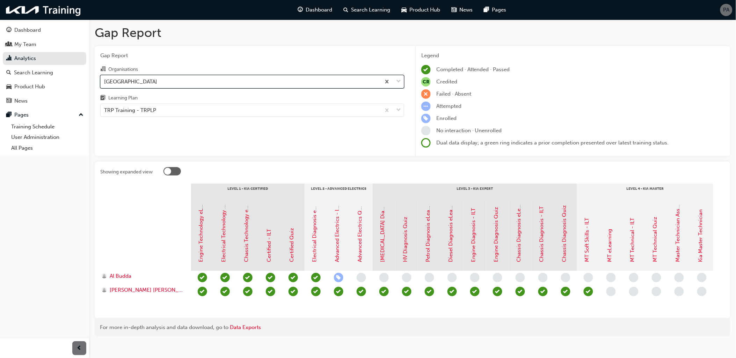
click at [176, 83] on div "[GEOGRAPHIC_DATA]" at bounding box center [241, 81] width 280 height 12
click at [105, 83] on input "Organisations option [GEOGRAPHIC_DATA], selected. 0 results available. Select i…" at bounding box center [104, 81] width 1 height 6
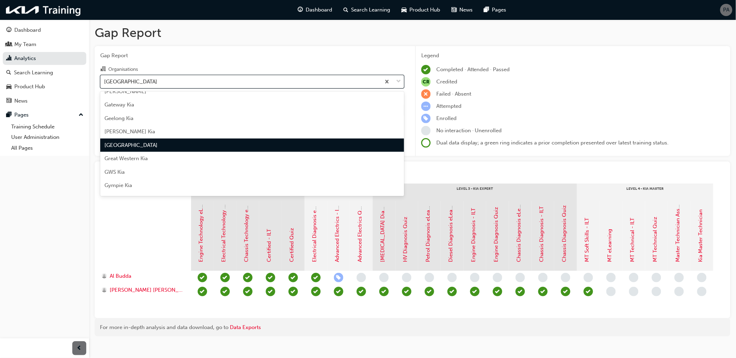
scroll to position [610, 0]
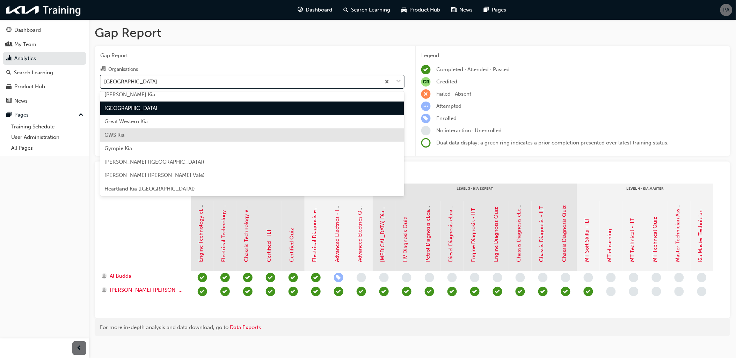
click at [146, 135] on div "GWS Kia" at bounding box center [252, 135] width 304 height 14
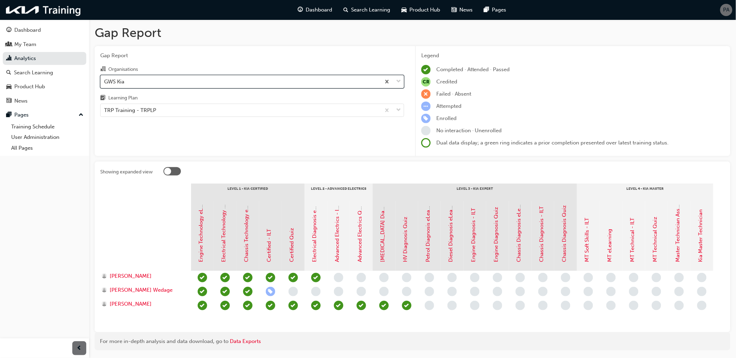
click at [170, 83] on div "GWS Kia" at bounding box center [241, 81] width 280 height 12
click at [105, 83] on input "Organisations option GWS Kia, selected. 0 results available. Select is focused …" at bounding box center [104, 81] width 1 height 6
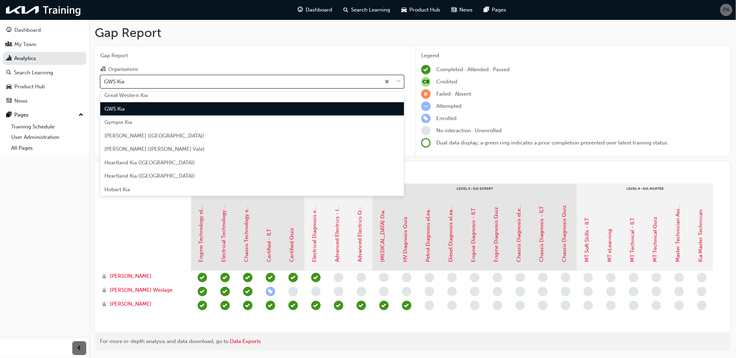
scroll to position [637, 0]
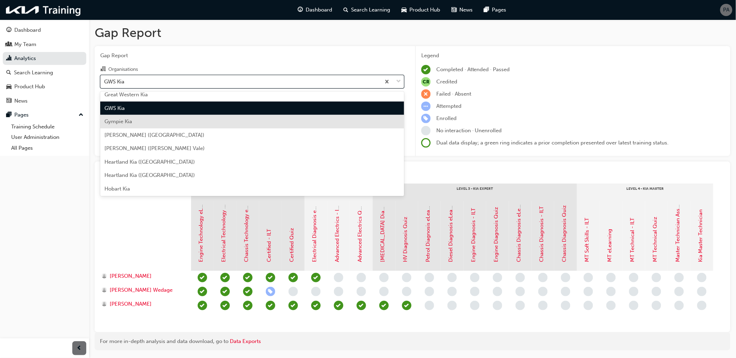
click at [172, 123] on div "Gympie Kia" at bounding box center [252, 122] width 304 height 14
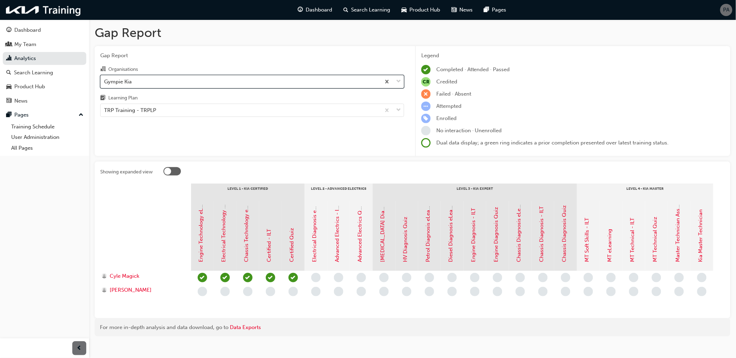
click at [172, 83] on div "Gympie Kia" at bounding box center [241, 81] width 280 height 12
click at [105, 83] on input "Organisations option Gympie Kia, selected. 0 results available. Select is focus…" at bounding box center [104, 81] width 1 height 6
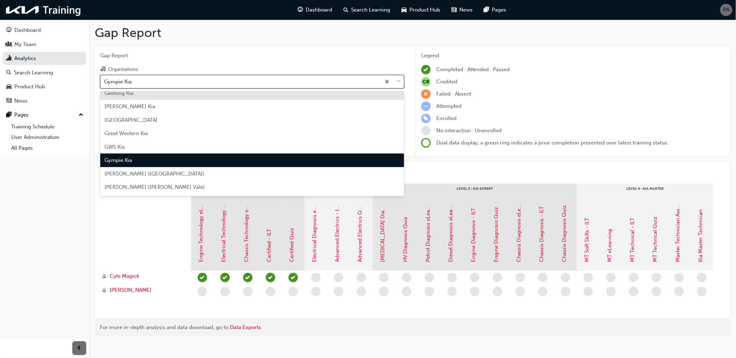
scroll to position [611, 0]
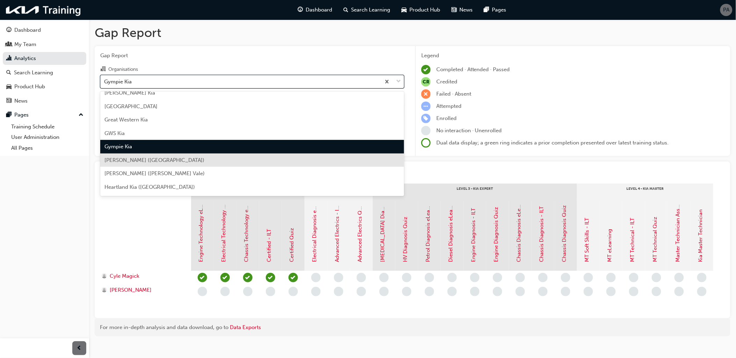
click at [165, 159] on span "[PERSON_NAME] ([GEOGRAPHIC_DATA])" at bounding box center [154, 160] width 100 height 6
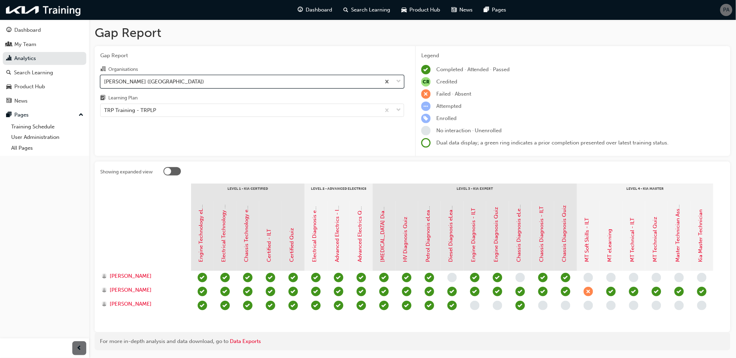
click at [173, 84] on div "[PERSON_NAME] ([GEOGRAPHIC_DATA])" at bounding box center [241, 81] width 280 height 12
click at [105, 84] on input "Organisations option [PERSON_NAME] ([GEOGRAPHIC_DATA]), selected. 0 results ava…" at bounding box center [104, 81] width 1 height 6
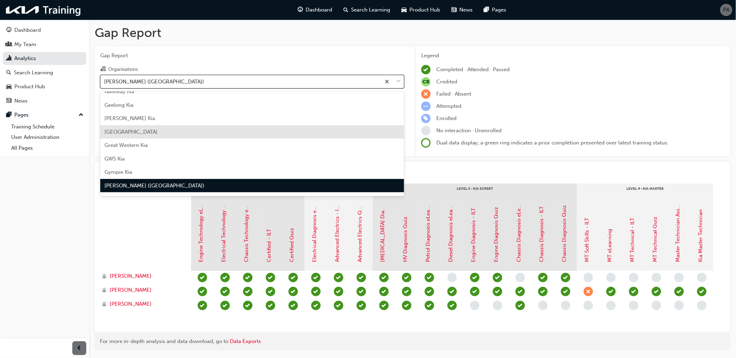
scroll to position [664, 0]
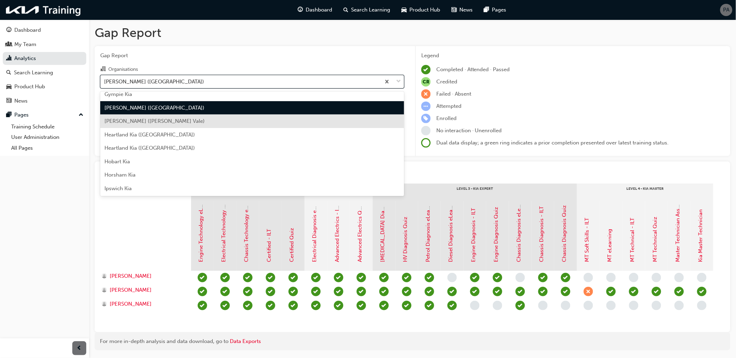
click at [176, 123] on div "[PERSON_NAME] ([PERSON_NAME] Vale)" at bounding box center [252, 122] width 304 height 14
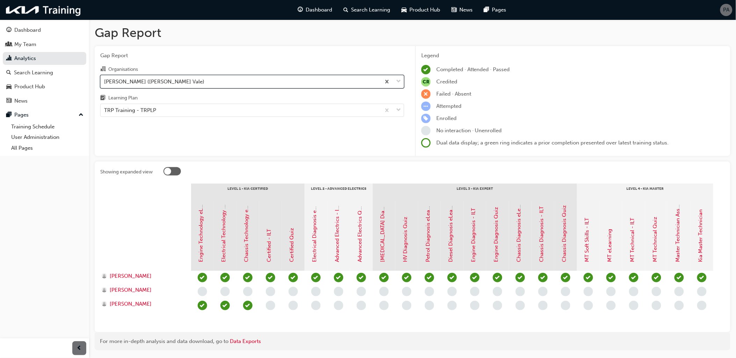
click at [173, 81] on div "[PERSON_NAME] ([PERSON_NAME] Vale)" at bounding box center [241, 81] width 280 height 12
click at [105, 81] on input "Organisations option [PERSON_NAME] ([PERSON_NAME][GEOGRAPHIC_DATA]), selected. …" at bounding box center [104, 81] width 1 height 6
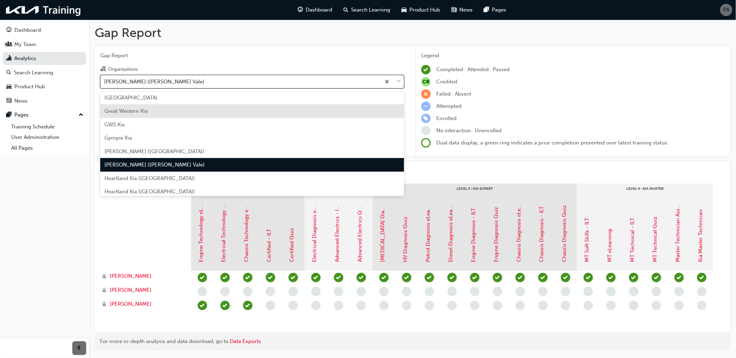
scroll to position [638, 0]
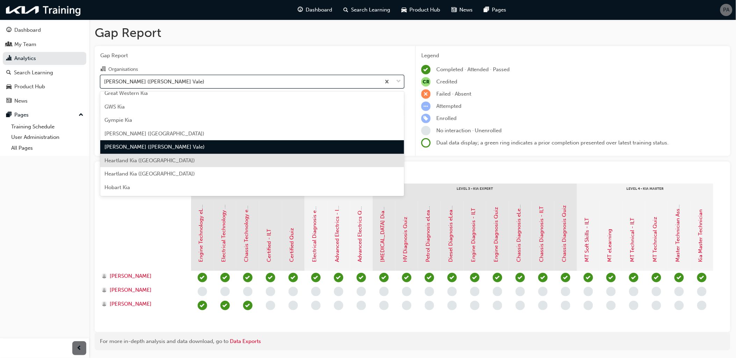
click at [175, 157] on div "Heartland Kia ([GEOGRAPHIC_DATA])" at bounding box center [252, 161] width 304 height 14
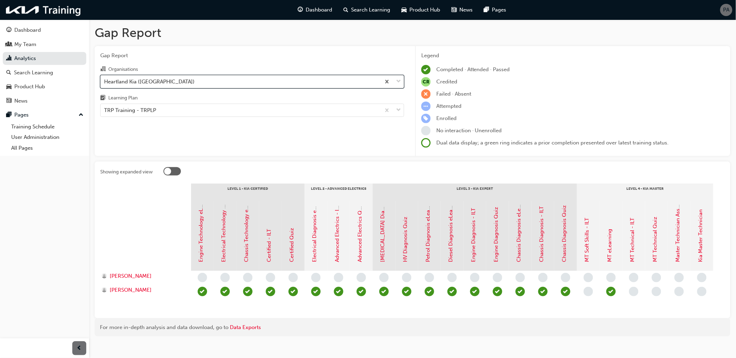
click at [182, 82] on div "Heartland Kia ([GEOGRAPHIC_DATA])" at bounding box center [241, 81] width 280 height 12
click at [105, 82] on input "Organisations option Heartland Kia ([GEOGRAPHIC_DATA]), selected. 0 results ava…" at bounding box center [104, 81] width 1 height 6
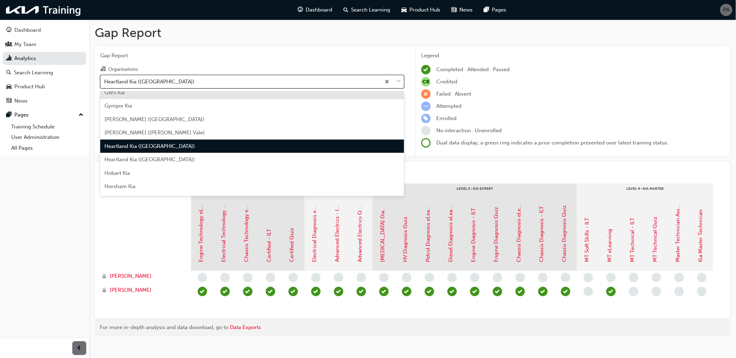
scroll to position [690, 0]
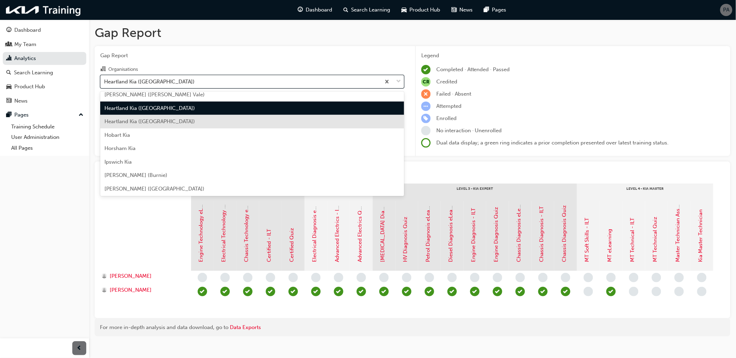
click at [183, 125] on div "Heartland Kia ([GEOGRAPHIC_DATA])" at bounding box center [252, 122] width 304 height 14
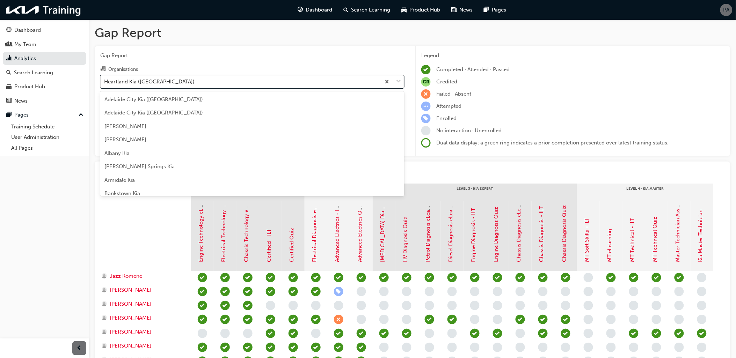
click at [178, 83] on div "Heartland Kia ([GEOGRAPHIC_DATA])" at bounding box center [241, 81] width 280 height 12
click at [105, 83] on input "Organisations option Heartland Kia ([GEOGRAPHIC_DATA]), selected. option [GEOGR…" at bounding box center [104, 81] width 1 height 6
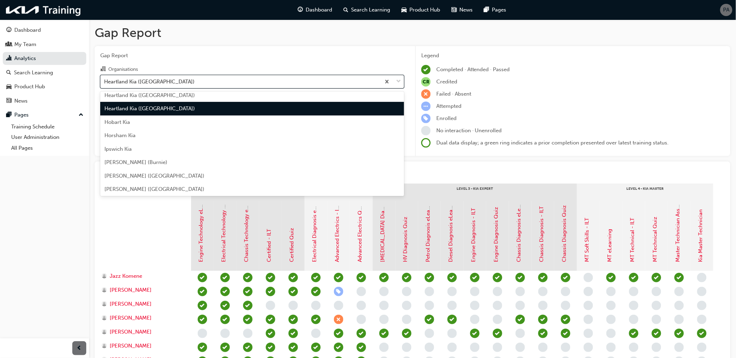
scroll to position [704, 0]
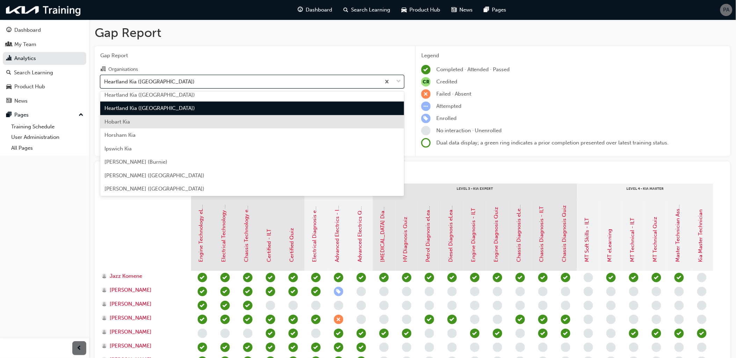
click at [177, 126] on div "Hobart Kia" at bounding box center [252, 122] width 304 height 14
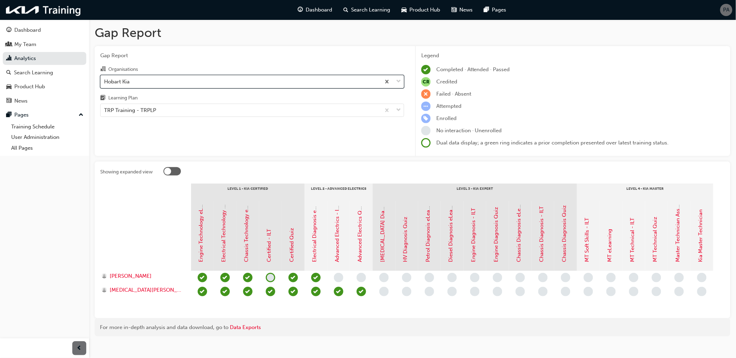
click at [177, 82] on div "Hobart Kia" at bounding box center [241, 81] width 280 height 12
click at [105, 82] on input "Organisations option [PERSON_NAME], selected. 0 results available. Select is fo…" at bounding box center [104, 81] width 1 height 6
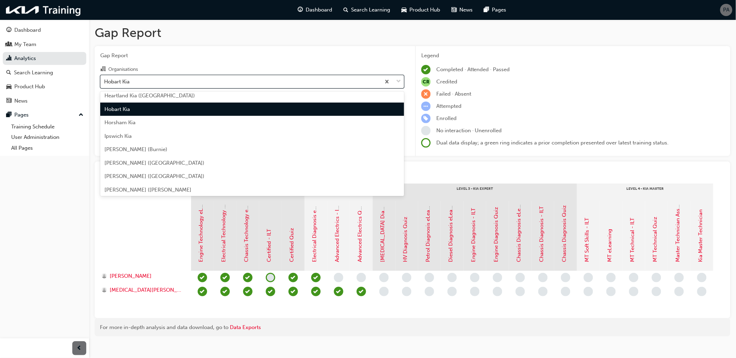
scroll to position [717, 0]
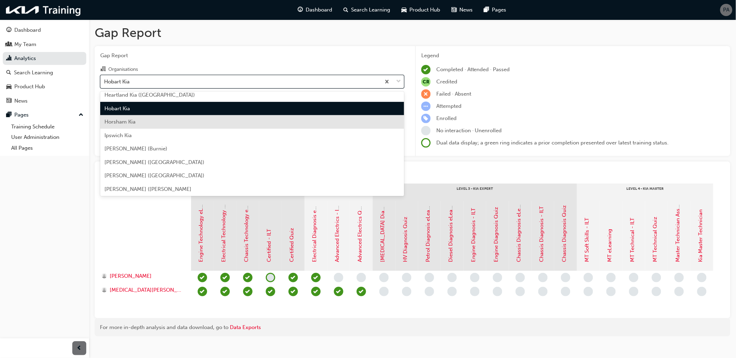
click at [177, 122] on div "Horsham Kia" at bounding box center [252, 122] width 304 height 14
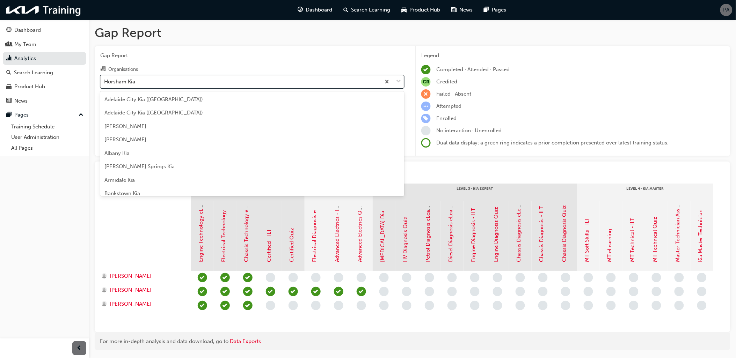
click at [175, 84] on div "Horsham Kia" at bounding box center [241, 81] width 280 height 12
click at [105, 84] on input "Organisations option Horsham Kia, selected. option Horsham Kia focused, 56 of 1…" at bounding box center [104, 81] width 1 height 6
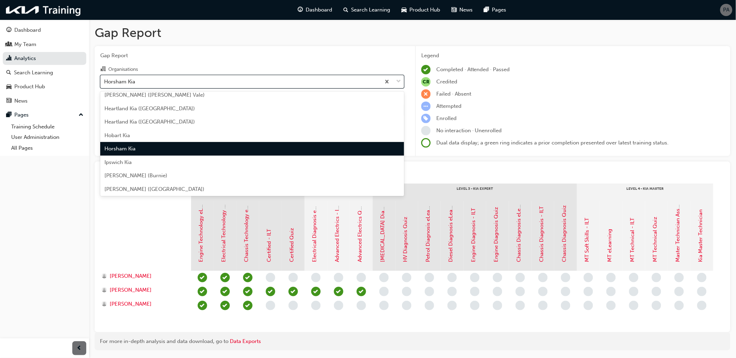
scroll to position [731, 0]
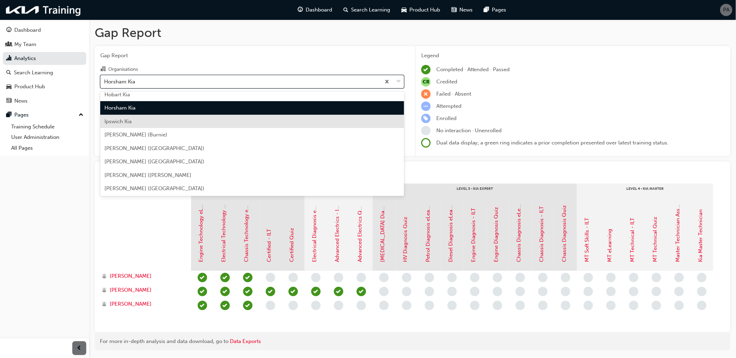
click at [178, 121] on div "Ipswich Kia" at bounding box center [252, 122] width 304 height 14
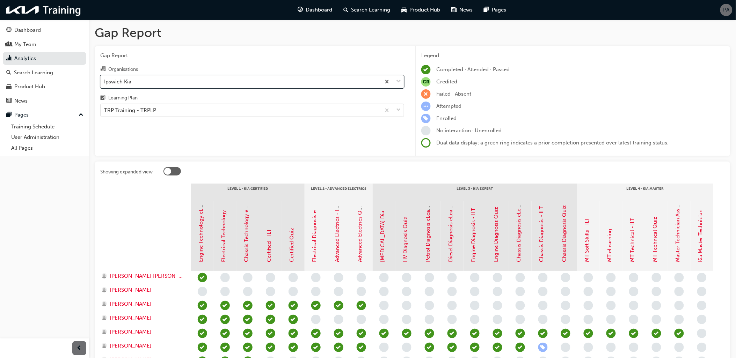
drag, startPoint x: 179, startPoint y: 85, endPoint x: 181, endPoint y: 89, distance: 4.7
click at [179, 84] on div "Ipswich Kia" at bounding box center [241, 81] width 280 height 12
click at [105, 84] on input "Organisations option Ipswich Kia, selected. 0 results available. Select is focu…" at bounding box center [104, 81] width 1 height 6
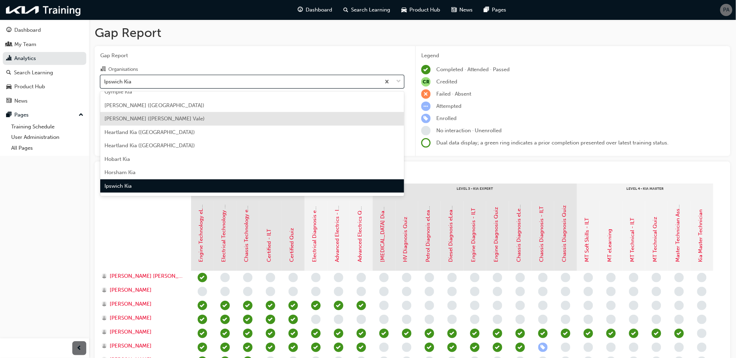
scroll to position [705, 0]
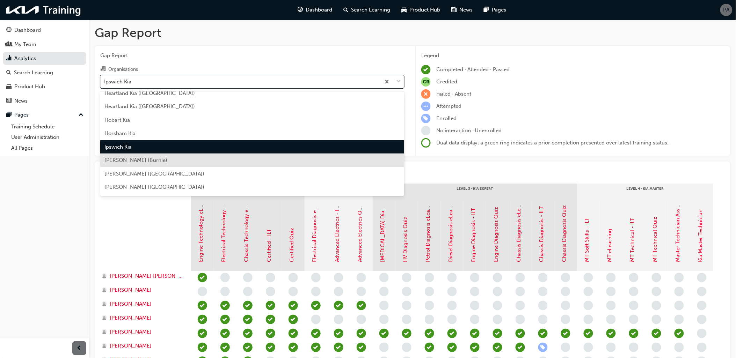
click at [179, 161] on div "[PERSON_NAME] (Burnie)" at bounding box center [252, 161] width 304 height 14
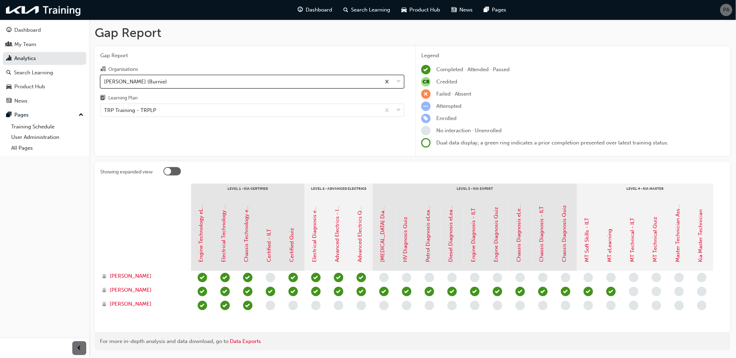
click at [184, 84] on div "[PERSON_NAME] (Burnie)" at bounding box center [241, 81] width 280 height 12
click at [105, 84] on input "Organisations option [PERSON_NAME] (Burnie), selected. 0 results available. Sel…" at bounding box center [104, 81] width 1 height 6
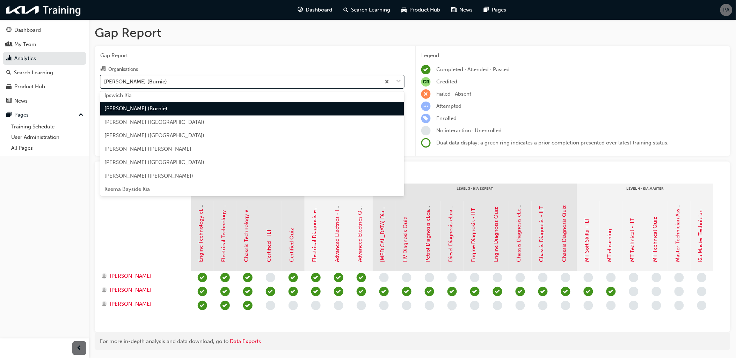
scroll to position [758, 0]
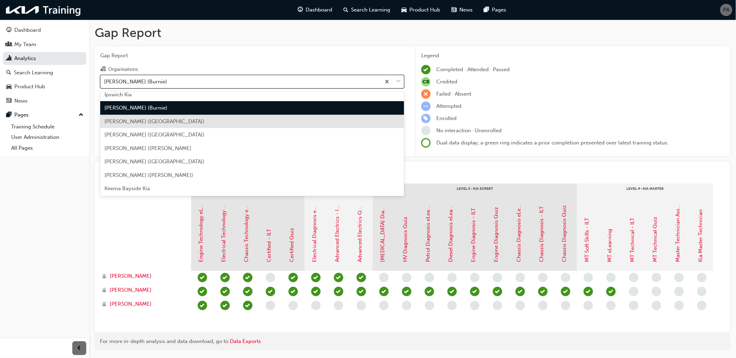
click at [185, 123] on div "[PERSON_NAME] ([GEOGRAPHIC_DATA])" at bounding box center [252, 122] width 304 height 14
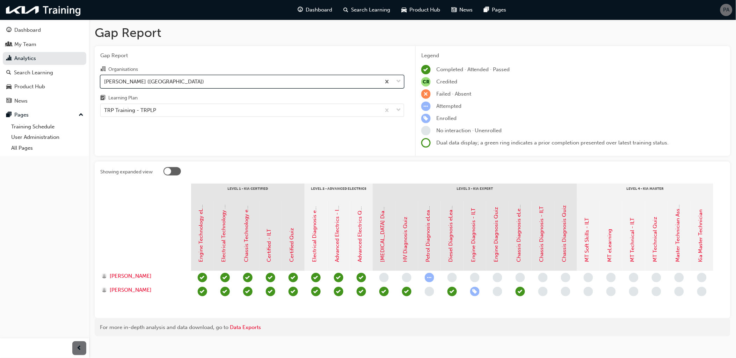
click at [183, 85] on div "[PERSON_NAME] ([GEOGRAPHIC_DATA])" at bounding box center [241, 81] width 280 height 12
click at [105, 84] on input "Organisations option [PERSON_NAME] ([GEOGRAPHIC_DATA]), selected. 0 results ava…" at bounding box center [104, 81] width 1 height 6
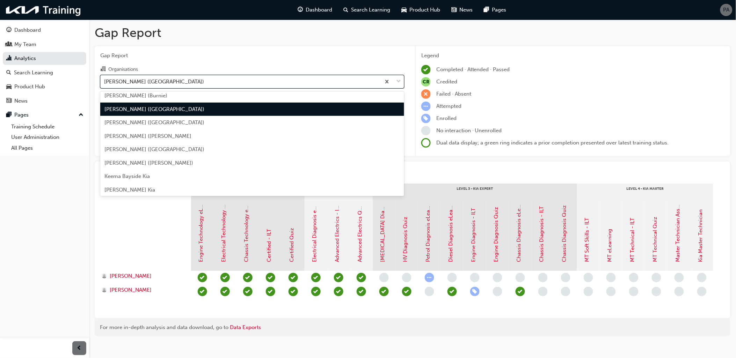
scroll to position [771, 0]
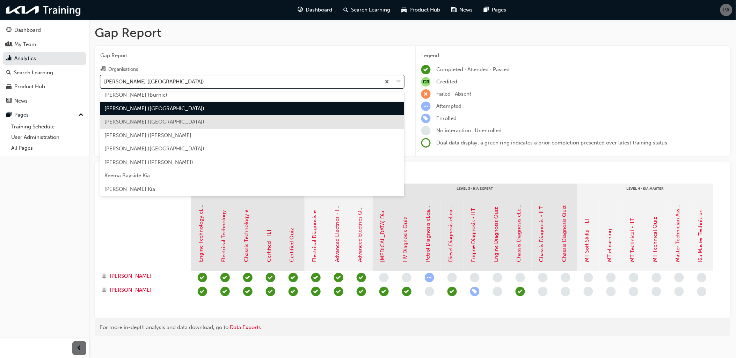
click at [181, 120] on div "[PERSON_NAME] ([GEOGRAPHIC_DATA])" at bounding box center [252, 122] width 304 height 14
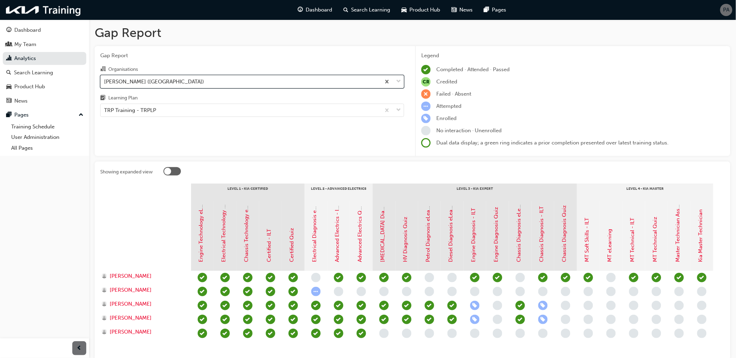
click at [184, 84] on div "[PERSON_NAME] ([GEOGRAPHIC_DATA])" at bounding box center [241, 81] width 280 height 12
click at [105, 84] on input "Organisations option [PERSON_NAME] ([GEOGRAPHIC_DATA]), selected. 0 results ava…" at bounding box center [104, 81] width 1 height 6
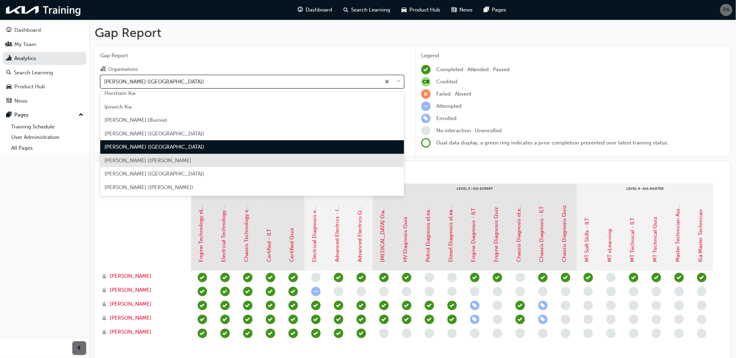
scroll to position [784, 0]
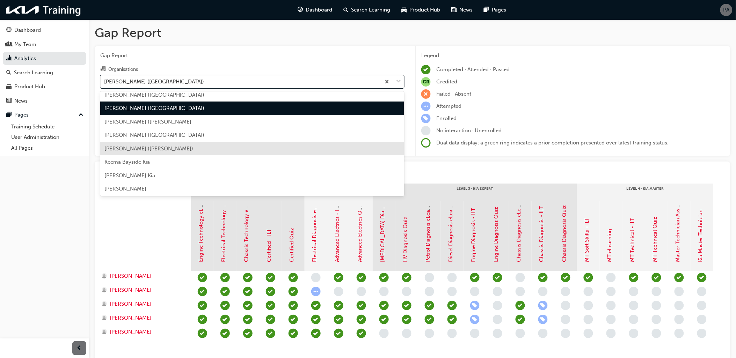
click at [184, 152] on div "[PERSON_NAME] ([PERSON_NAME])" at bounding box center [252, 149] width 304 height 14
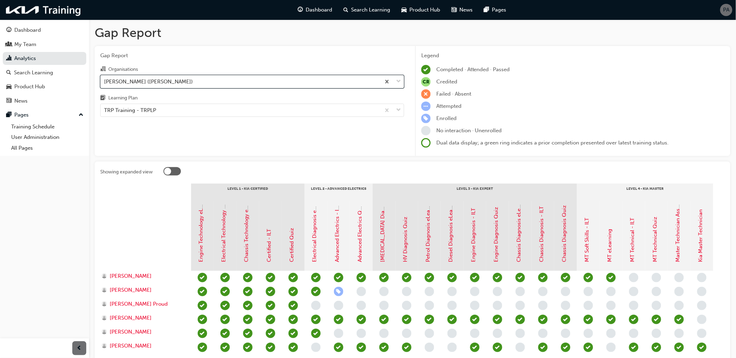
drag, startPoint x: 177, startPoint y: 82, endPoint x: 180, endPoint y: 90, distance: 8.4
click at [177, 82] on div "[PERSON_NAME] ([PERSON_NAME])" at bounding box center [241, 81] width 280 height 12
click at [105, 82] on input "Organisations option [PERSON_NAME] ([PERSON_NAME]), selected. 0 results availab…" at bounding box center [104, 81] width 1 height 6
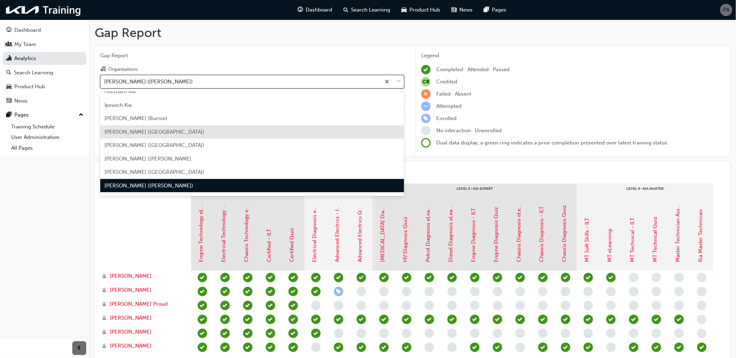
scroll to position [825, 0]
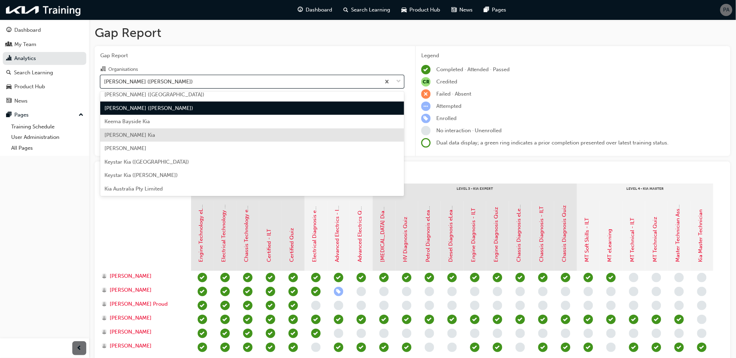
click at [181, 126] on div "Keema Bayside Kia" at bounding box center [252, 122] width 304 height 14
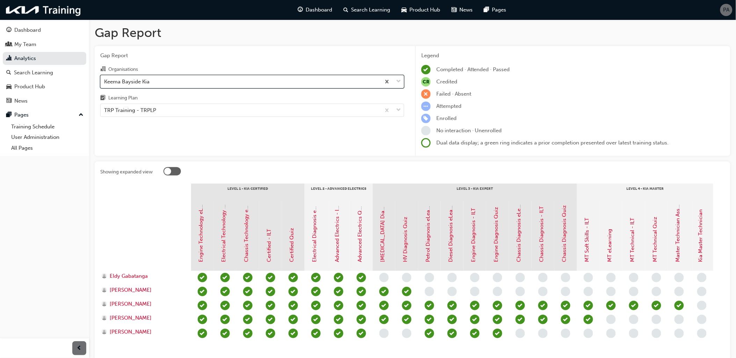
click at [183, 83] on div "Keema Bayside Kia" at bounding box center [241, 81] width 280 height 12
click at [105, 83] on input "Organisations option Keema Bayside Kia, selected. 0 results available. Select i…" at bounding box center [104, 81] width 1 height 6
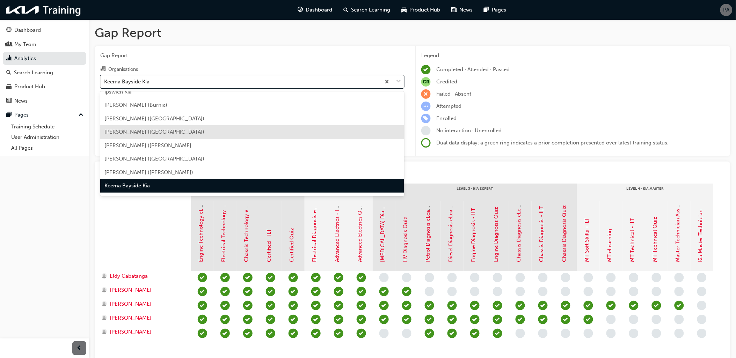
scroll to position [838, 0]
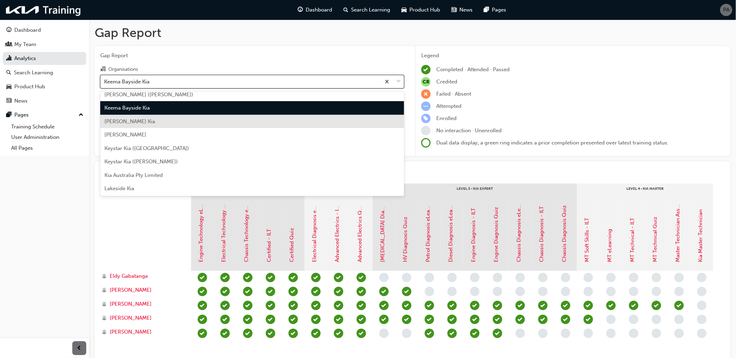
click at [179, 125] on div "[PERSON_NAME] Kia" at bounding box center [252, 122] width 304 height 14
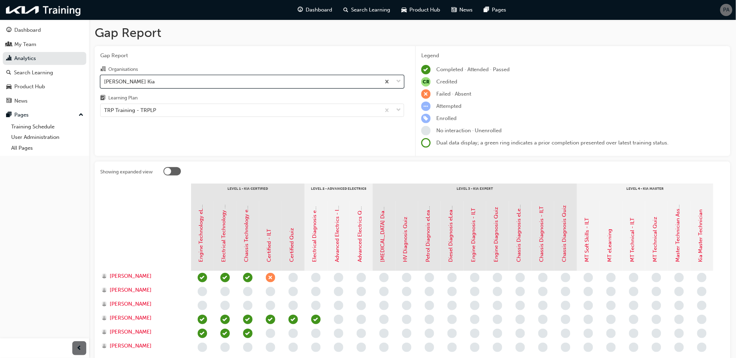
click at [178, 84] on div "[PERSON_NAME] Kia" at bounding box center [241, 81] width 280 height 12
click at [105, 84] on input "Organisations option [PERSON_NAME], selected. 0 results available. Select is fo…" at bounding box center [104, 81] width 1 height 6
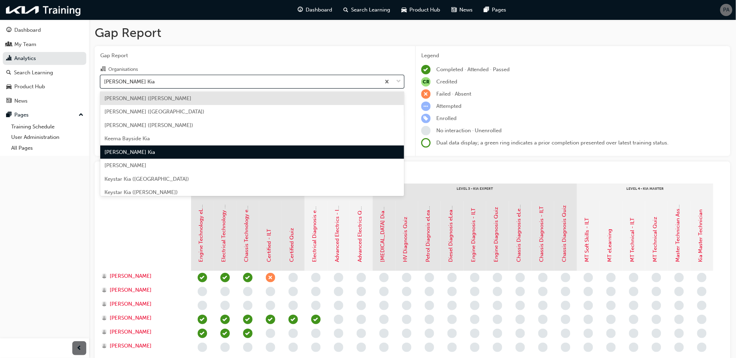
scroll to position [851, 0]
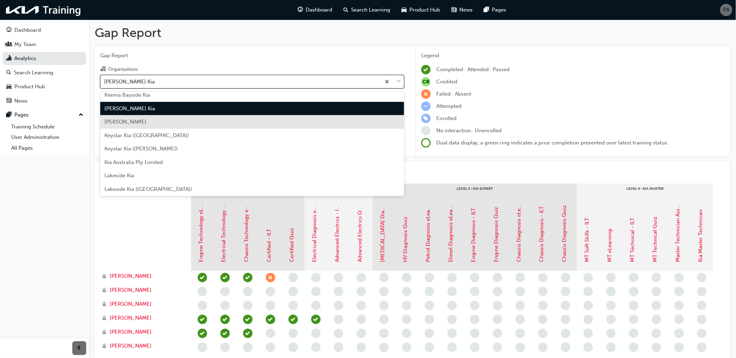
click at [179, 125] on div "[PERSON_NAME]" at bounding box center [252, 122] width 304 height 14
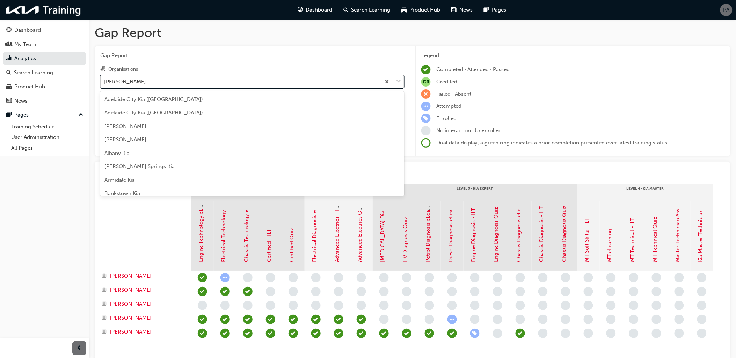
click at [178, 82] on div "[PERSON_NAME]" at bounding box center [241, 81] width 280 height 12
click at [105, 82] on input "Organisations option [PERSON_NAME], selected. option [PERSON_NAME] focused, 66 …" at bounding box center [104, 81] width 1 height 6
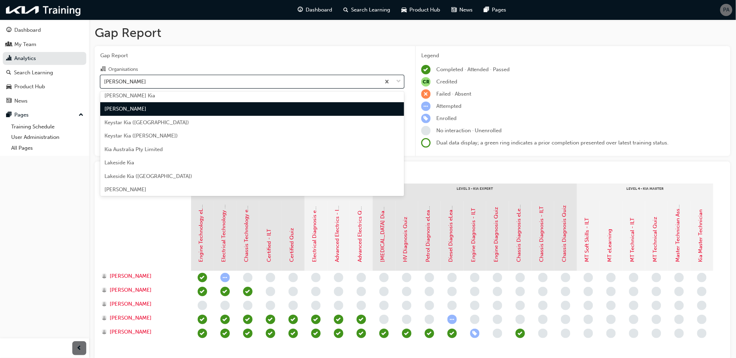
scroll to position [865, 0]
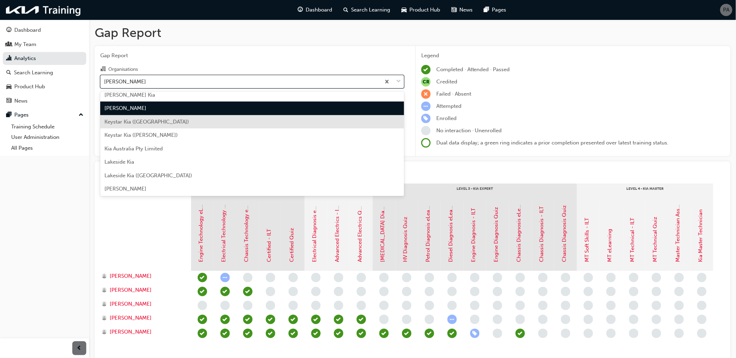
click at [181, 126] on div "Keystar Kia ([GEOGRAPHIC_DATA])" at bounding box center [252, 122] width 304 height 14
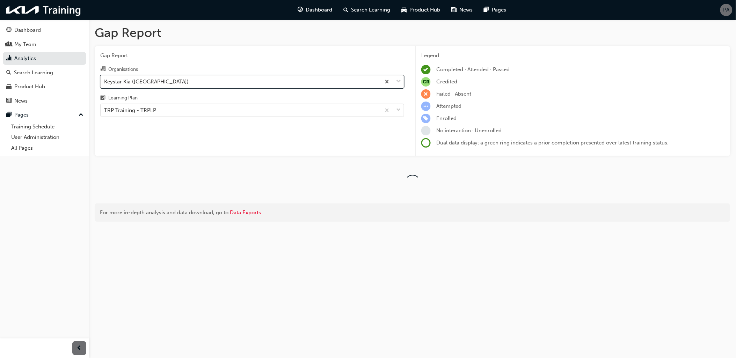
click at [182, 81] on div "Keystar Kia ([GEOGRAPHIC_DATA])" at bounding box center [241, 81] width 280 height 12
click at [105, 81] on input "Organisations option Keystar Kia ([GEOGRAPHIC_DATA]), selected. 0 results avail…" at bounding box center [104, 81] width 1 height 6
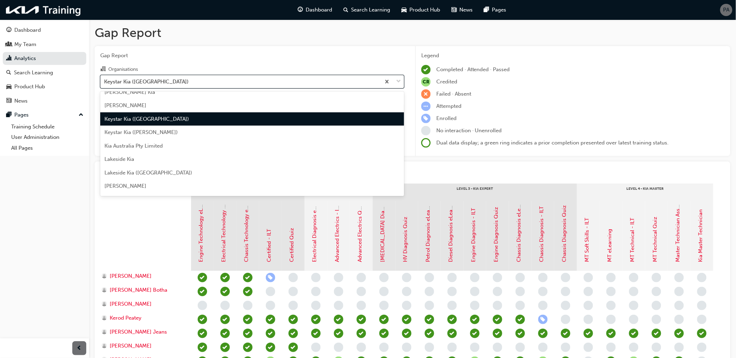
scroll to position [878, 0]
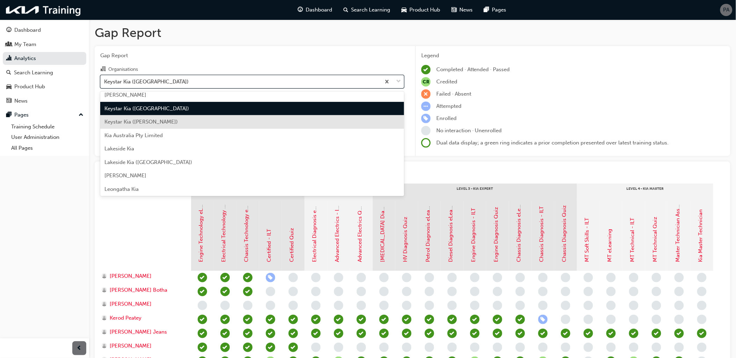
click at [183, 122] on div "Keystar Kia ([PERSON_NAME])" at bounding box center [252, 122] width 304 height 14
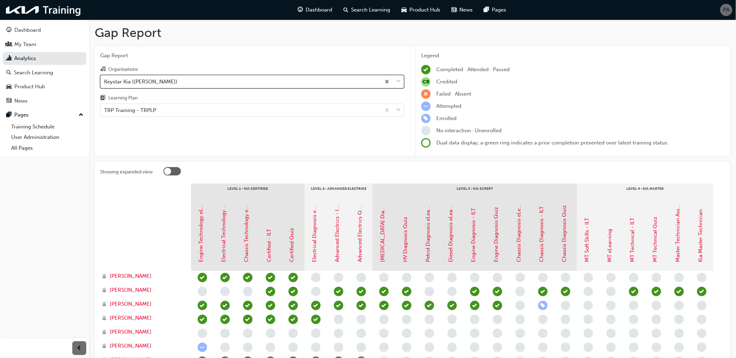
click at [181, 84] on div "Keystar Kia ([PERSON_NAME])" at bounding box center [241, 81] width 280 height 12
click at [105, 84] on input "Organisations option Keystar Kia ([PERSON_NAME]), selected. 0 results available…" at bounding box center [104, 81] width 1 height 6
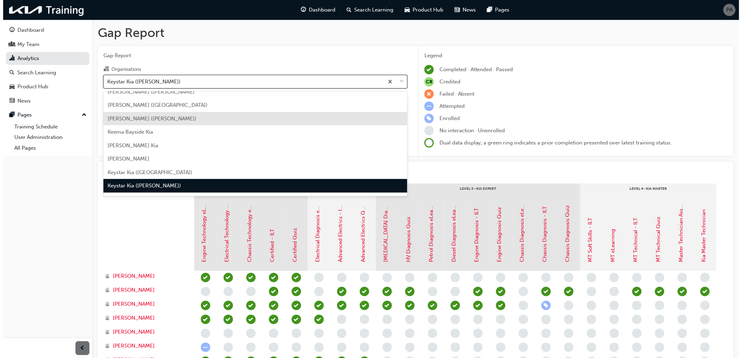
scroll to position [892, 0]
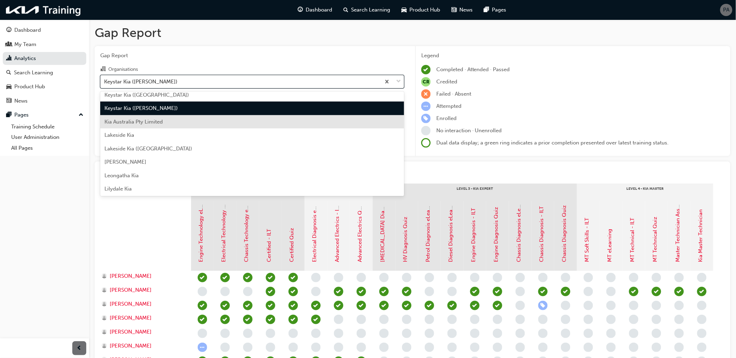
click at [179, 120] on div "Kia Australia Pty Limited" at bounding box center [252, 122] width 304 height 14
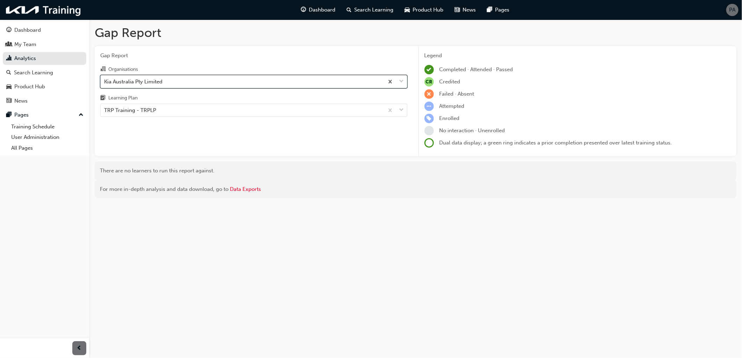
click at [183, 84] on div "Kia Australia Pty Limited" at bounding box center [242, 81] width 283 height 12
click at [105, 84] on input "Organisations option Kia Australia Pty Limited, selected. 0 results available. …" at bounding box center [104, 81] width 1 height 6
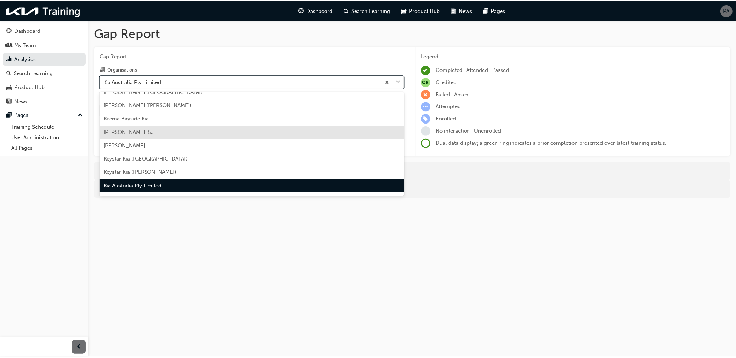
scroll to position [867, 0]
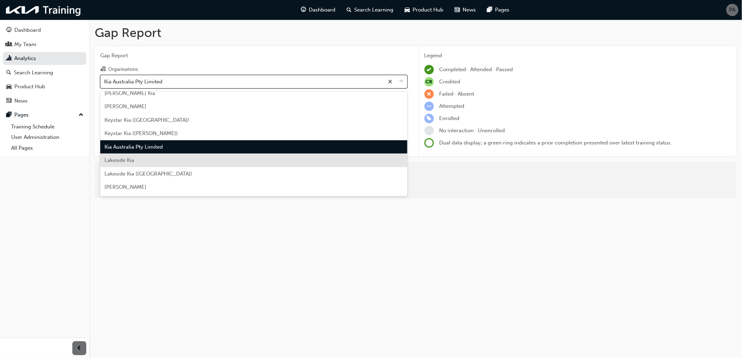
click at [183, 159] on div "Lakeside Kia" at bounding box center [253, 161] width 307 height 14
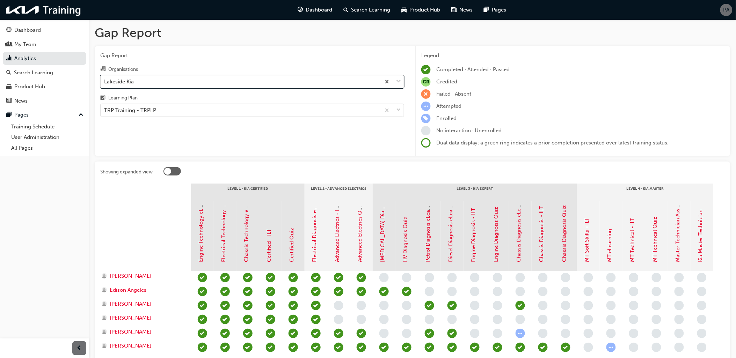
click at [189, 82] on div "Lakeside Kia" at bounding box center [241, 81] width 280 height 12
click at [105, 82] on input "Organisations option Lakeside Kia, selected. 0 results available. Select is foc…" at bounding box center [104, 81] width 1 height 6
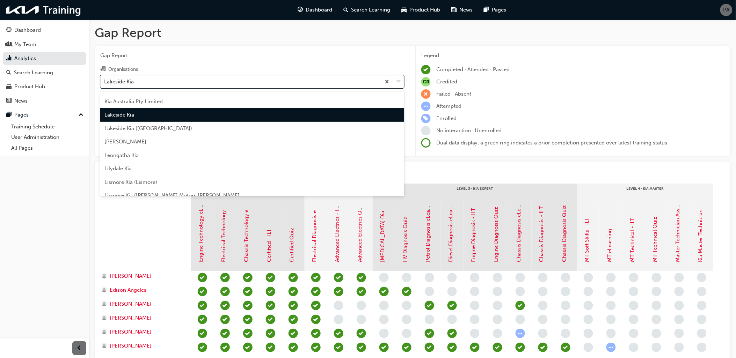
scroll to position [919, 0]
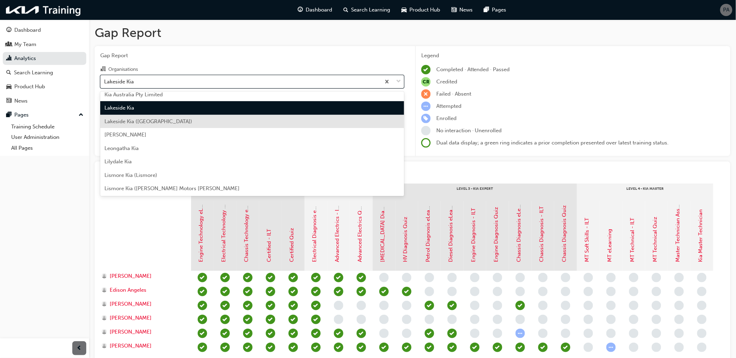
click at [187, 124] on div "Lakeside Kia ([GEOGRAPHIC_DATA])" at bounding box center [252, 122] width 304 height 14
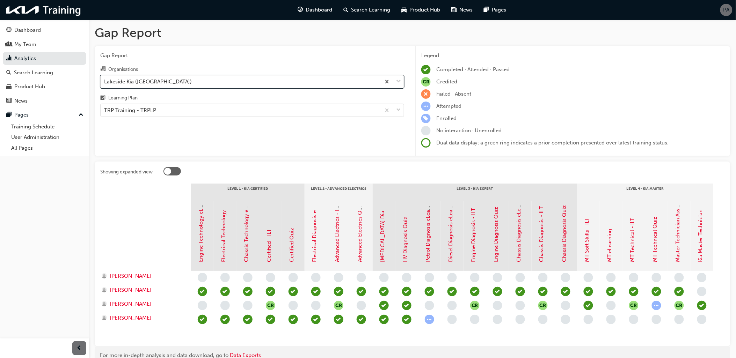
click at [187, 84] on div "Lakeside Kia ([GEOGRAPHIC_DATA])" at bounding box center [241, 81] width 280 height 12
click at [105, 84] on input "Organisations option Lakeside Kia ([GEOGRAPHIC_DATA]), selected. 0 results avai…" at bounding box center [104, 81] width 1 height 6
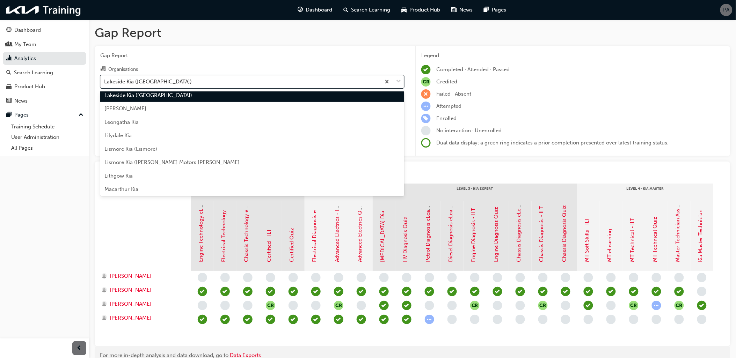
scroll to position [932, 0]
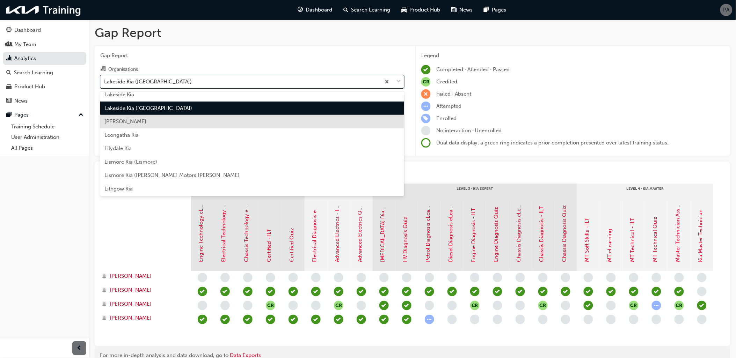
click at [186, 125] on div "[PERSON_NAME]" at bounding box center [252, 122] width 304 height 14
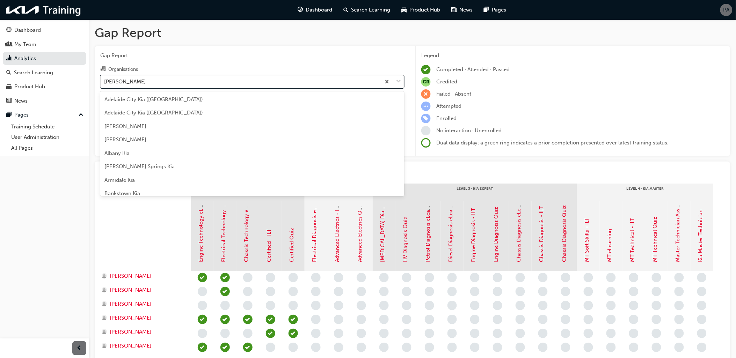
click at [188, 86] on div "[PERSON_NAME]" at bounding box center [241, 81] width 280 height 12
click at [105, 84] on input "Organisations option [PERSON_NAME], selected. option [PERSON_NAME] focused, 72 …" at bounding box center [104, 81] width 1 height 6
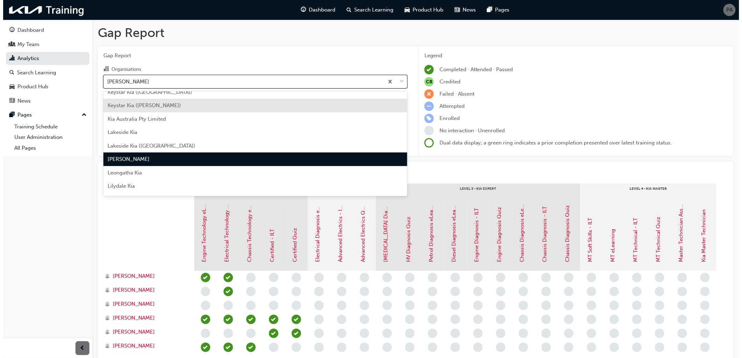
scroll to position [907, 0]
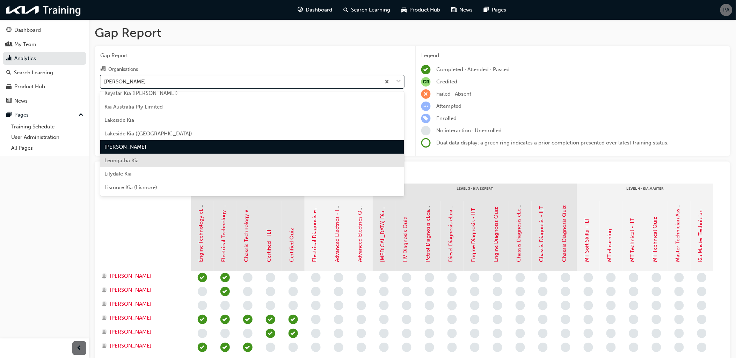
click at [186, 161] on div "Leongatha Kia" at bounding box center [252, 161] width 304 height 14
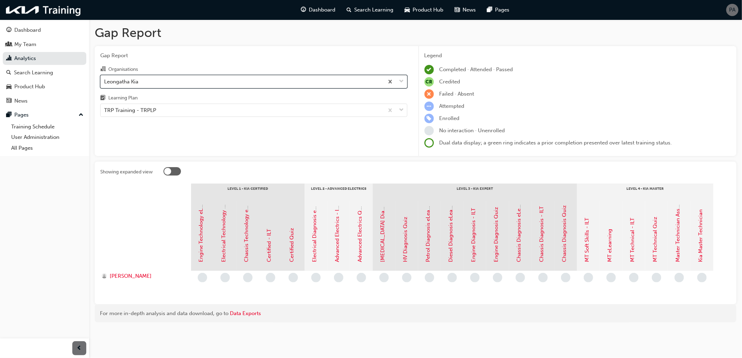
click at [190, 87] on div "Leongatha Kia" at bounding box center [242, 81] width 283 height 12
click at [105, 84] on input "Organisations option [PERSON_NAME], selected. 0 results available. Select is fo…" at bounding box center [104, 81] width 1 height 6
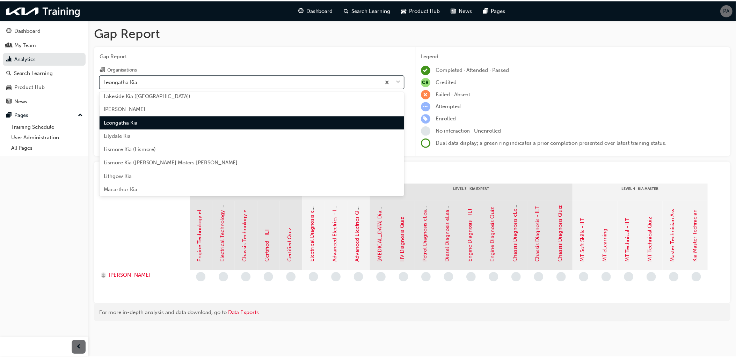
scroll to position [959, 0]
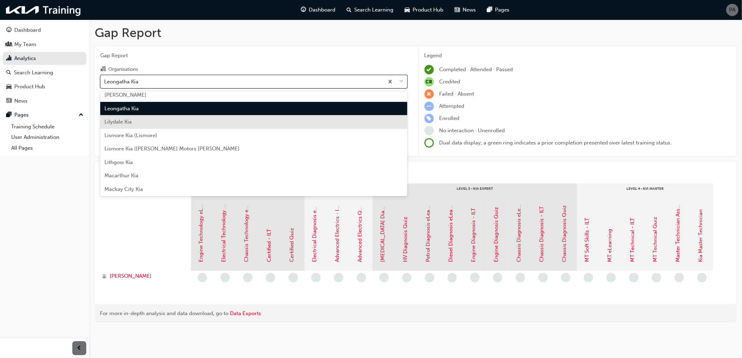
click at [194, 120] on div "Lilydale Kia" at bounding box center [253, 122] width 307 height 14
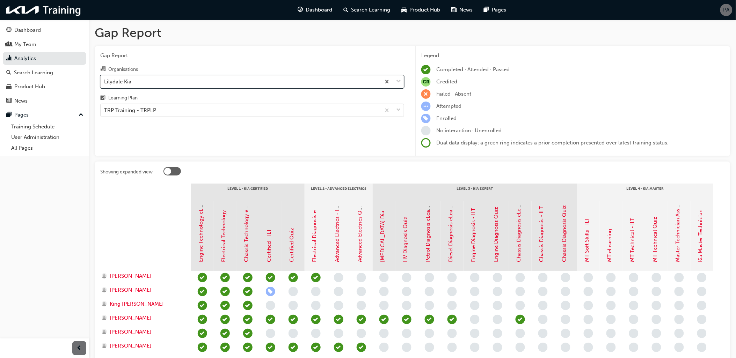
click at [189, 84] on div "Lilydale Kia" at bounding box center [241, 81] width 280 height 12
click at [105, 84] on input "Organisations option [PERSON_NAME], selected. 0 results available. Select is fo…" at bounding box center [104, 81] width 1 height 6
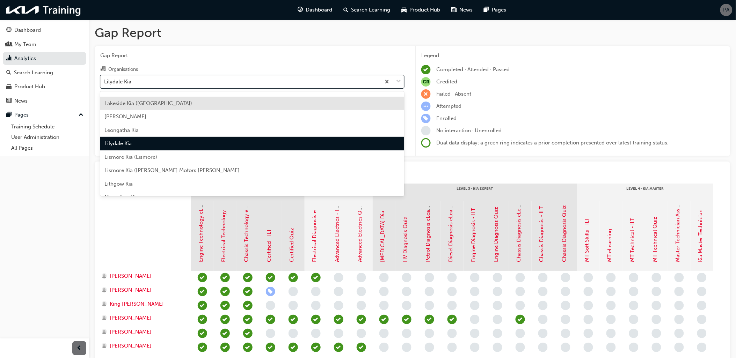
scroll to position [972, 0]
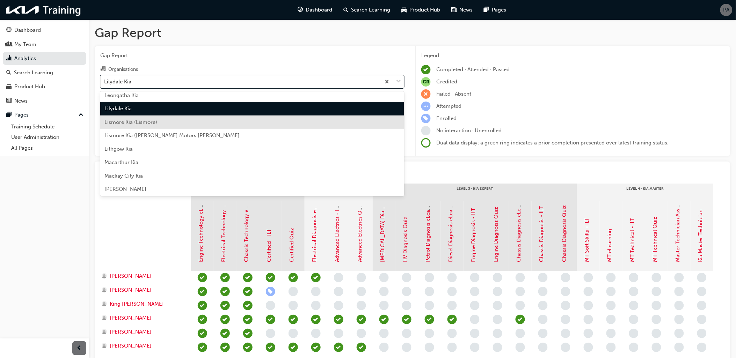
click at [186, 127] on div "Lismore Kia (Lismore)" at bounding box center [252, 123] width 304 height 14
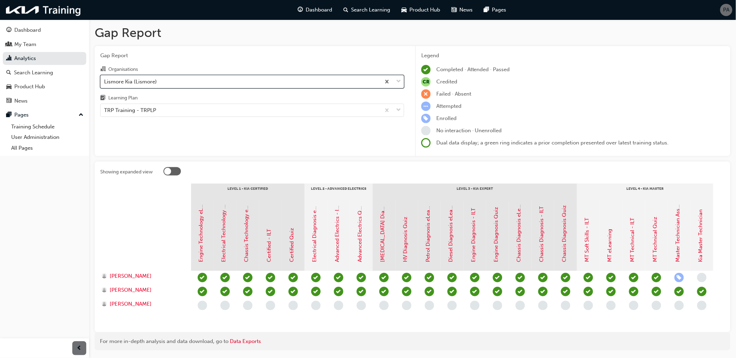
click at [192, 83] on div "Lismore Kia (Lismore)" at bounding box center [241, 81] width 280 height 12
click at [105, 83] on input "Organisations option Lismore Kia (Lismore), selected. 0 results available. Sele…" at bounding box center [104, 81] width 1 height 6
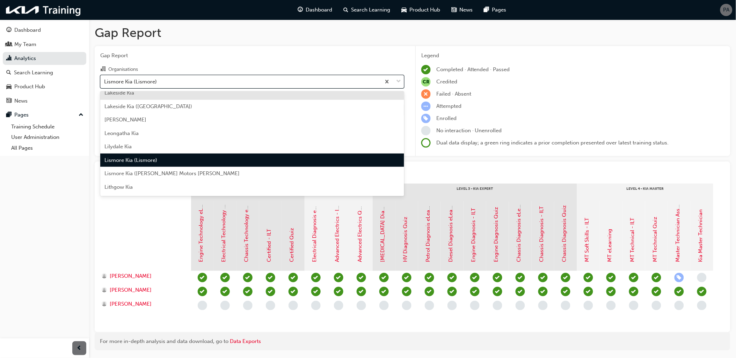
scroll to position [947, 0]
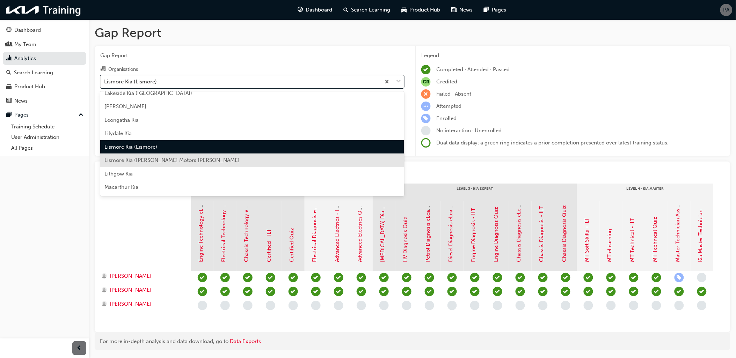
click at [183, 156] on div "Lismore Kia ([PERSON_NAME] Motors [PERSON_NAME]" at bounding box center [252, 161] width 304 height 14
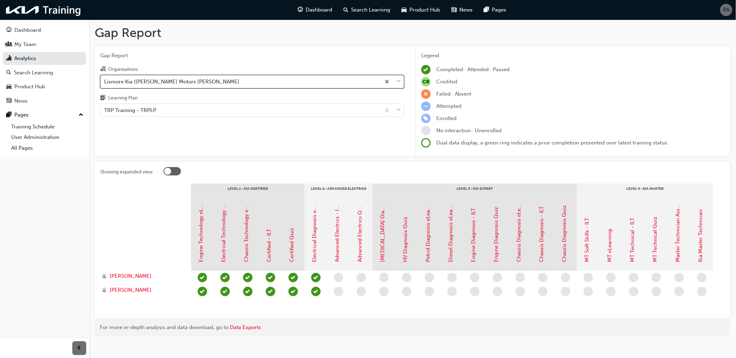
click at [192, 81] on div "Lismore Kia ([PERSON_NAME] Motors [PERSON_NAME]" at bounding box center [241, 81] width 280 height 12
click at [105, 81] on input "Organisations option Lismore Kia ([PERSON_NAME] Motors [PERSON_NAME], selected.…" at bounding box center [104, 81] width 1 height 6
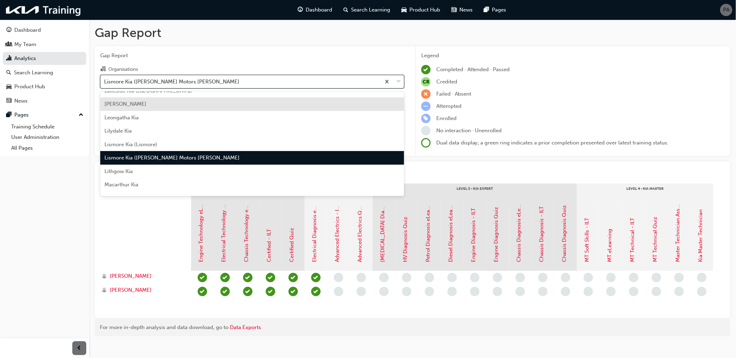
scroll to position [961, 0]
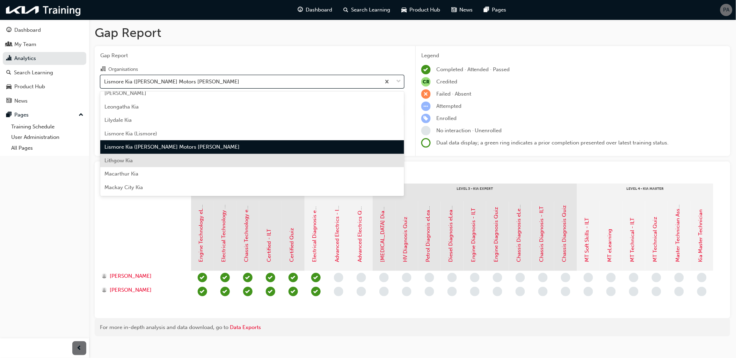
click at [188, 162] on div "Lithgow Kia" at bounding box center [252, 161] width 304 height 14
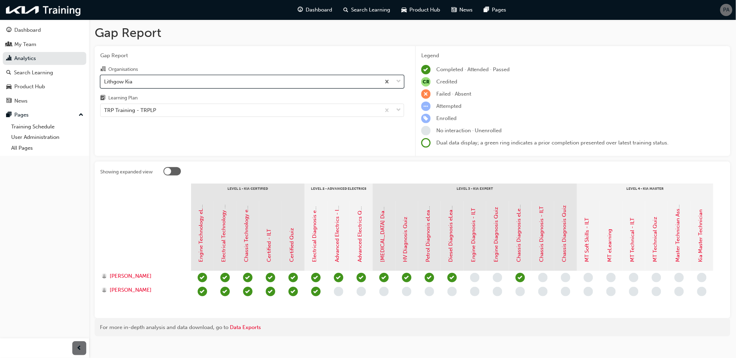
click at [191, 84] on div "Lithgow Kia" at bounding box center [241, 81] width 280 height 12
click at [105, 84] on input "Organisations option Lithgow Kia, selected. 0 results available. Select is focu…" at bounding box center [104, 81] width 1 height 6
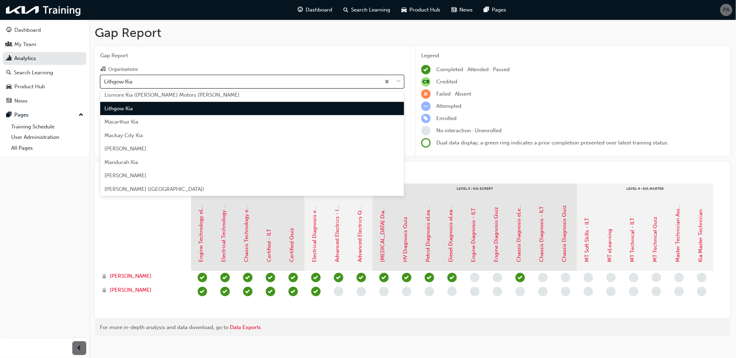
scroll to position [1013, 0]
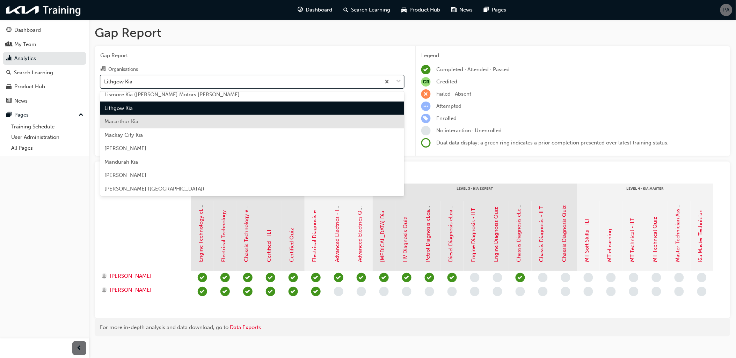
click at [182, 124] on div "Macarthur Kia" at bounding box center [252, 122] width 304 height 14
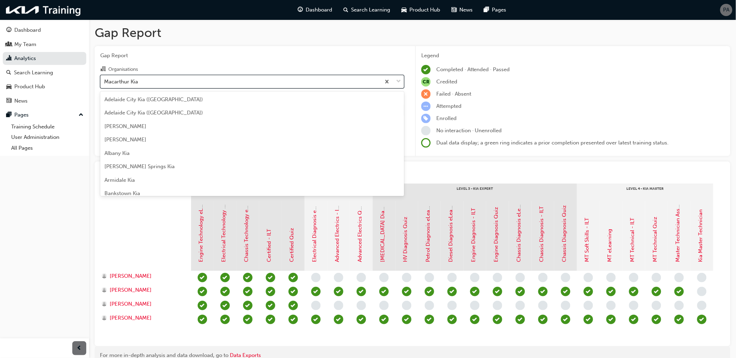
click at [183, 84] on div "Macarthur Kia" at bounding box center [241, 81] width 280 height 12
click at [105, 84] on input "Organisations option Macarthur Kia, selected. option Macarthur Kia focused, 78 …" at bounding box center [104, 81] width 1 height 6
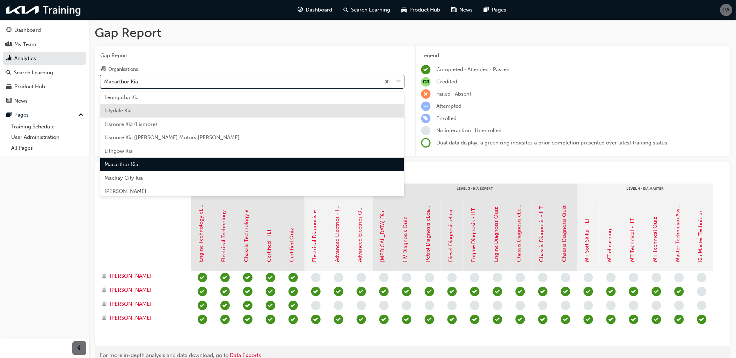
scroll to position [987, 0]
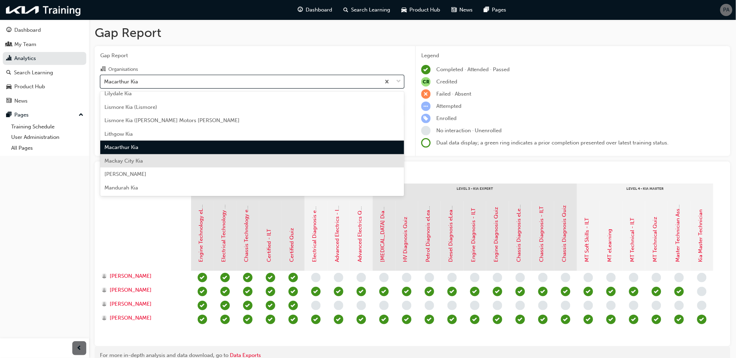
click at [176, 161] on div "Mackay City Kia" at bounding box center [252, 161] width 304 height 14
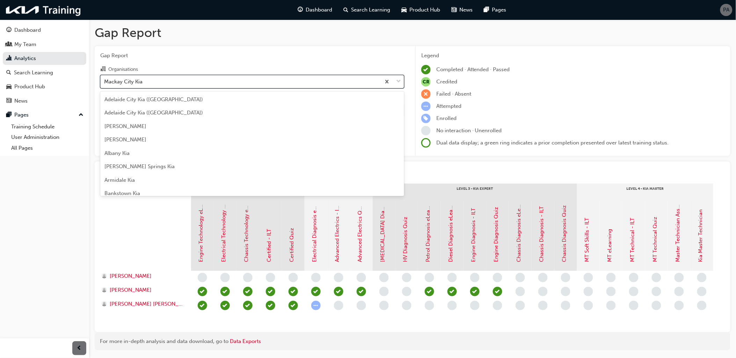
click at [180, 84] on div "Mackay City Kia" at bounding box center [241, 81] width 280 height 12
click at [105, 84] on input "Organisations option Mackay City Kia, selected. option Mackay City Kia focused,…" at bounding box center [104, 81] width 1 height 6
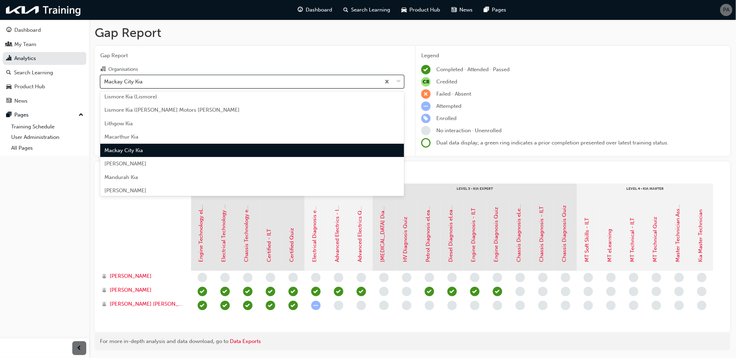
scroll to position [1039, 0]
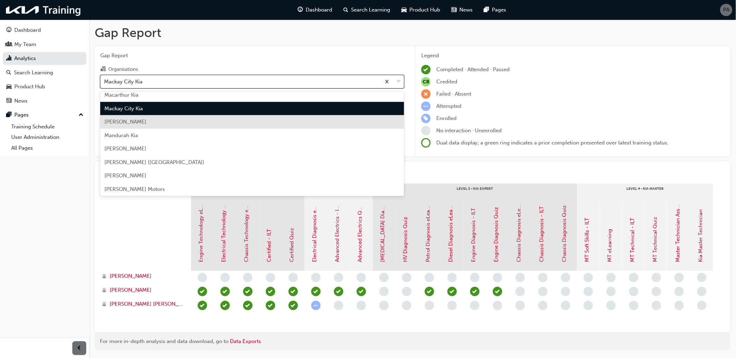
click at [179, 124] on div "[PERSON_NAME]" at bounding box center [252, 122] width 304 height 14
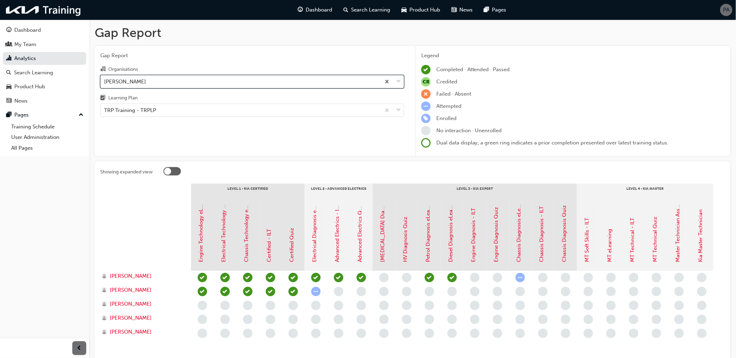
click at [183, 83] on div "[PERSON_NAME]" at bounding box center [241, 81] width 280 height 12
click at [105, 83] on input "Organisations option [PERSON_NAME], selected. 0 results available. Select is fo…" at bounding box center [104, 81] width 1 height 6
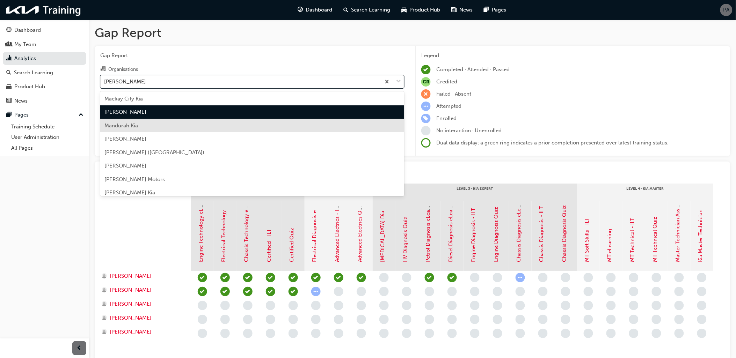
scroll to position [1053, 0]
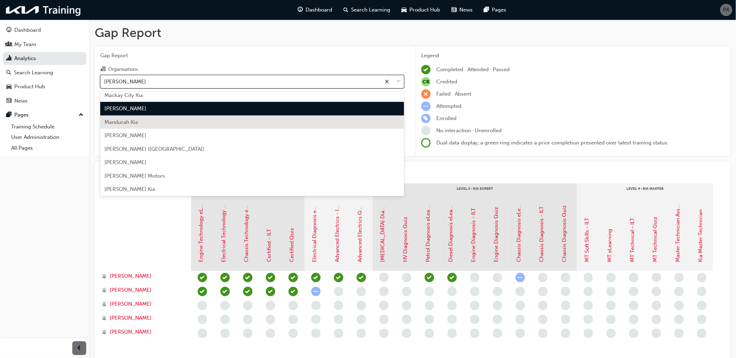
click at [183, 124] on div "Mandurah Kia" at bounding box center [252, 123] width 304 height 14
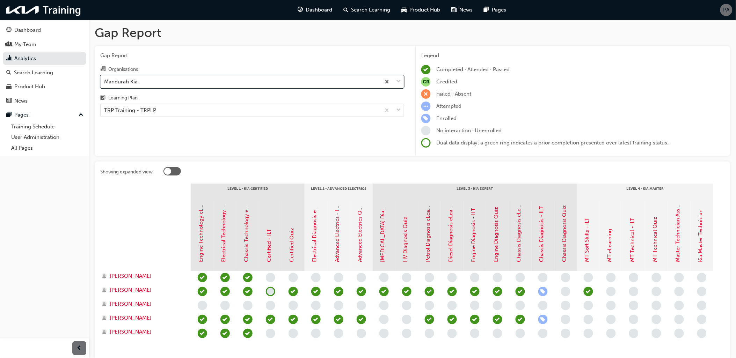
click at [186, 85] on div "Mandurah Kia" at bounding box center [241, 81] width 280 height 12
click at [105, 84] on input "Organisations option Mandurah Kia, selected. 0 results available. Select is foc…" at bounding box center [104, 81] width 1 height 6
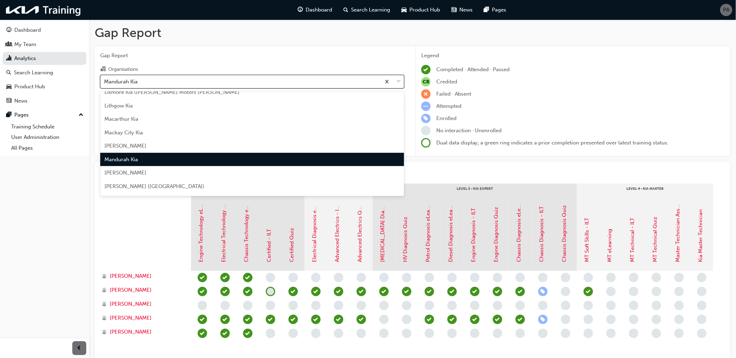
scroll to position [1028, 0]
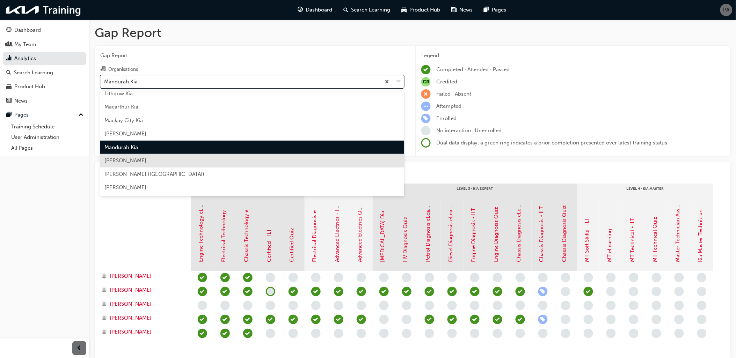
click at [175, 161] on div "[PERSON_NAME]" at bounding box center [252, 161] width 304 height 14
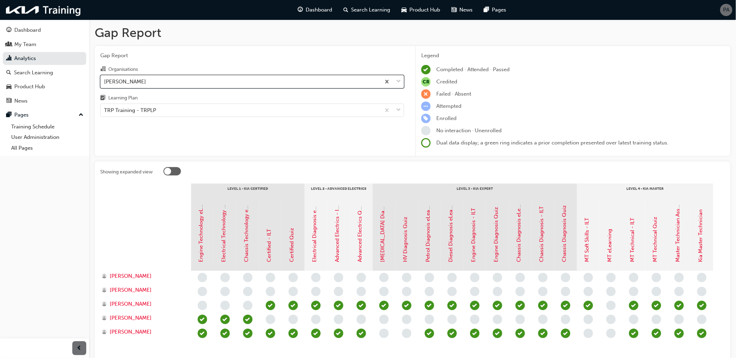
click at [184, 82] on div "[PERSON_NAME]" at bounding box center [241, 81] width 280 height 12
click at [105, 82] on input "Organisations option [PERSON_NAME], selected. 0 results available. Select is fo…" at bounding box center [104, 81] width 1 height 6
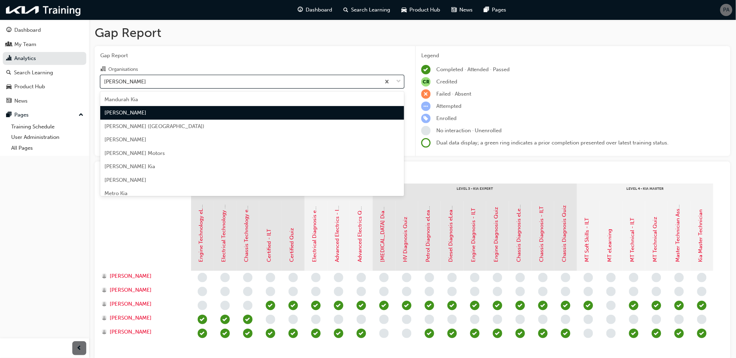
scroll to position [1080, 0]
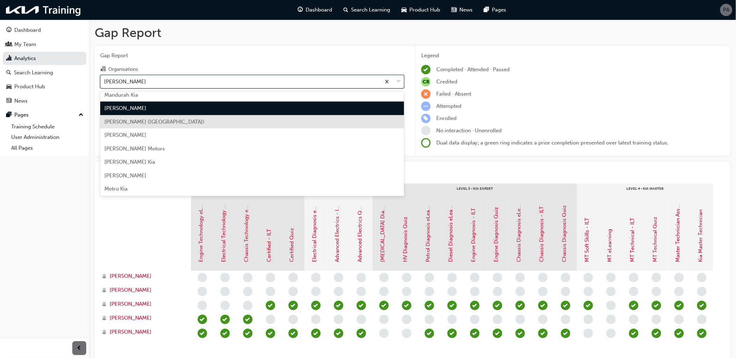
click at [179, 123] on div "[PERSON_NAME] ([GEOGRAPHIC_DATA])" at bounding box center [252, 122] width 304 height 14
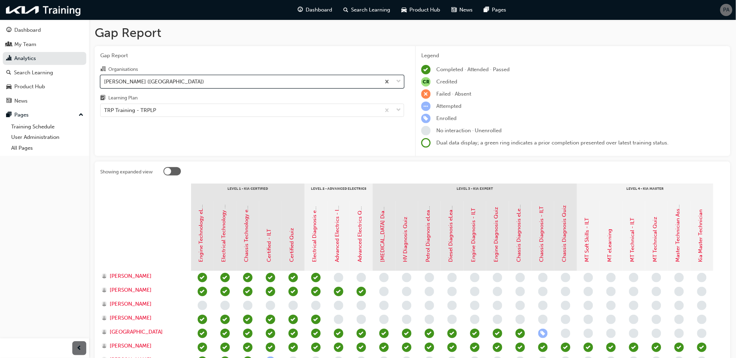
click at [186, 81] on div "[PERSON_NAME] ([GEOGRAPHIC_DATA])" at bounding box center [241, 81] width 280 height 12
click at [105, 81] on input "Organisations option [PERSON_NAME] ([GEOGRAPHIC_DATA]), selected. 0 results ava…" at bounding box center [104, 81] width 1 height 6
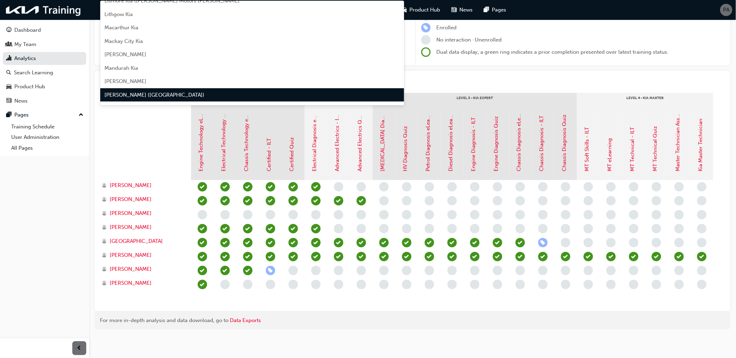
scroll to position [1055, 0]
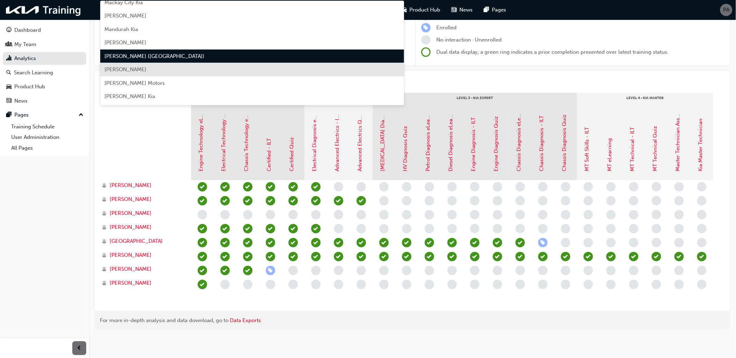
click at [182, 67] on div "[PERSON_NAME]" at bounding box center [252, 70] width 304 height 14
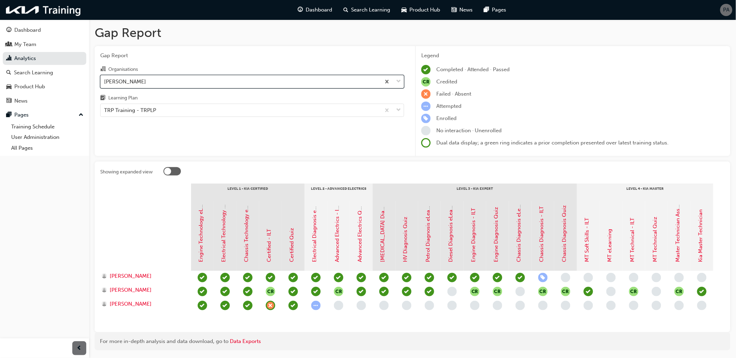
click at [181, 87] on div "[PERSON_NAME]" at bounding box center [241, 81] width 280 height 12
click at [105, 84] on input "Organisations option [PERSON_NAME], selected. 0 results available. Select is fo…" at bounding box center [104, 81] width 1 height 6
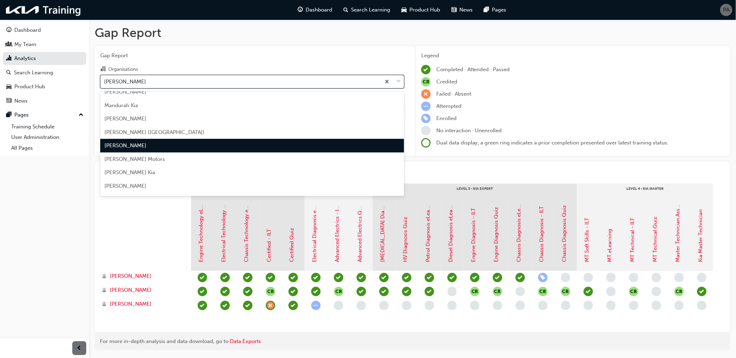
scroll to position [1107, 0]
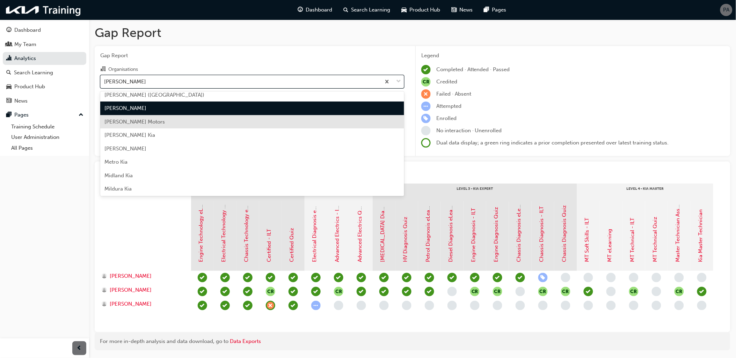
click at [175, 121] on div "[PERSON_NAME] Motors" at bounding box center [252, 122] width 304 height 14
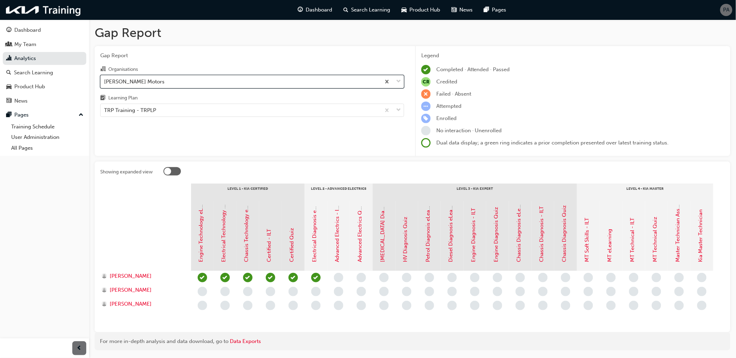
click at [183, 86] on div "[PERSON_NAME] Motors" at bounding box center [241, 81] width 280 height 12
click at [105, 84] on input "Organisations option [PERSON_NAME] Motors, selected. 0 results available. Selec…" at bounding box center [104, 81] width 1 height 6
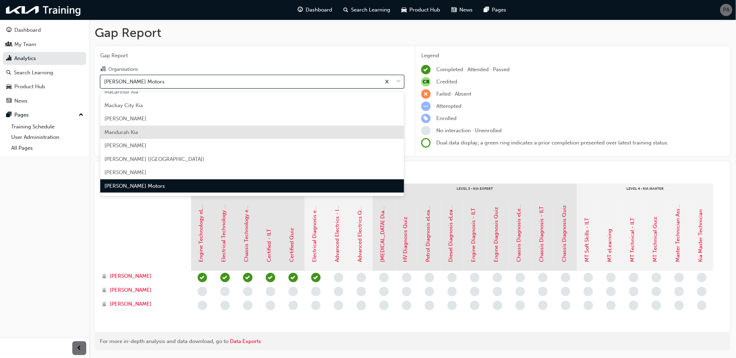
scroll to position [1081, 0]
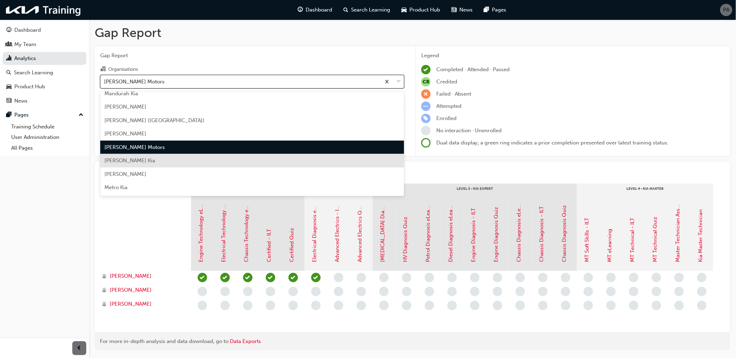
click at [172, 161] on div "[PERSON_NAME] Kia" at bounding box center [252, 161] width 304 height 14
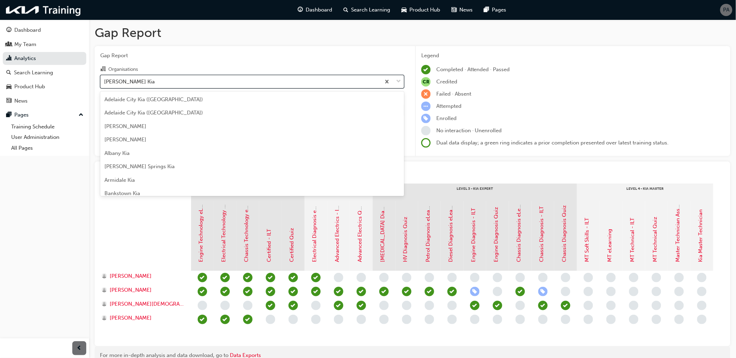
click at [175, 85] on div "[PERSON_NAME] Kia" at bounding box center [241, 81] width 280 height 12
click at [105, 84] on input "Organisations option [PERSON_NAME] Kia, selected. option [PERSON_NAME] Kia focu…" at bounding box center [104, 81] width 1 height 6
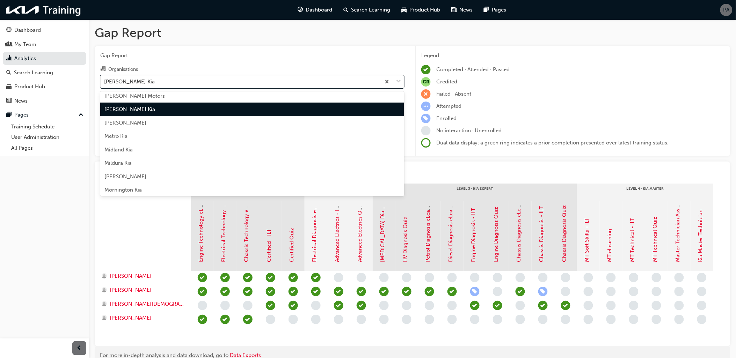
scroll to position [1133, 0]
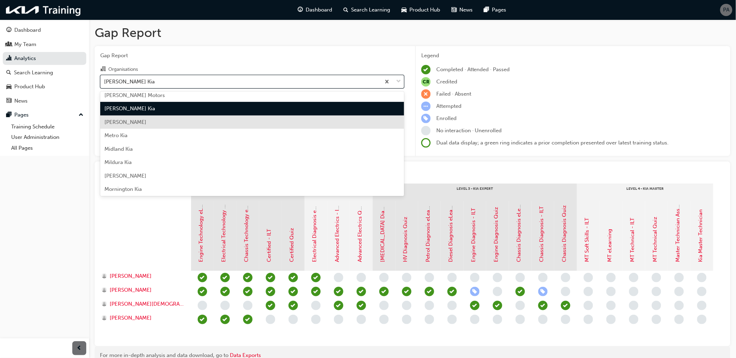
click at [171, 120] on div "[PERSON_NAME]" at bounding box center [252, 123] width 304 height 14
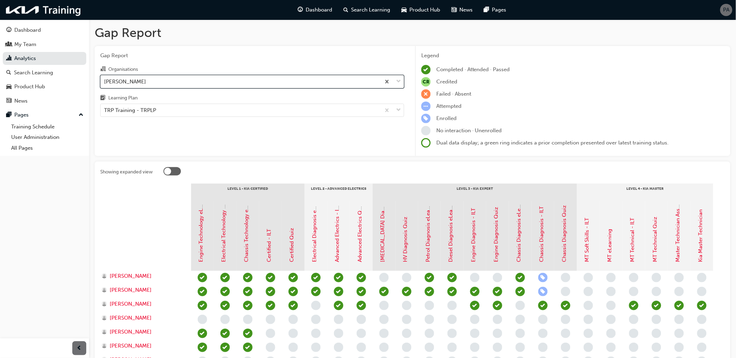
click at [179, 84] on div "[PERSON_NAME]" at bounding box center [241, 81] width 280 height 12
click at [105, 84] on input "Organisations option [PERSON_NAME], selected. 0 results available. Select is fo…" at bounding box center [104, 81] width 1 height 6
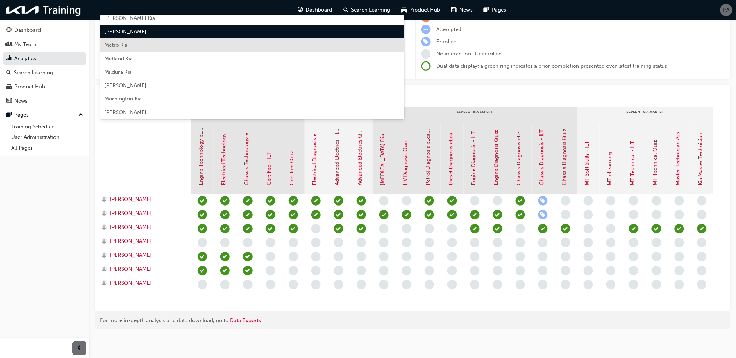
click at [168, 44] on div "Metro Kia" at bounding box center [252, 45] width 304 height 14
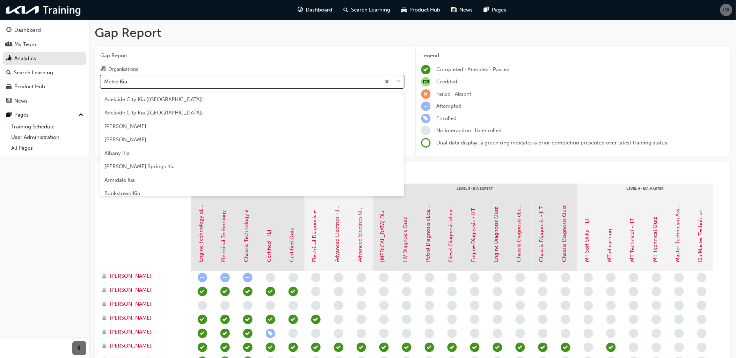
click at [169, 85] on div "Metro Kia" at bounding box center [241, 81] width 280 height 12
click at [105, 84] on input "Organisations option Metro Kia, selected. option Metro Kia focused, 88 of 158. …" at bounding box center [104, 81] width 1 height 6
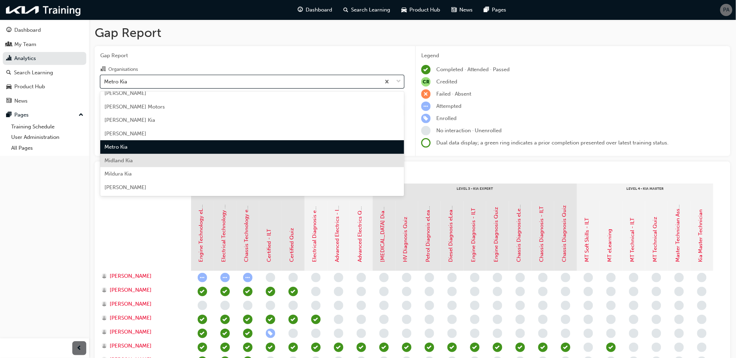
click at [170, 156] on div "Midland Kia" at bounding box center [252, 161] width 304 height 14
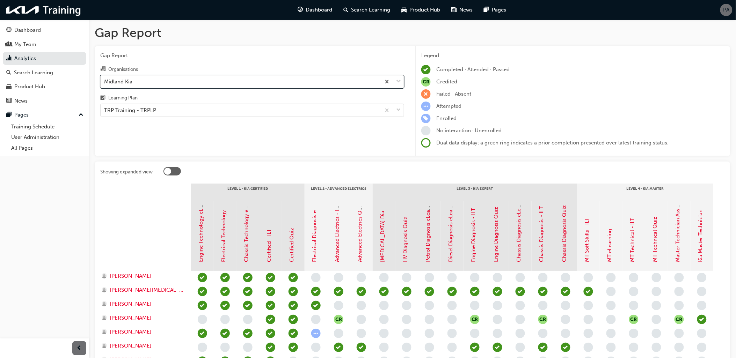
click at [180, 82] on div "Midland Kia" at bounding box center [241, 81] width 280 height 12
click at [105, 82] on input "Organisations option Midland Kia, selected. 0 results available. Select is focu…" at bounding box center [104, 81] width 1 height 6
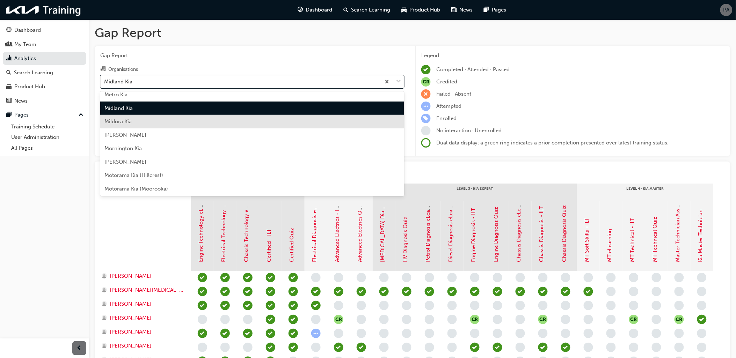
click at [177, 118] on div "Mildura Kia" at bounding box center [252, 122] width 304 height 14
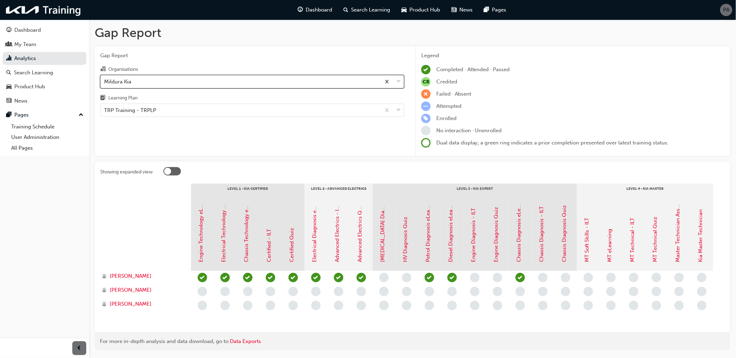
click at [180, 83] on div "Mildura Kia" at bounding box center [241, 81] width 280 height 12
click at [105, 83] on input "Organisations option [PERSON_NAME], selected. 0 results available. Select is fo…" at bounding box center [104, 81] width 1 height 6
